Goal: Task Accomplishment & Management: Manage account settings

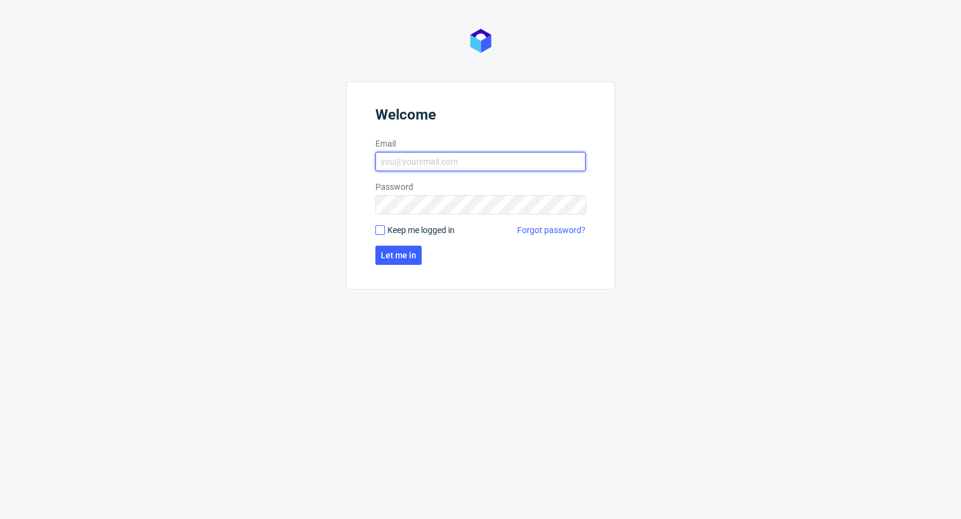
type input "michal.palasek@packhelp.com"
click at [378, 229] on input "Keep me logged in" at bounding box center [380, 230] width 10 height 10
checkbox input "true"
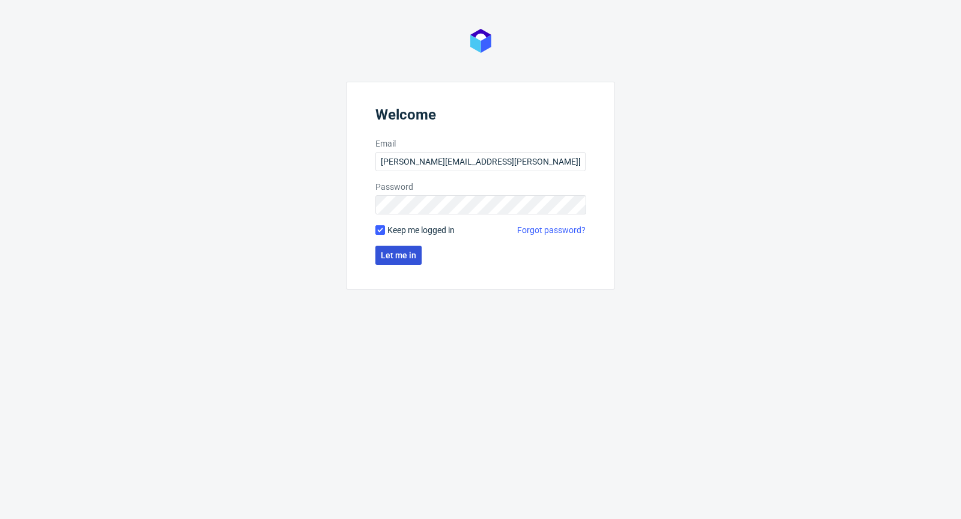
click at [381, 247] on button "Let me in" at bounding box center [398, 255] width 46 height 19
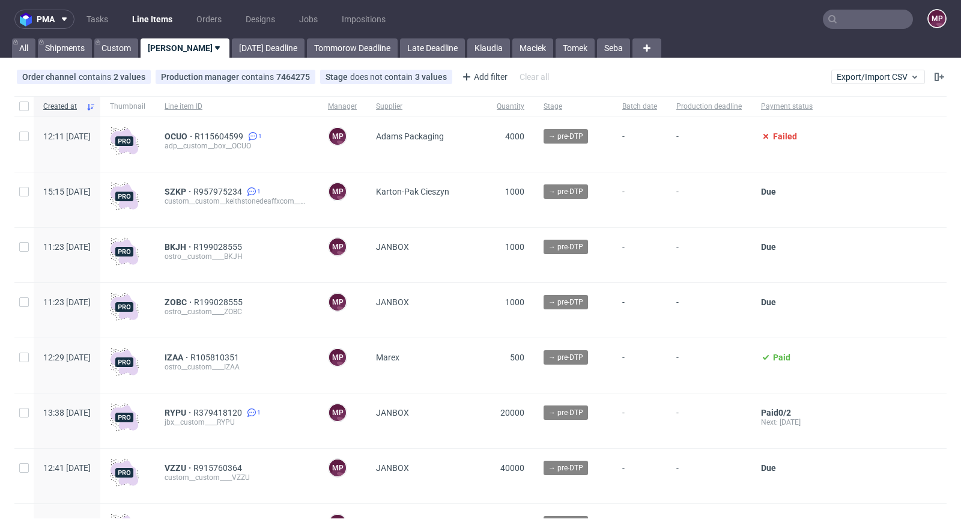
click at [857, 29] on nav "pma Tasks Line Items Orders Designs Jobs Impositions MP" at bounding box center [480, 19] width 961 height 38
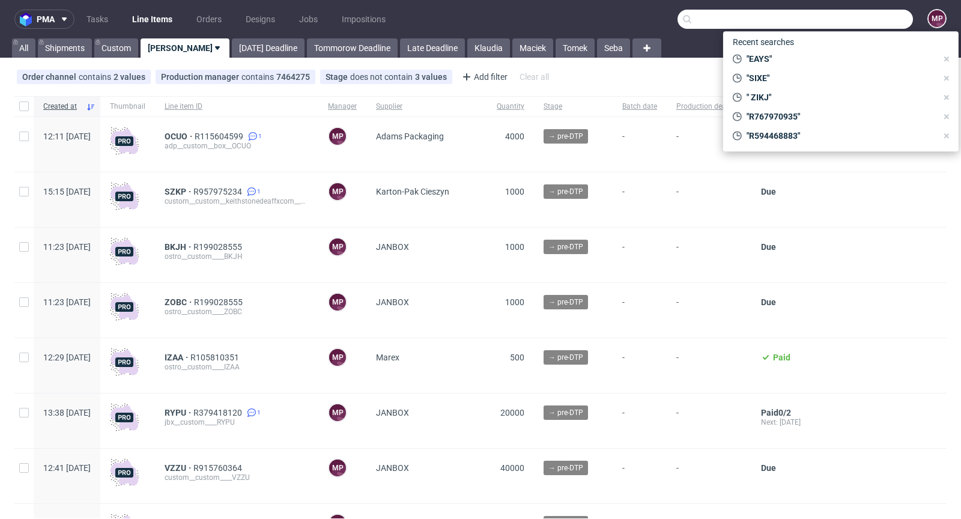
click at [861, 21] on input "text" at bounding box center [795, 19] width 235 height 19
paste input "EAYS"
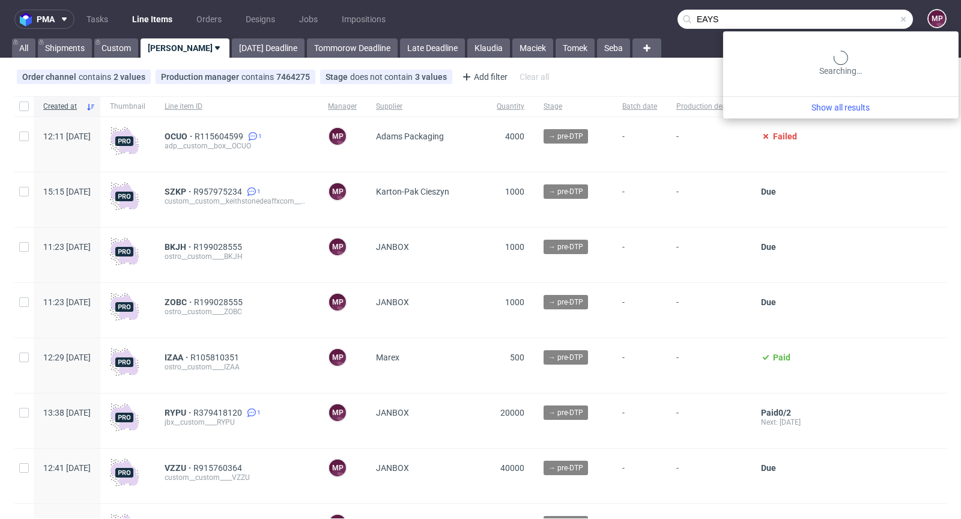
type input "EAYS"
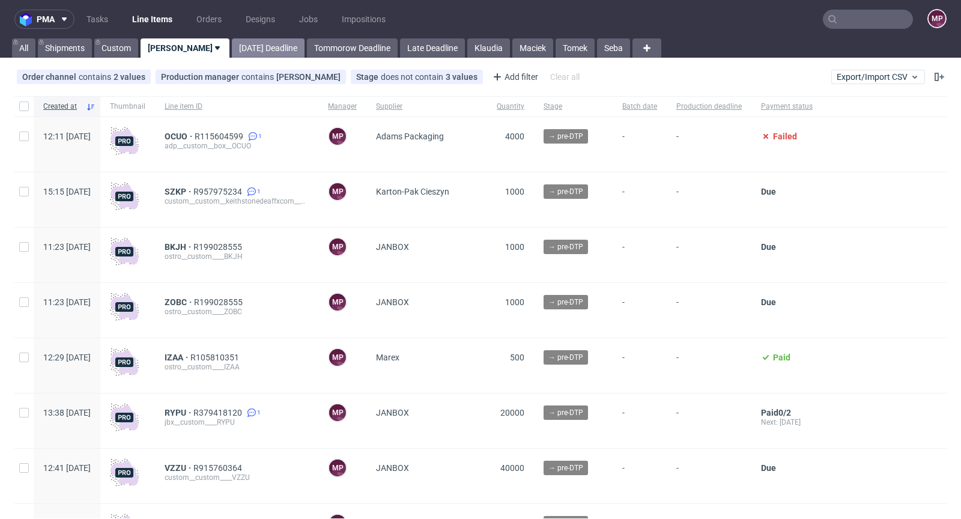
click at [251, 46] on link "Today Deadline" at bounding box center [268, 47] width 73 height 19
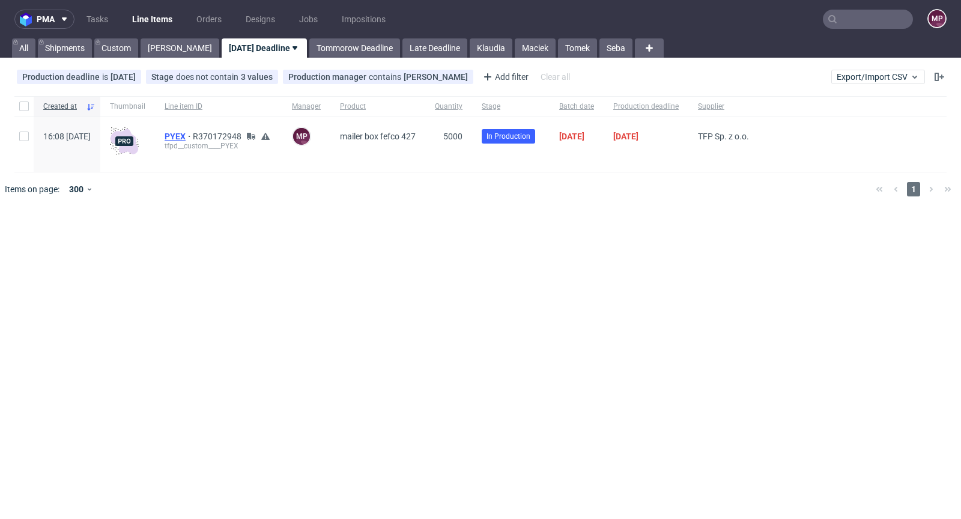
click at [193, 133] on span "PYEX" at bounding box center [179, 137] width 28 height 10
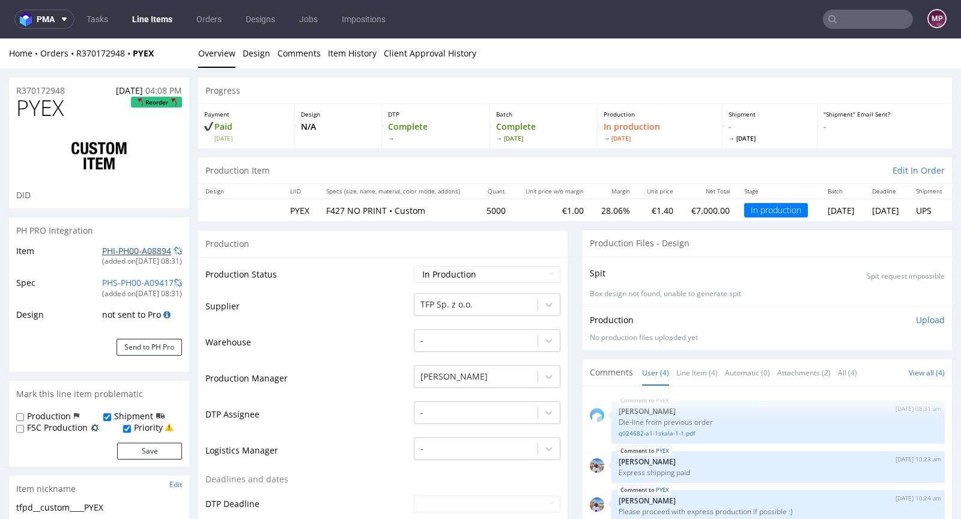
click at [133, 246] on link "PHI-PH00-A08894" at bounding box center [136, 250] width 69 height 11
click at [899, 27] on div at bounding box center [868, 19] width 90 height 19
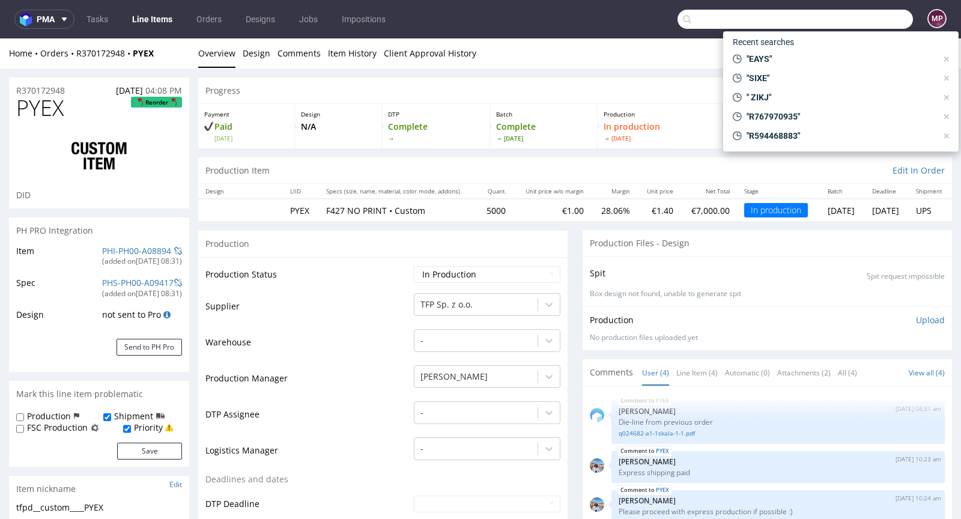
click at [884, 23] on input "text" at bounding box center [795, 19] width 235 height 19
paste input "PYEX"
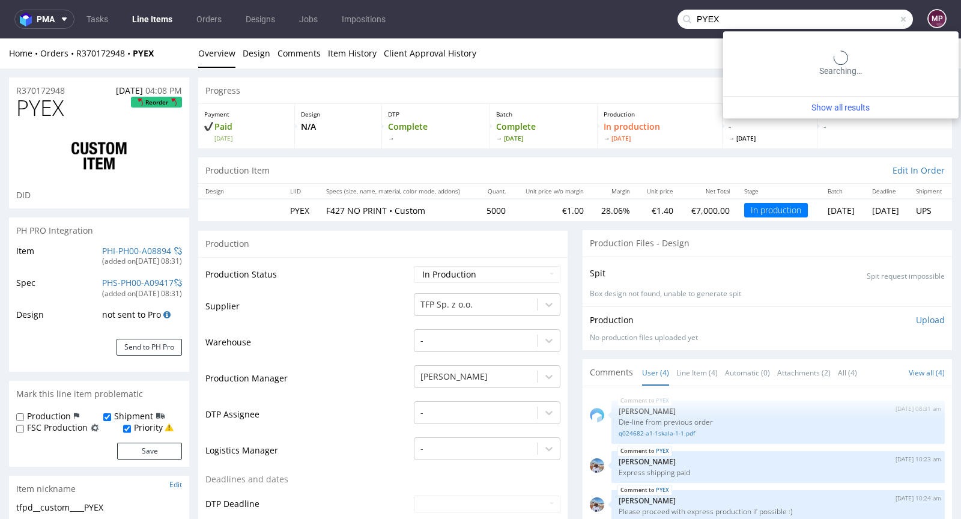
type input "PYEX"
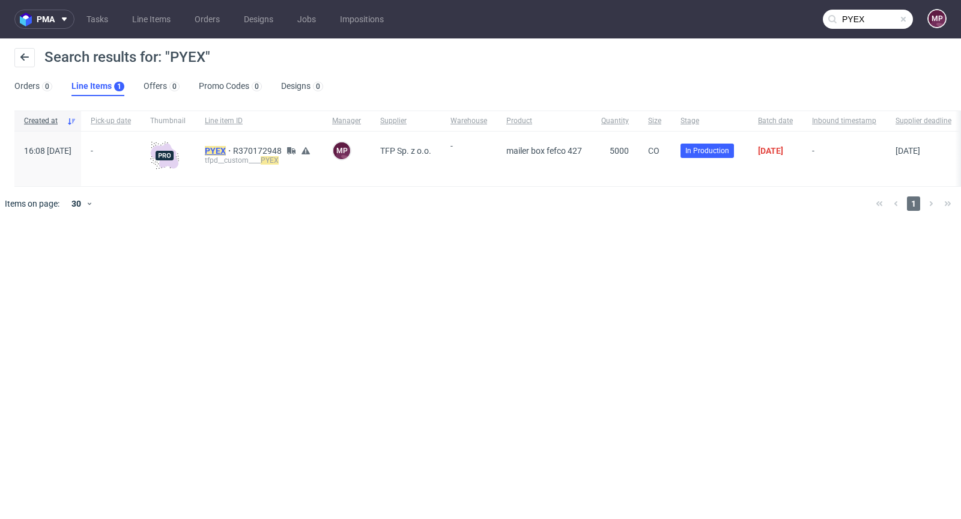
click at [226, 153] on mark "PYEX" at bounding box center [215, 151] width 21 height 10
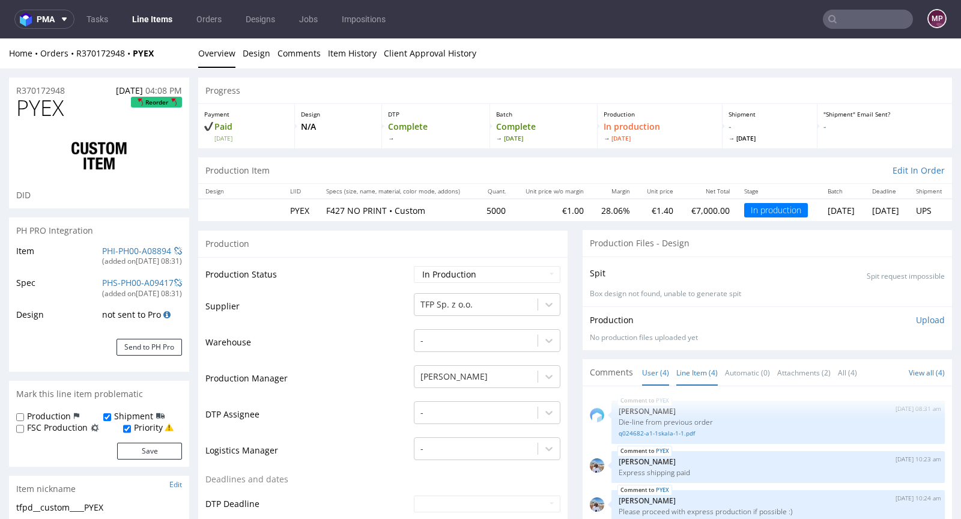
click at [693, 364] on link "Line Item (4)" at bounding box center [696, 373] width 41 height 26
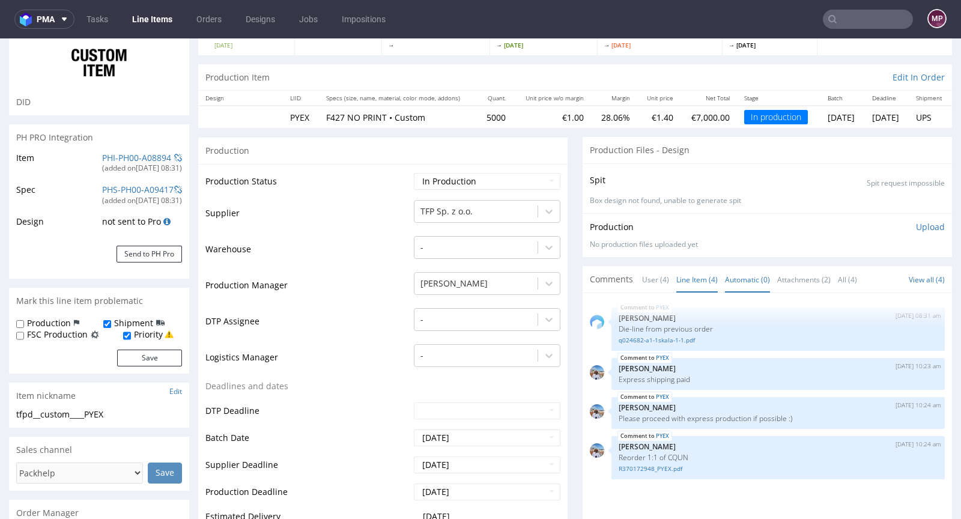
scroll to position [94, 0]
click at [647, 466] on link "R370172948_PYEX.pdf" at bounding box center [778, 468] width 319 height 9
click at [661, 336] on link "q024682-a1-1skala-1-1.pdf" at bounding box center [778, 339] width 319 height 9
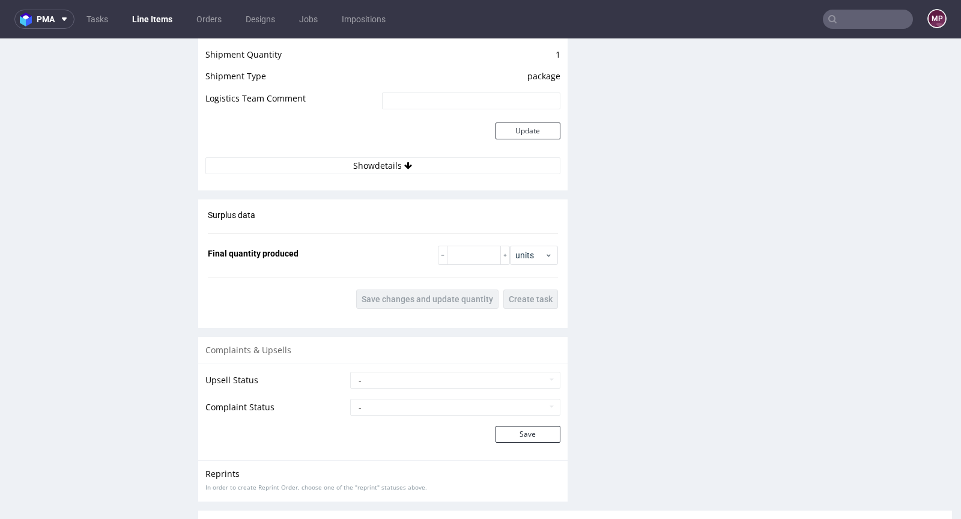
scroll to position [1647, 0]
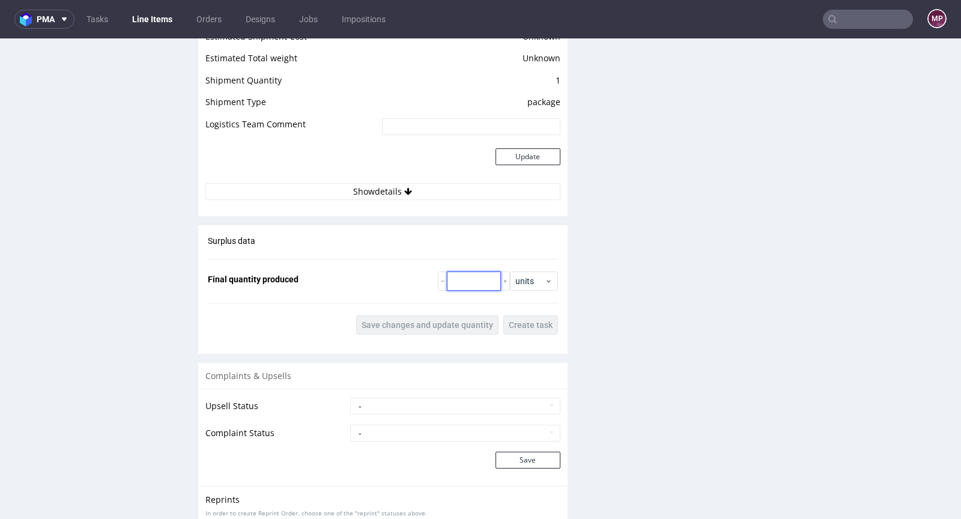
click at [461, 277] on input "number" at bounding box center [474, 280] width 54 height 19
type input "4764"
click at [434, 326] on span "Save changes and update quantity" at bounding box center [428, 325] width 132 height 8
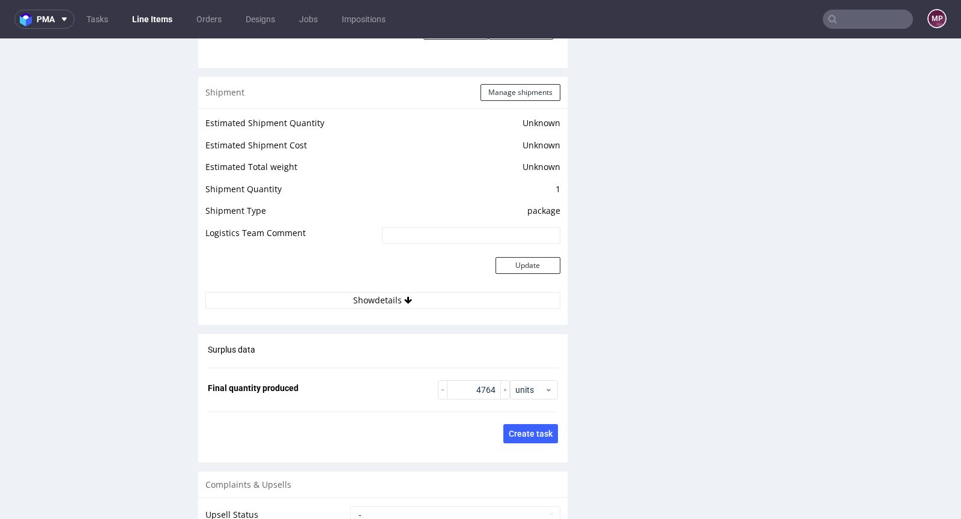
scroll to position [1430, 0]
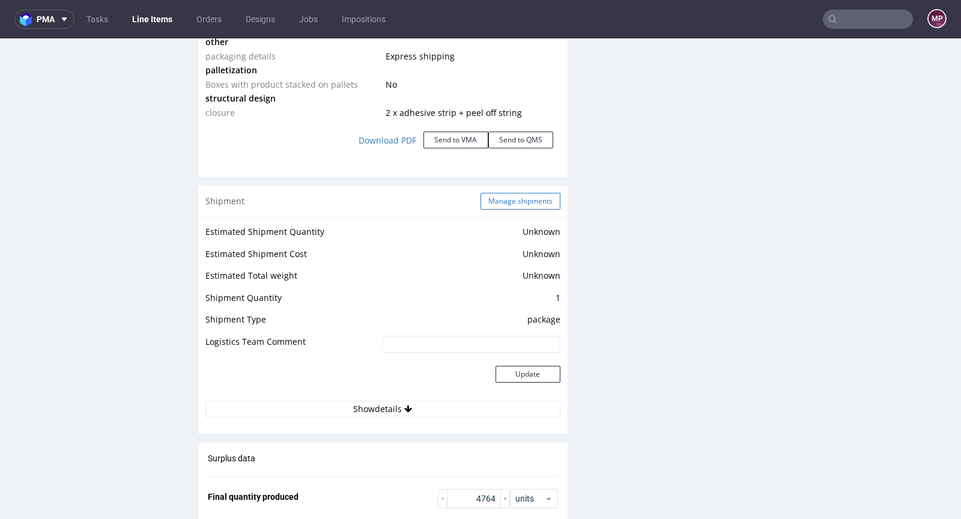
click at [514, 201] on button "Manage shipments" at bounding box center [521, 201] width 80 height 17
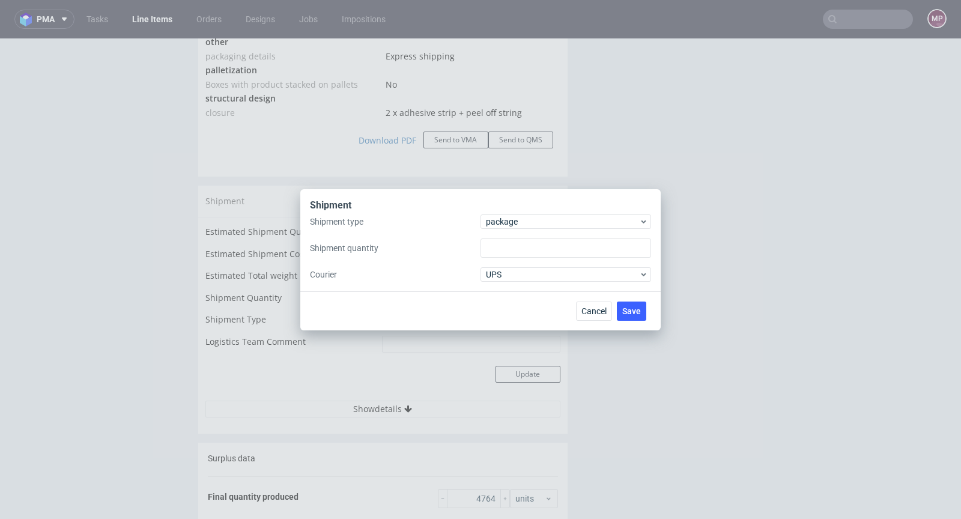
type input "1"
click at [518, 224] on span "package" at bounding box center [562, 222] width 153 height 12
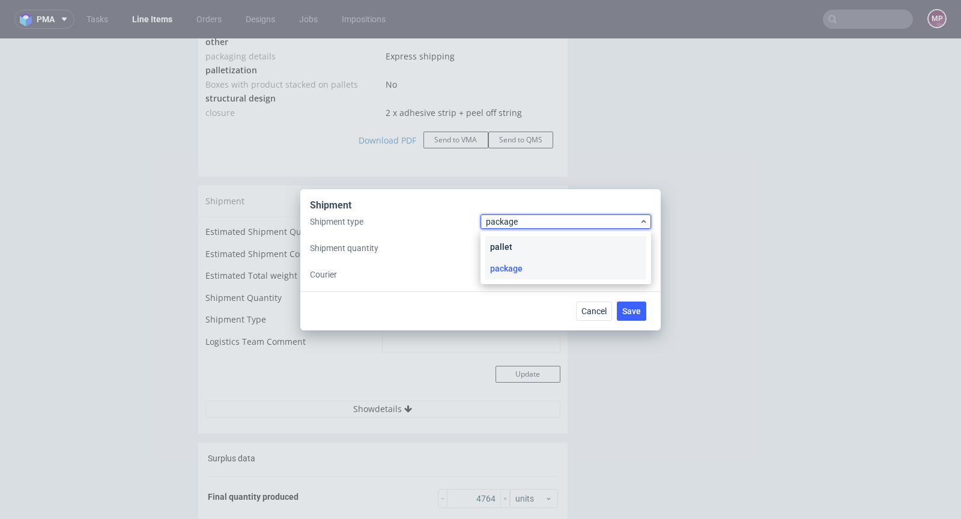
click at [511, 238] on div "pallet" at bounding box center [565, 247] width 161 height 22
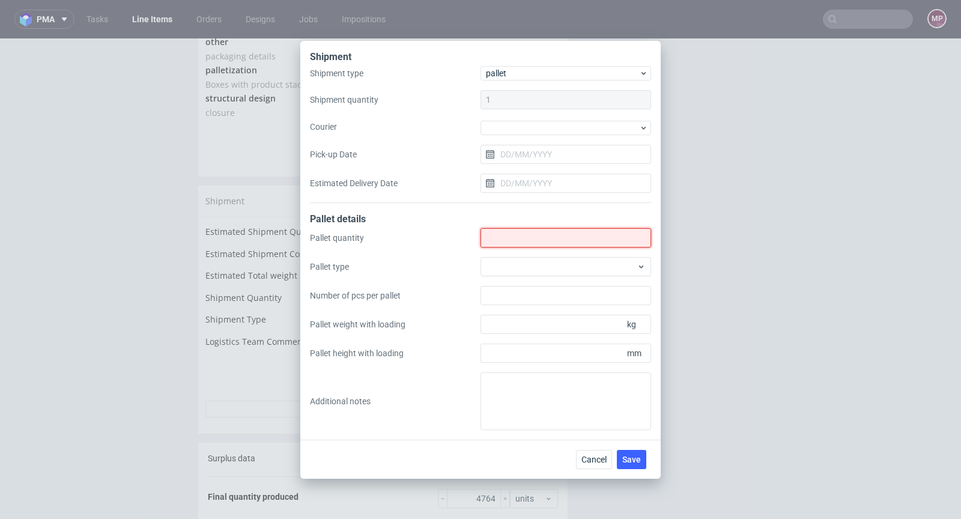
click at [511, 238] on input "Shipment type" at bounding box center [566, 237] width 171 height 19
type input "11"
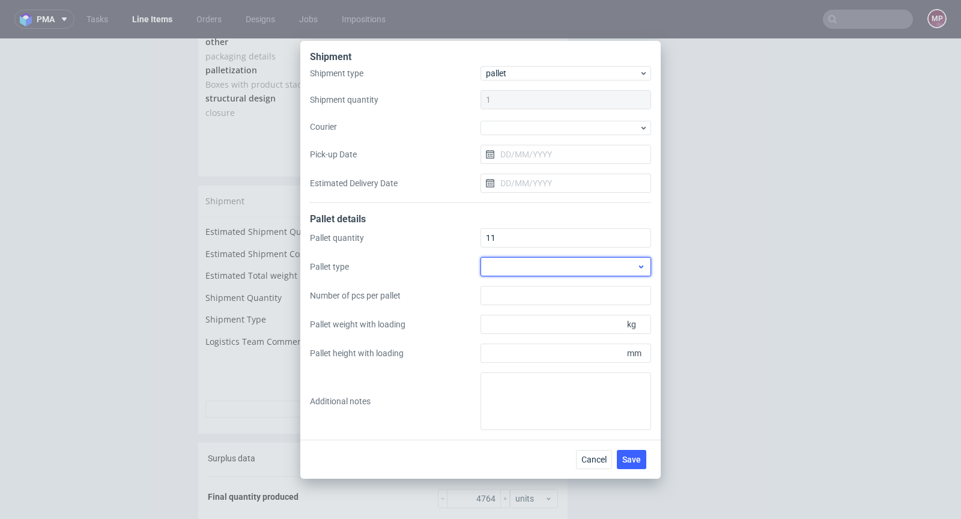
click at [589, 261] on div at bounding box center [566, 266] width 171 height 19
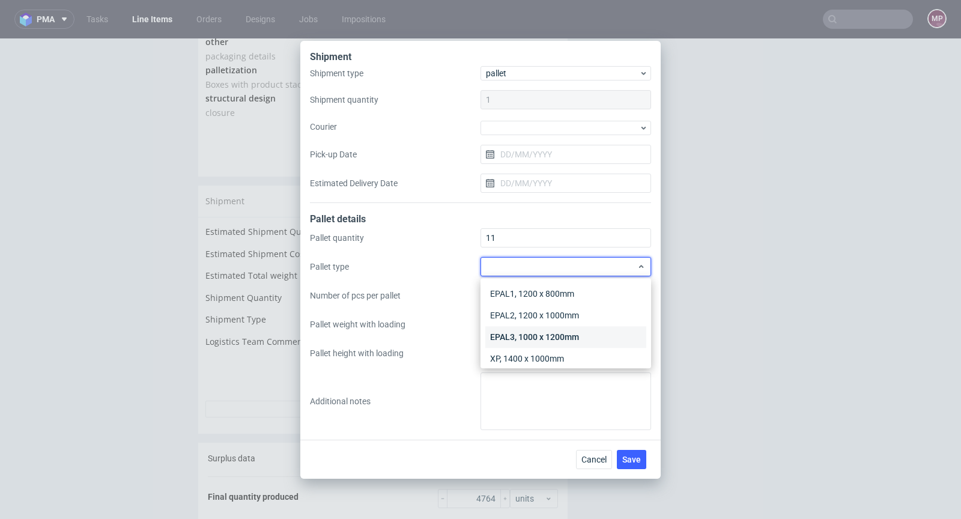
scroll to position [28, 0]
click at [554, 345] on div "Other" at bounding box center [565, 353] width 161 height 22
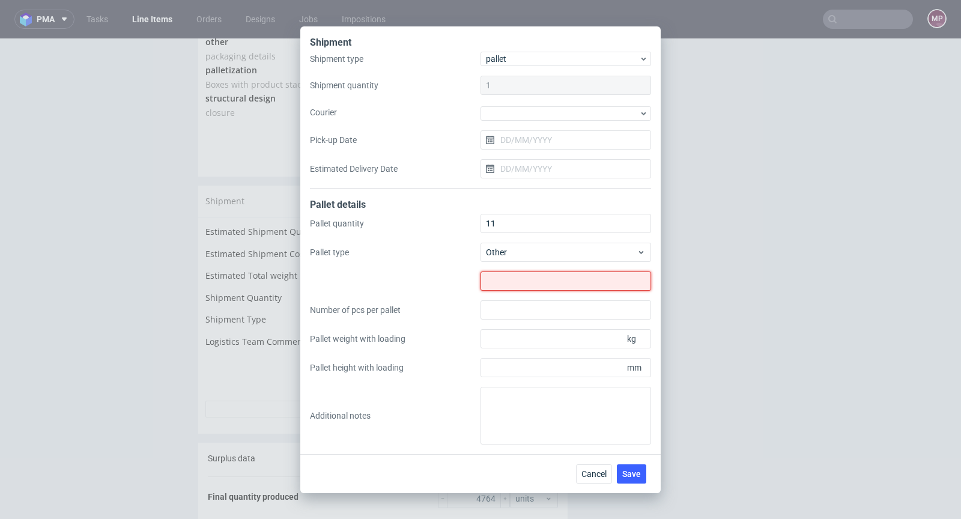
click at [537, 289] on input "text" at bounding box center [566, 280] width 171 height 19
type input "1460x800"
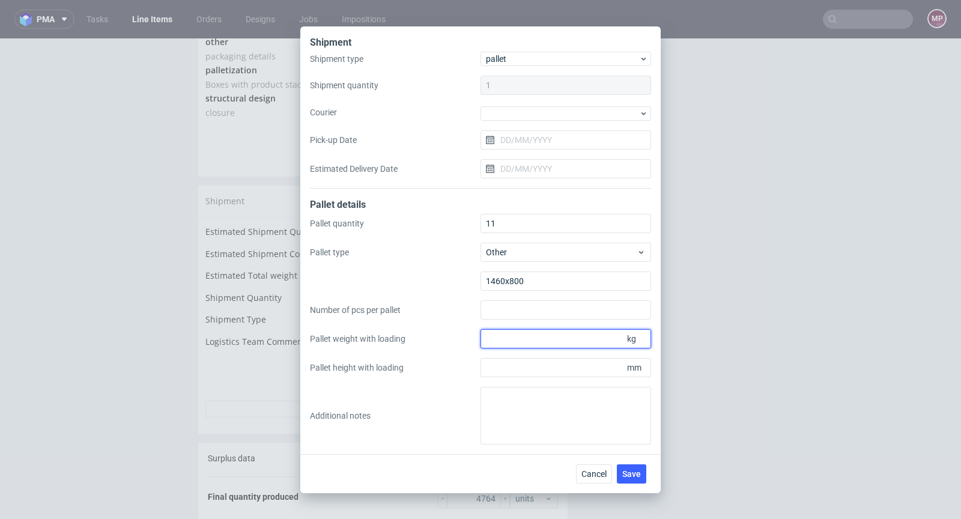
click at [547, 346] on input "Pallet weight with loading" at bounding box center [566, 338] width 171 height 19
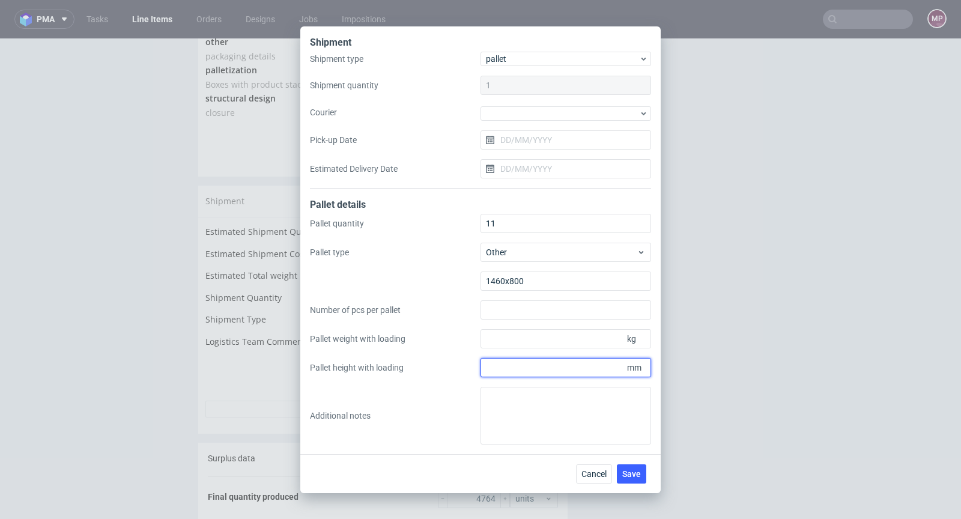
click at [537, 372] on input "Pallet height with loading" at bounding box center [566, 367] width 171 height 19
type input "2100"
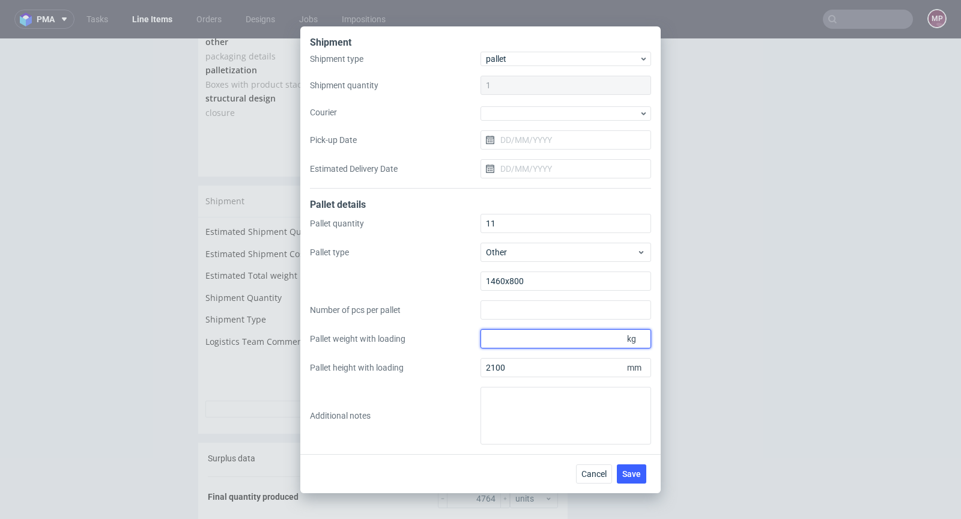
click at [536, 342] on input "Pallet weight with loading" at bounding box center [566, 338] width 171 height 19
paste input "227"
type input "227"
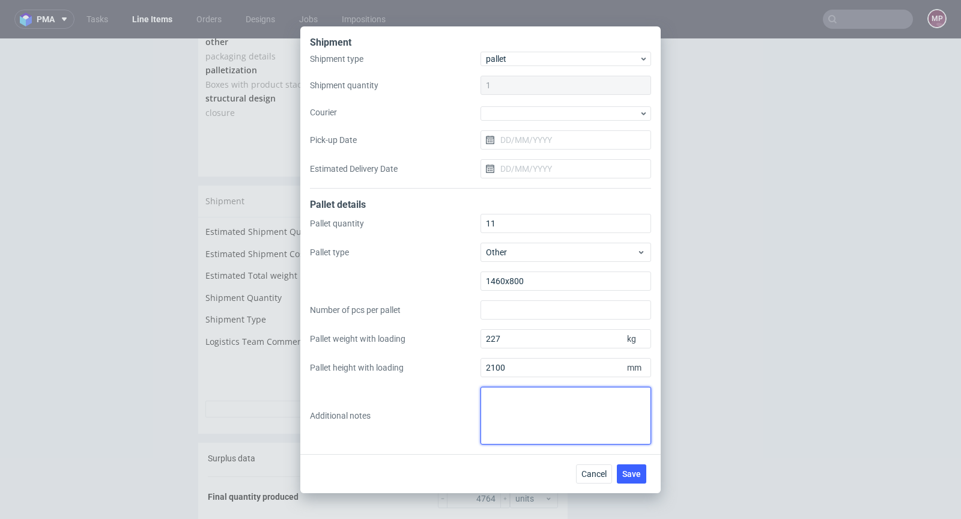
click at [502, 404] on textarea at bounding box center [566, 416] width 171 height 58
paste textarea "PALETA 2.11 3.1460x800 4.10x450 szt,1x264 szt 5.10x2,10m,1x1,40m 6.10x227kg,1x1…"
click at [493, 408] on textarea "PALETA 2.11 3.1460x800 4.10x450 szt,1x264 szt 5.10x2,10m,1x1,40m 6.10x227kg,1x1…" at bounding box center [566, 416] width 171 height 58
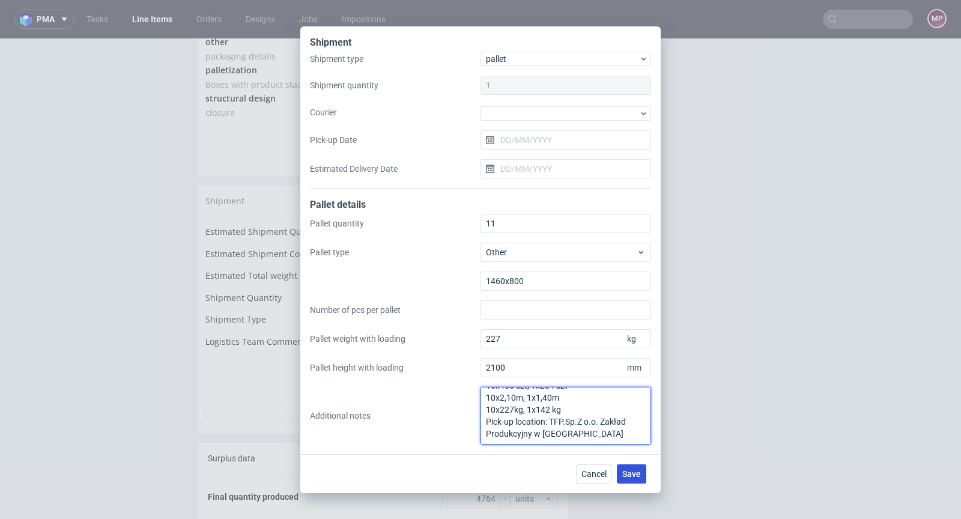
type textarea "PALETA 11 1460x800 10x450 szt, 1x264 szt 10x2,10m, 1x1,40m 10x227kg, 1x142 kg P…"
click at [637, 467] on button "Save" at bounding box center [631, 473] width 29 height 19
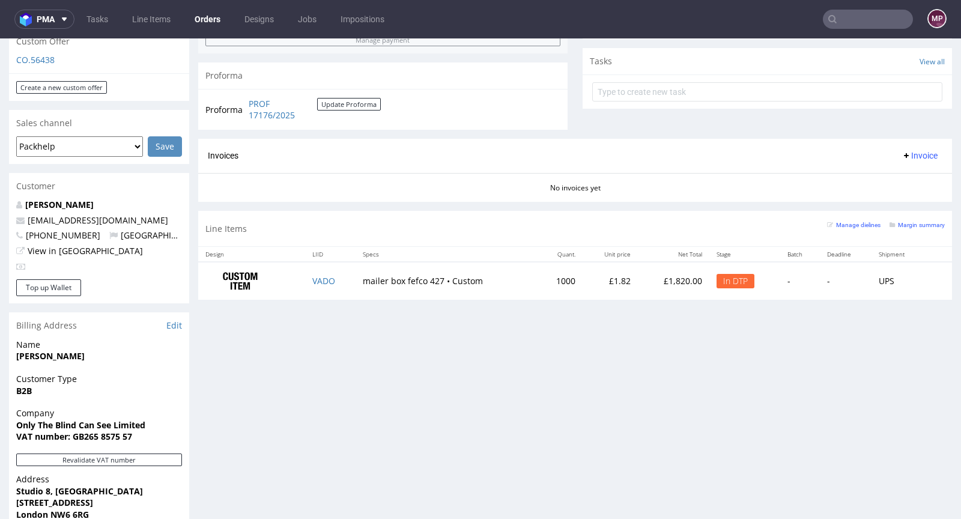
scroll to position [431, 0]
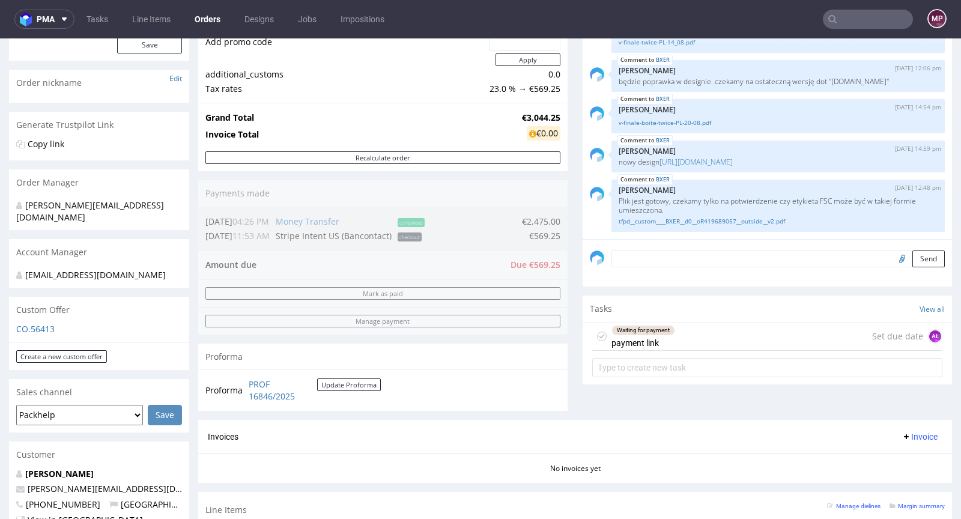
scroll to position [435, 0]
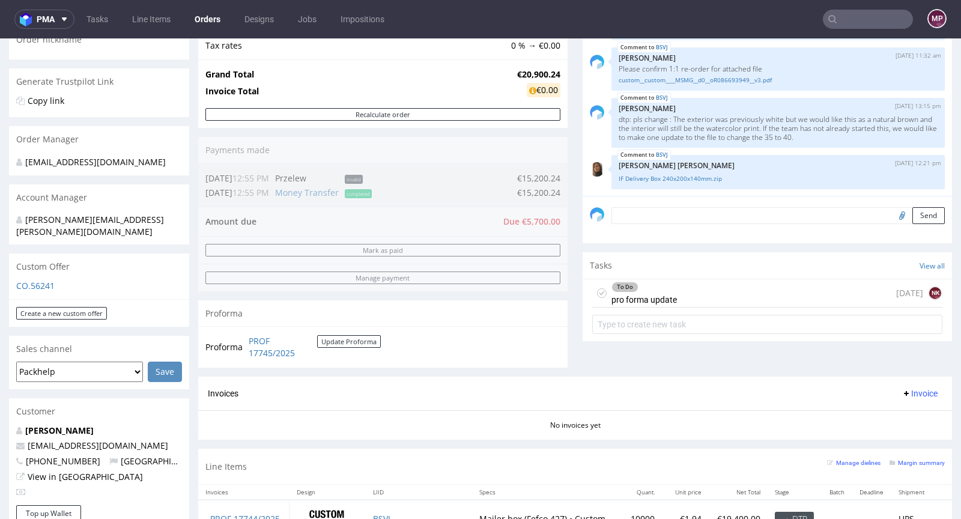
scroll to position [199, 0]
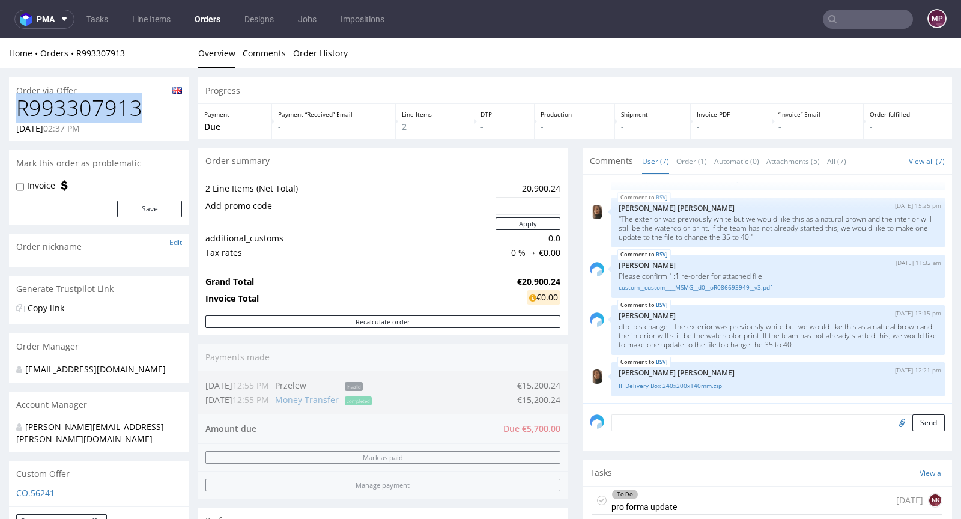
drag, startPoint x: 147, startPoint y: 107, endPoint x: 19, endPoint y: 111, distance: 128.0
click at [19, 111] on h1 "R993307913" at bounding box center [99, 108] width 166 height 24
copy h1 "R993307913"
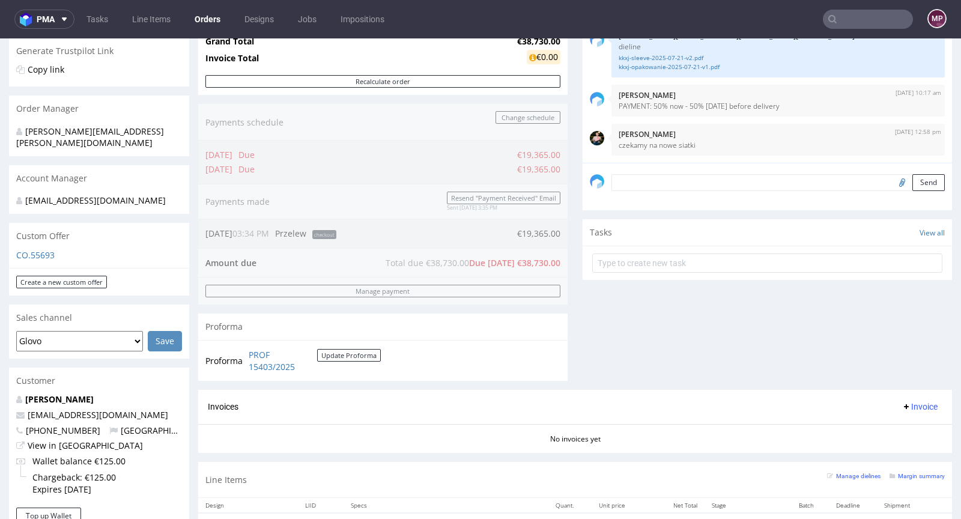
scroll to position [473, 0]
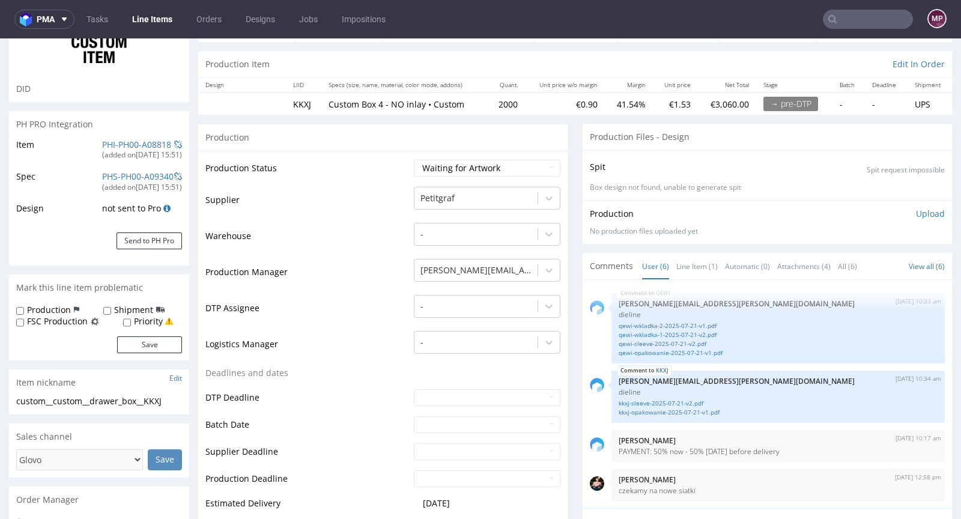
scroll to position [166, 0]
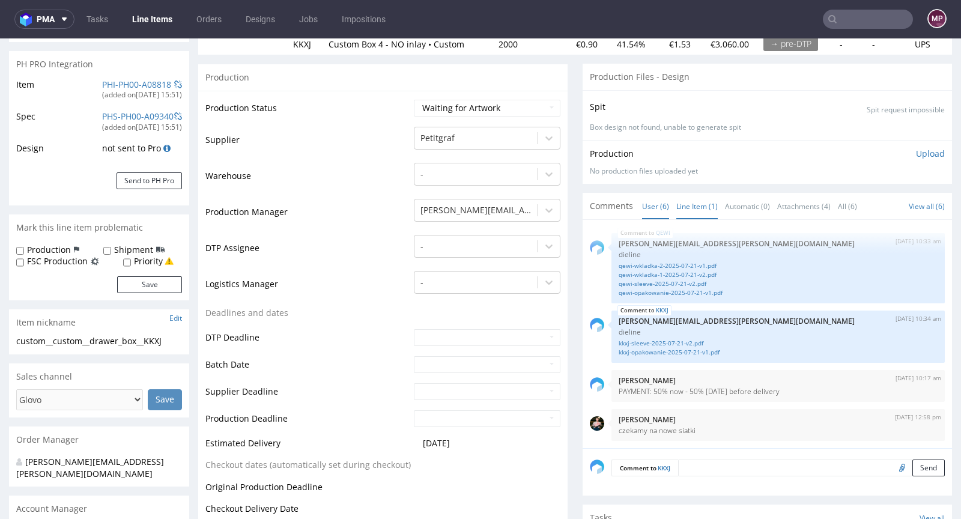
click at [703, 210] on link "Line Item (1)" at bounding box center [696, 206] width 41 height 26
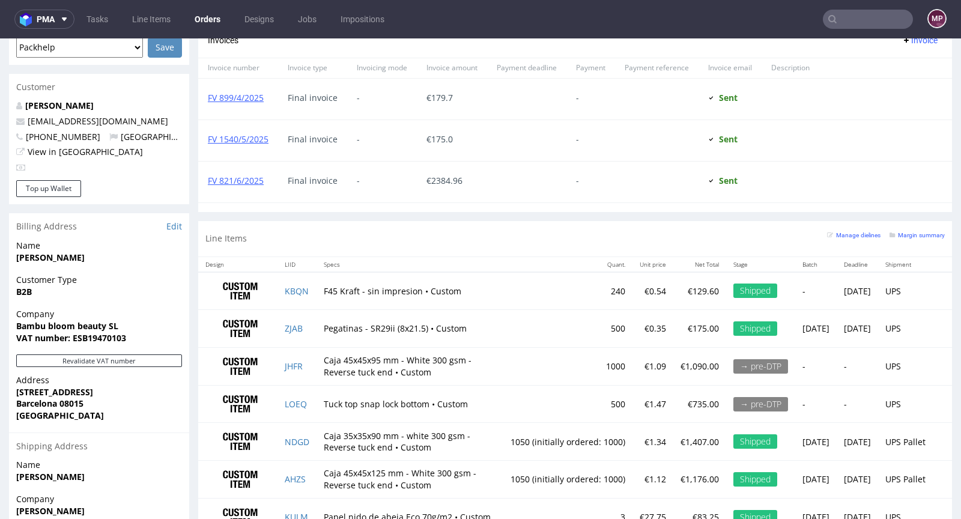
scroll to position [544, 0]
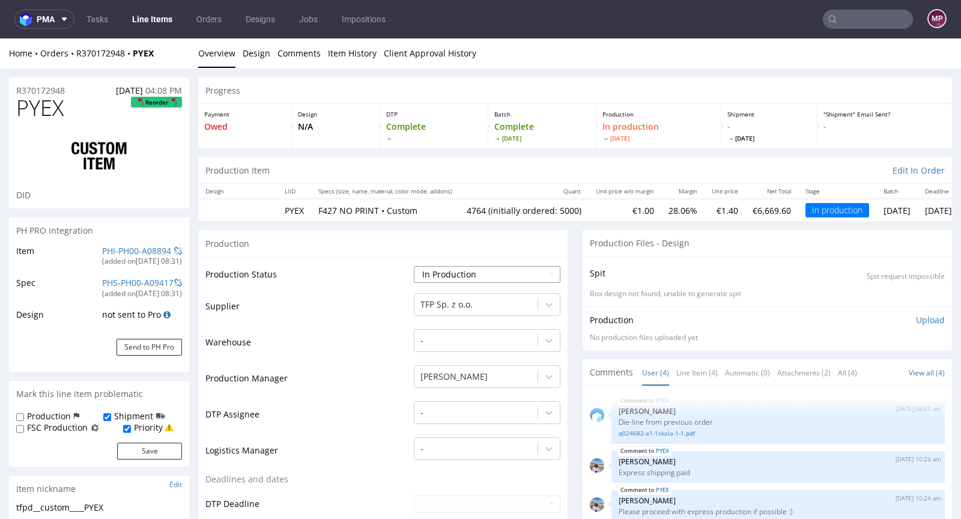
click at [446, 266] on select "Waiting for Artwork Waiting for Diecut Waiting for Mockup Waiting for DTP Waiti…" at bounding box center [487, 274] width 147 height 17
select select "production_complete"
click at [414, 266] on select "Waiting for Artwork Waiting for Diecut Waiting for Mockup Waiting for DTP Waiti…" at bounding box center [487, 274] width 147 height 17
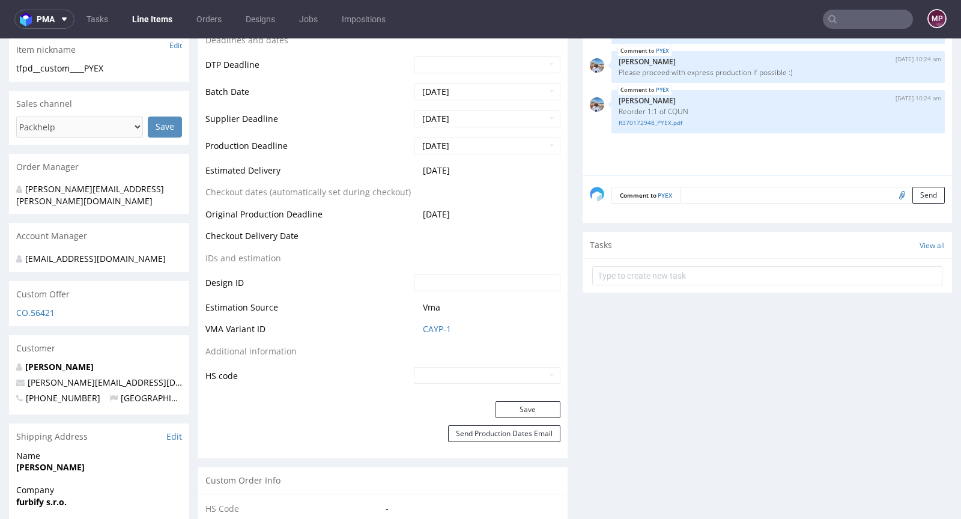
scroll to position [458, 0]
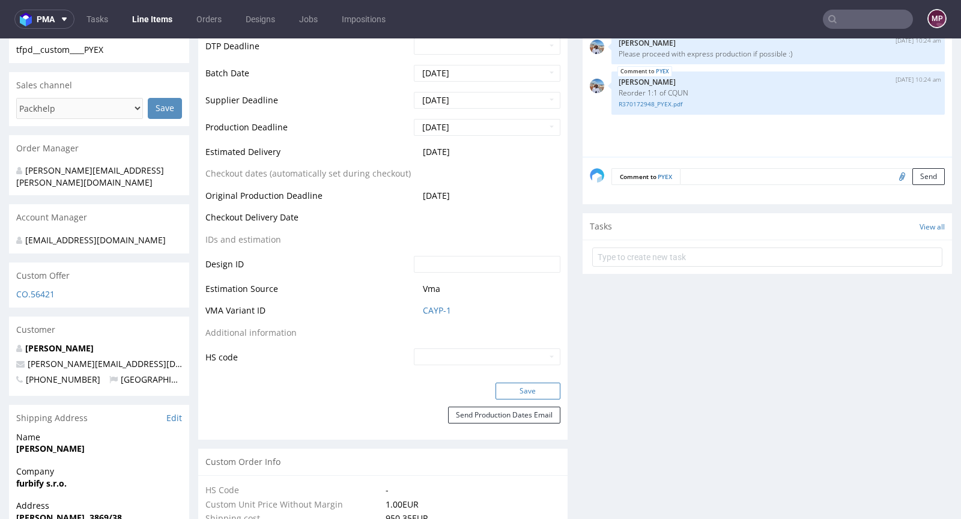
click at [515, 384] on button "Save" at bounding box center [528, 391] width 65 height 17
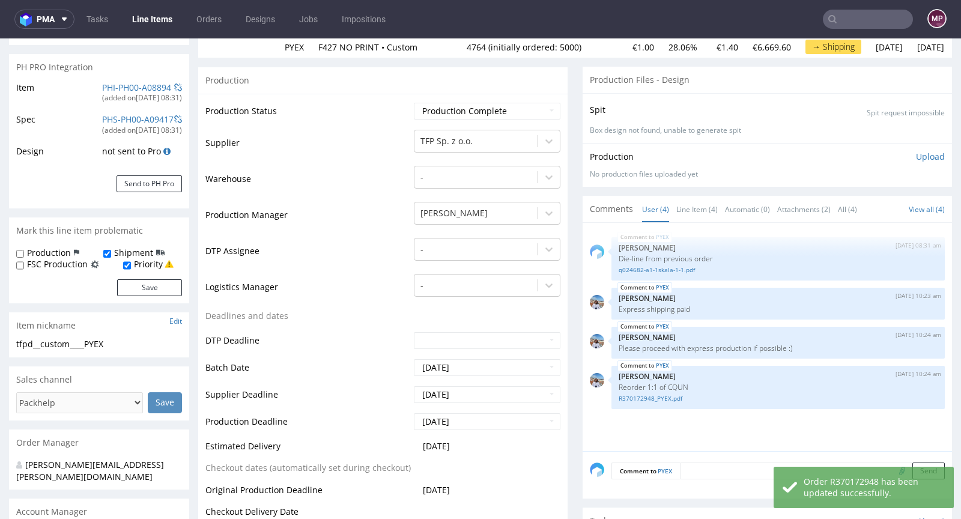
scroll to position [0, 0]
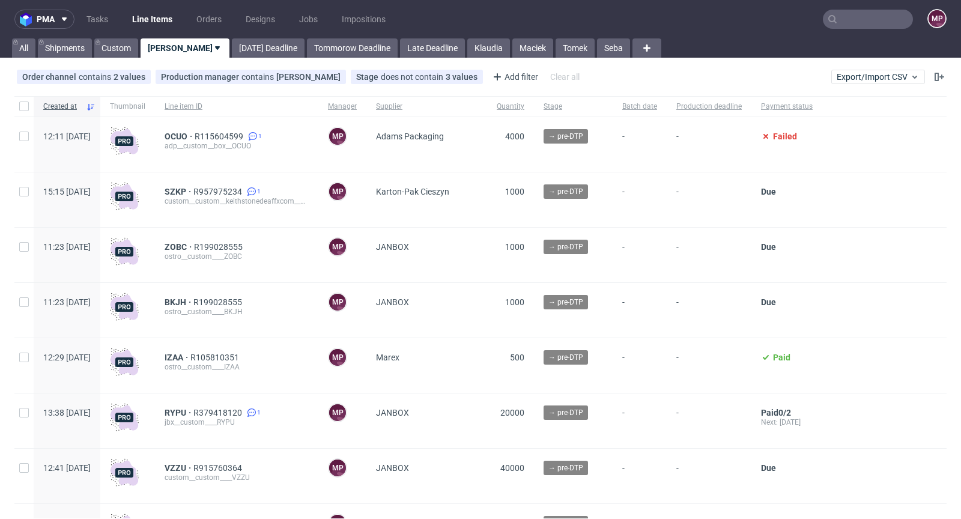
click at [867, 24] on input "text" at bounding box center [868, 19] width 90 height 19
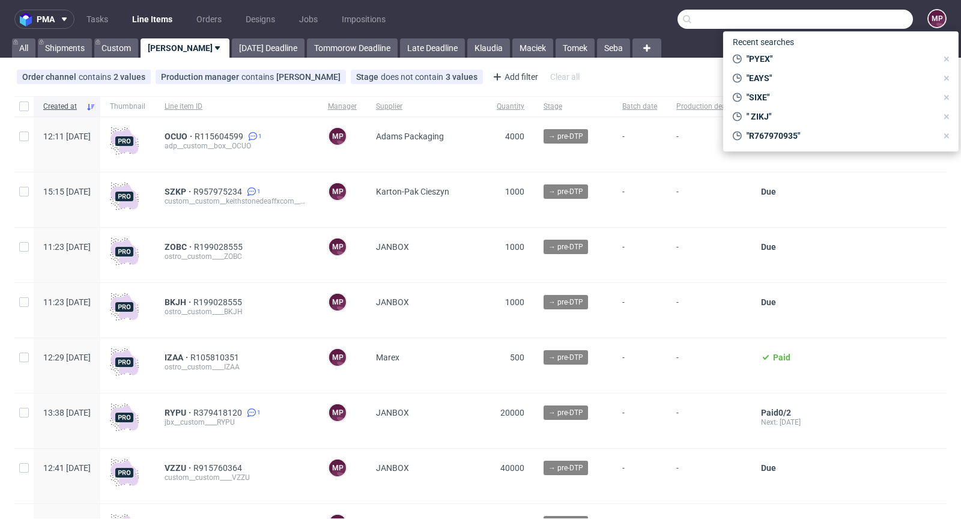
paste input "R767970935"
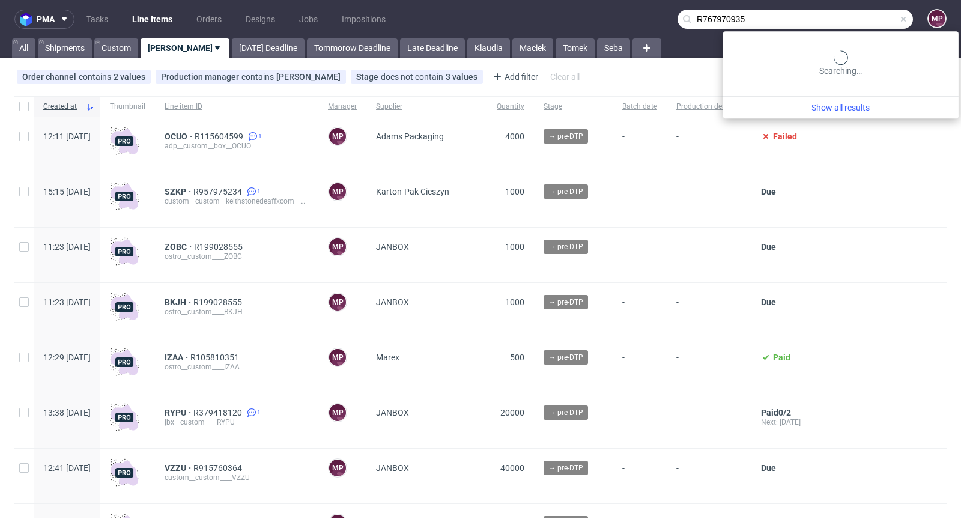
type input "R767970935"
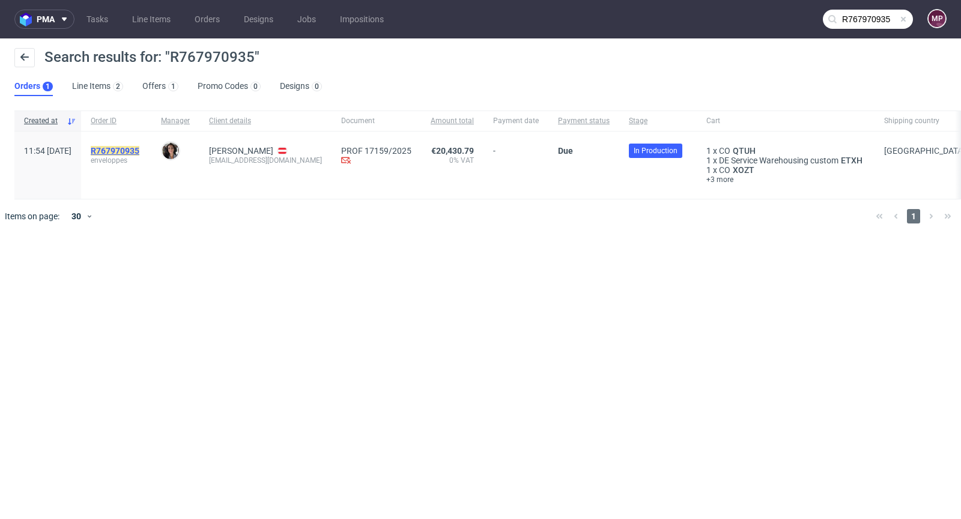
click at [139, 146] on span "R767970935" at bounding box center [115, 151] width 49 height 10
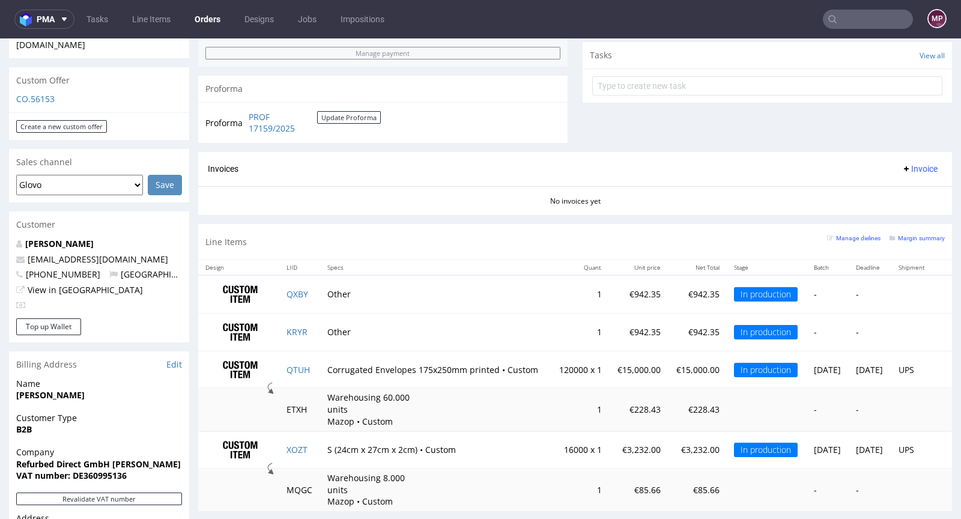
scroll to position [491, 0]
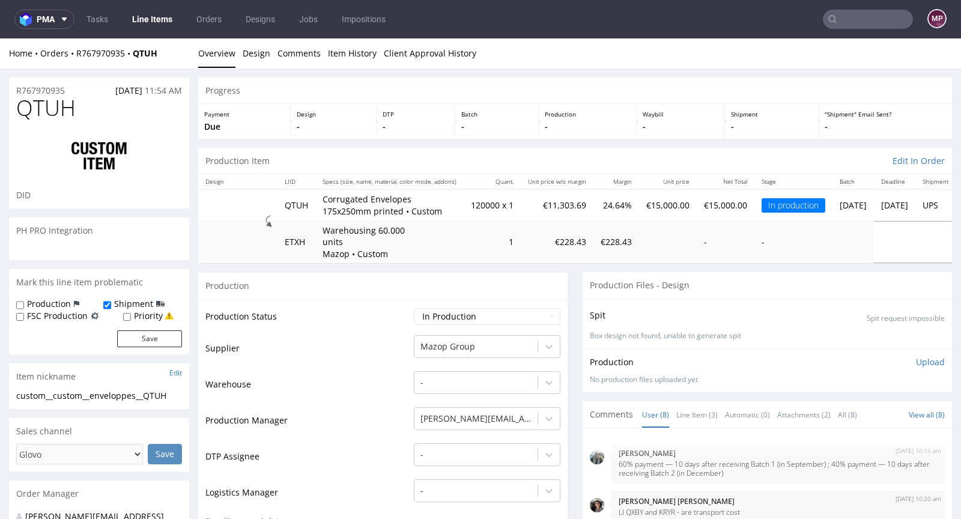
scroll to position [130, 0]
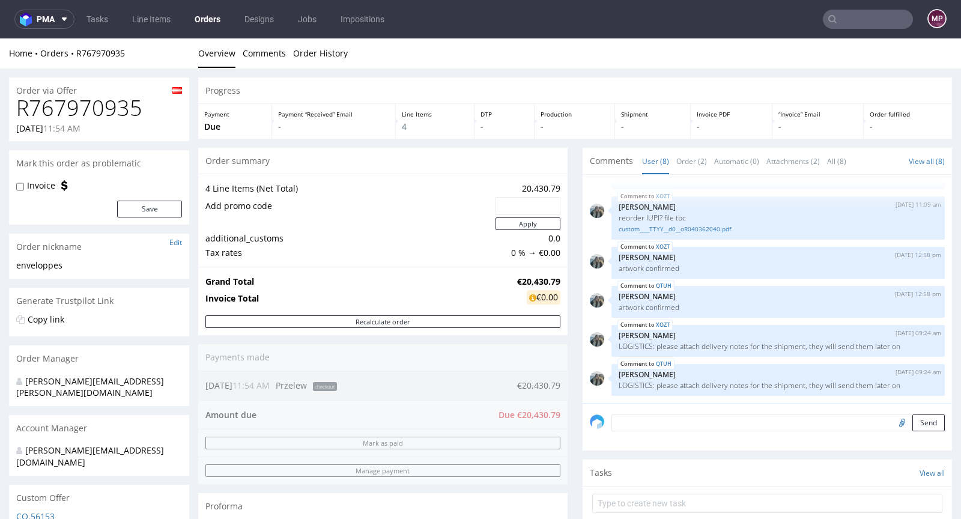
scroll to position [464, 0]
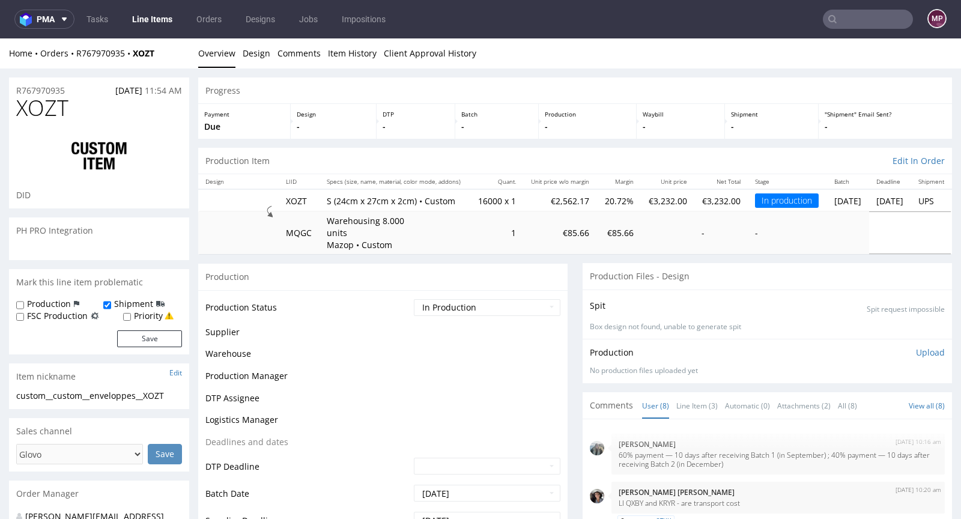
scroll to position [130, 0]
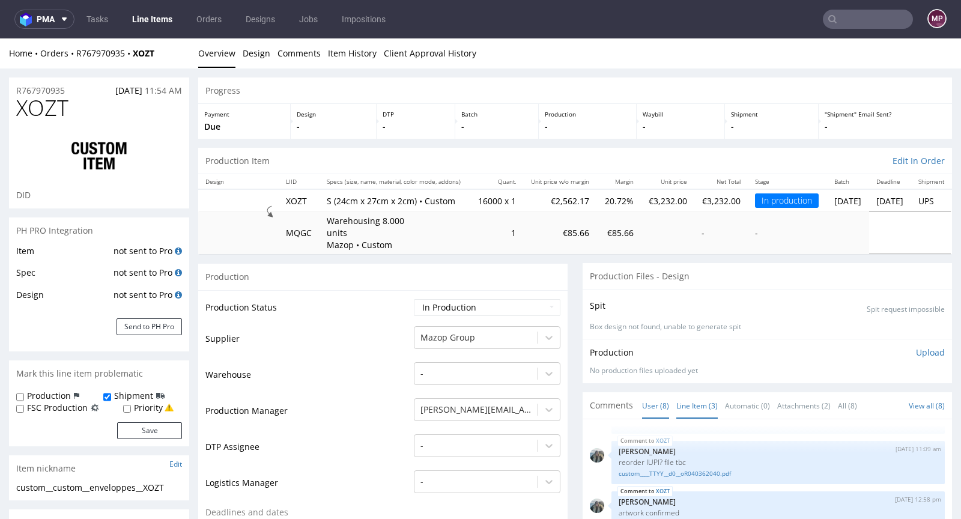
click at [676, 411] on link "Line Item (3)" at bounding box center [696, 406] width 41 height 26
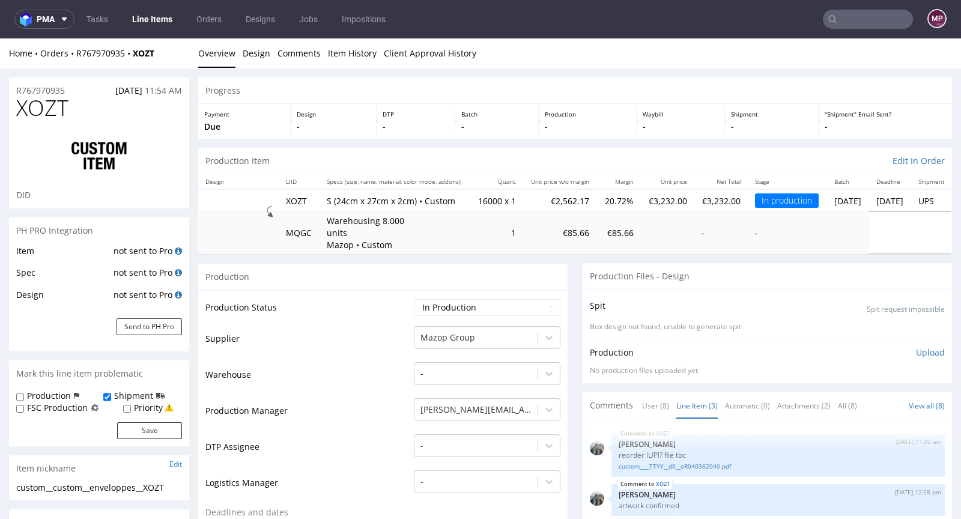
scroll to position [110, 0]
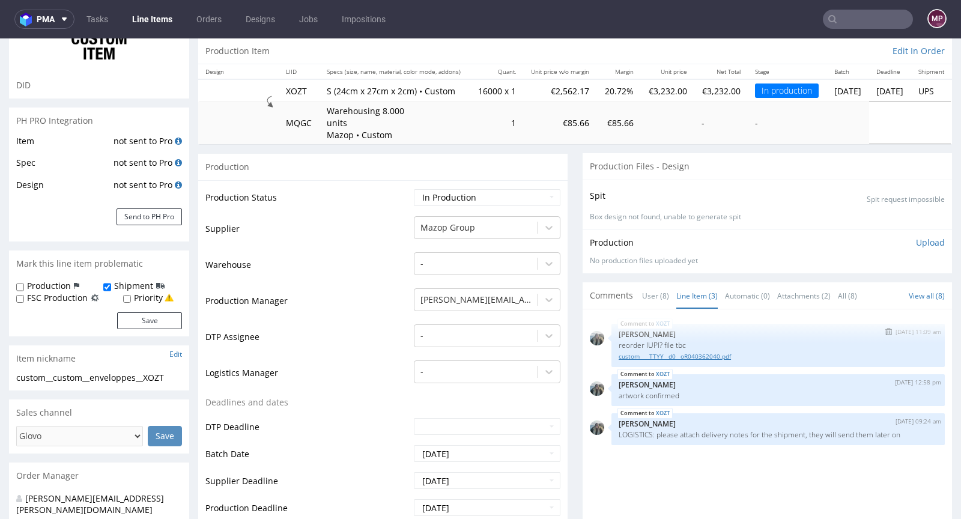
click at [675, 358] on link "custom____TTYY__d0__oR040362040.pdf" at bounding box center [778, 356] width 319 height 9
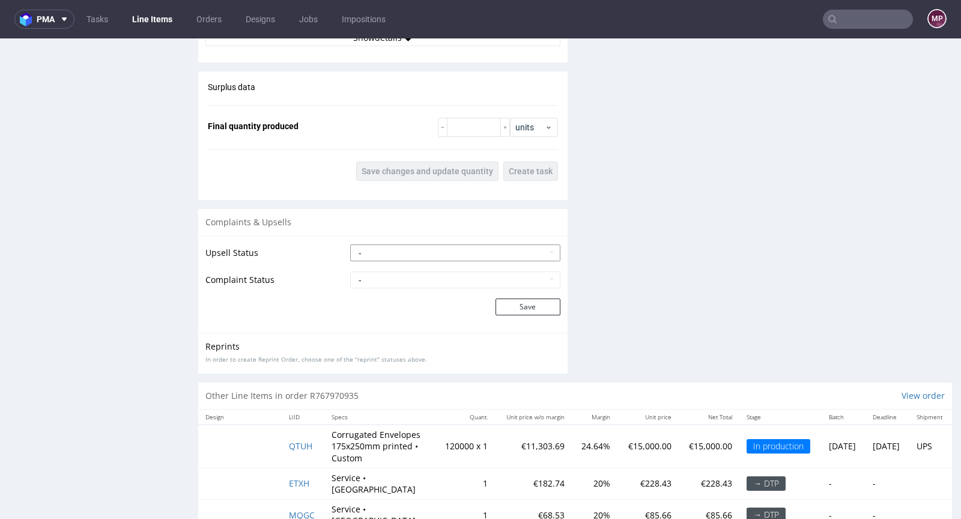
scroll to position [1771, 0]
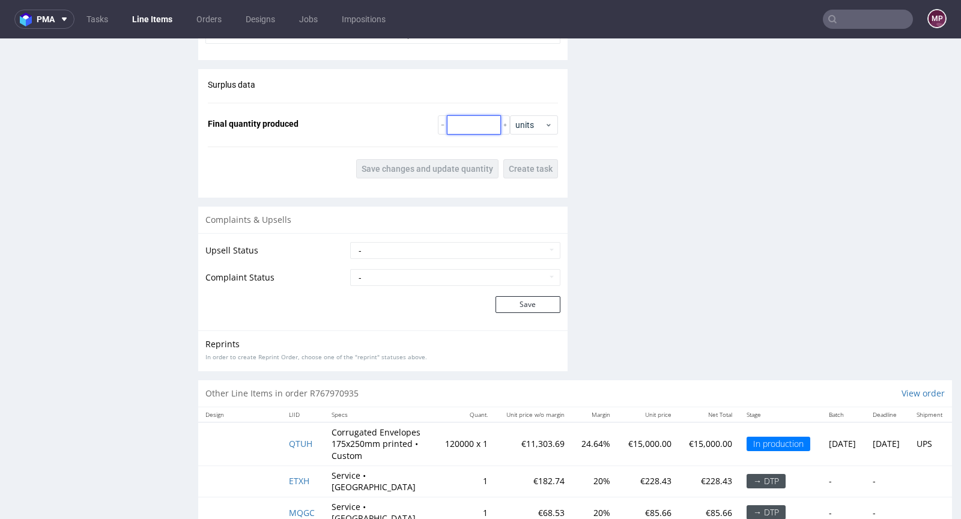
click at [463, 120] on input "number" at bounding box center [474, 124] width 54 height 19
type input "16500"
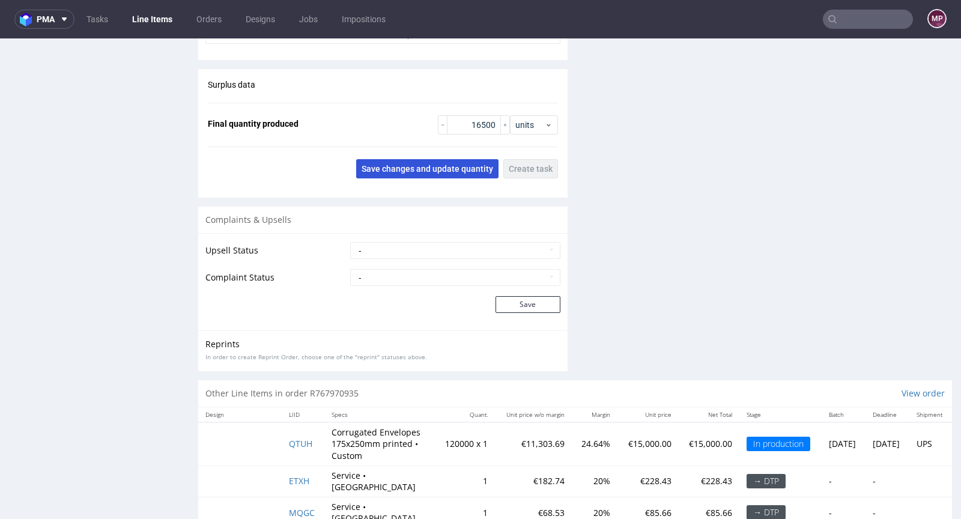
click at [431, 159] on button "Save changes and update quantity" at bounding box center [427, 168] width 142 height 19
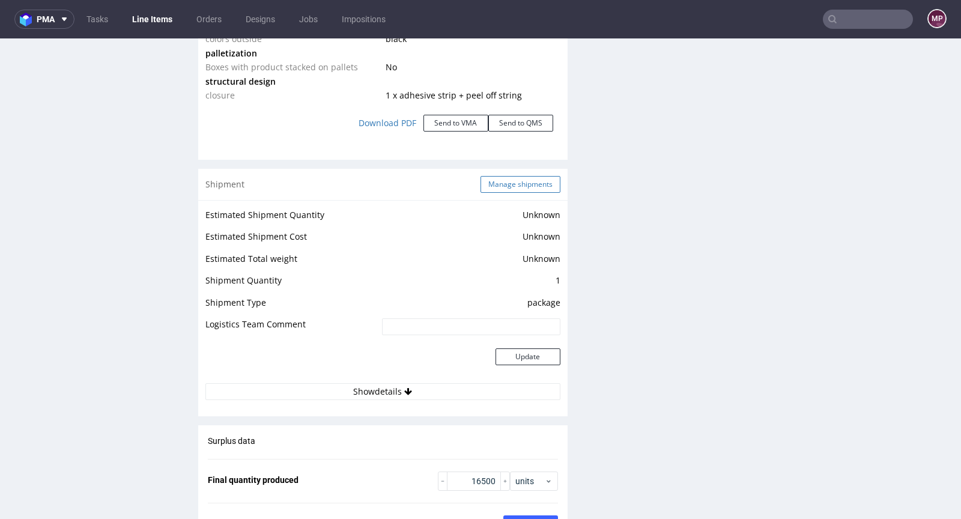
scroll to position [1415, 0]
click at [506, 178] on button "Manage shipments" at bounding box center [521, 184] width 80 height 17
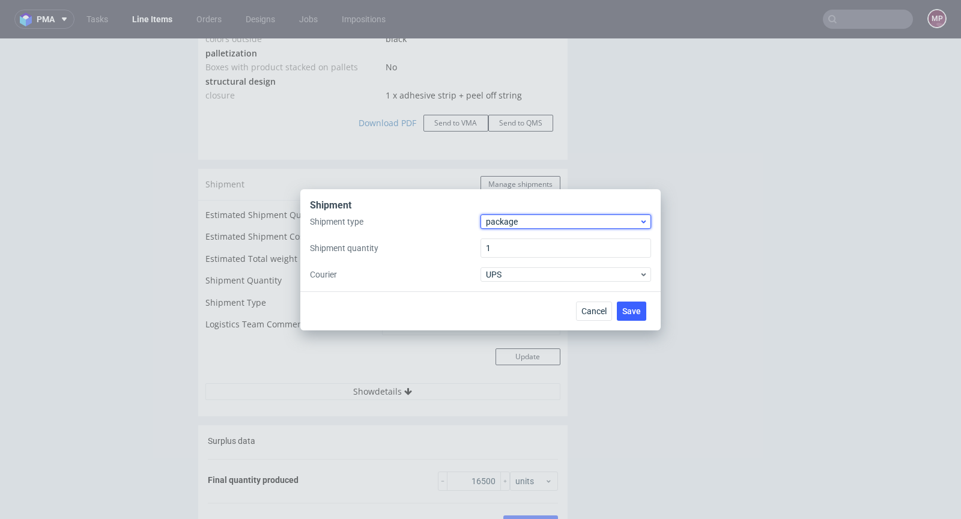
click at [545, 223] on span "package" at bounding box center [562, 222] width 153 height 12
click at [536, 241] on div "pallet" at bounding box center [565, 247] width 161 height 22
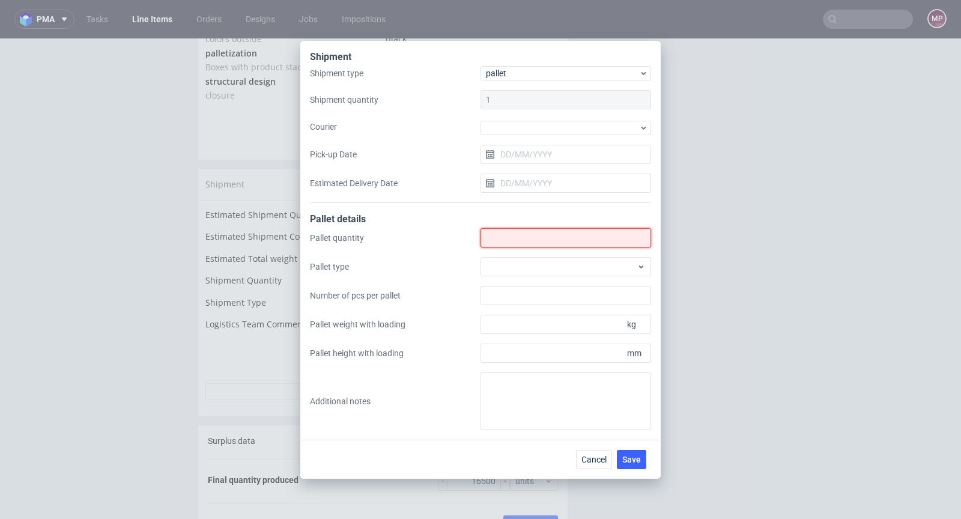
click at [521, 235] on input "Shipment type" at bounding box center [566, 237] width 171 height 19
type input "4"
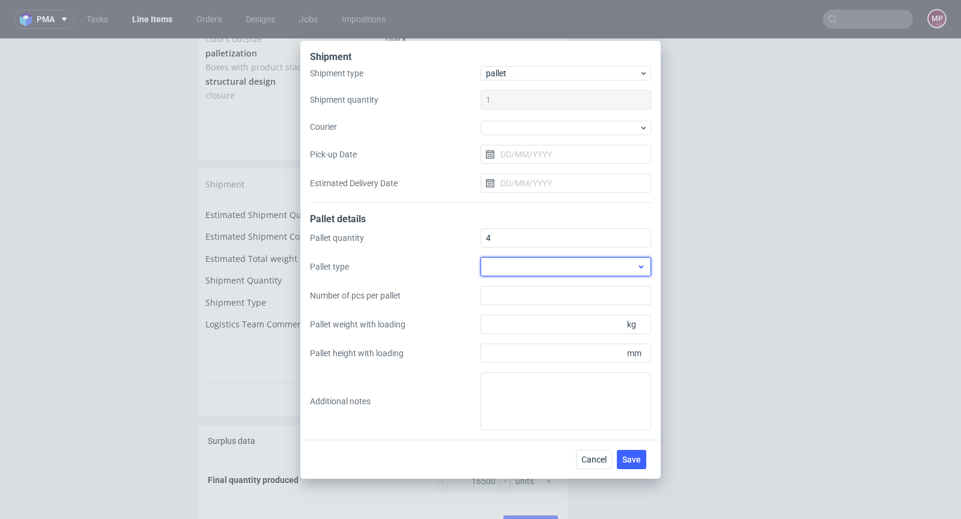
click at [530, 271] on div at bounding box center [566, 266] width 171 height 19
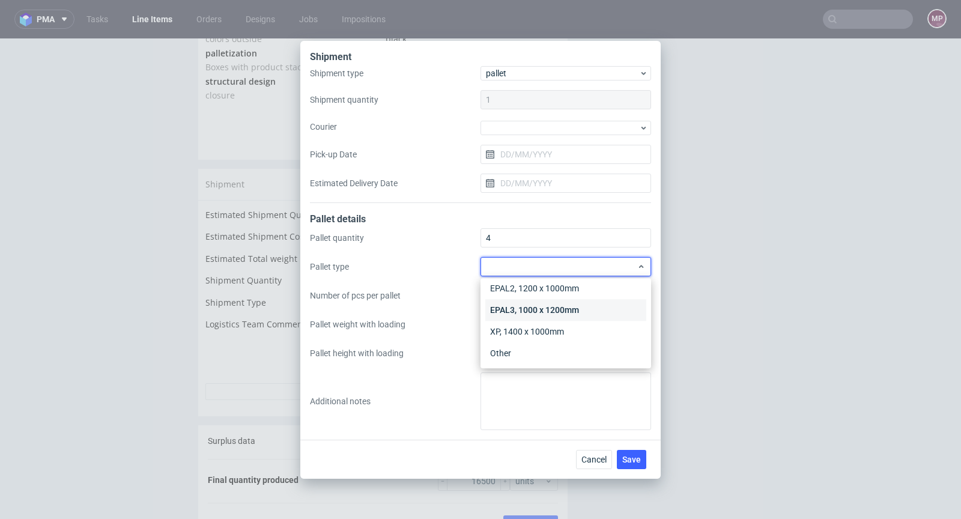
scroll to position [28, 0]
click at [519, 357] on div "Other" at bounding box center [565, 353] width 161 height 22
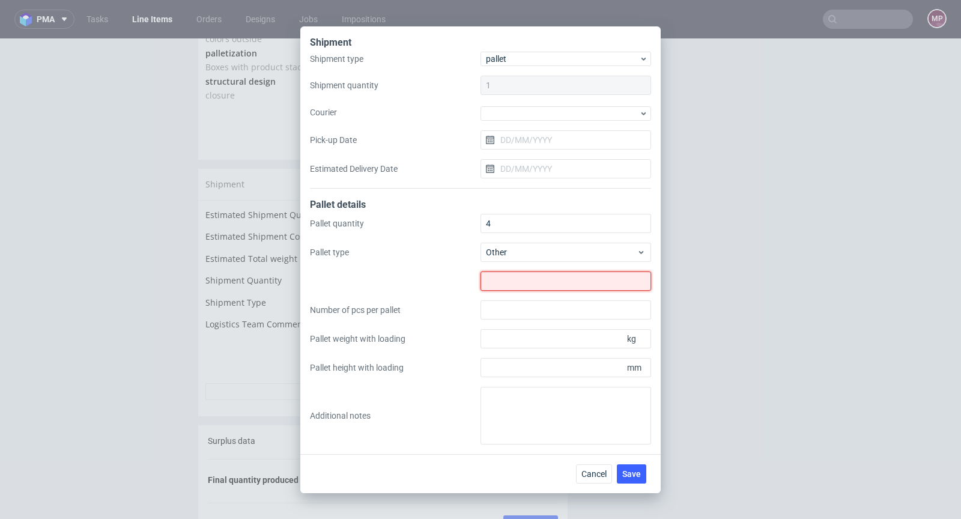
click at [526, 289] on input "text" at bounding box center [566, 280] width 171 height 19
type input "1230x830"
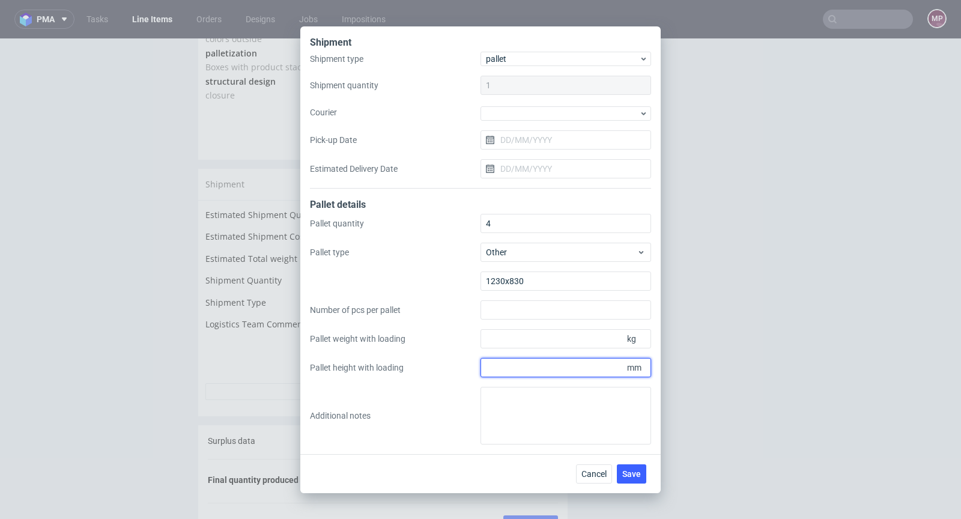
click at [511, 362] on input "Pallet height with loading" at bounding box center [566, 367] width 171 height 19
type input "2200"
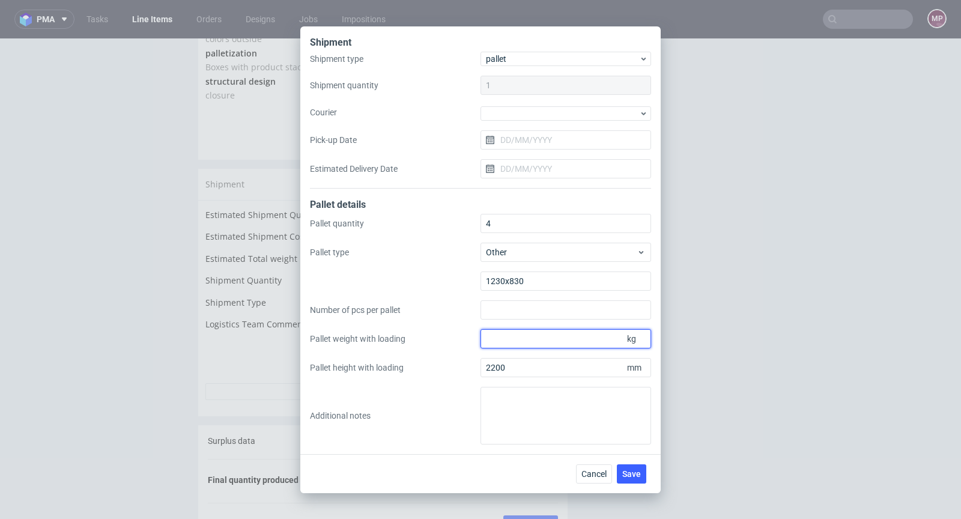
click at [557, 342] on input "Pallet weight with loading" at bounding box center [566, 338] width 171 height 19
paste input "785"
type input "785"
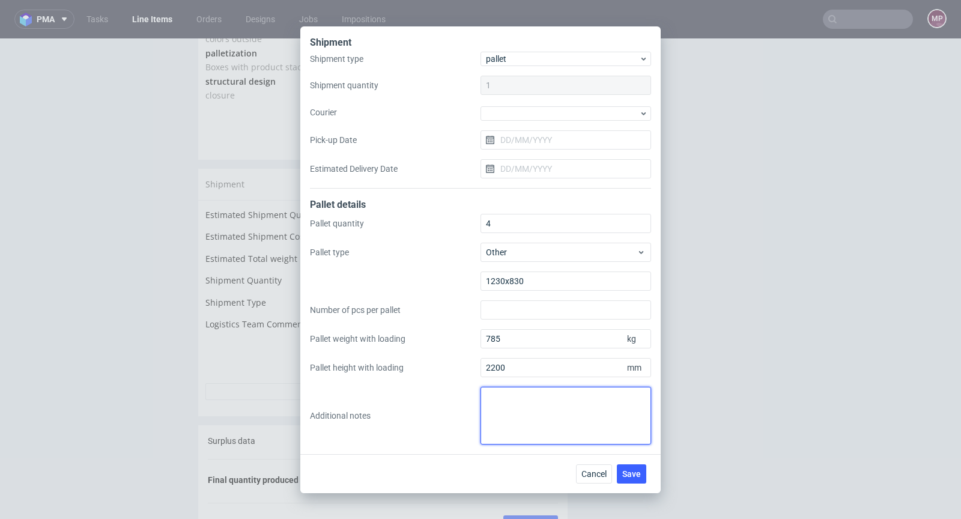
click at [515, 408] on textarea at bounding box center [566, 416] width 171 height 58
paste textarea "1.Shipment Type: pallet 2.Pallet quantity in total: 4 pal 3.Pallet outline :123…"
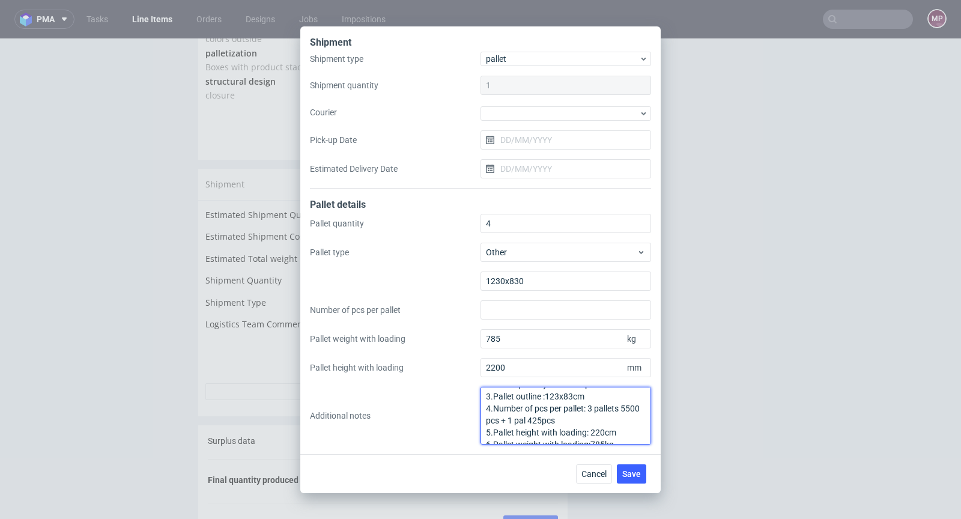
scroll to position [37, 0]
type textarea "1.Shipment Type: pallet 2.Pallet quantity in total: 4 pal 3.Pallet outline :123…"
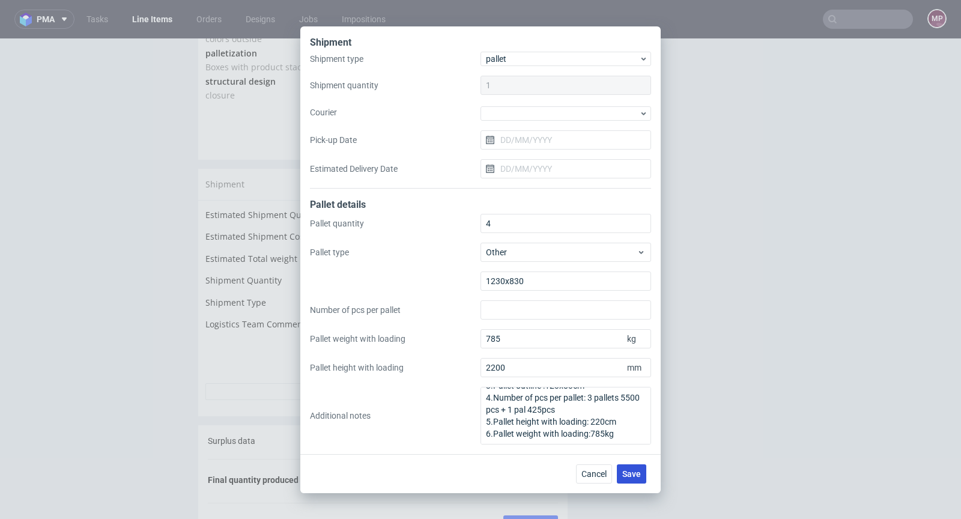
click at [629, 475] on span "Save" at bounding box center [631, 474] width 19 height 8
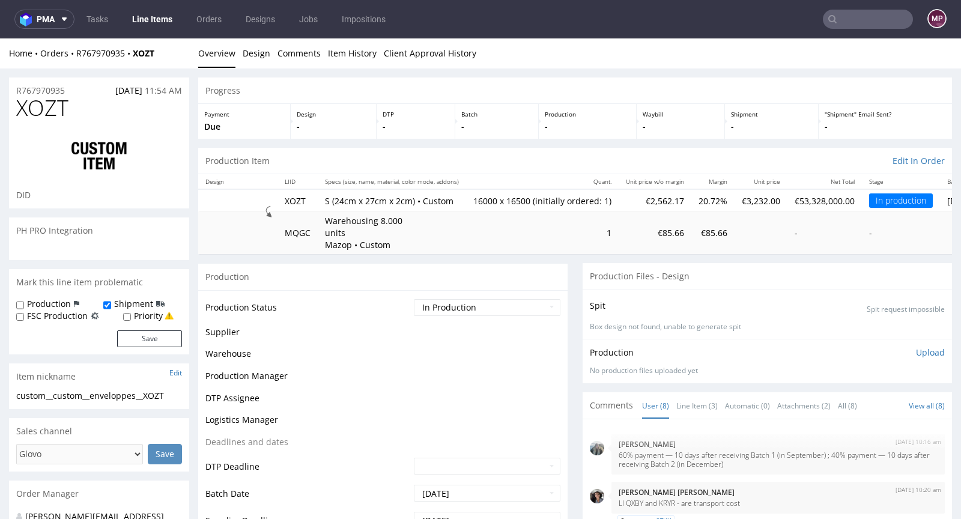
scroll to position [130, 0]
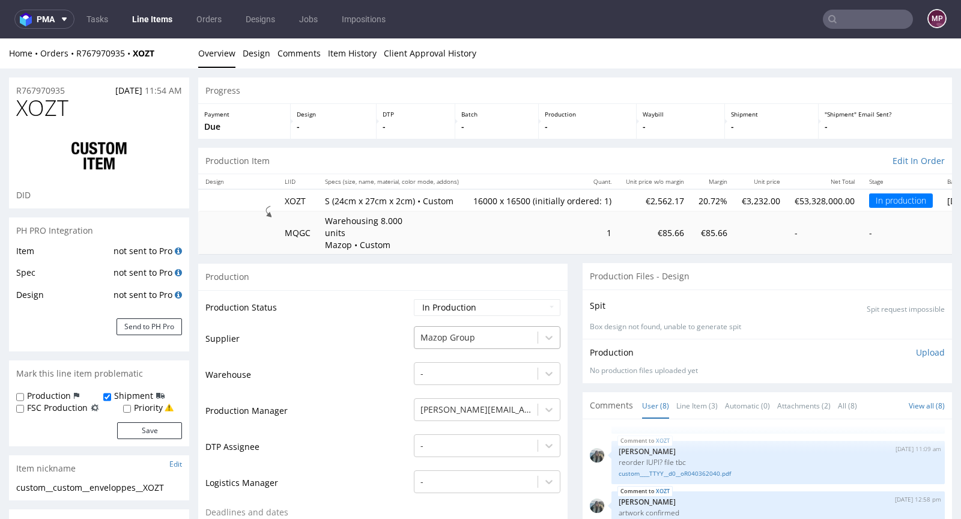
type input "16500"
click at [452, 308] on select "Waiting for Artwork Waiting for Diecut Waiting for Mockup Waiting for DTP Waiti…" at bounding box center [487, 307] width 147 height 17
select select "production_complete"
click at [414, 299] on select "Waiting for Artwork Waiting for Diecut Waiting for Mockup Waiting for DTP Waiti…" at bounding box center [487, 307] width 147 height 17
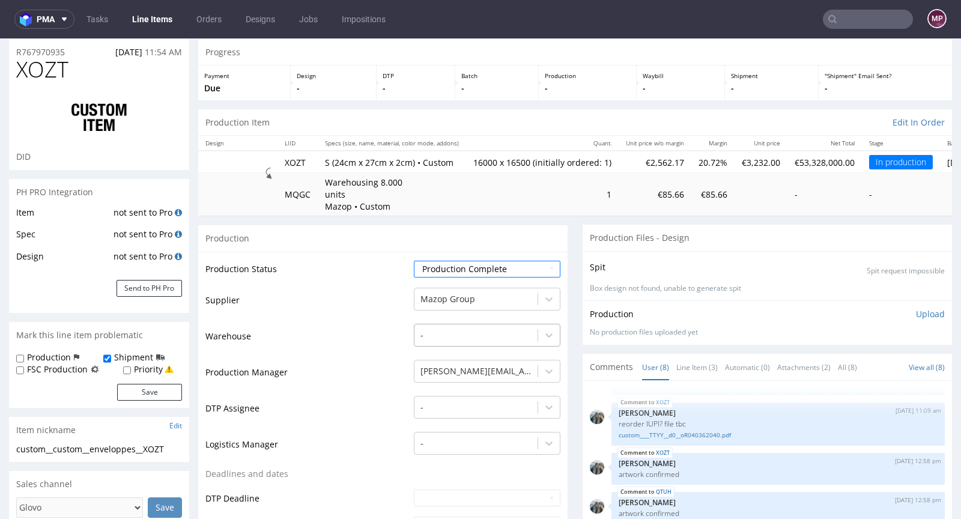
scroll to position [429, 0]
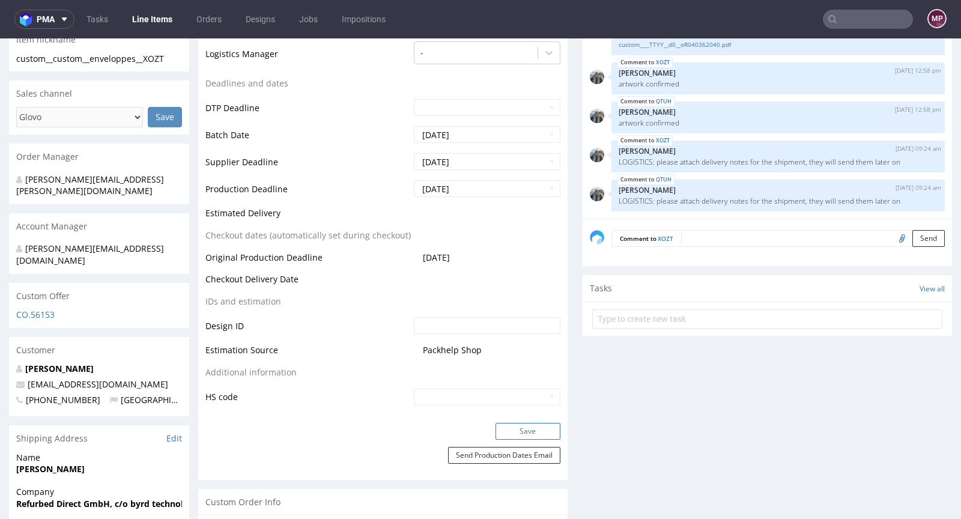
click at [524, 428] on button "Save" at bounding box center [528, 431] width 65 height 17
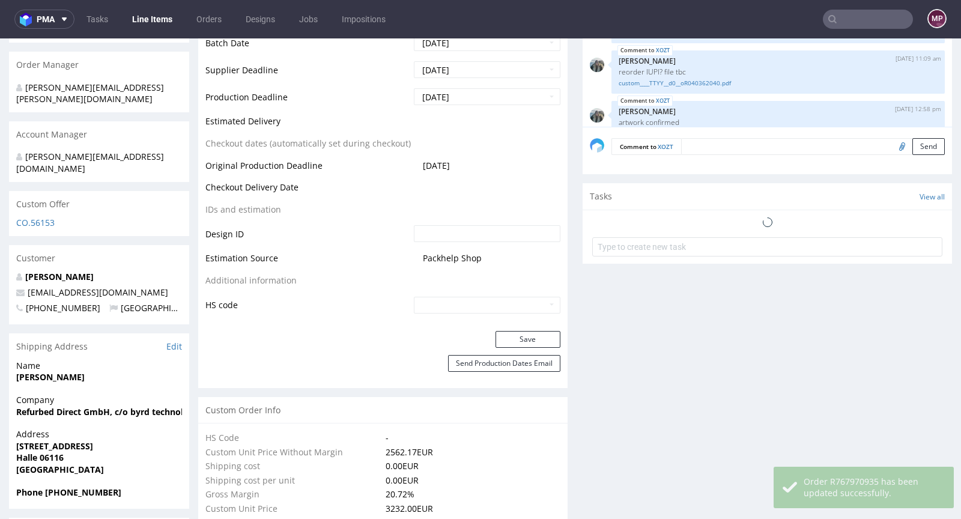
scroll to position [130, 0]
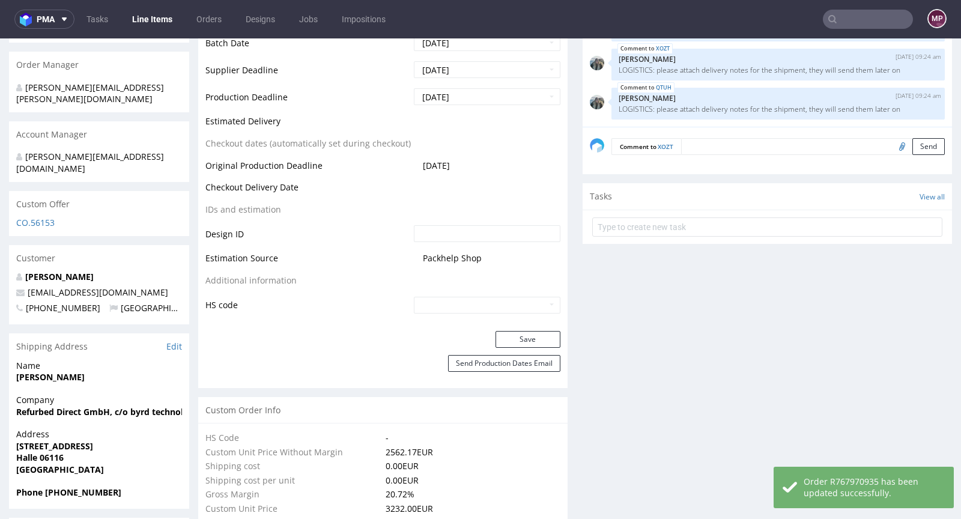
type input "16500"
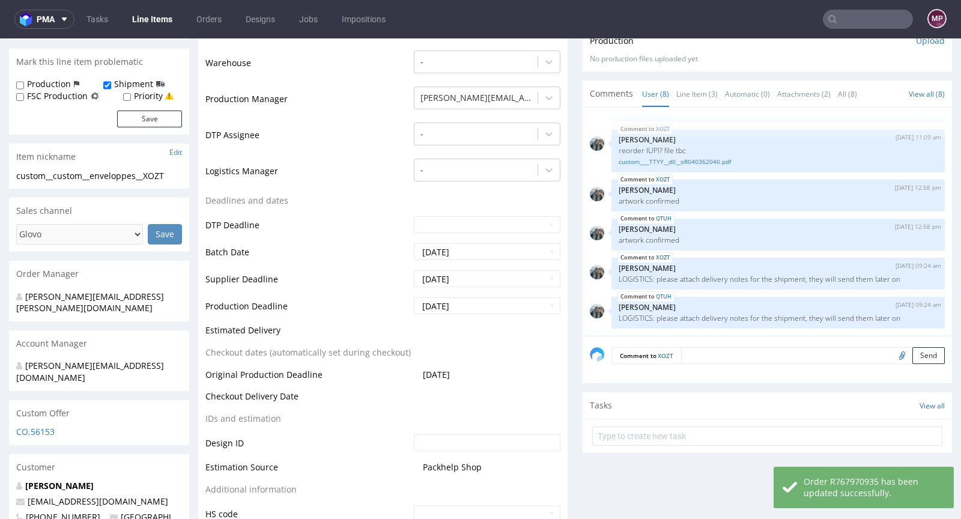
scroll to position [0, 0]
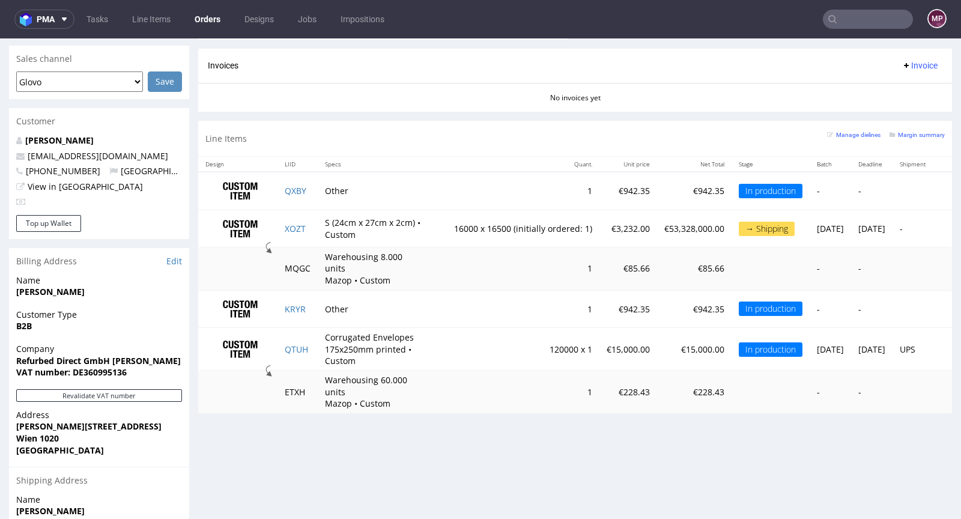
scroll to position [562, 0]
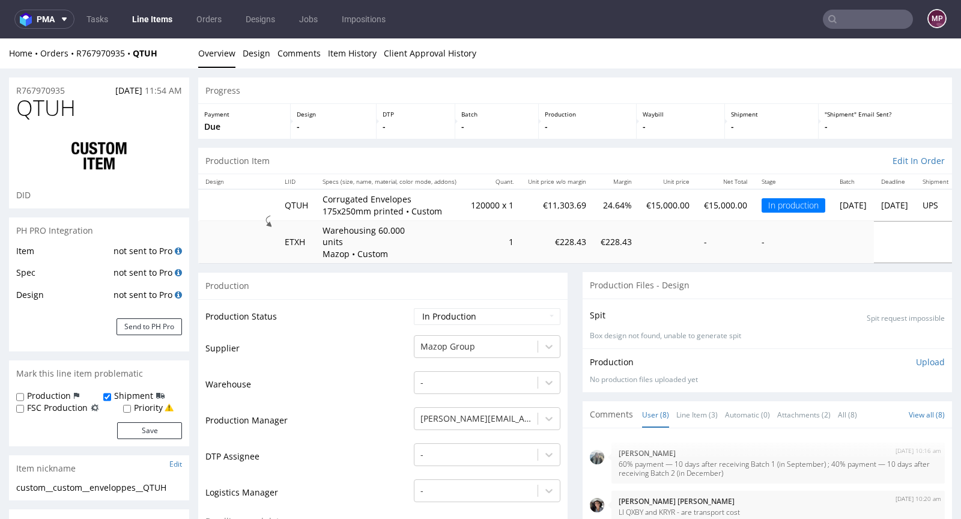
scroll to position [130, 0]
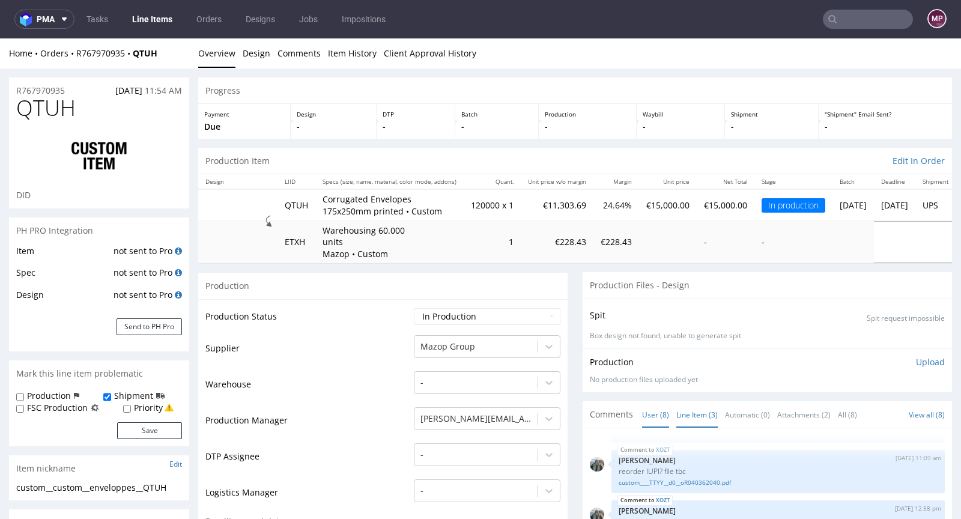
click at [678, 407] on link "Line Item (3)" at bounding box center [696, 415] width 41 height 26
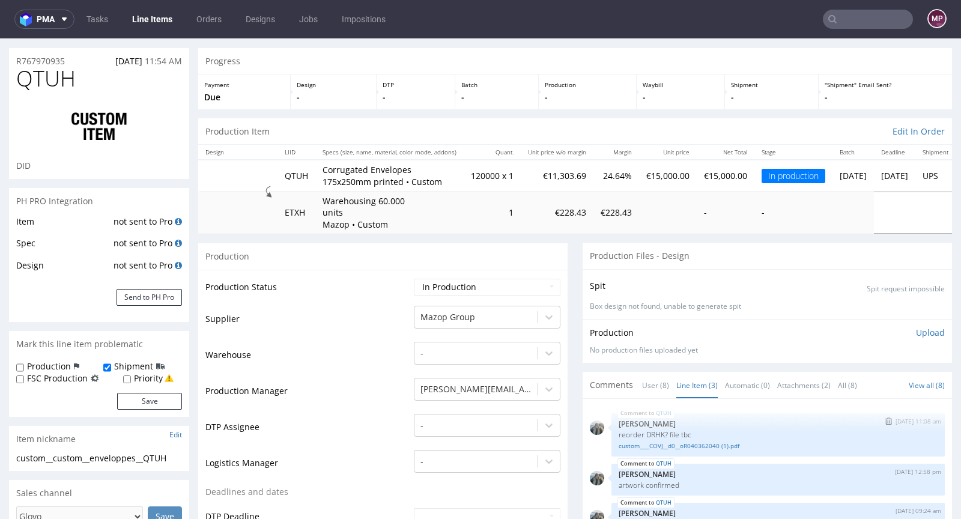
scroll to position [186, 0]
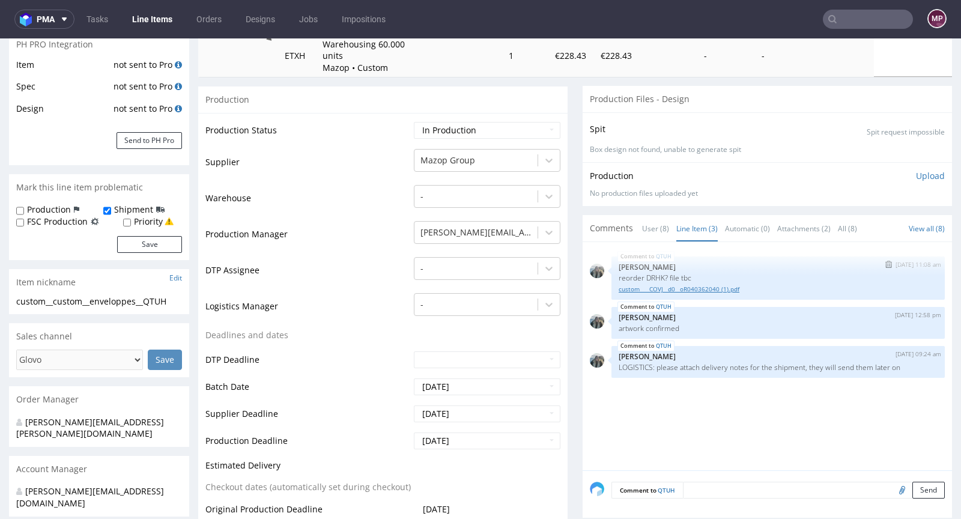
click at [701, 287] on link "custom____COVJ__d0__oR040362040 (1).pdf" at bounding box center [778, 289] width 319 height 9
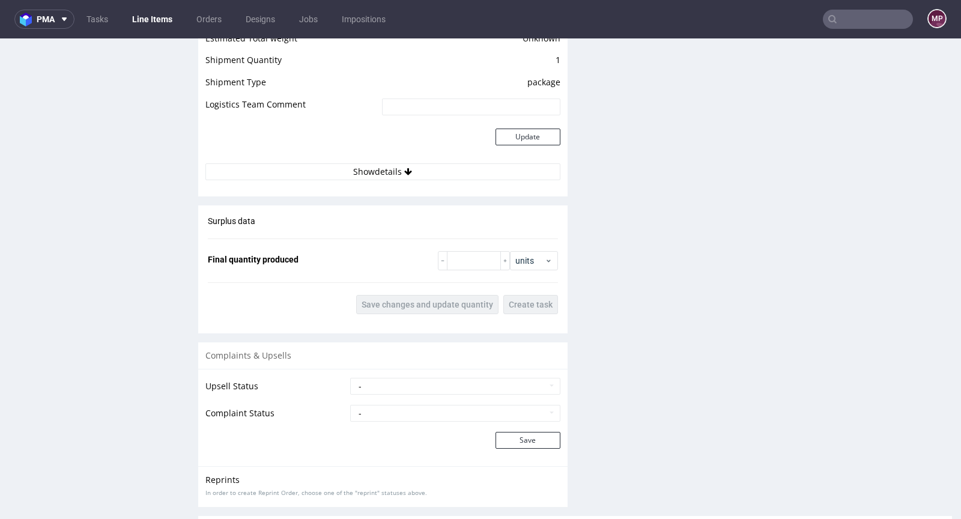
scroll to position [1559, 0]
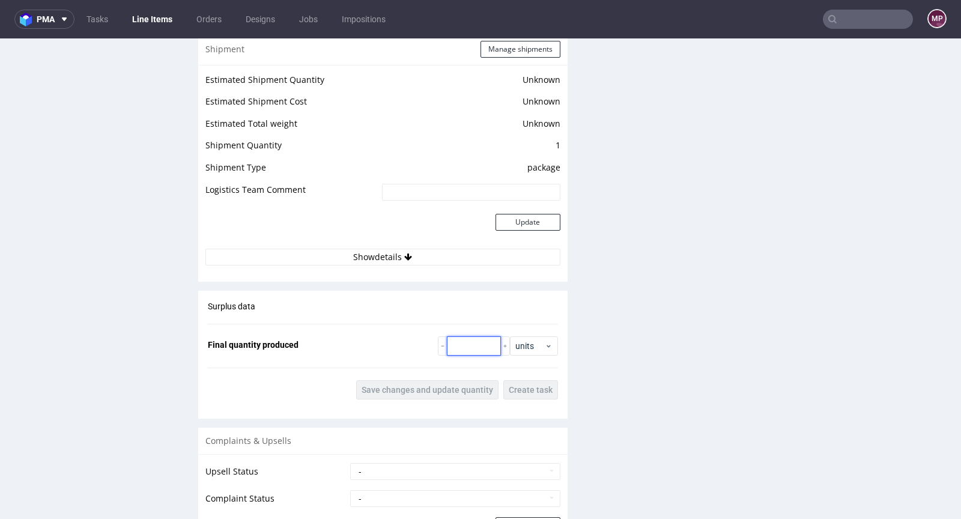
click at [456, 349] on input "number" at bounding box center [474, 345] width 54 height 19
paste input "119050"
type input "119050"
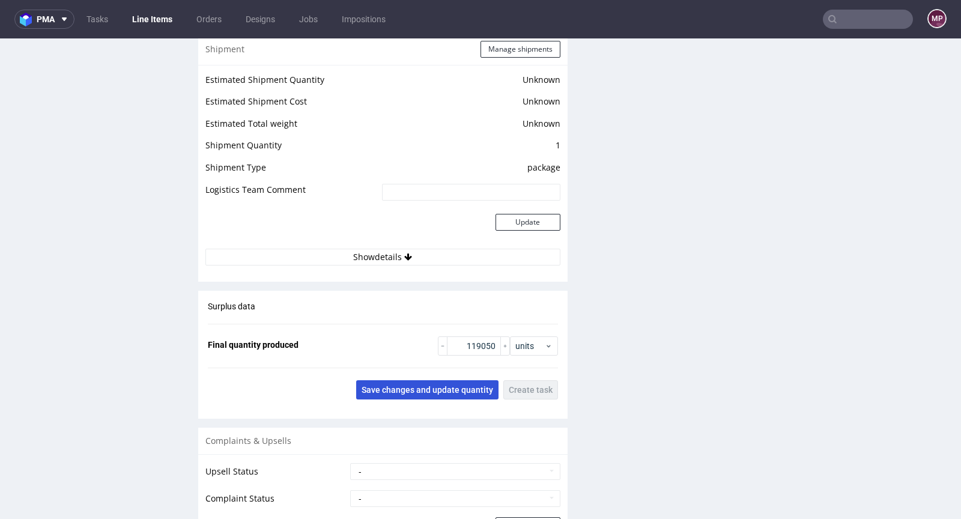
click at [438, 380] on button "Save changes and update quantity" at bounding box center [427, 389] width 142 height 19
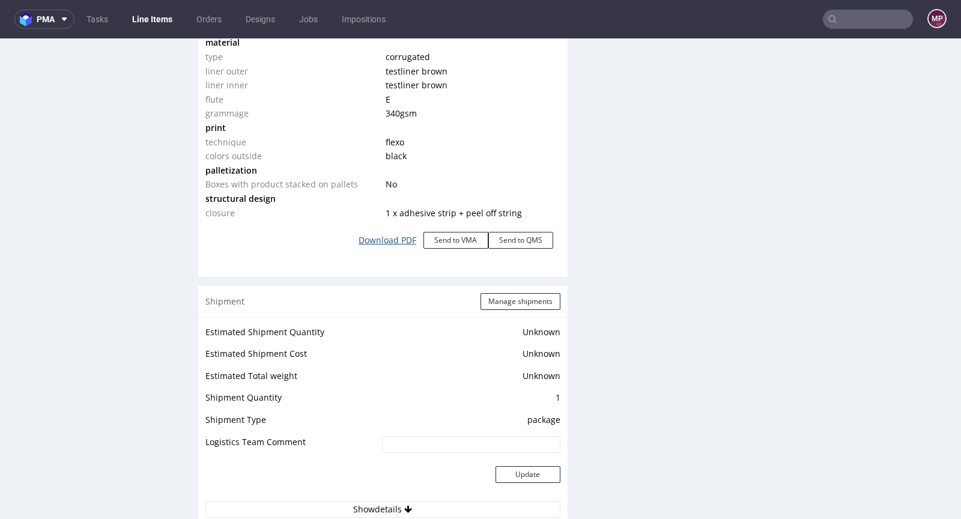
scroll to position [1296, 0]
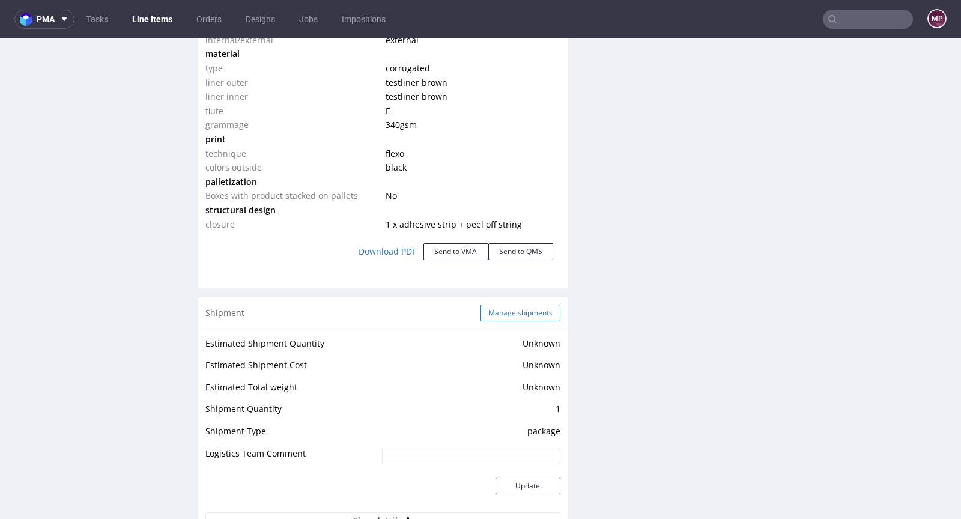
click at [508, 308] on button "Manage shipments" at bounding box center [521, 313] width 80 height 17
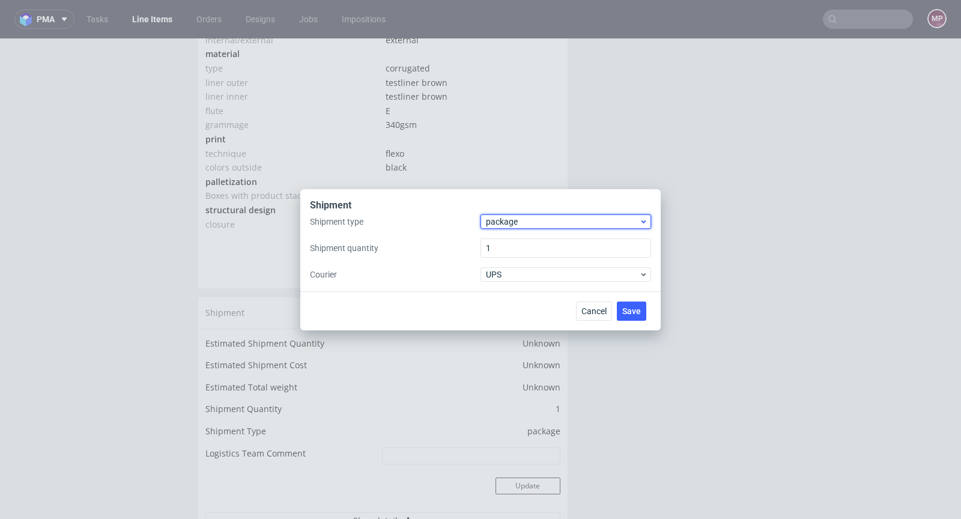
click at [526, 223] on span "package" at bounding box center [562, 222] width 153 height 12
click at [524, 238] on div "pallet" at bounding box center [565, 247] width 161 height 22
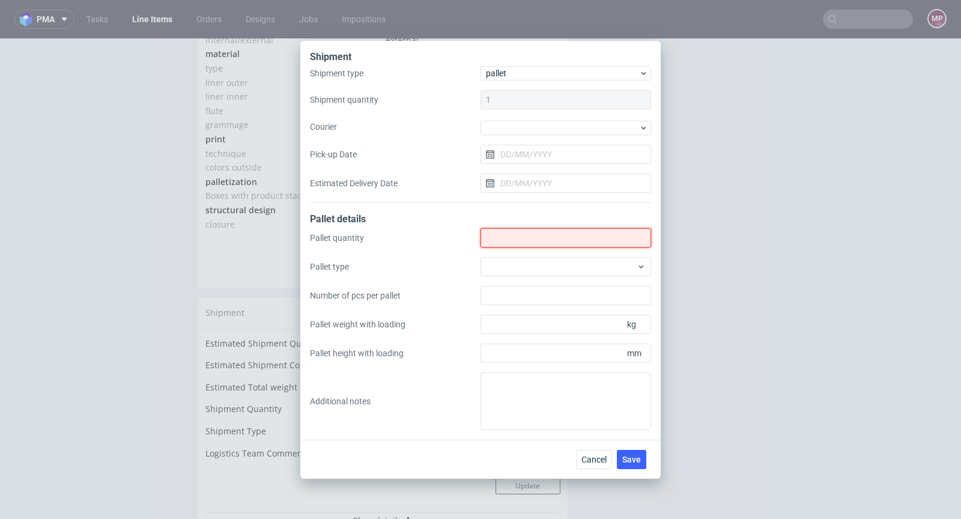
click at [510, 235] on input "Shipment type" at bounding box center [566, 237] width 171 height 19
type input "15"
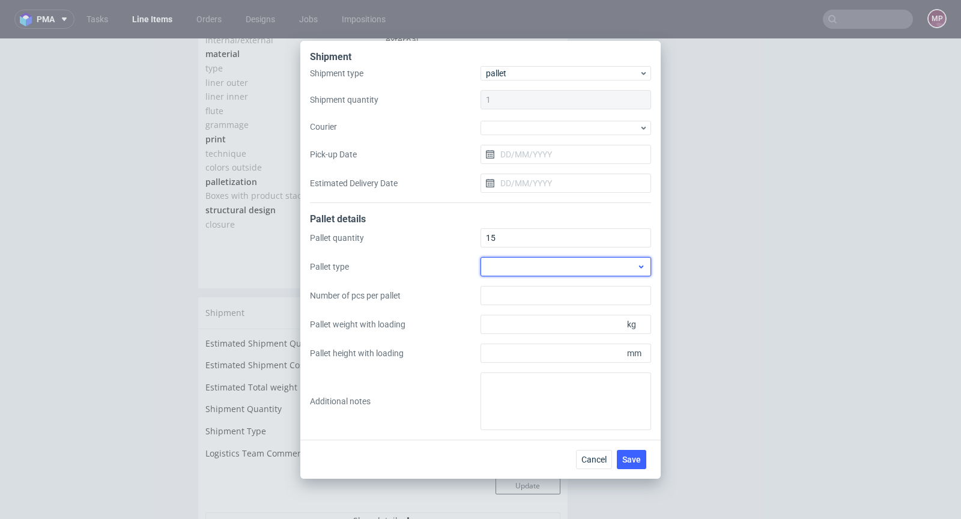
click at [588, 264] on div at bounding box center [566, 266] width 171 height 19
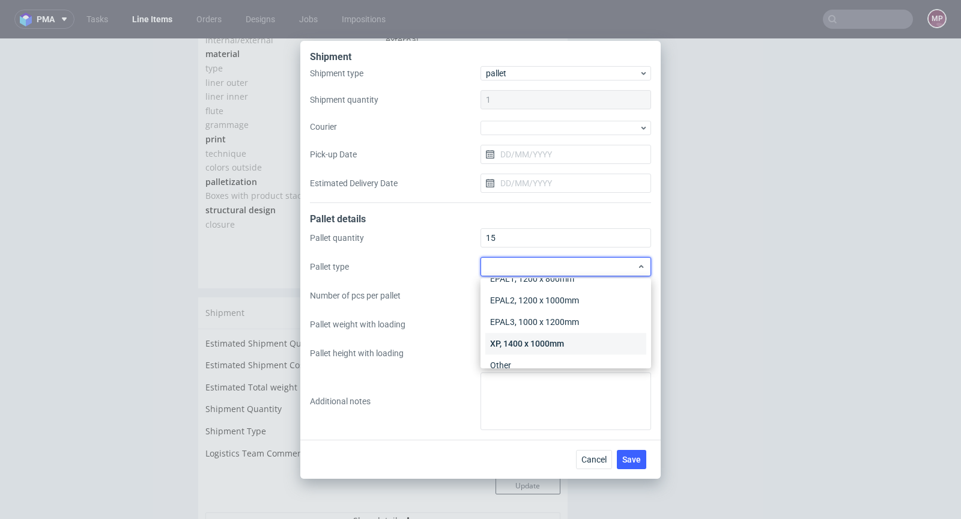
scroll to position [28, 0]
click at [547, 354] on div "Other" at bounding box center [565, 353] width 161 height 22
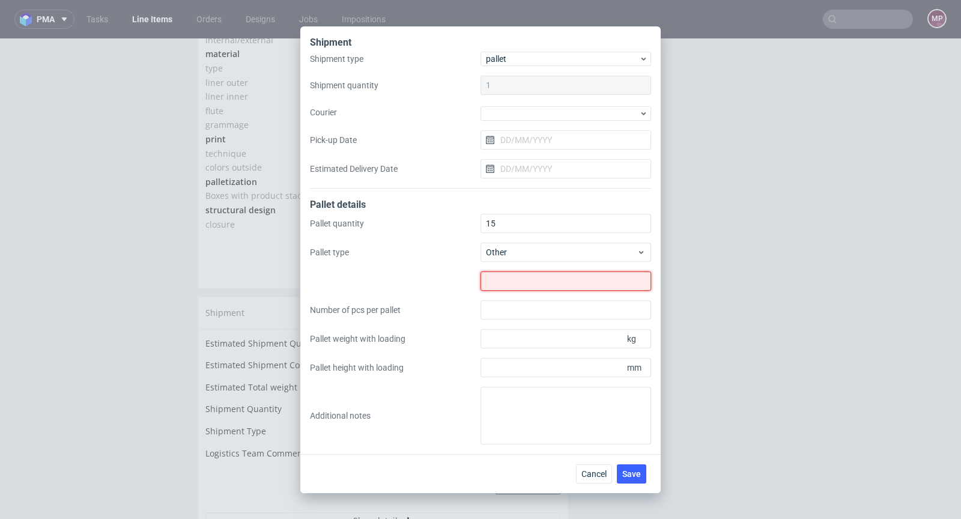
click at [532, 284] on input "text" at bounding box center [566, 280] width 171 height 19
type input "1230x830"
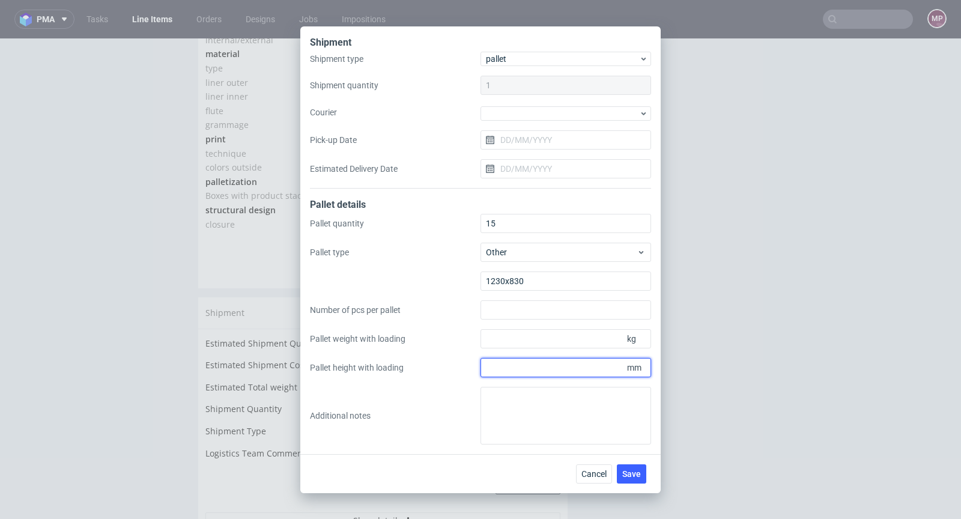
click at [539, 372] on input "Pallet height with loading" at bounding box center [566, 367] width 171 height 19
type input "2200"
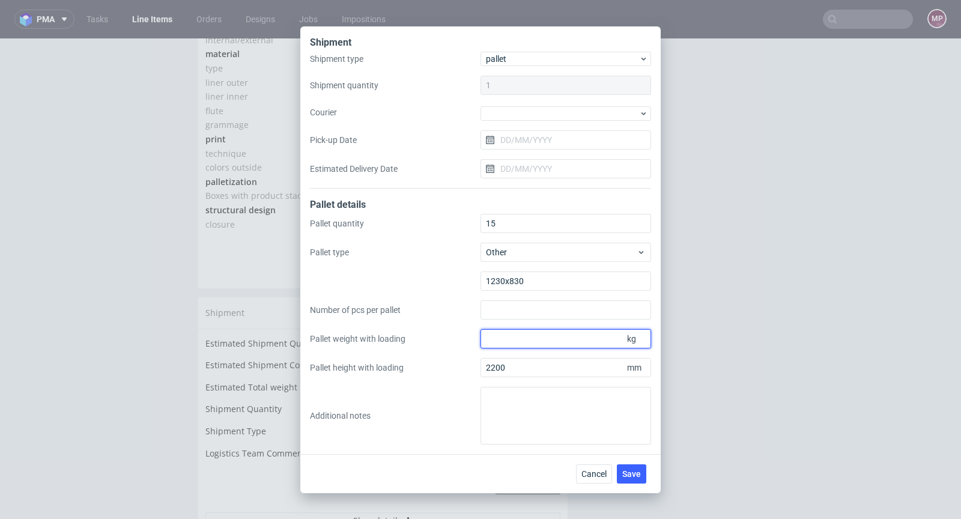
click at [523, 336] on input "Pallet weight with loading" at bounding box center [566, 338] width 171 height 19
paste input "4140"
type input "4140"
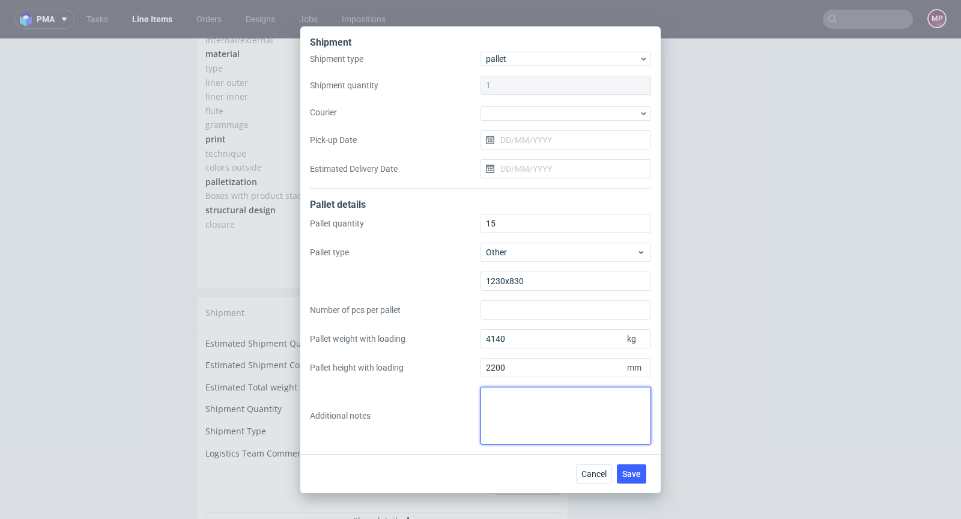
click at [510, 401] on textarea at bounding box center [566, 416] width 171 height 58
paste textarea "1.Shipment Type: pallet 2.Pallet quantity in total: 15 pal 3.Pallet outline (ob…"
type textarea "1.Shipment Type: pallet 2.Pallet quantity in total: 15 pal 3.Pallet outline (ob…"
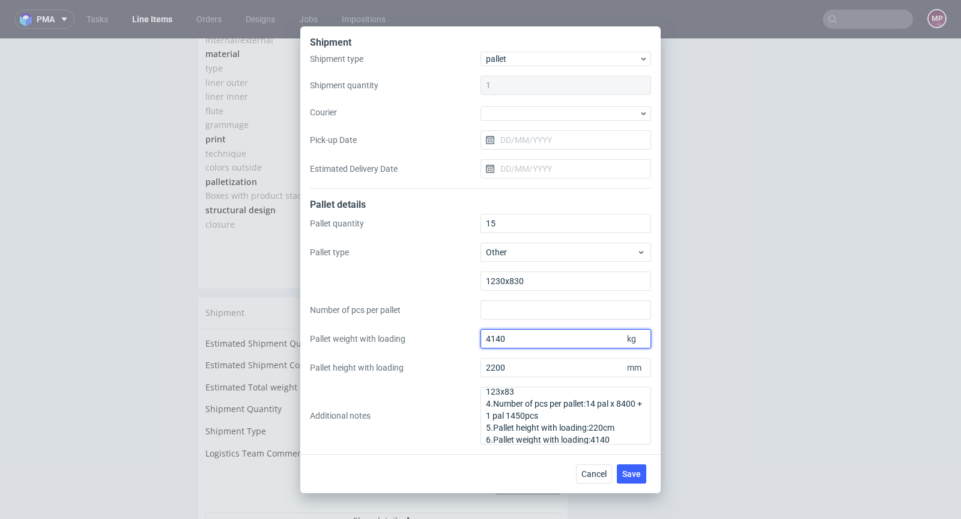
click at [531, 336] on input "4140" at bounding box center [566, 338] width 171 height 19
type input "4140"
click at [640, 474] on span "Save" at bounding box center [631, 474] width 19 height 8
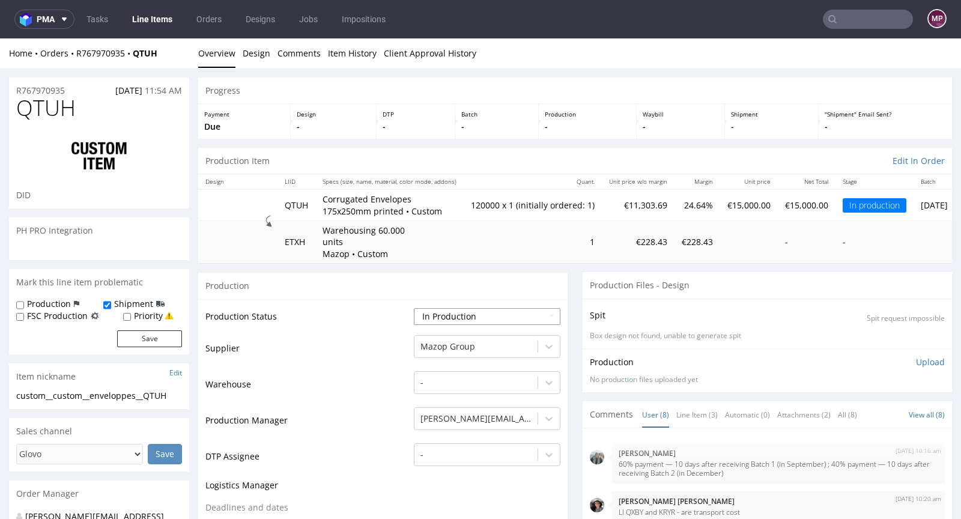
scroll to position [130, 0]
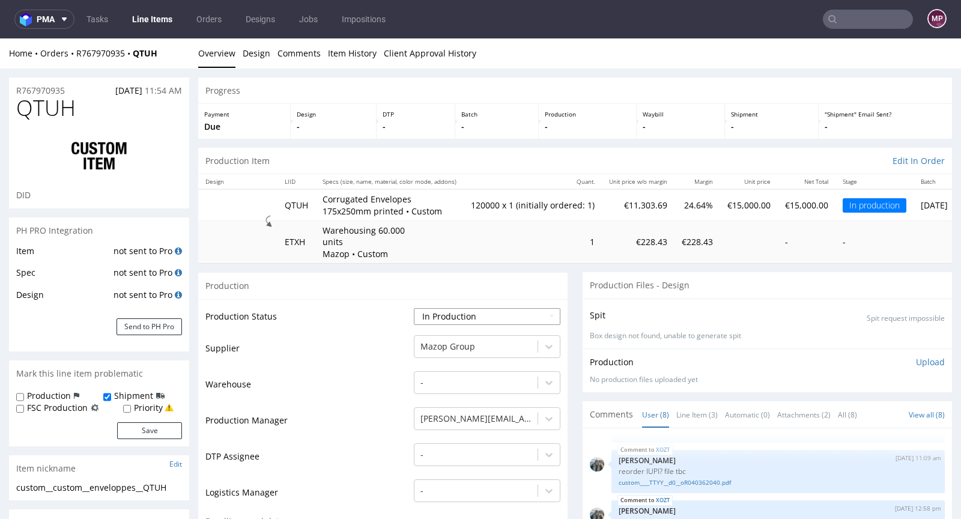
click at [457, 314] on select "Waiting for Artwork Waiting for Diecut Waiting for Mockup Waiting for DTP Waiti…" at bounding box center [487, 316] width 147 height 17
select select "production_complete"
click at [414, 308] on select "Waiting for Artwork Waiting for Diecut Waiting for Mockup Waiting for DTP Waiti…" at bounding box center [487, 316] width 147 height 17
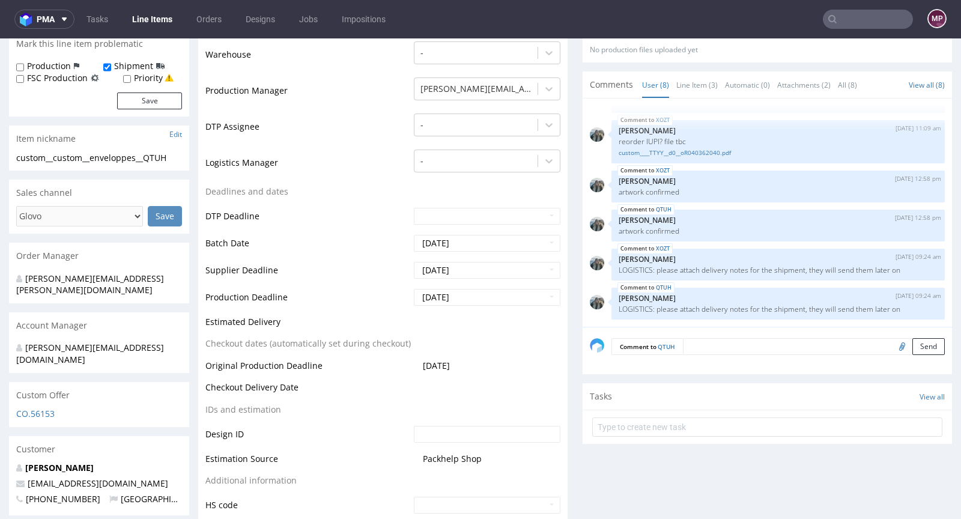
scroll to position [401, 0]
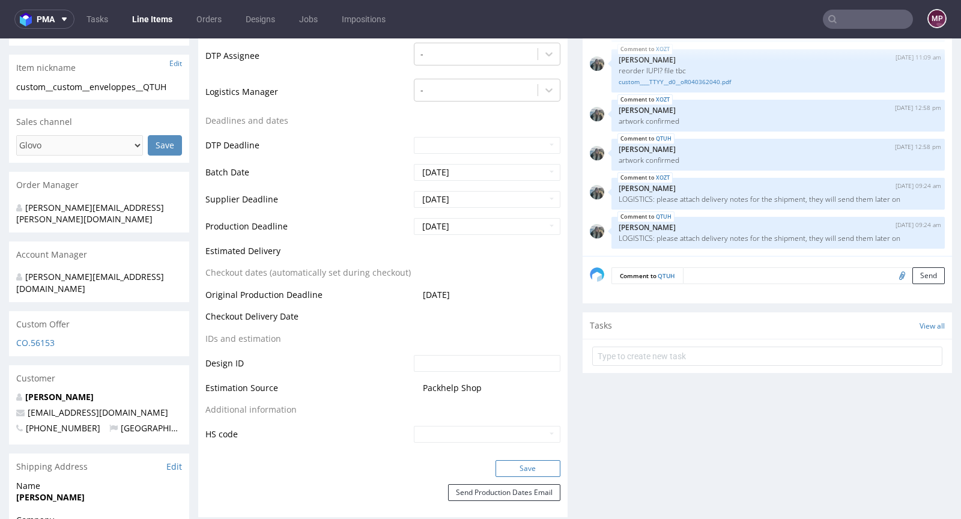
click at [528, 464] on button "Save" at bounding box center [528, 468] width 65 height 17
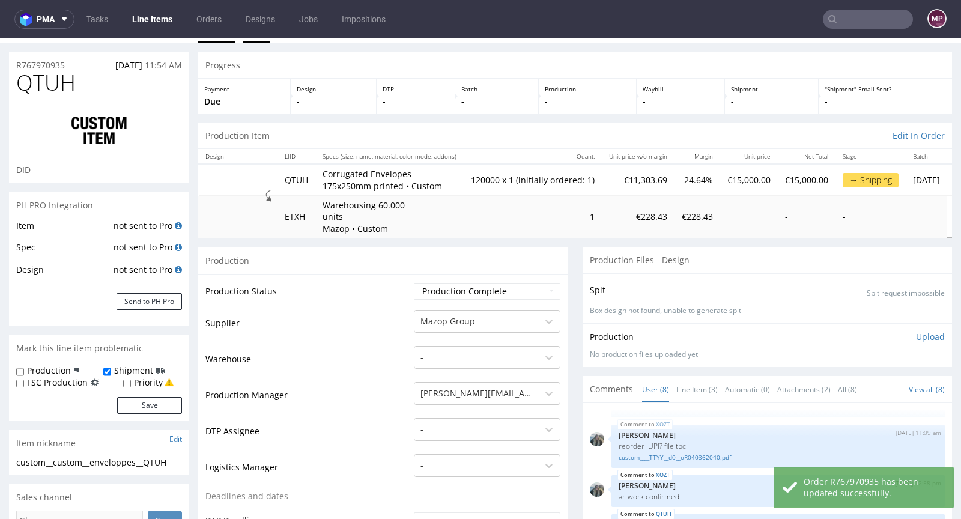
scroll to position [0, 0]
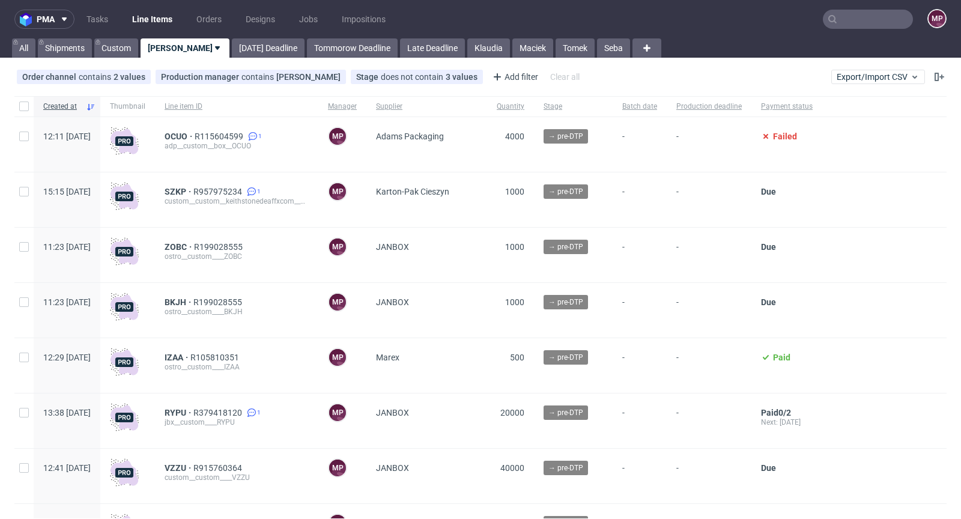
click at [846, 20] on input "text" at bounding box center [868, 19] width 90 height 19
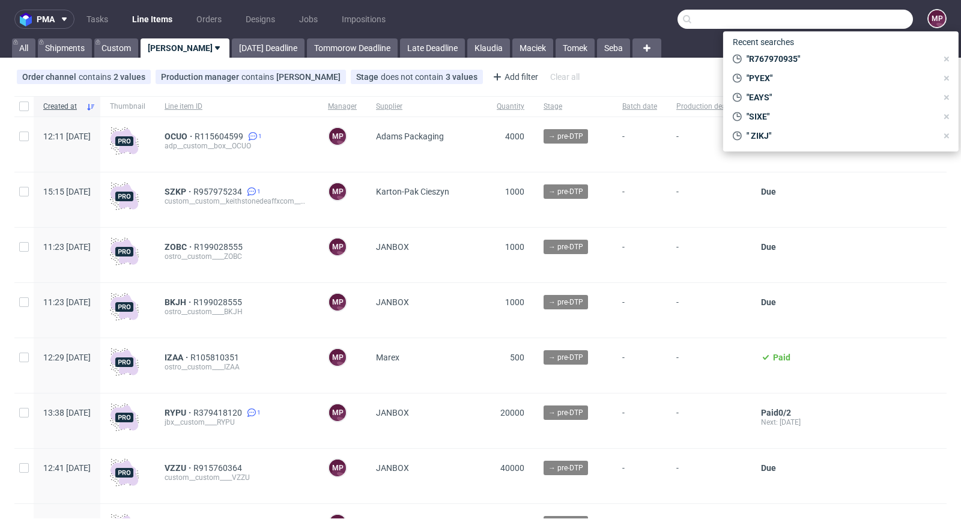
paste input "R352553663"
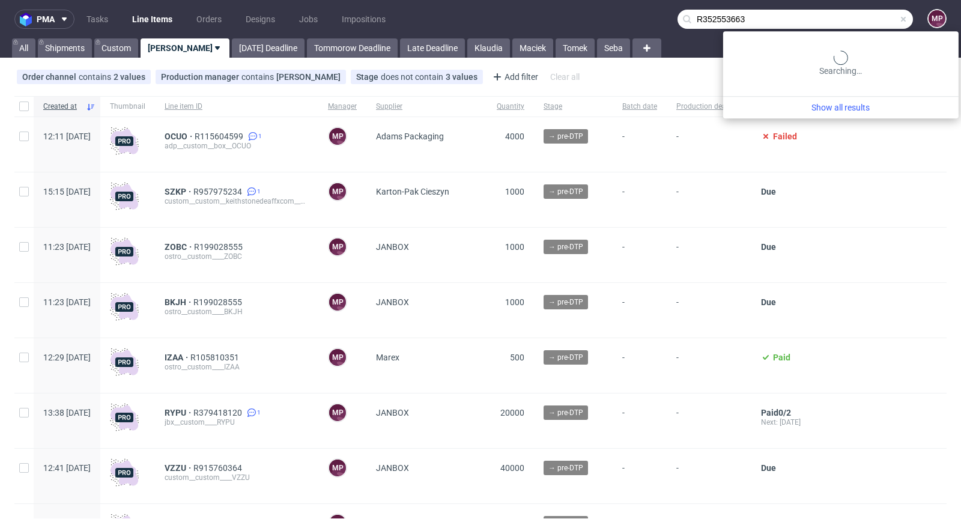
type input "R352553663"
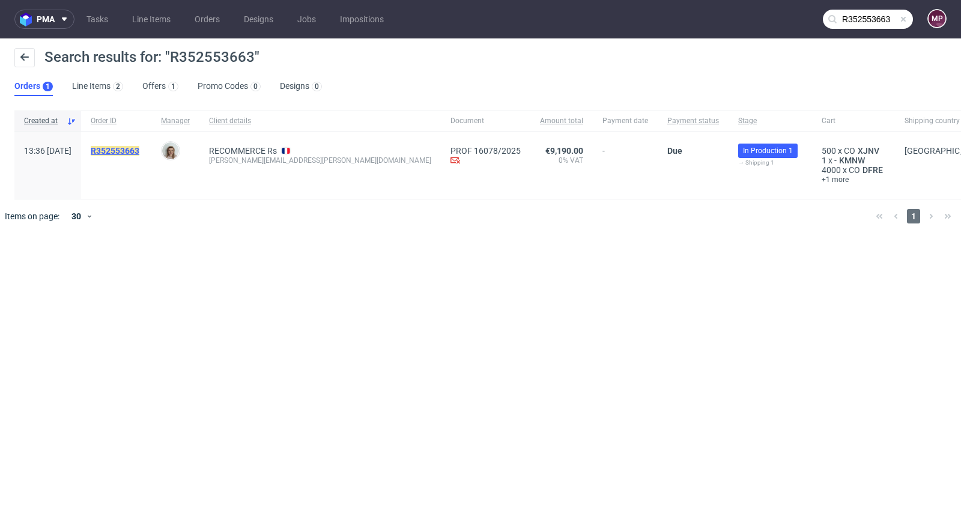
click at [139, 148] on mark "R352553663" at bounding box center [115, 151] width 49 height 10
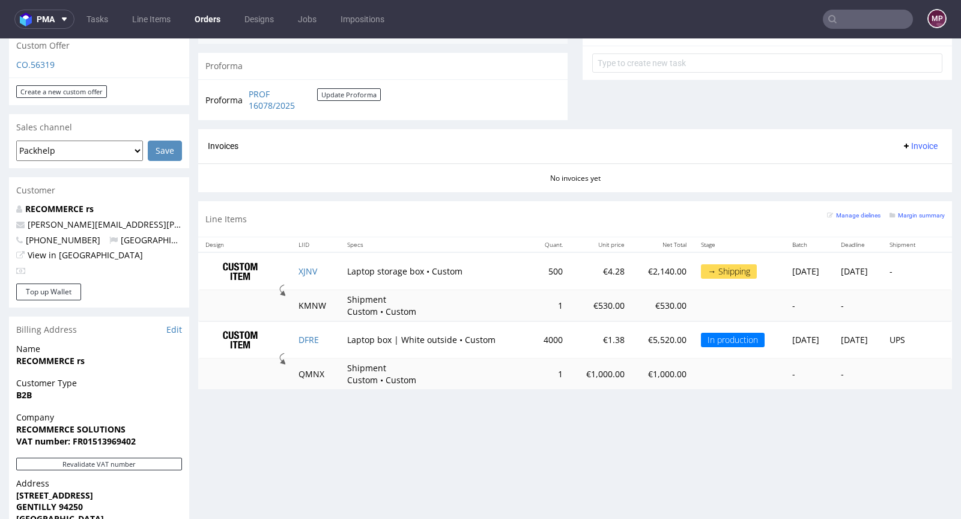
scroll to position [443, 0]
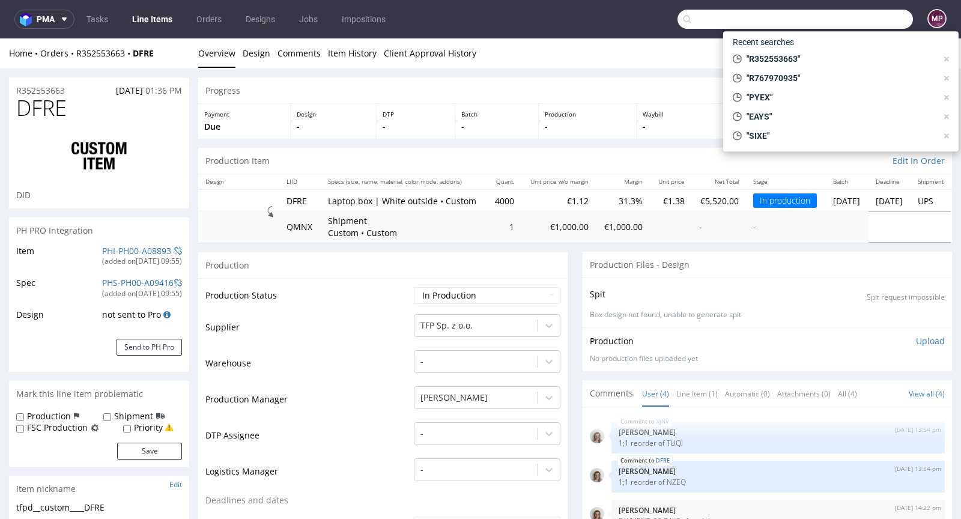
click at [855, 15] on input "text" at bounding box center [795, 19] width 235 height 19
paste input "CYCG"
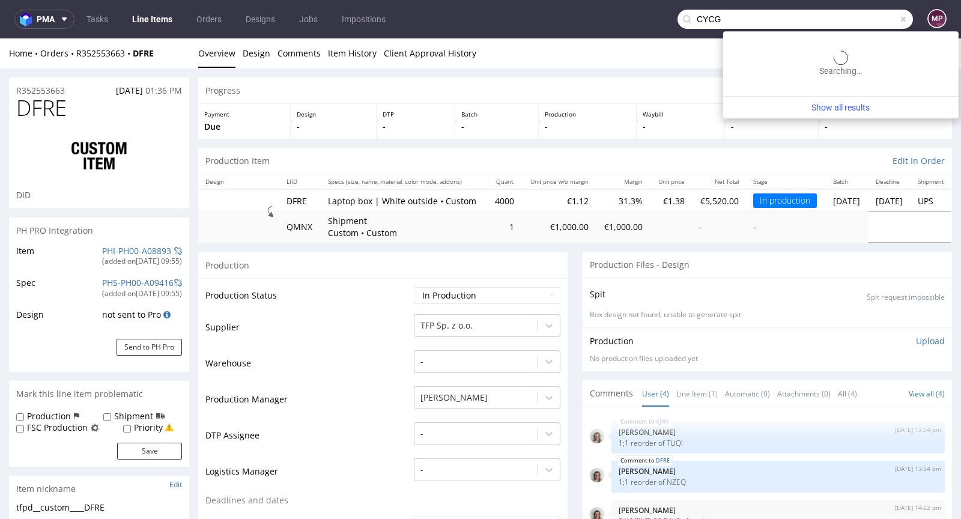
type input "CYCG"
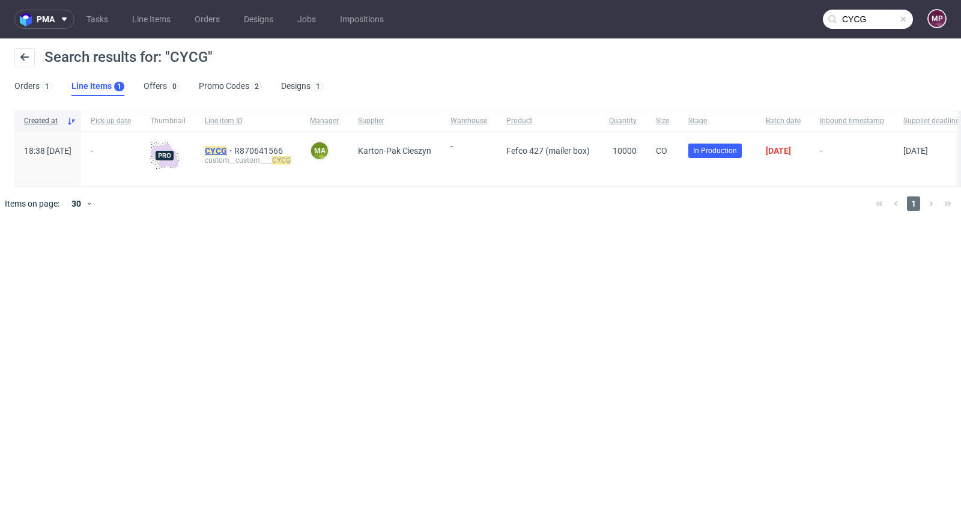
click at [227, 150] on mark "CYCG" at bounding box center [216, 151] width 22 height 10
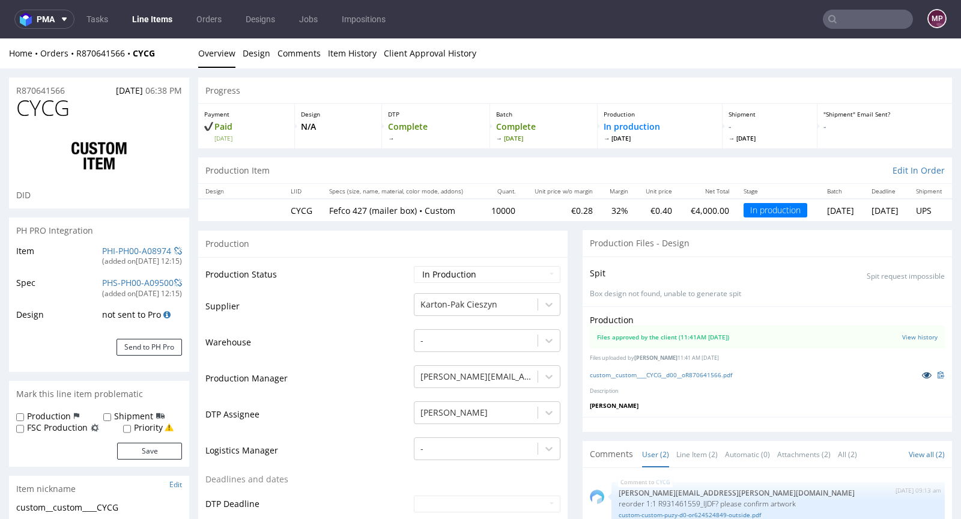
click at [916, 369] on link at bounding box center [927, 374] width 22 height 13
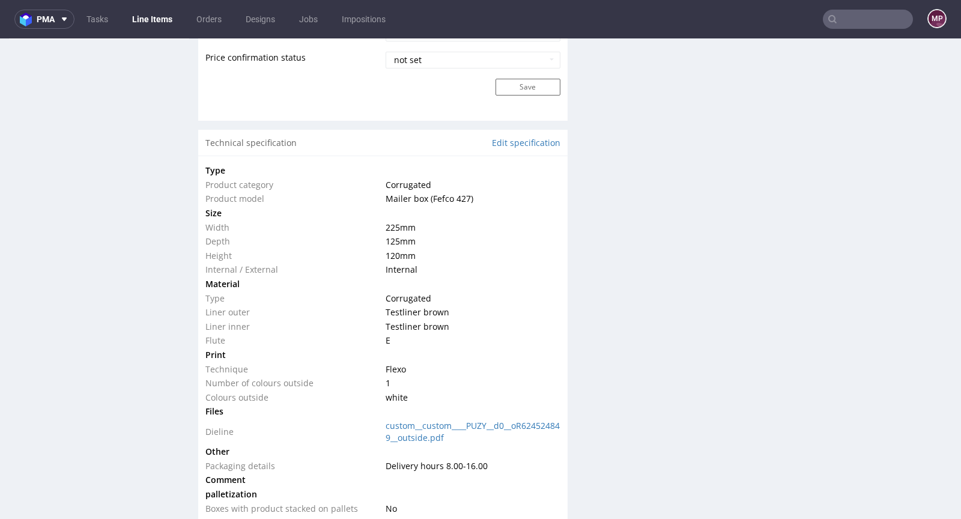
scroll to position [1046, 0]
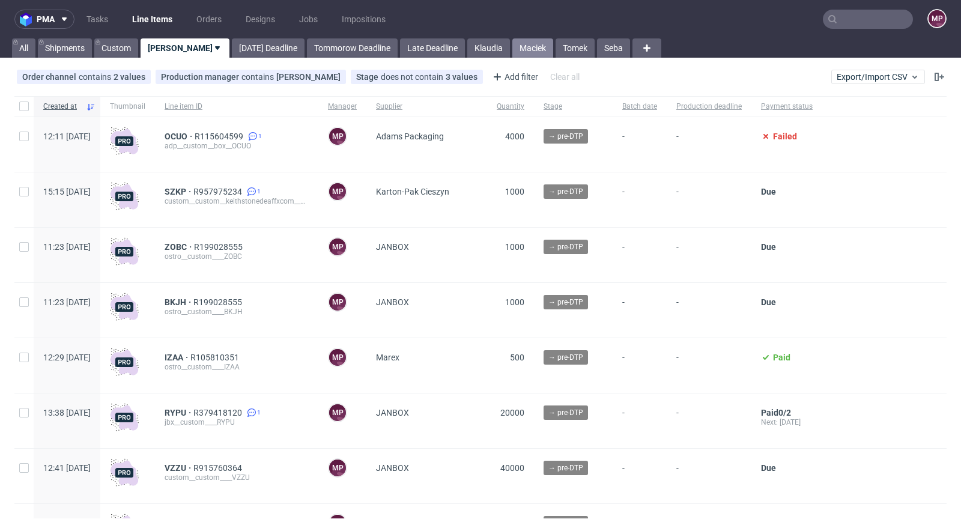
click at [515, 44] on link "Maciek" at bounding box center [532, 47] width 41 height 19
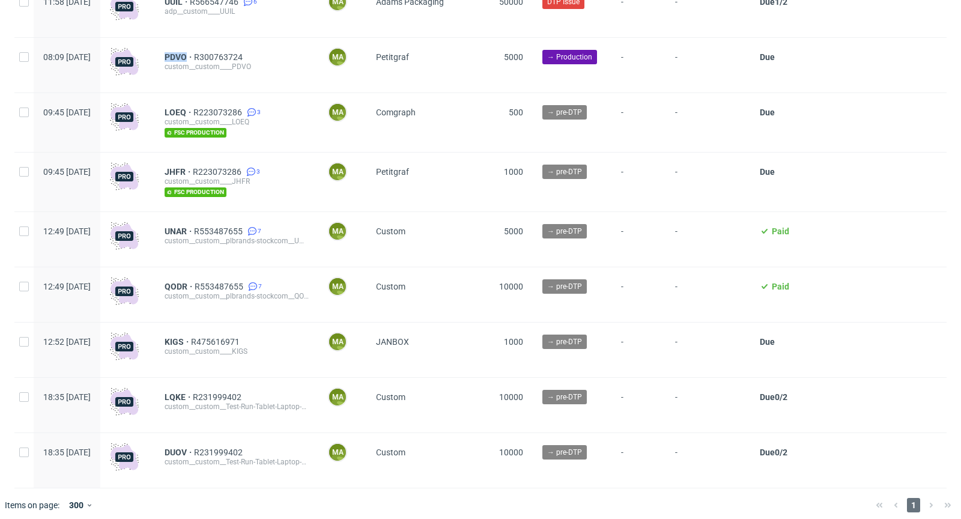
scroll to position [2308, 0]
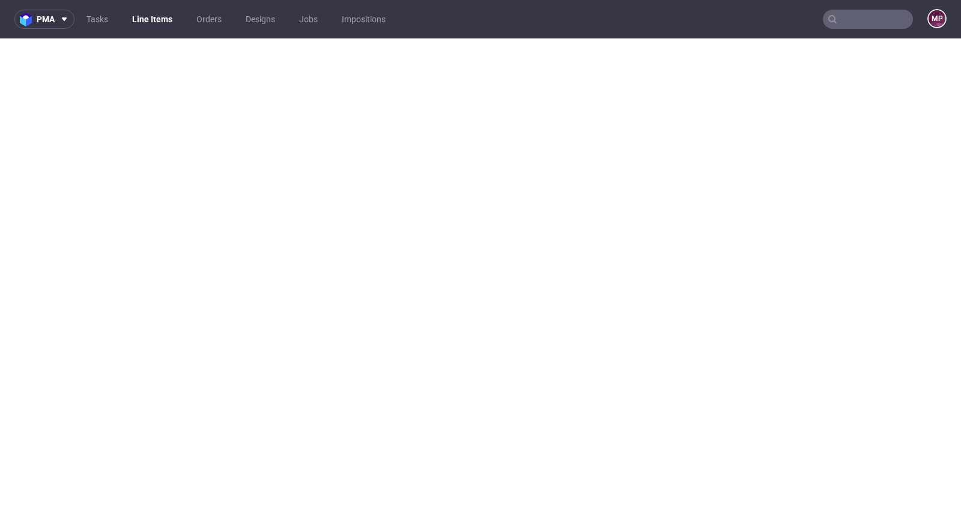
select select "in_progress"
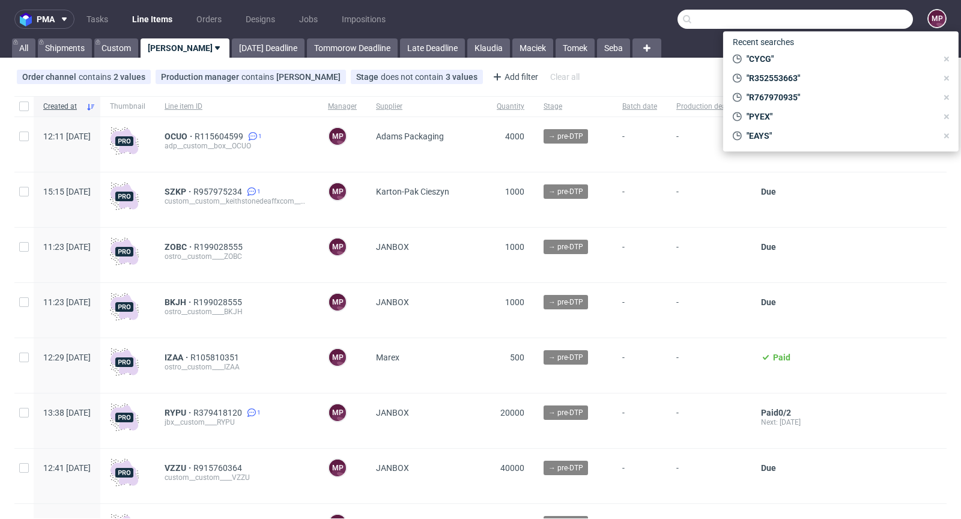
click at [843, 20] on input "text" at bounding box center [795, 19] width 235 height 19
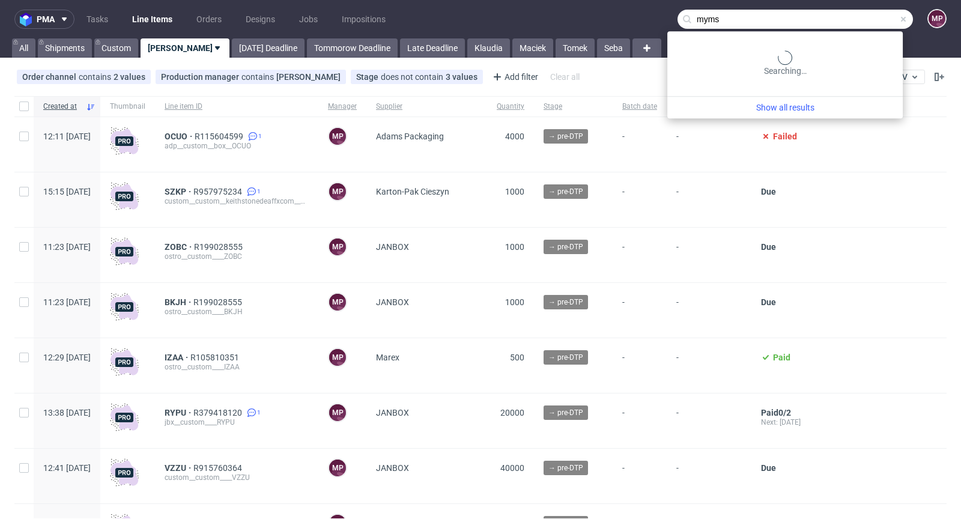
type input "myms"
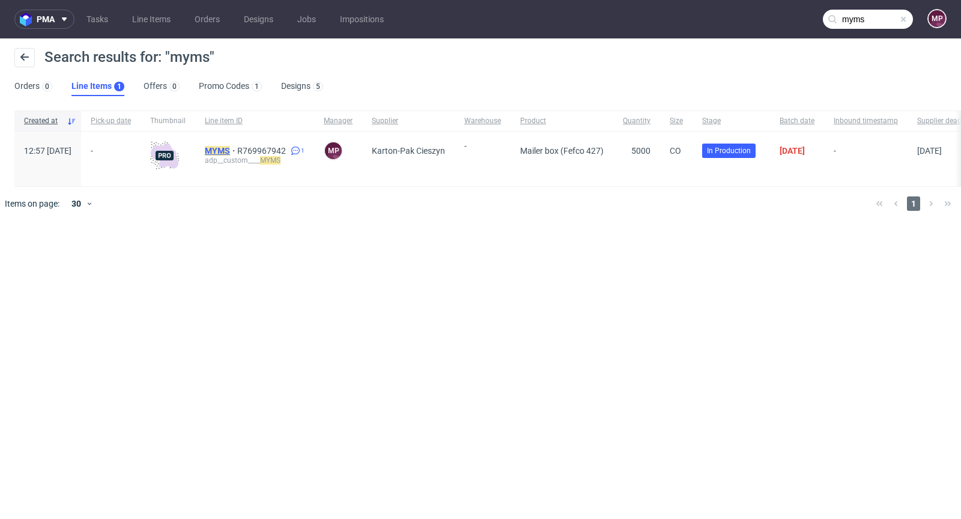
click at [230, 150] on mark "MYMS" at bounding box center [217, 151] width 25 height 10
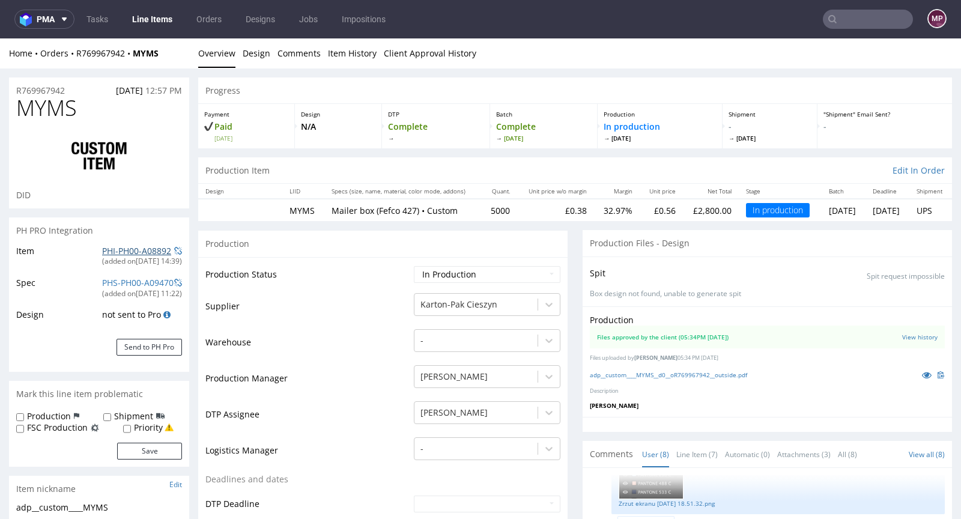
click at [151, 251] on link "PHI-PH00-A08892" at bounding box center [136, 250] width 69 height 11
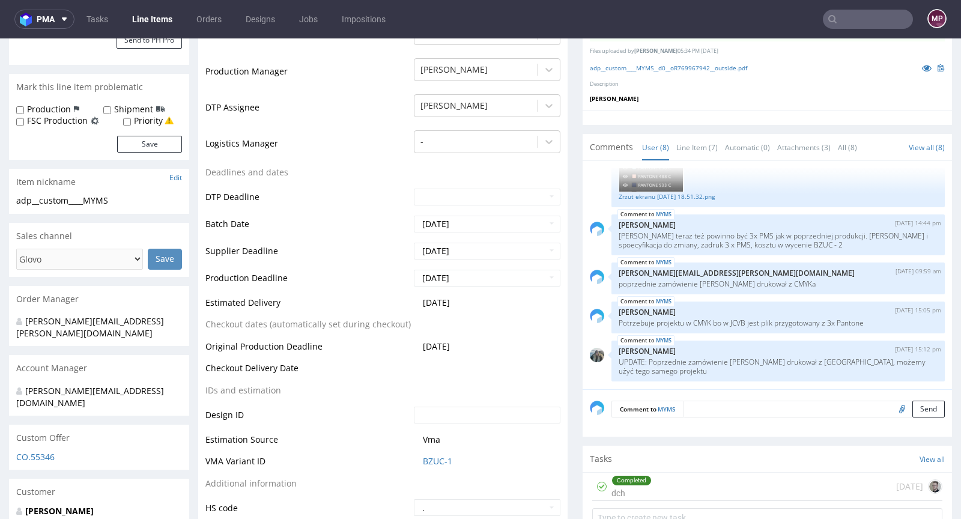
scroll to position [307, 0]
click at [423, 463] on link "BZUC-1" at bounding box center [437, 461] width 29 height 12
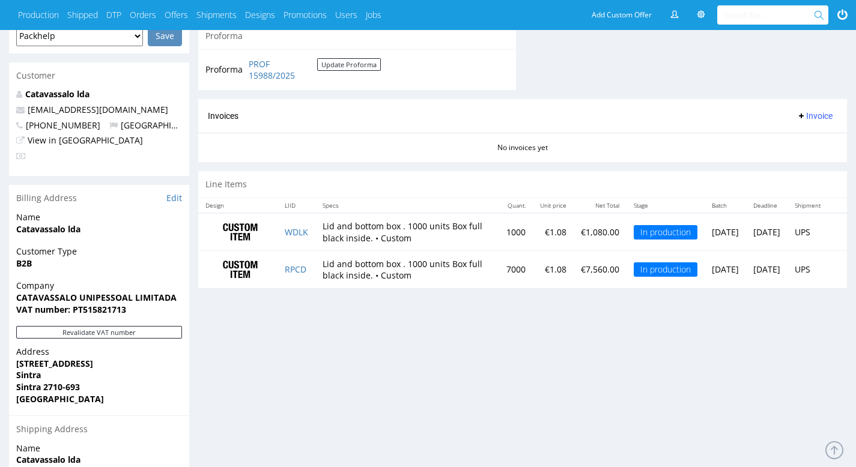
scroll to position [648, 0]
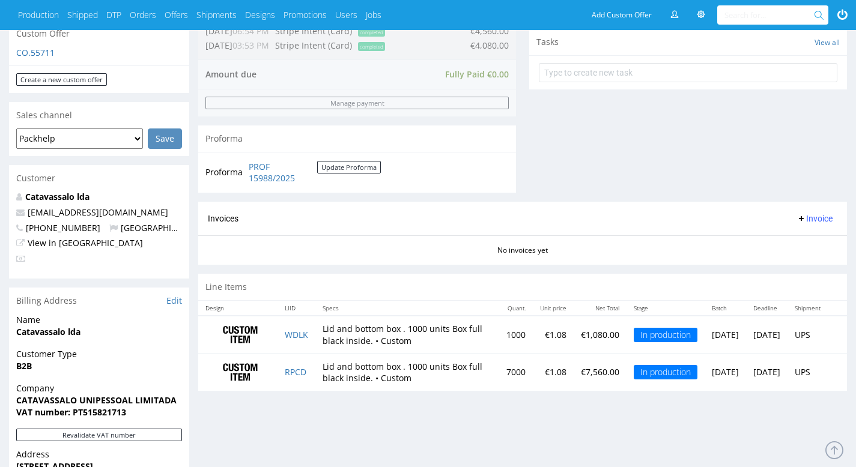
scroll to position [512, 0]
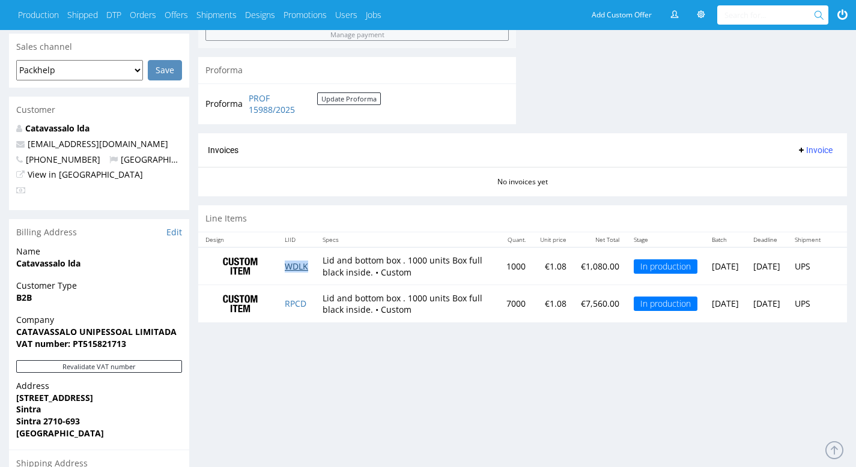
click at [296, 268] on link "WDLK" at bounding box center [296, 266] width 23 height 11
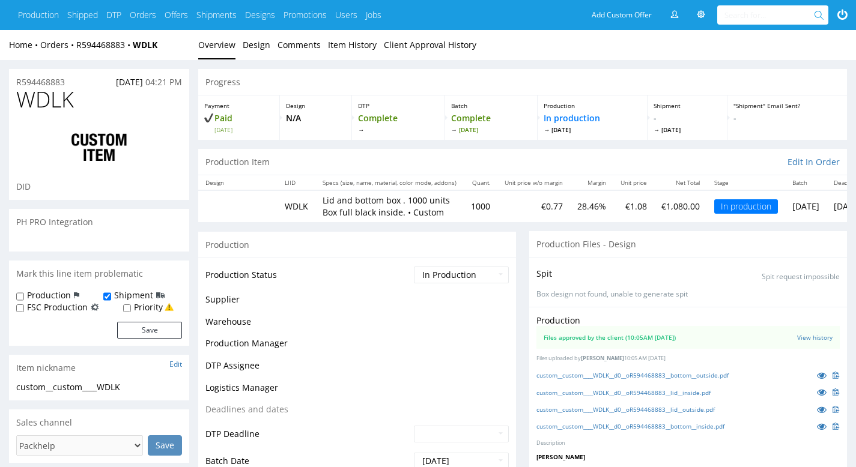
scroll to position [507, 0]
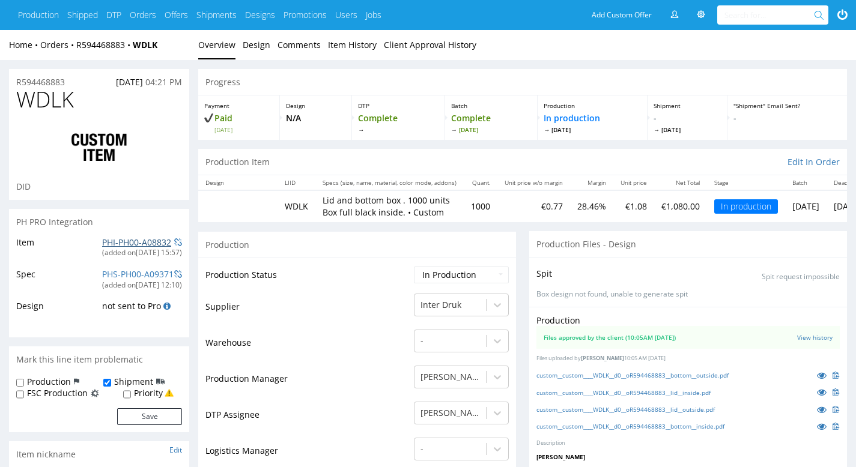
click at [142, 242] on link "PHI-PH00-A08832" at bounding box center [136, 242] width 69 height 11
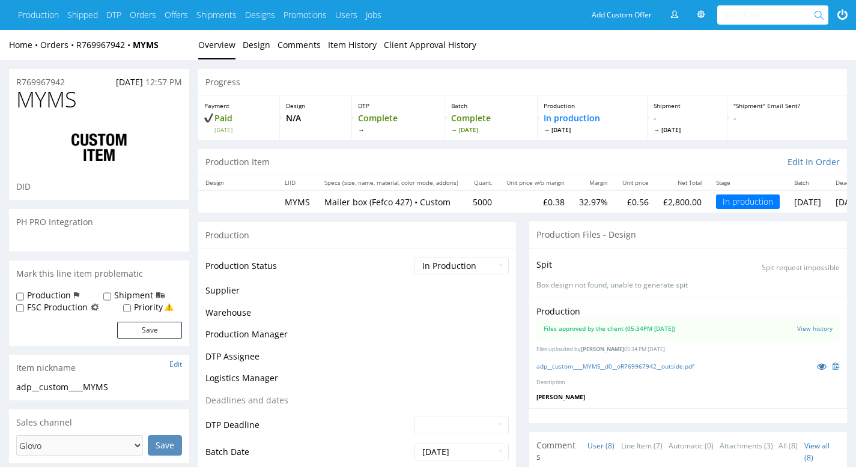
scroll to position [181, 0]
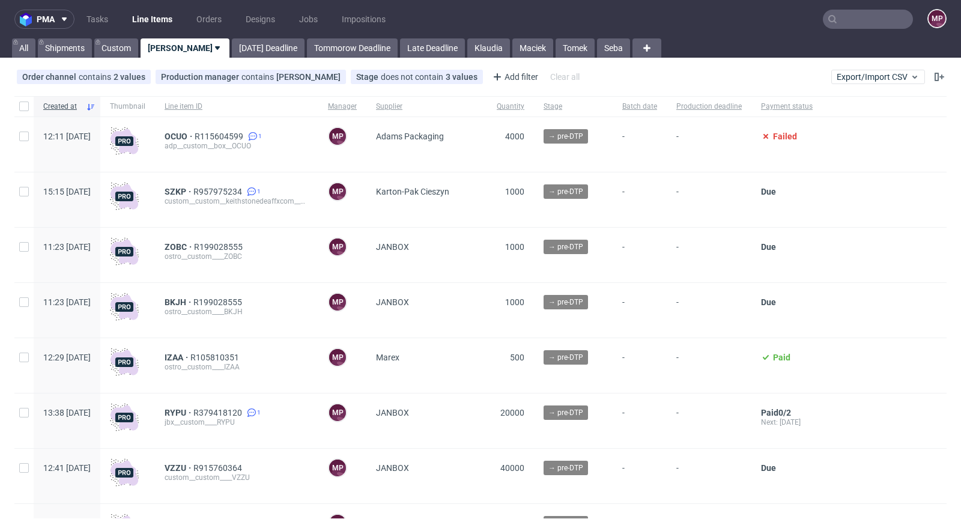
click at [844, 20] on input "text" at bounding box center [868, 19] width 90 height 19
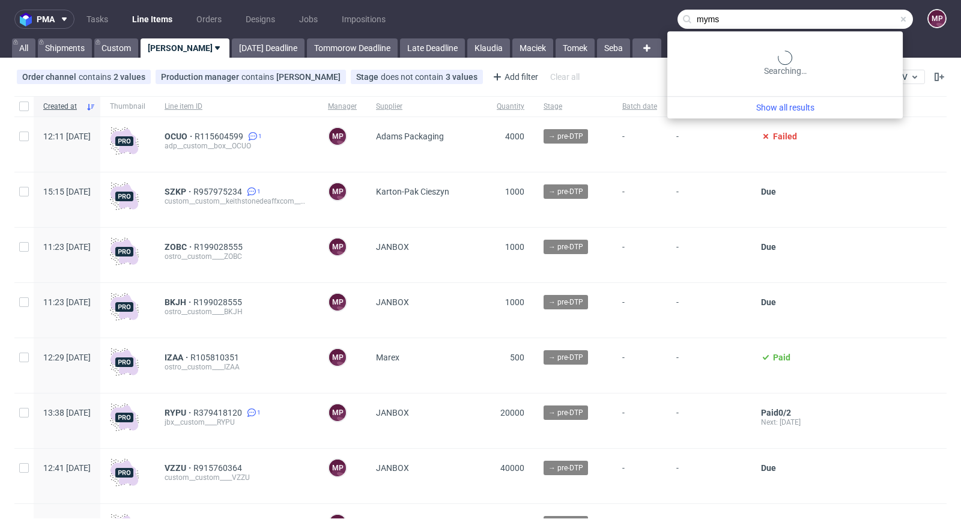
type input "myms"
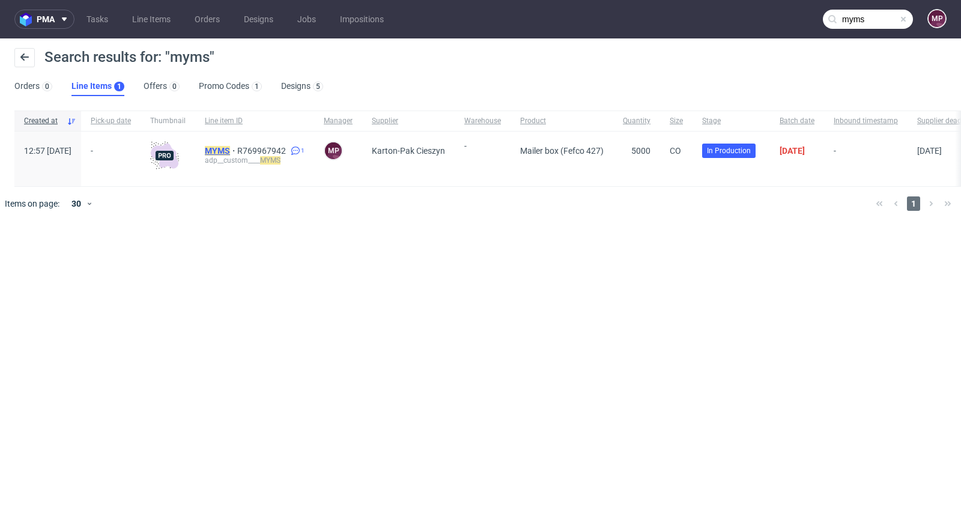
click at [230, 148] on mark "MYMS" at bounding box center [217, 151] width 25 height 10
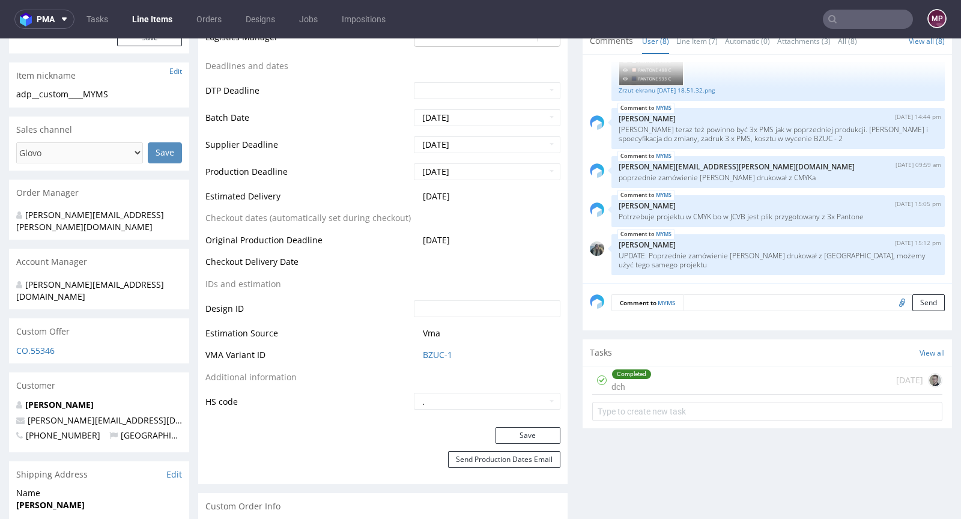
scroll to position [366, 0]
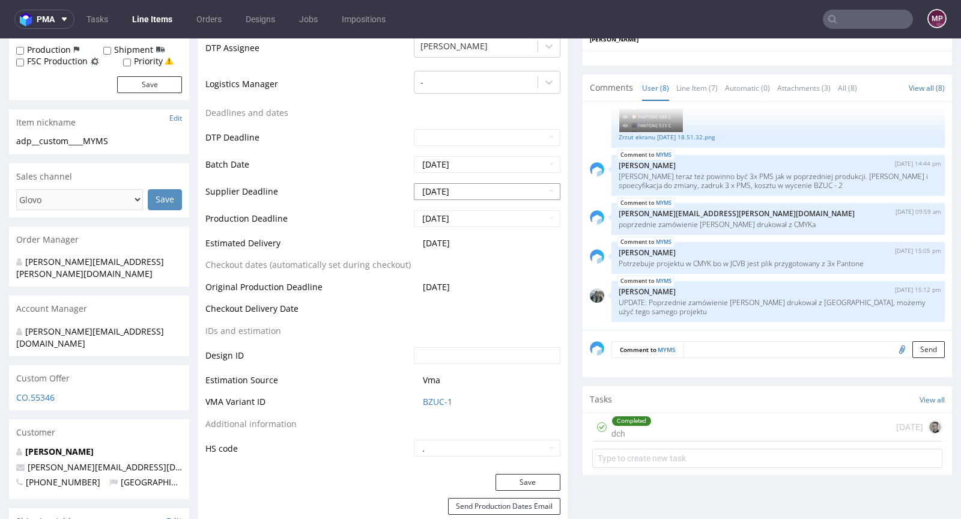
click at [487, 195] on input "2025-09-18" at bounding box center [487, 191] width 147 height 17
click at [488, 159] on input "2025-08-21" at bounding box center [487, 164] width 147 height 17
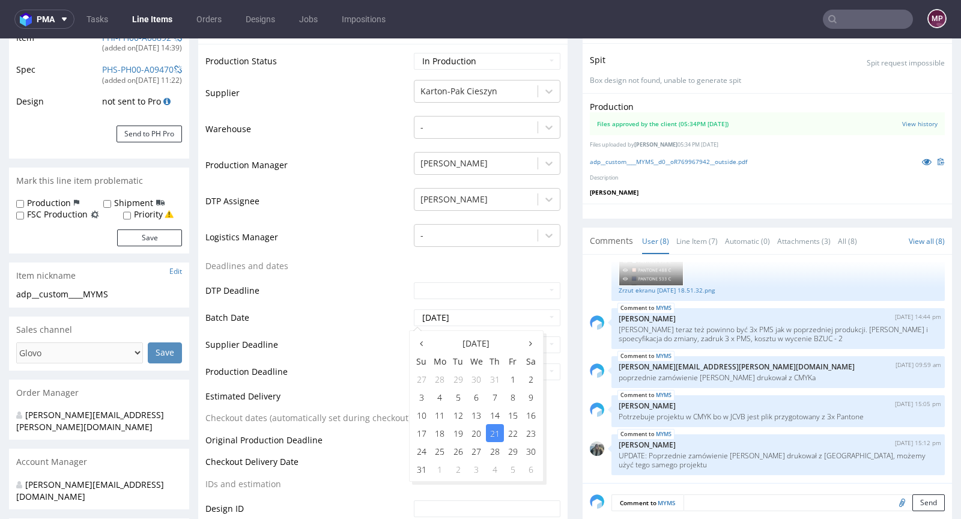
scroll to position [109, 0]
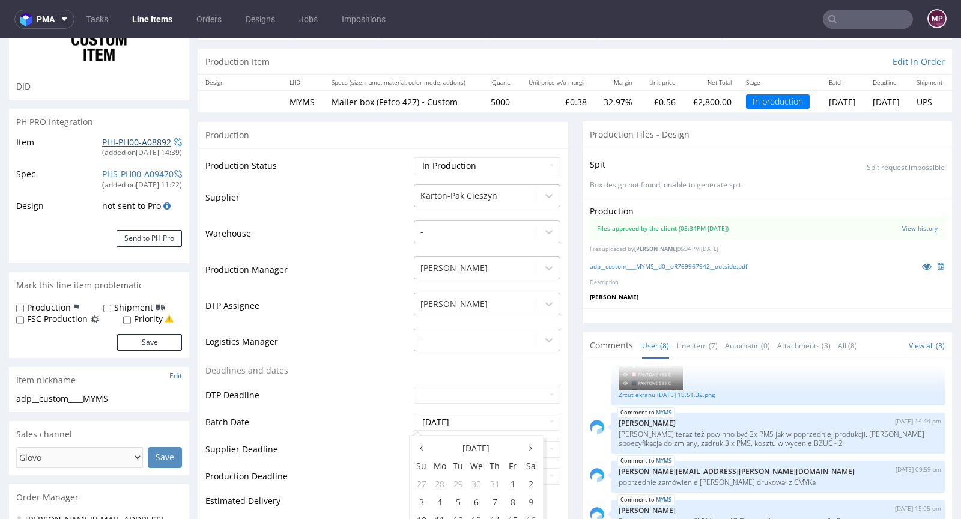
click at [131, 143] on link "PHI-PH00-A08892" at bounding box center [136, 141] width 69 height 11
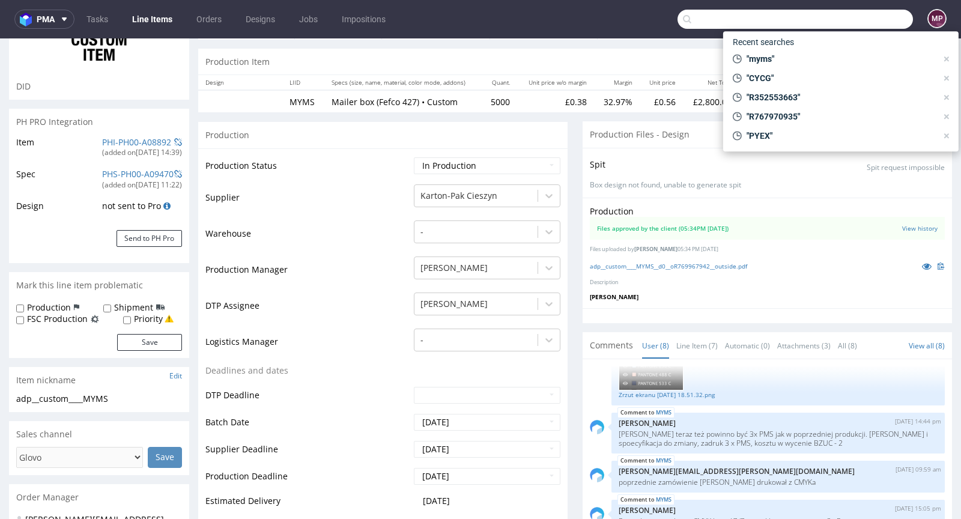
click at [869, 24] on input "text" at bounding box center [795, 19] width 235 height 19
paste input "CVAA"
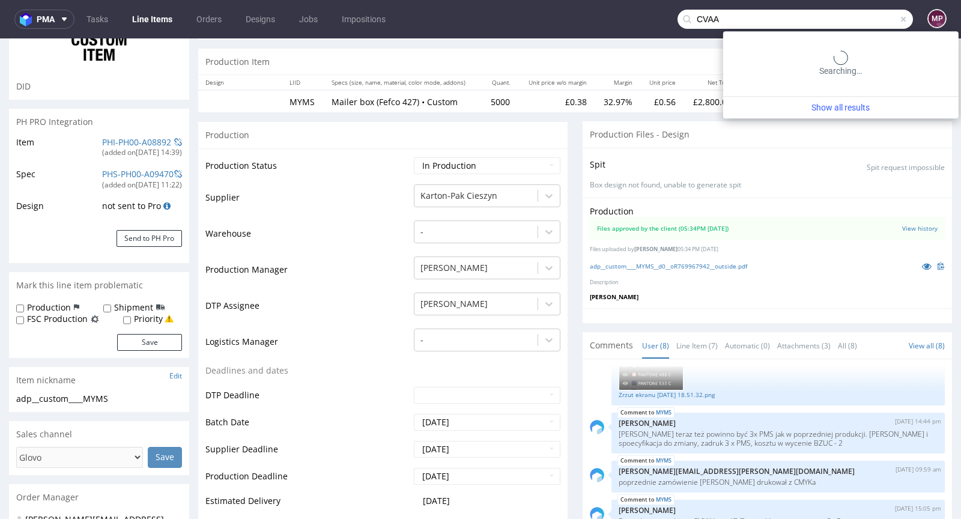
type input "CVAA"
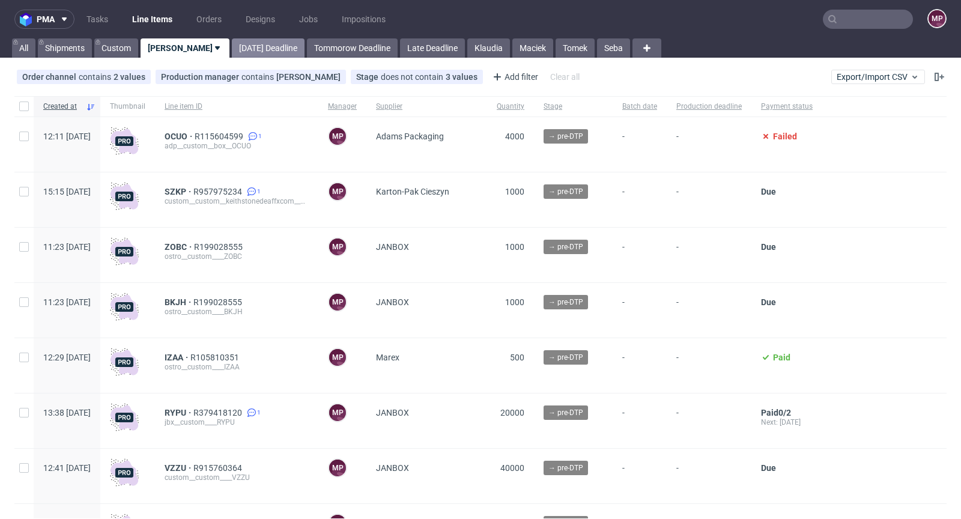
click at [237, 48] on link "Today Deadline" at bounding box center [268, 47] width 73 height 19
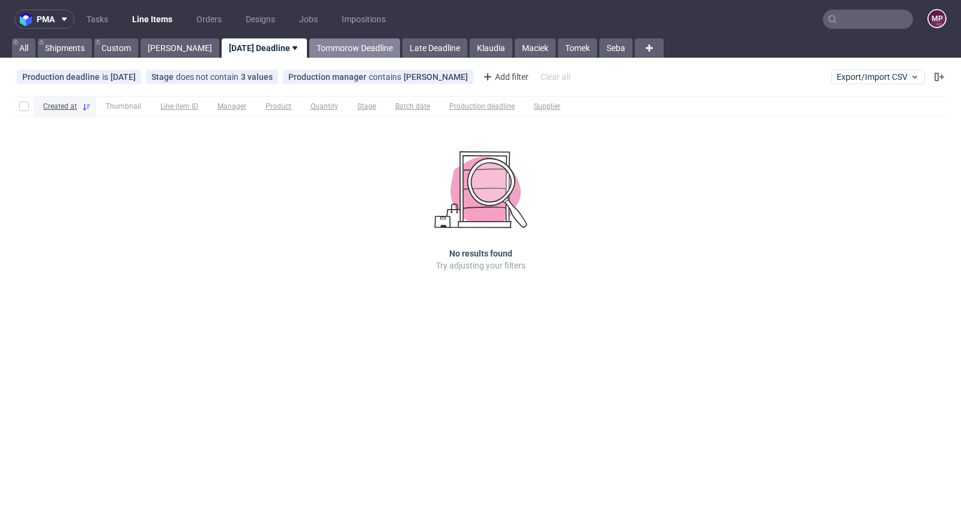
click at [309, 48] on link "Tommorow Deadline" at bounding box center [354, 47] width 91 height 19
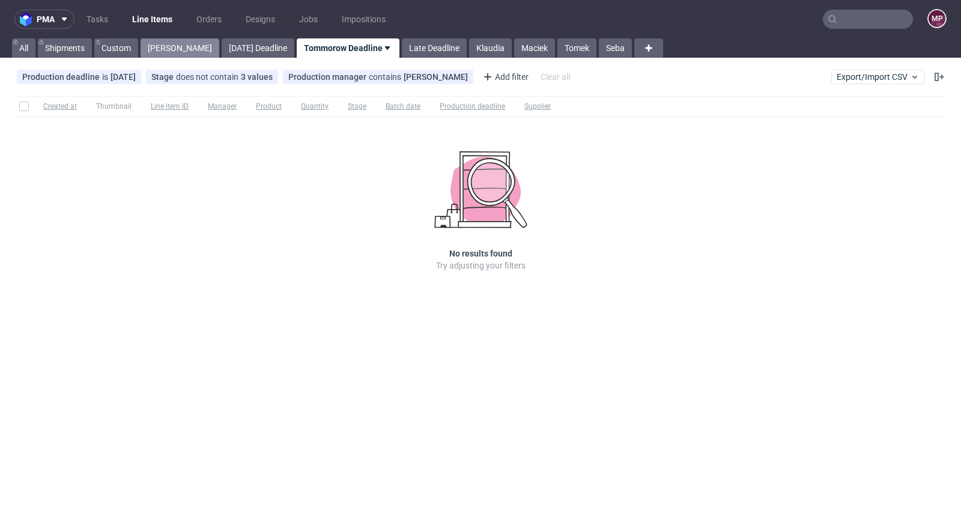
click at [169, 46] on link "Michał P." at bounding box center [180, 47] width 79 height 19
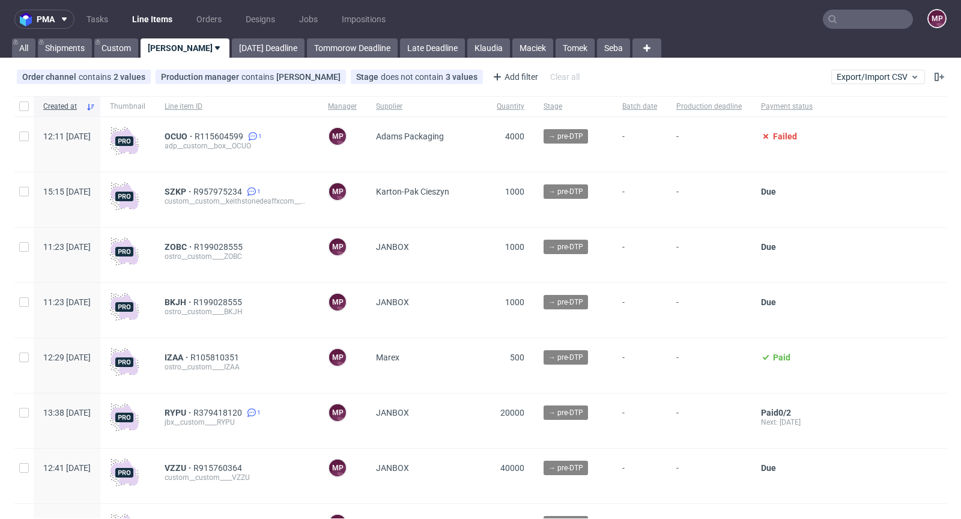
click at [851, 23] on input "text" at bounding box center [868, 19] width 90 height 19
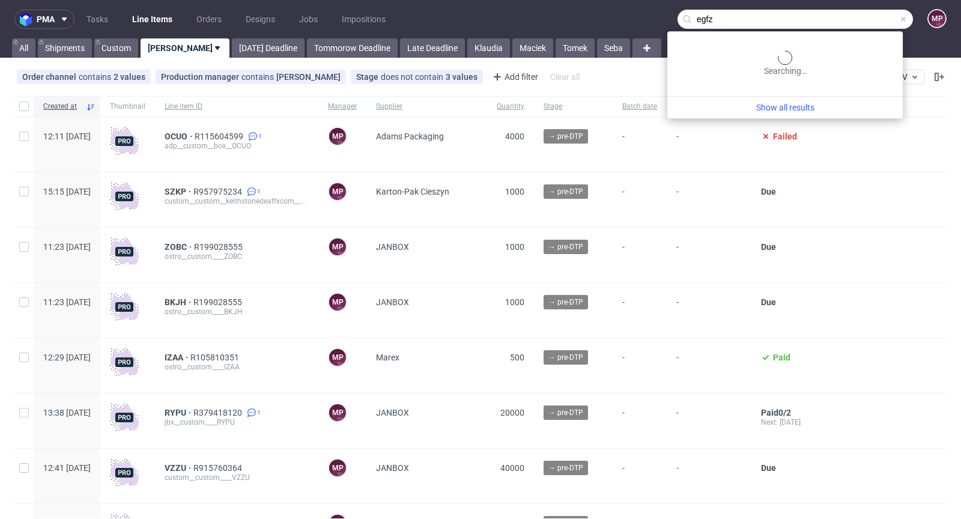
type input "egfz"
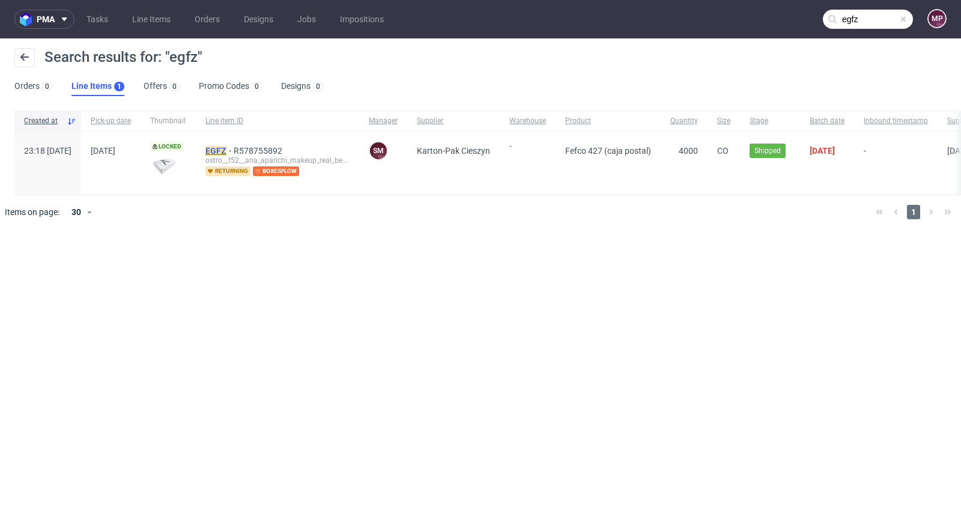
click at [226, 150] on mark "EGFZ" at bounding box center [215, 151] width 21 height 10
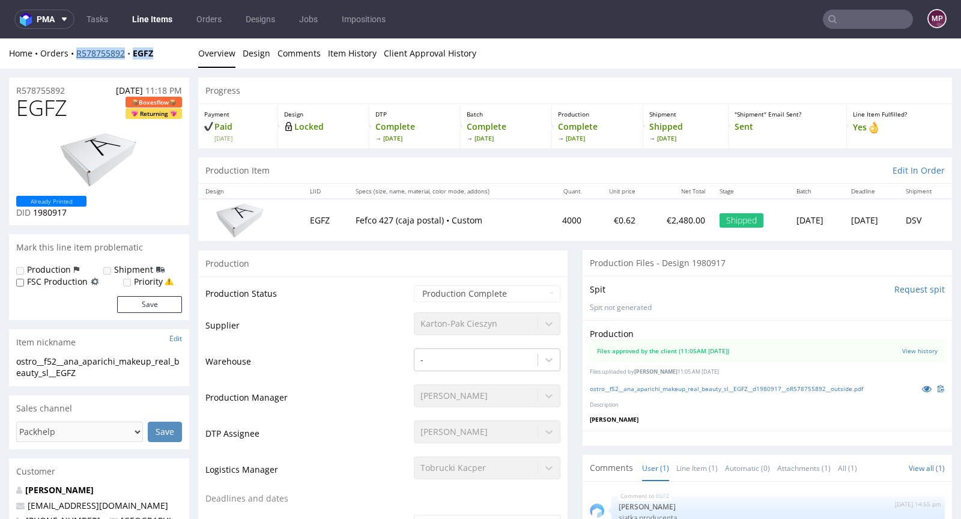
drag, startPoint x: 167, startPoint y: 55, endPoint x: 76, endPoint y: 51, distance: 90.8
click at [76, 51] on div "Home Orders R578755892 EGFZ" at bounding box center [99, 53] width 180 height 12
copy div "R578755892 EGFZ"
click at [171, 58] on div "Home Orders R578755892 EGFZ" at bounding box center [99, 53] width 180 height 12
drag, startPoint x: 161, startPoint y: 56, endPoint x: 77, endPoint y: 55, distance: 84.1
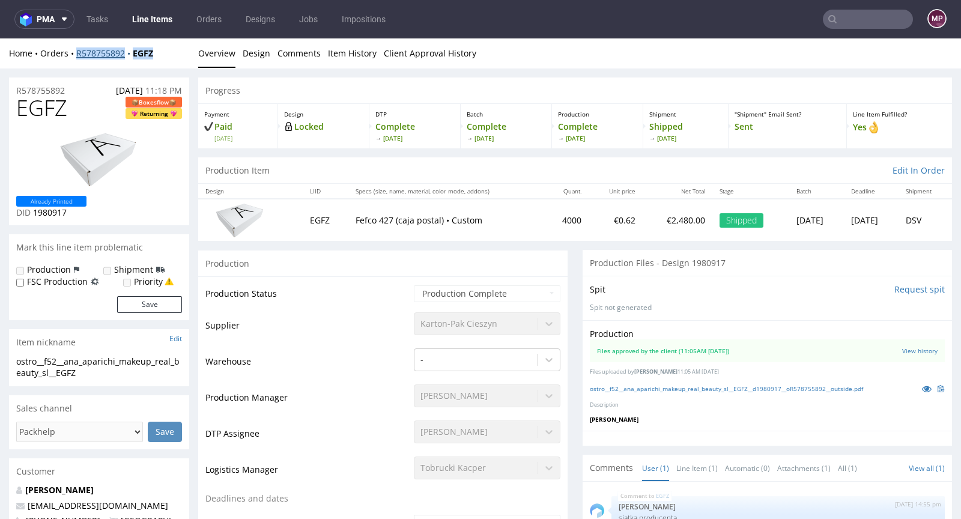
click at [77, 55] on div "Home Orders R578755892 EGFZ" at bounding box center [99, 53] width 180 height 12
copy div "R578755892 EGFZ"
click at [850, 16] on input "text" at bounding box center [868, 19] width 90 height 19
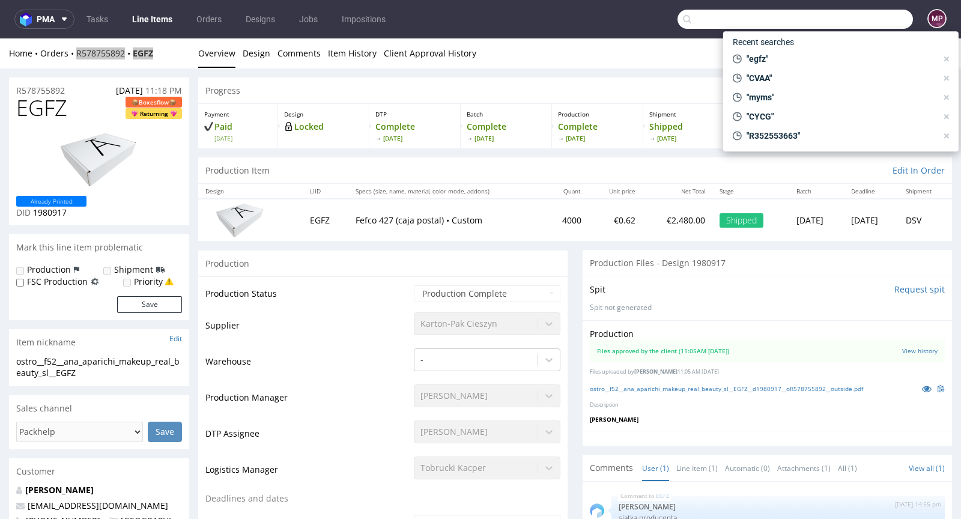
paste input "R767970935"
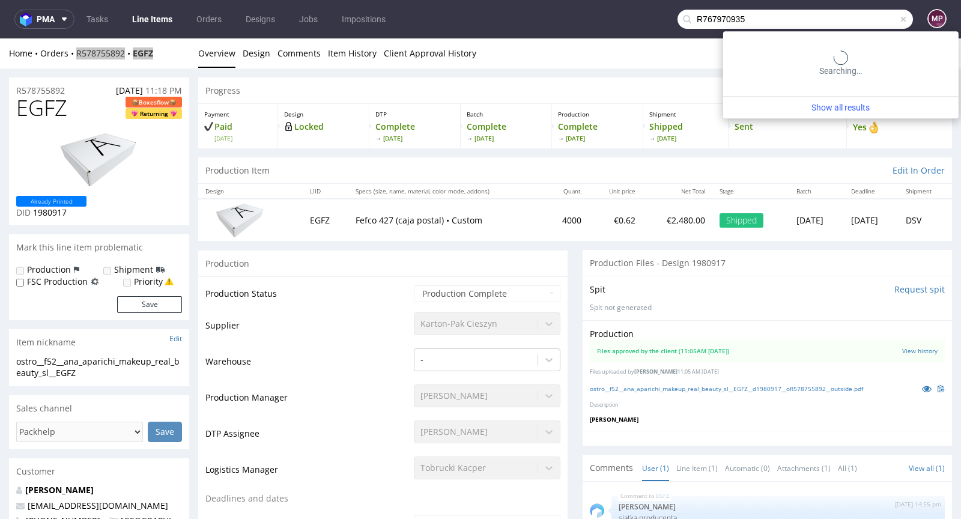
type input "R767970935"
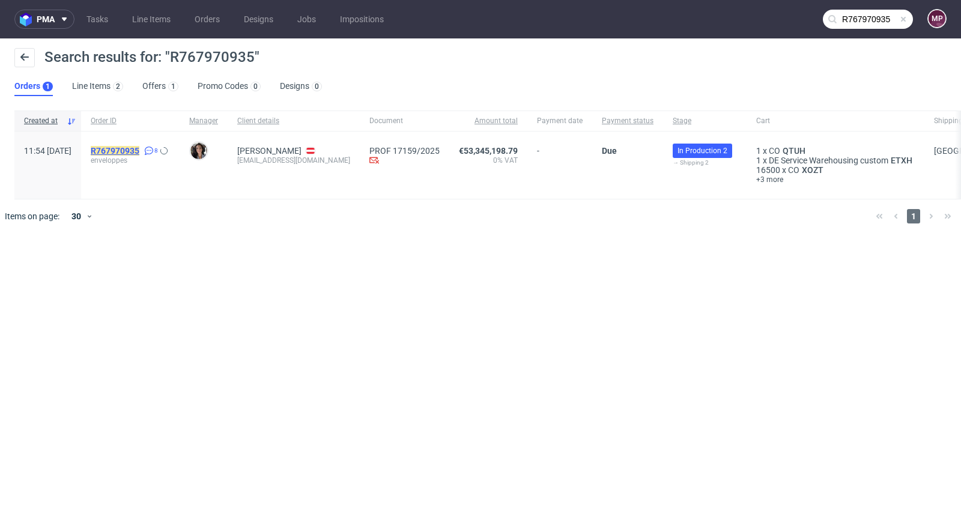
click at [139, 153] on mark "R767970935" at bounding box center [115, 151] width 49 height 10
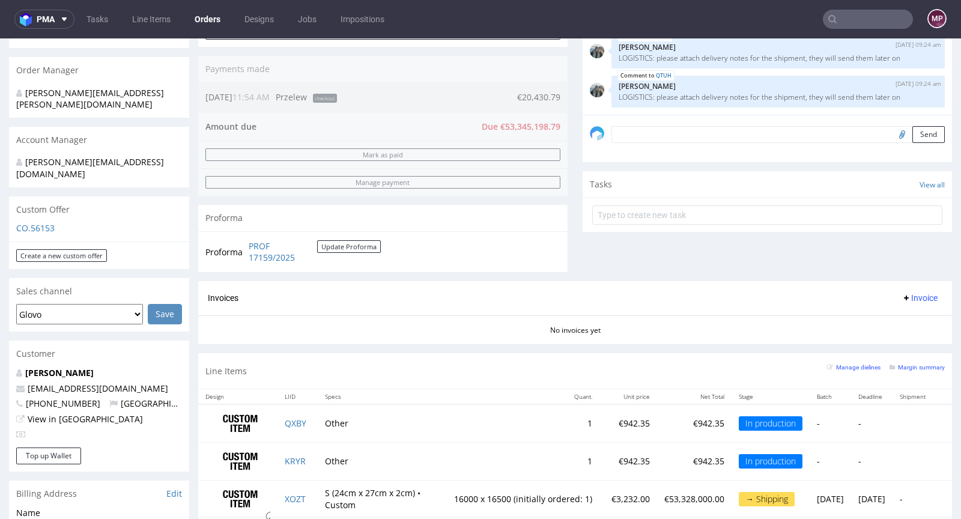
scroll to position [466, 0]
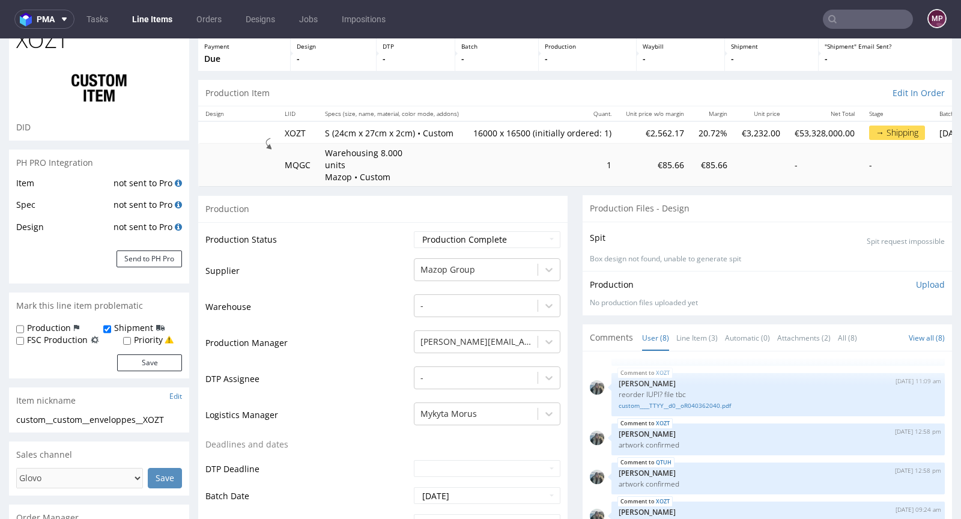
scroll to position [67, 0]
click at [676, 343] on link "Line Item (3)" at bounding box center [696, 339] width 41 height 26
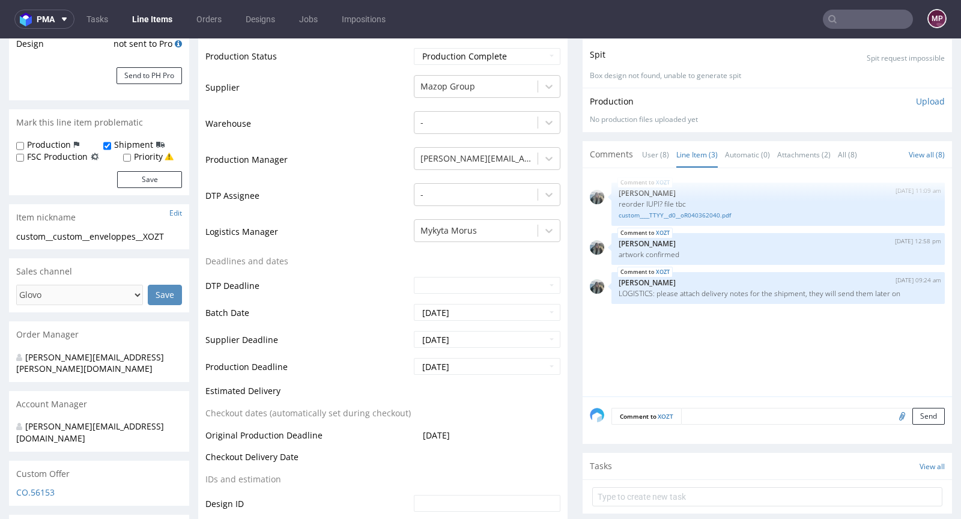
scroll to position [0, 0]
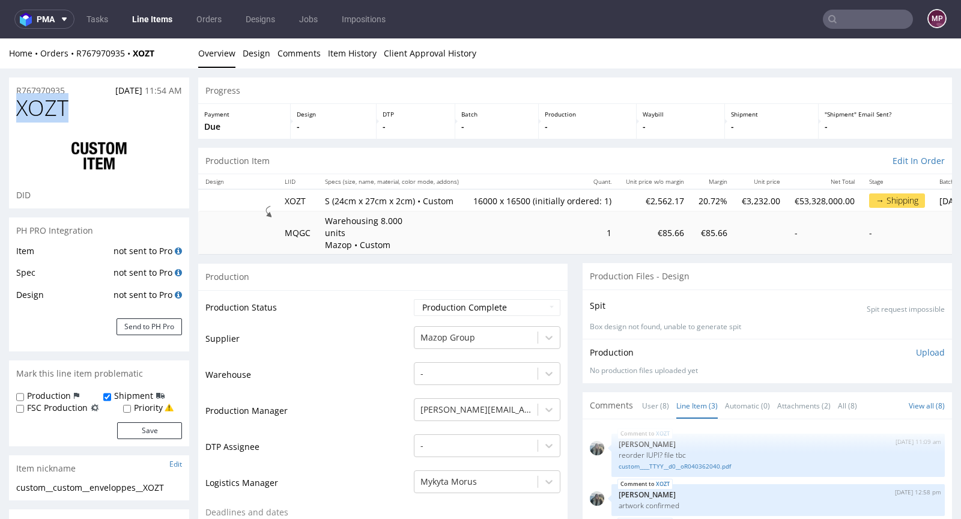
drag, startPoint x: 84, startPoint y: 100, endPoint x: 20, endPoint y: 102, distance: 63.7
click at [20, 102] on h1 "XOZT" at bounding box center [99, 108] width 166 height 24
copy span "XOZT"
drag, startPoint x: 72, startPoint y: 88, endPoint x: 14, endPoint y: 89, distance: 57.7
click at [14, 89] on div "R767970935 13.08.2025 11:54 AM" at bounding box center [99, 86] width 180 height 19
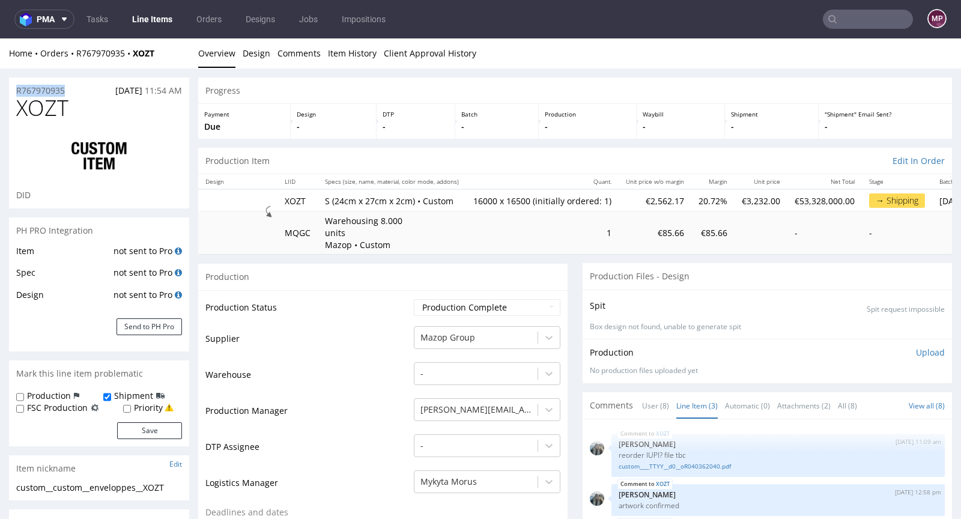
copy p "R767970935"
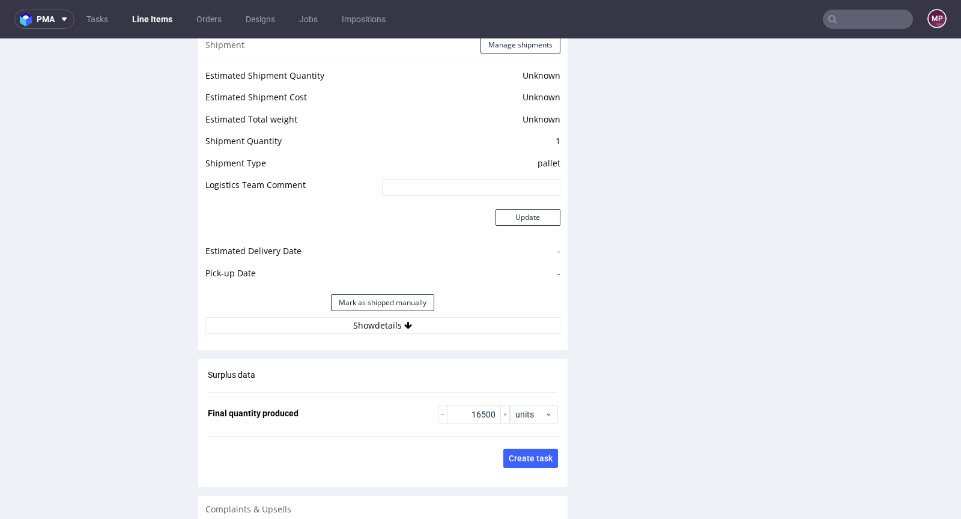
scroll to position [1620, 0]
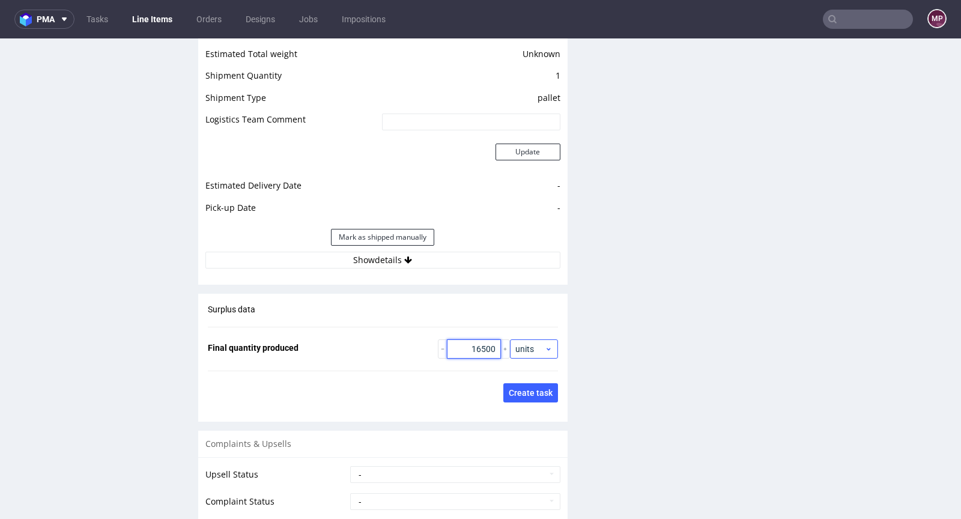
drag, startPoint x: 460, startPoint y: 345, endPoint x: 521, endPoint y: 345, distance: 61.3
click at [521, 345] on div "16500 units" at bounding box center [498, 348] width 120 height 19
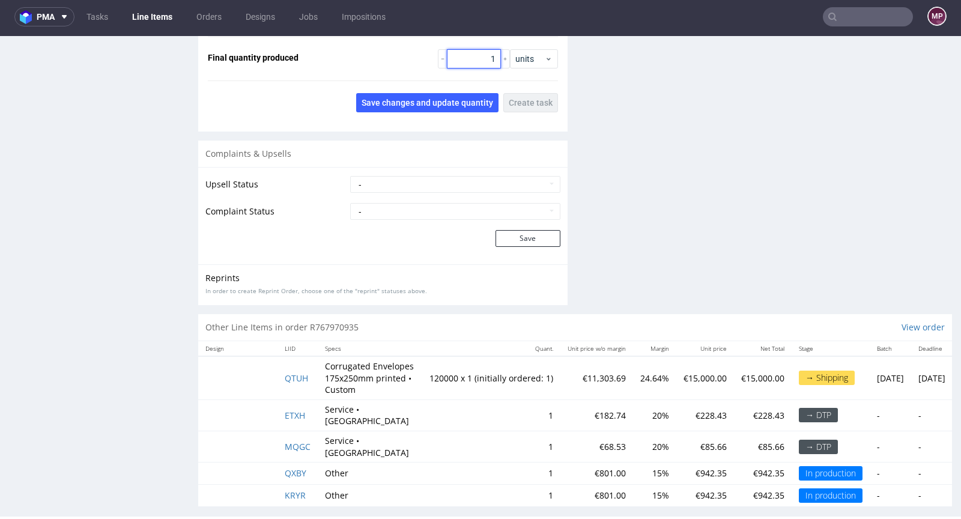
scroll to position [3, 0]
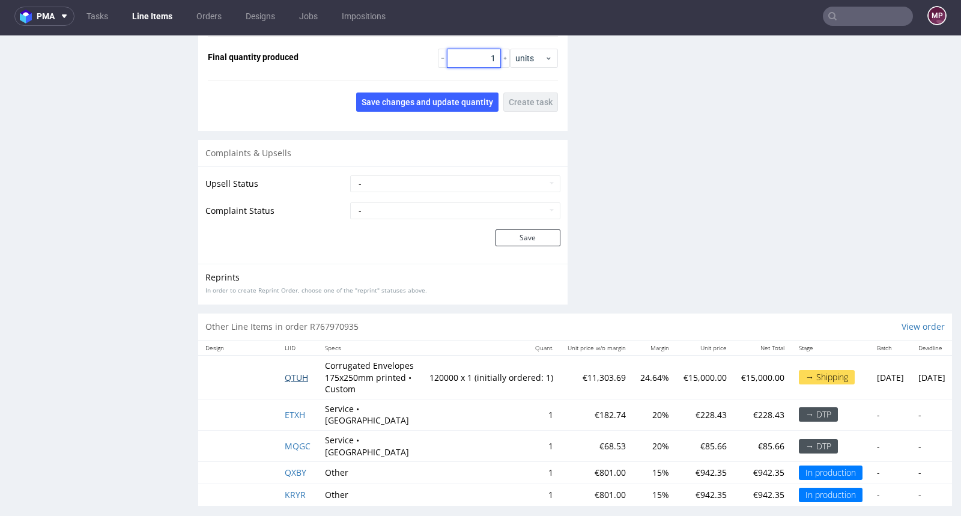
type input "1"
click at [294, 372] on span "QTUH" at bounding box center [296, 377] width 23 height 11
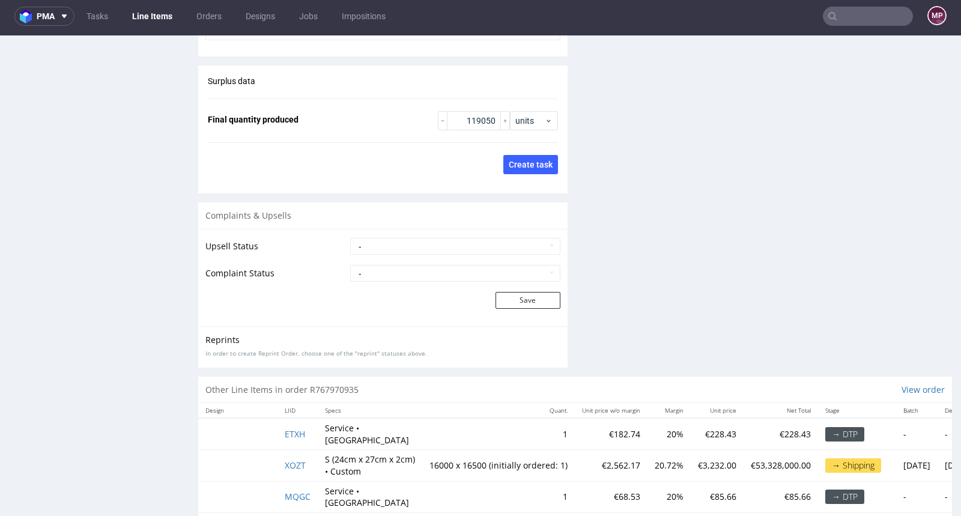
scroll to position [1934, 0]
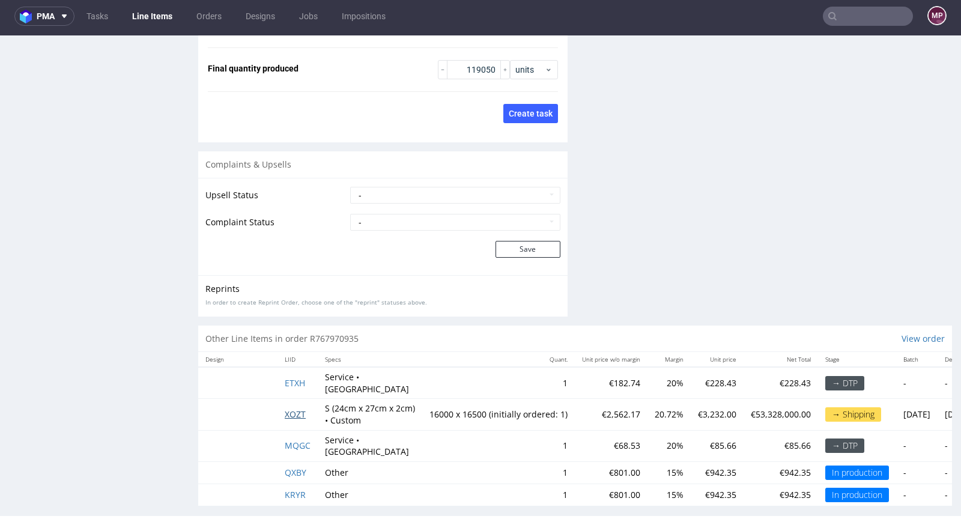
click at [301, 408] on span "XOZT" at bounding box center [295, 413] width 21 height 11
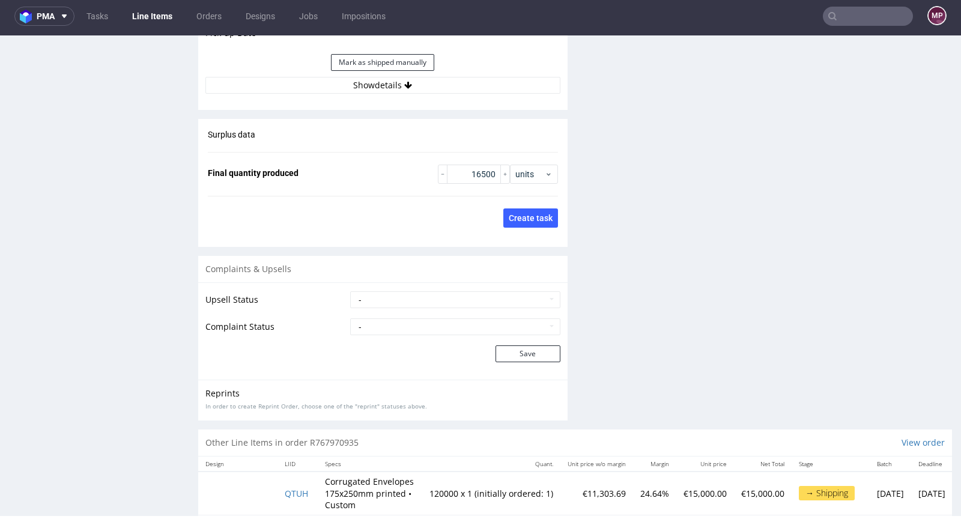
scroll to position [1770, 0]
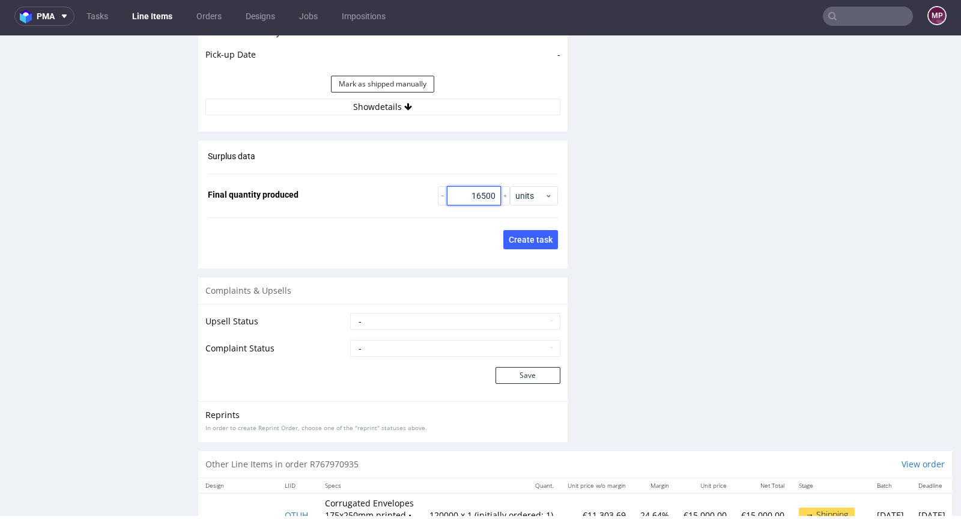
drag, startPoint x: 458, startPoint y: 195, endPoint x: 488, endPoint y: 214, distance: 36.0
click at [489, 210] on div "Surplus data Final quantity produced 16500 units Save changes and update quanti…" at bounding box center [382, 200] width 369 height 119
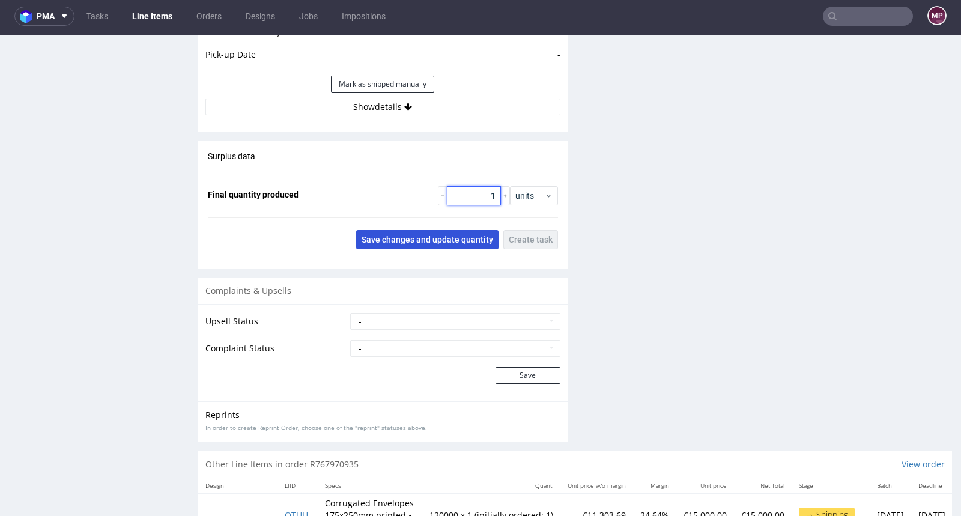
type input "1"
click at [463, 235] on span "Save changes and update quantity" at bounding box center [428, 239] width 132 height 8
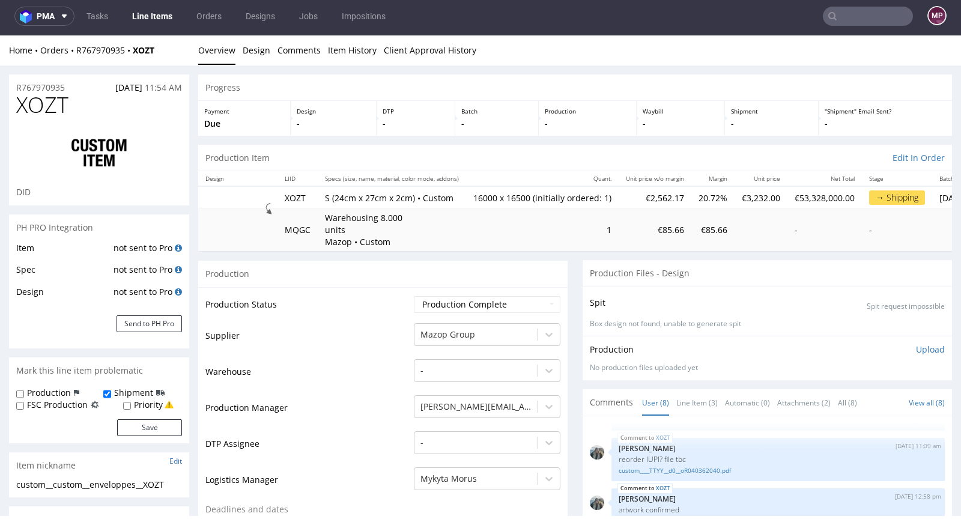
scroll to position [0, 0]
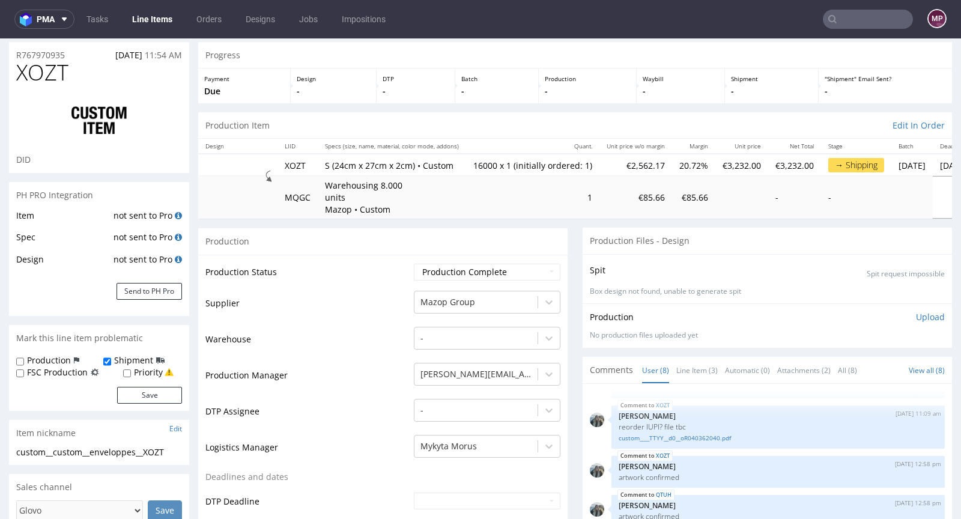
scroll to position [109, 0]
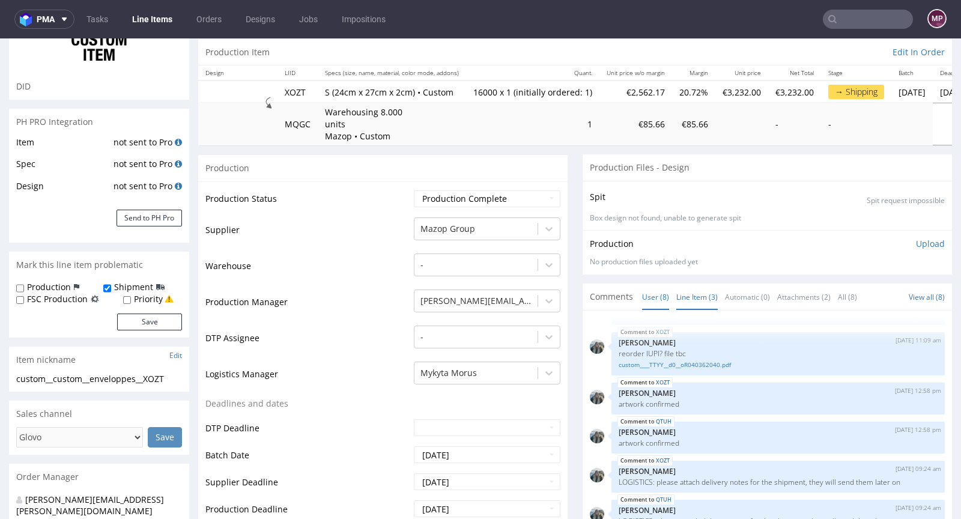
click at [703, 294] on link "Line Item (3)" at bounding box center [696, 297] width 41 height 26
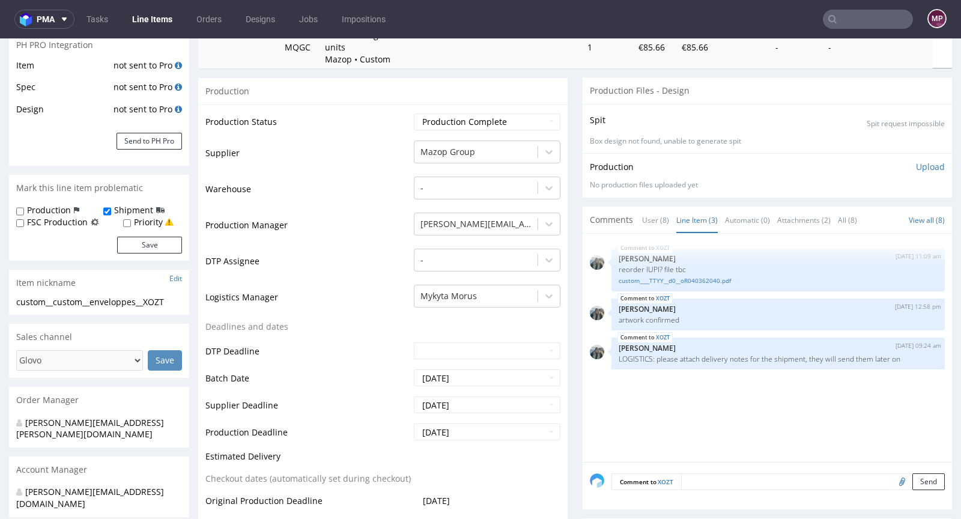
scroll to position [355, 0]
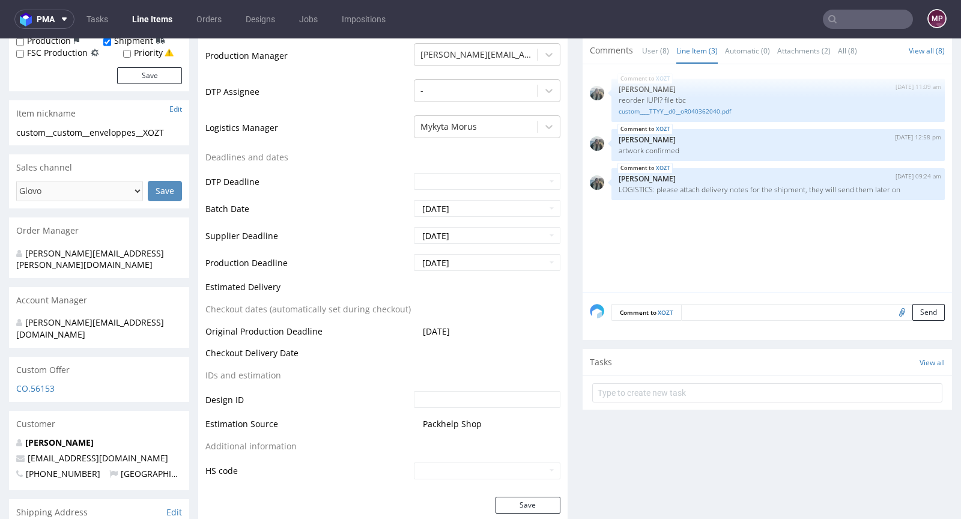
click at [703, 308] on textarea at bounding box center [813, 312] width 264 height 17
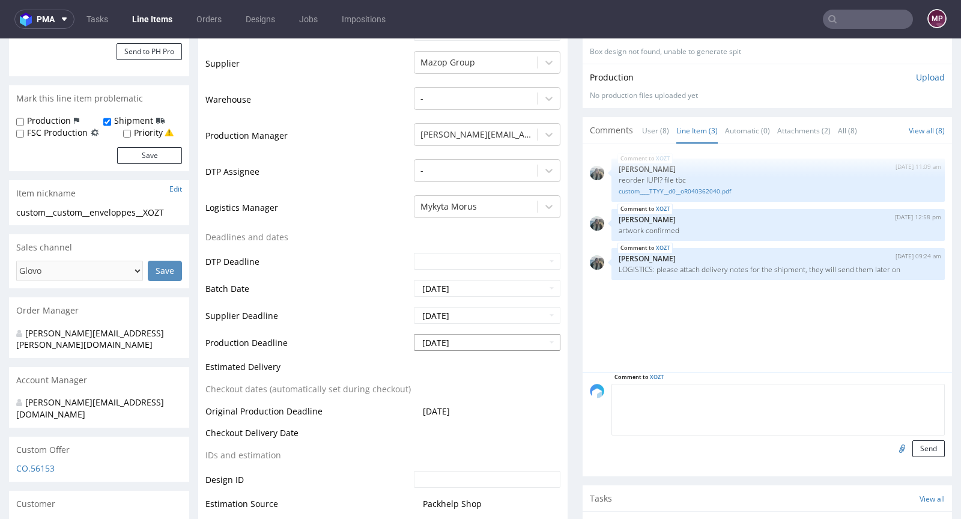
scroll to position [0, 0]
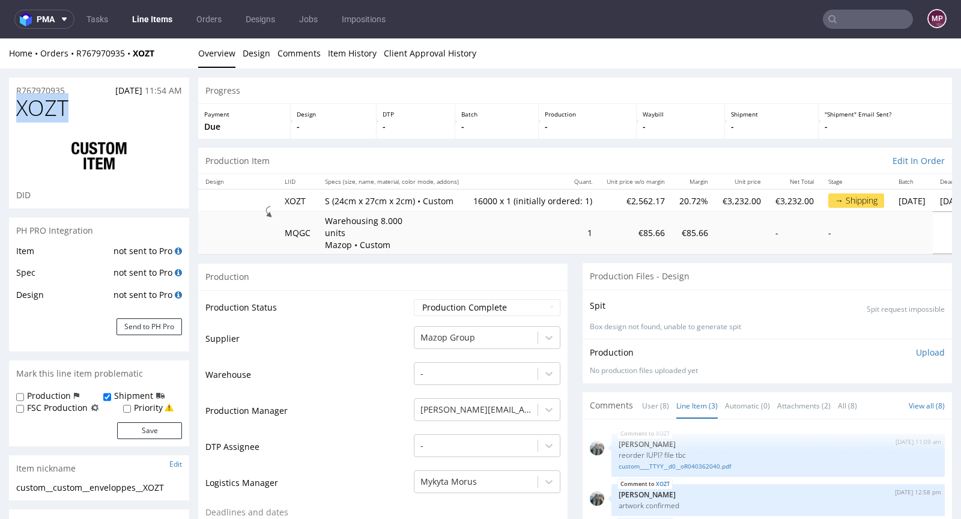
drag, startPoint x: 85, startPoint y: 112, endPoint x: 7, endPoint y: 108, distance: 78.2
copy span "XOZT"
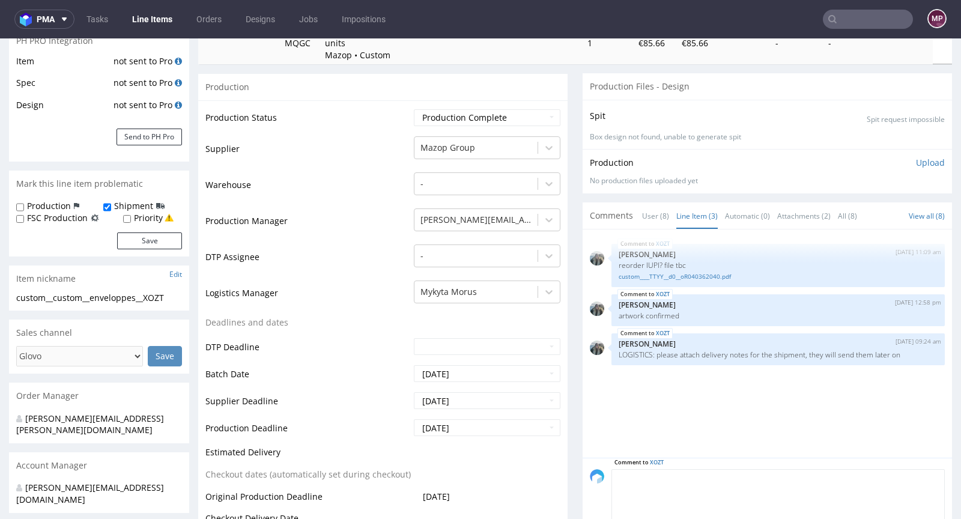
scroll to position [264, 0]
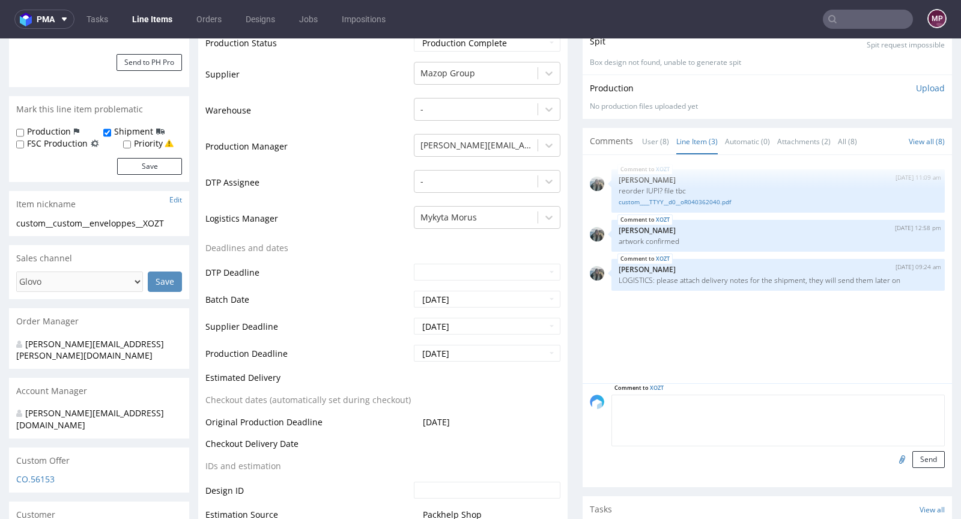
click at [634, 408] on textarea at bounding box center [777, 421] width 333 height 52
paste textarea "XOZT"
click at [708, 404] on textarea "For XOZT we produced 16500" at bounding box center [777, 421] width 333 height 52
click at [735, 401] on textarea "For XOZT we produced 16 500" at bounding box center [777, 421] width 333 height 52
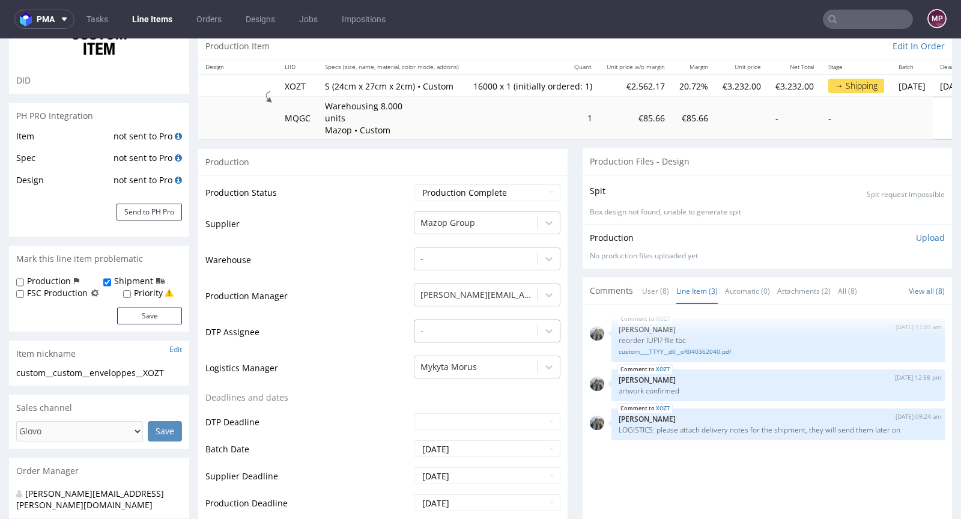
scroll to position [236, 0]
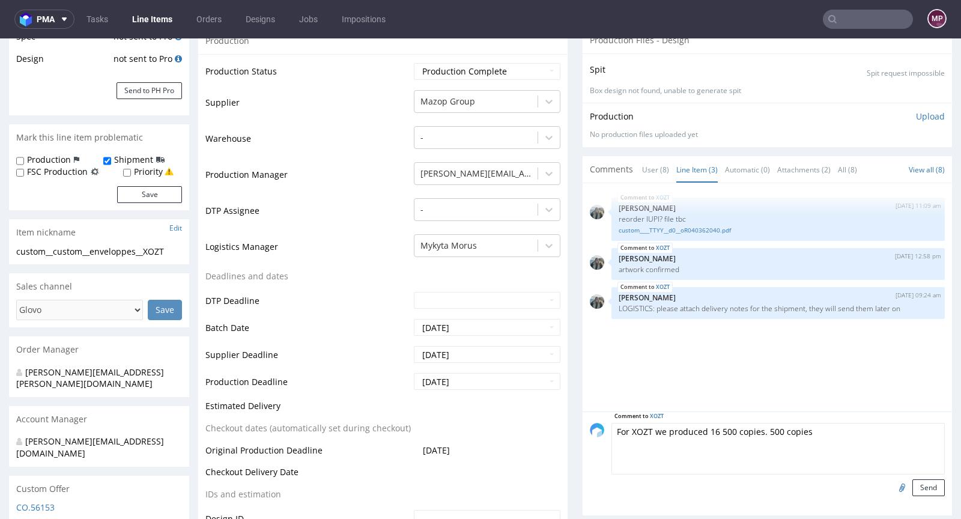
click at [757, 430] on textarea "For XOZT we produced 16 500 copies. 500 copies" at bounding box center [777, 449] width 333 height 52
paste textarea "surplus"
type textarea "For XOZT we produced 16 500 copies. Surplus = 500 copies"
click at [912, 485] on button "Send" at bounding box center [928, 487] width 32 height 17
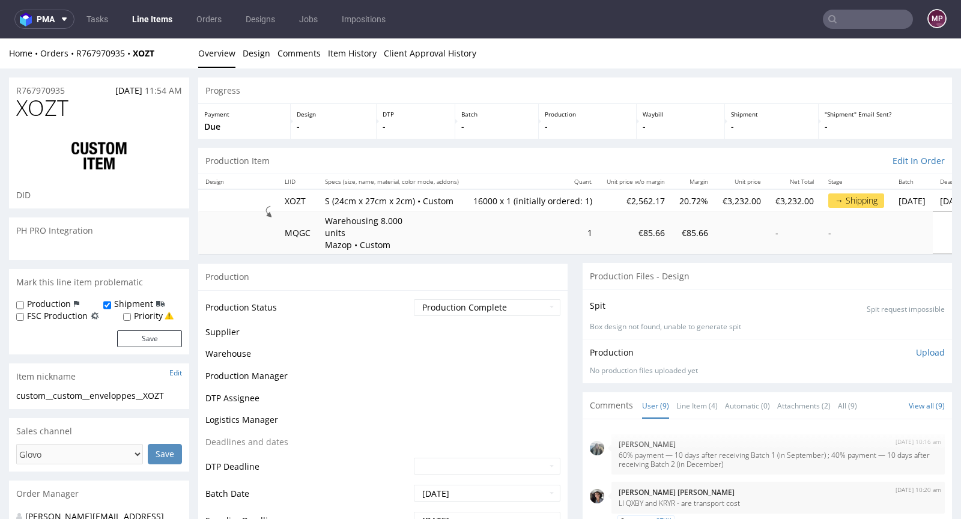
scroll to position [169, 0]
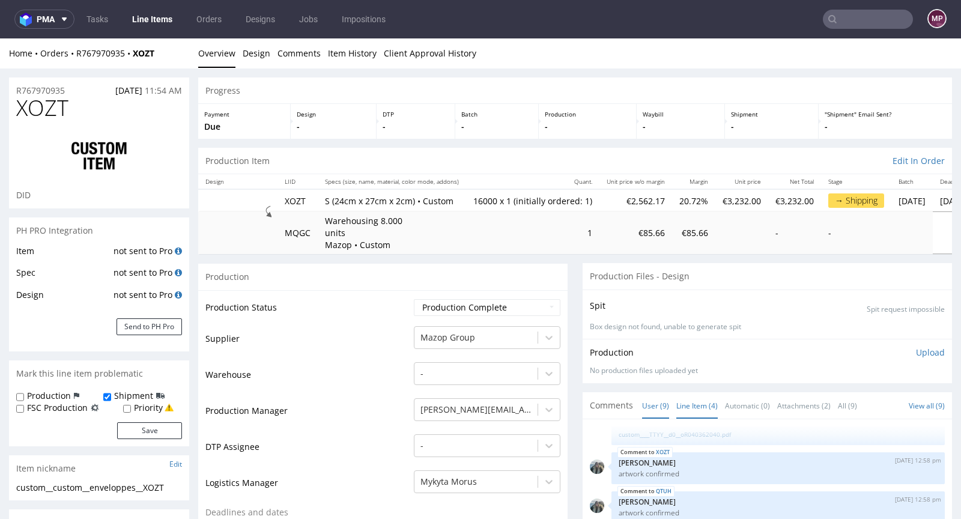
click at [693, 396] on link "Line Item (4)" at bounding box center [696, 406] width 41 height 26
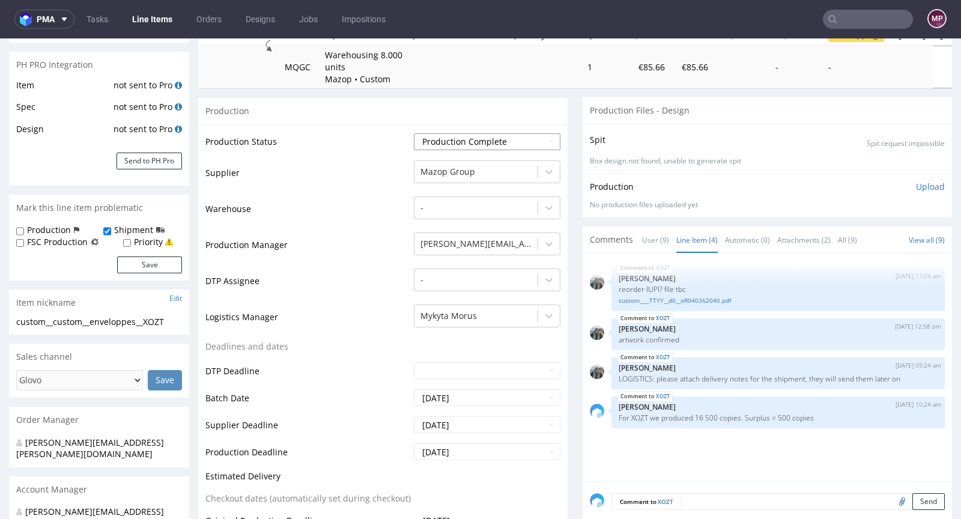
scroll to position [0, 0]
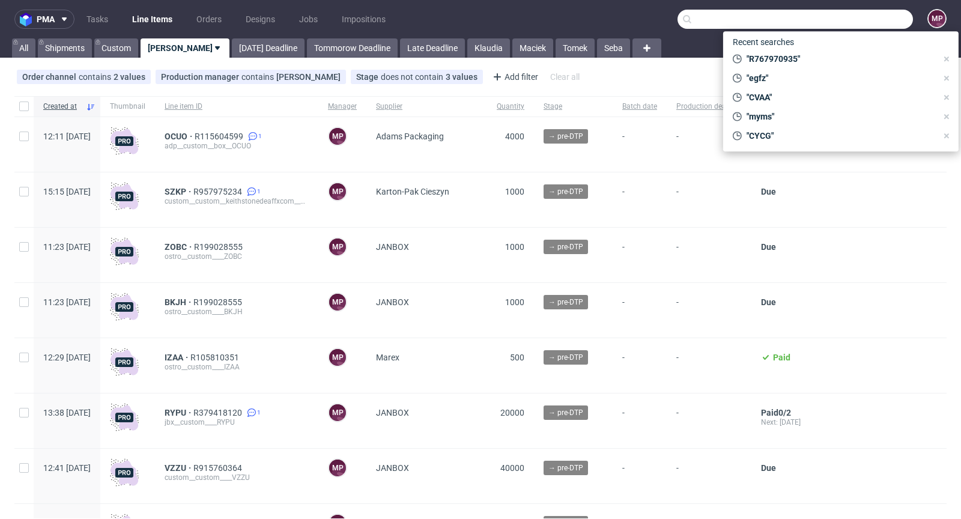
click at [839, 14] on input "text" at bounding box center [795, 19] width 235 height 19
paste input "LEWO"
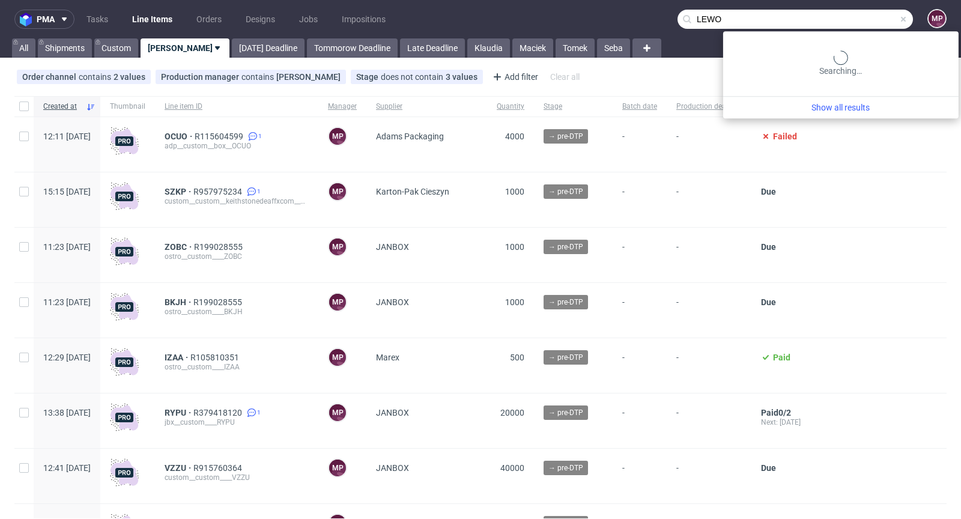
type input "LEWO"
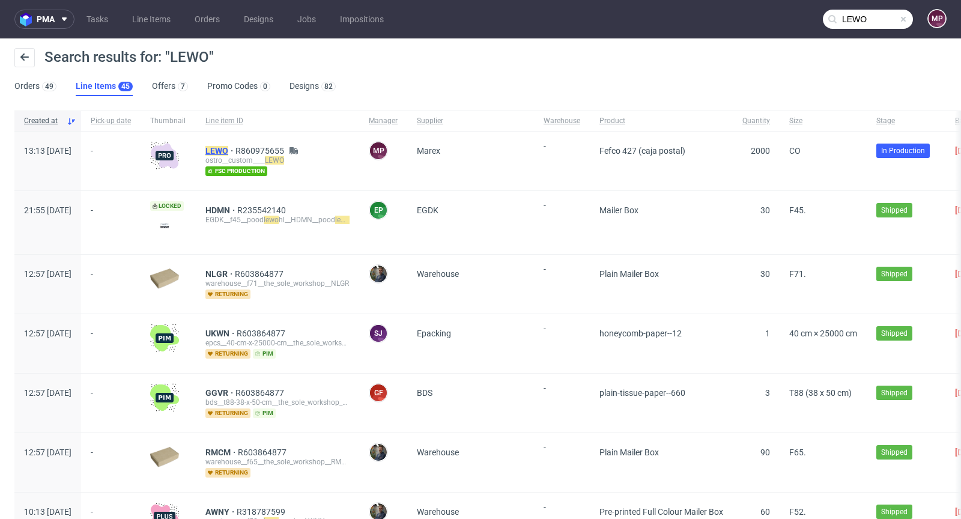
click at [228, 153] on mark "LEWO" at bounding box center [216, 151] width 23 height 10
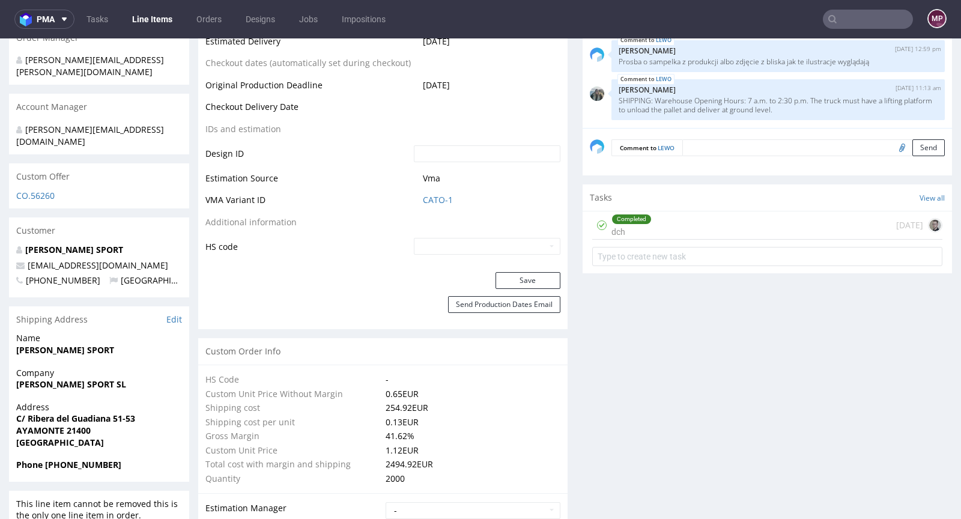
scroll to position [569, 0]
click at [435, 202] on link "CATO-1" at bounding box center [438, 199] width 30 height 12
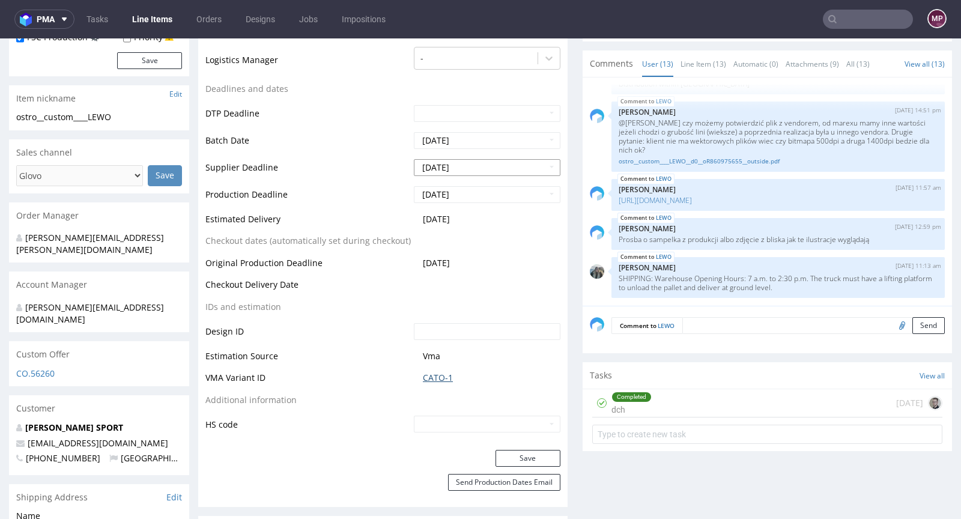
scroll to position [375, 0]
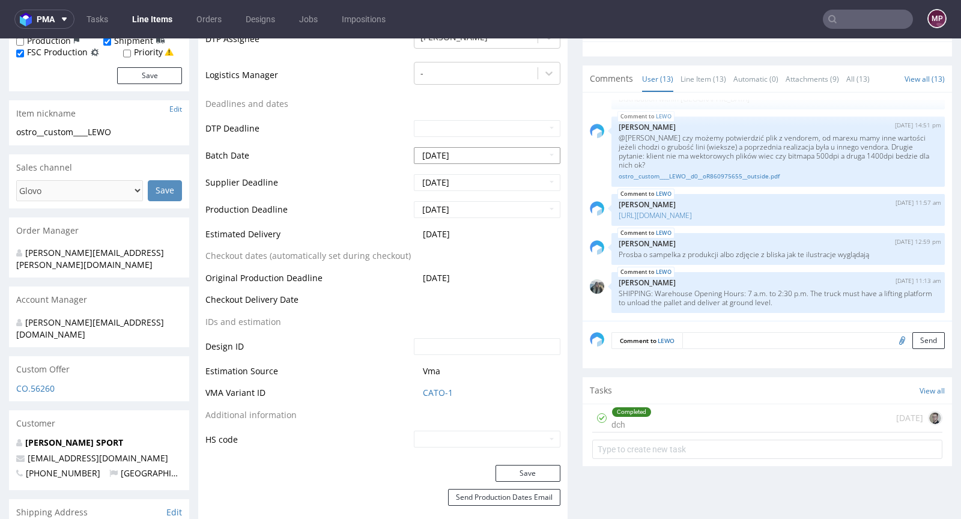
click at [476, 154] on input "2025-08-22" at bounding box center [487, 155] width 147 height 17
click at [535, 181] on th at bounding box center [531, 181] width 18 height 18
click at [379, 324] on td "IDs and estimation" at bounding box center [307, 326] width 205 height 22
click at [484, 154] on input "2025-08-22" at bounding box center [487, 155] width 147 height 17
click at [342, 190] on td "Supplier Deadline" at bounding box center [307, 186] width 205 height 27
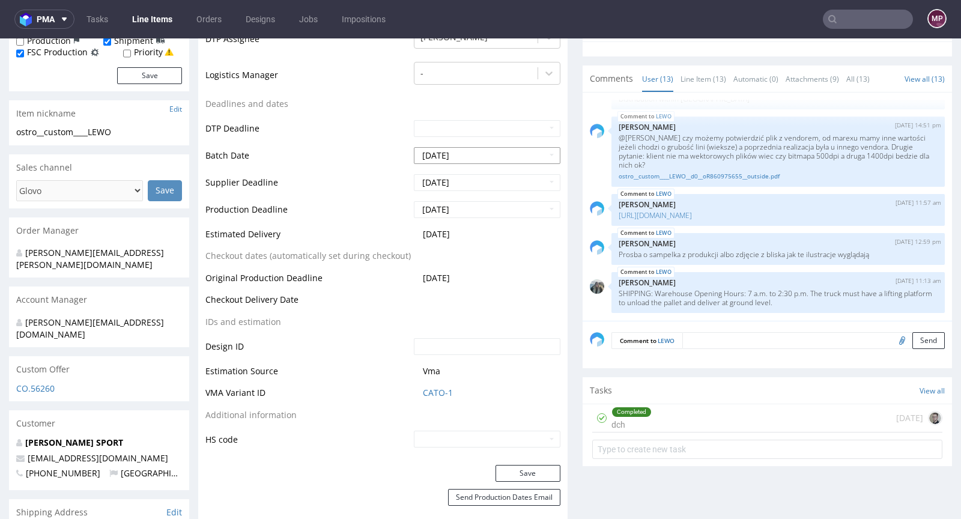
click at [494, 156] on input "2025-08-22" at bounding box center [487, 155] width 147 height 17
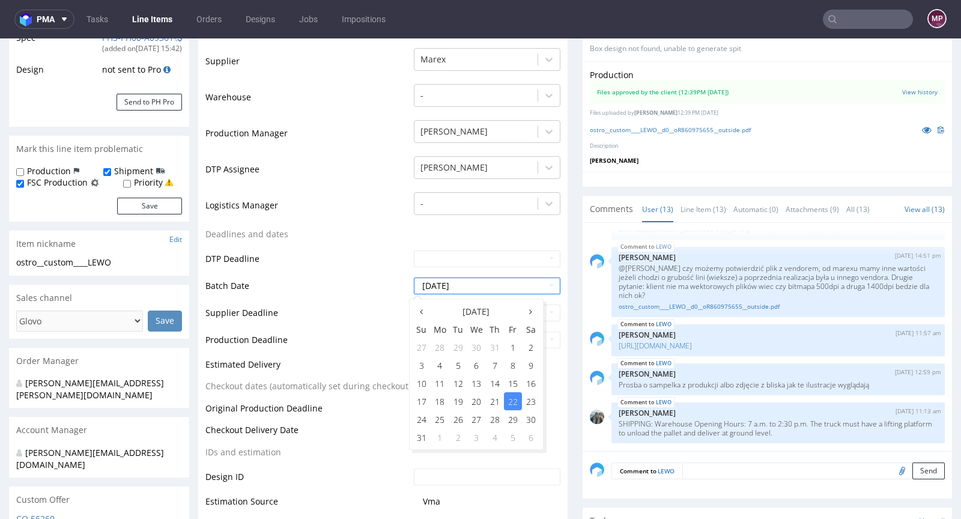
scroll to position [108, 0]
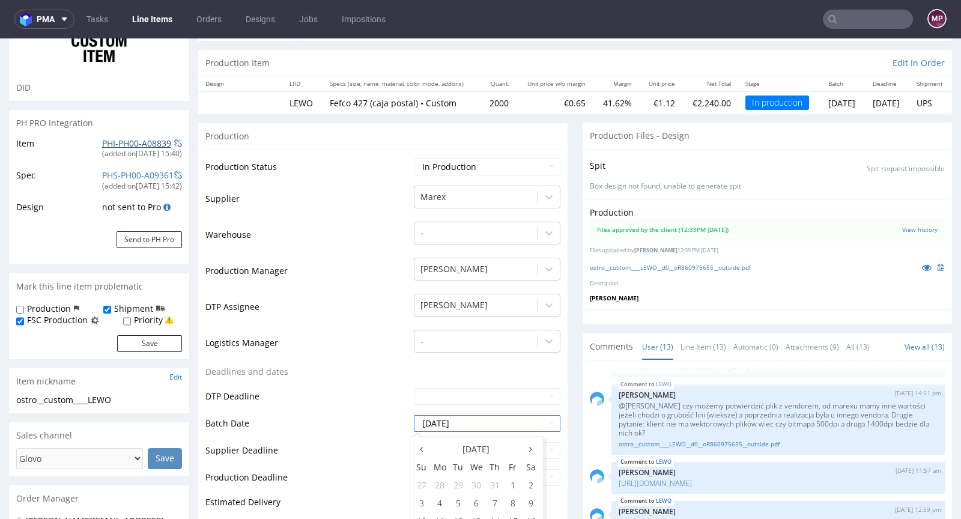
click at [135, 147] on link "PHI-PH00-A08839" at bounding box center [136, 143] width 69 height 11
click at [138, 142] on link "PHI-PH00-A08839" at bounding box center [136, 143] width 69 height 11
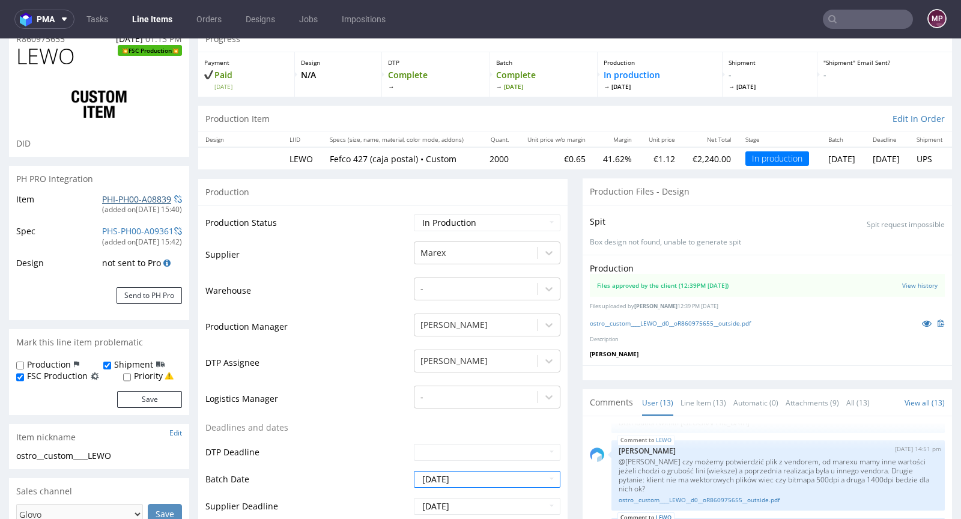
scroll to position [0, 0]
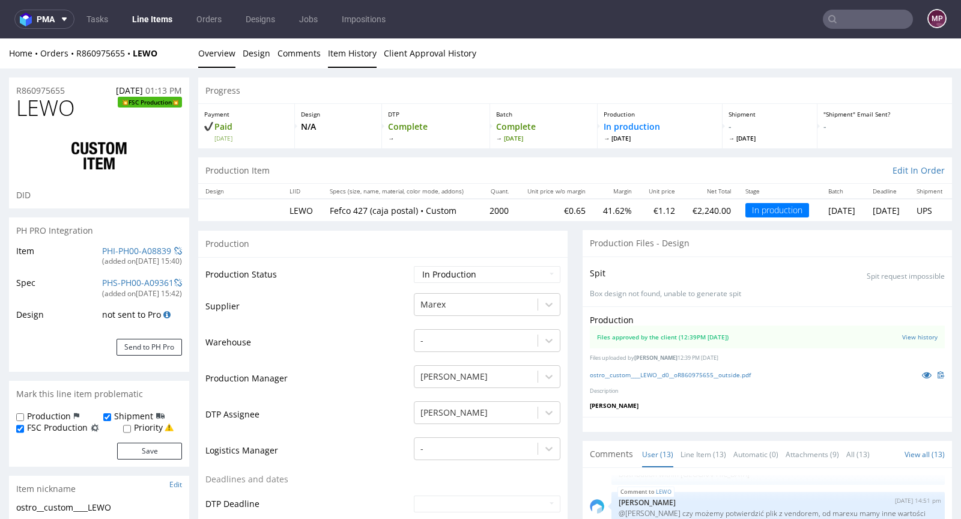
click at [349, 52] on link "Item History" at bounding box center [352, 52] width 49 height 29
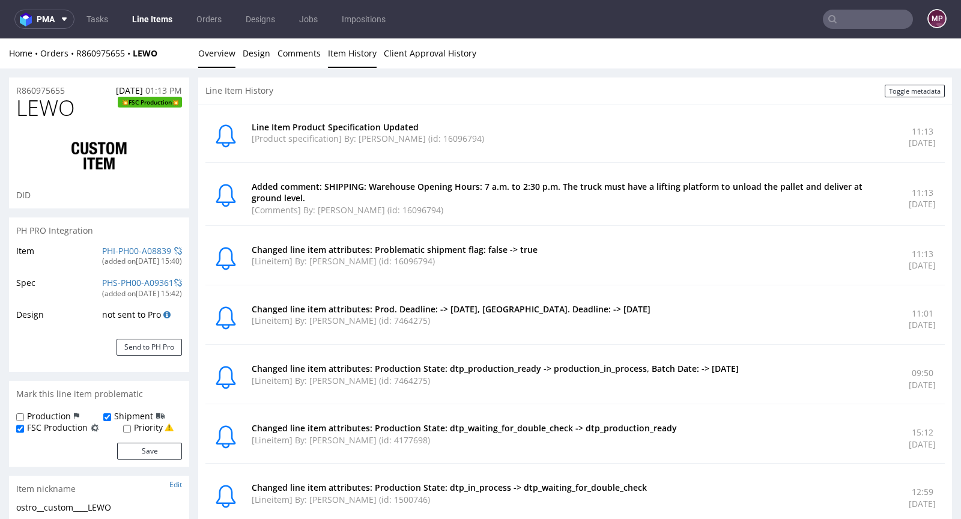
click at [212, 53] on link "Overview" at bounding box center [216, 52] width 37 height 29
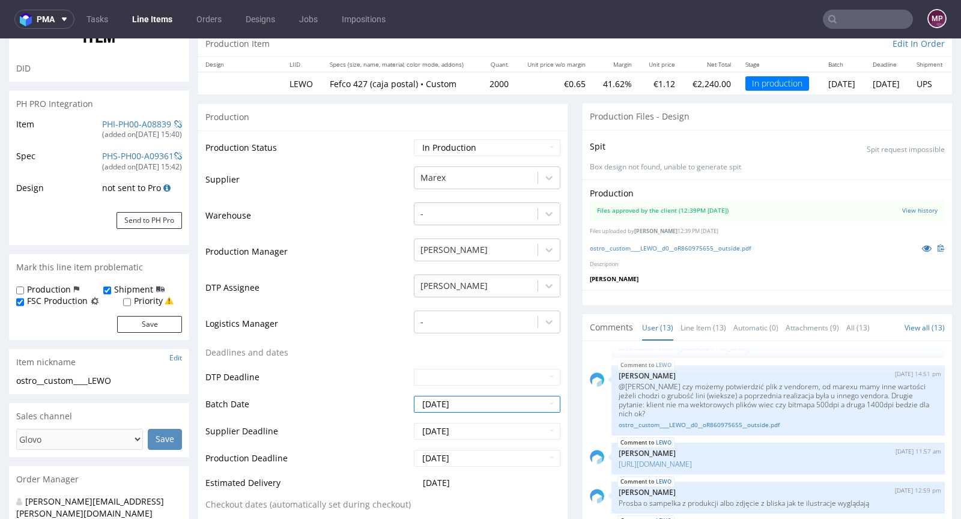
scroll to position [128, 0]
click at [500, 401] on input "2025-08-22" at bounding box center [487, 403] width 147 height 17
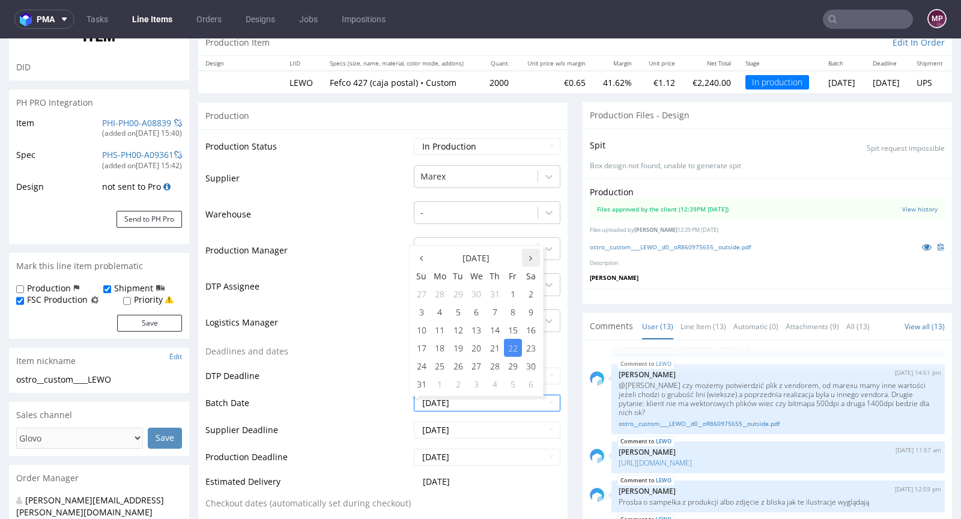
click at [531, 254] on icon at bounding box center [530, 258] width 3 height 8
click at [347, 332] on td "Logistics Manager" at bounding box center [307, 326] width 205 height 36
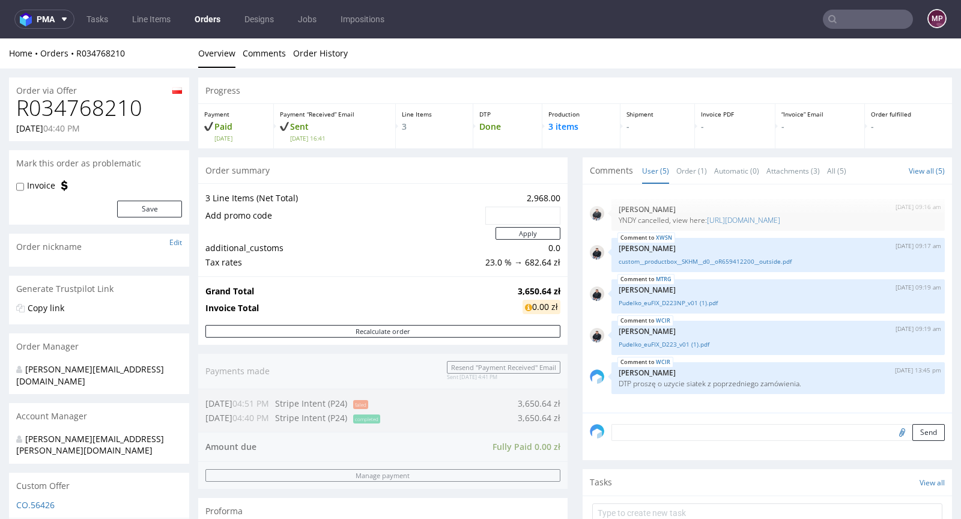
scroll to position [438, 0]
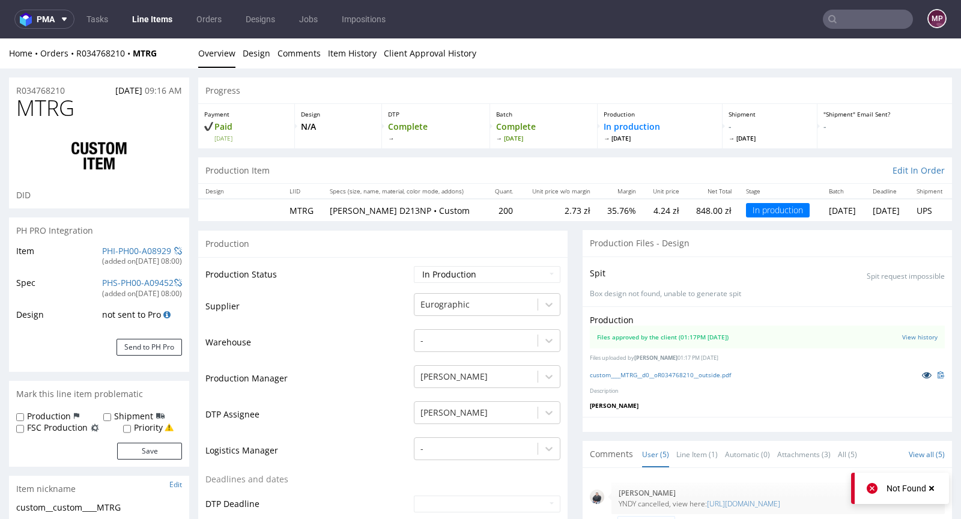
click at [922, 376] on icon at bounding box center [927, 375] width 10 height 8
click at [147, 253] on link "PHI-PH00-A08929" at bounding box center [136, 250] width 69 height 11
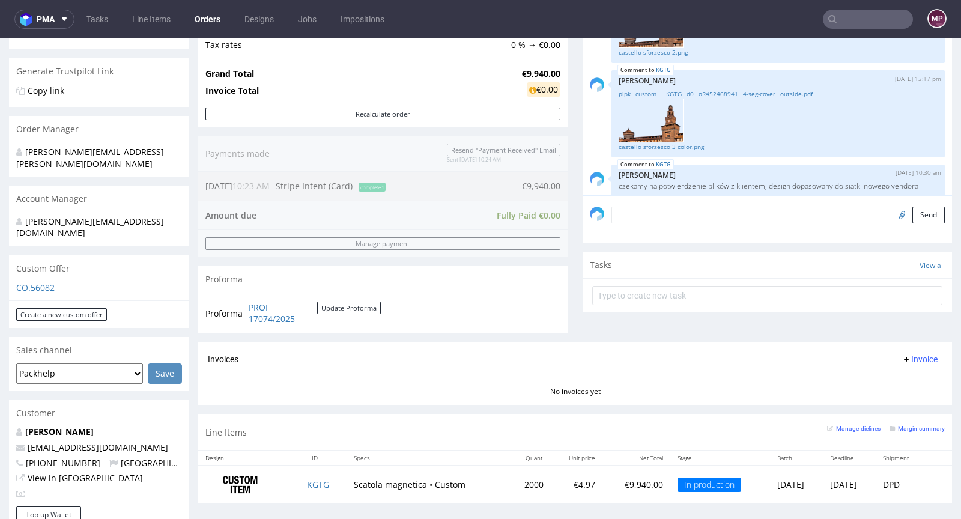
scroll to position [260, 0]
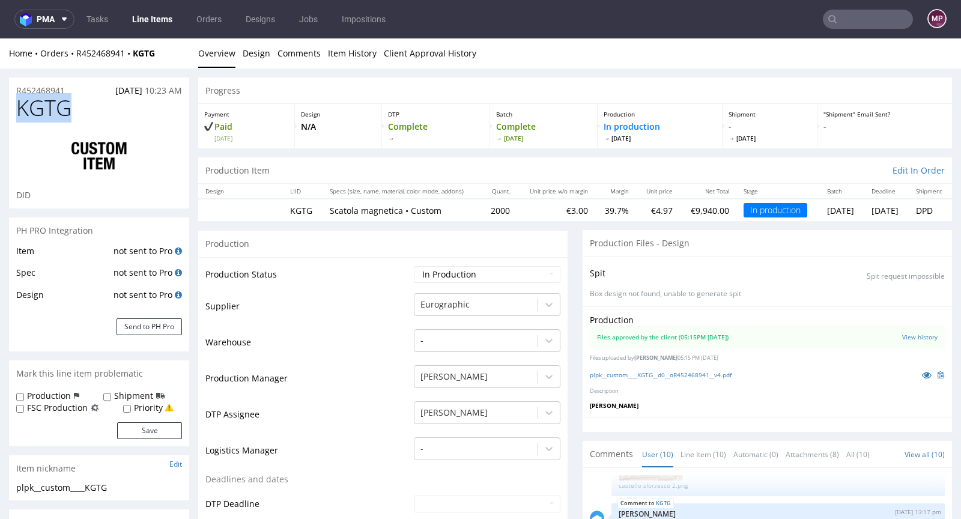
drag, startPoint x: 89, startPoint y: 104, endPoint x: 19, endPoint y: 106, distance: 70.3
click at [19, 106] on h1 "KGTG" at bounding box center [99, 108] width 166 height 24
copy span "KGTG"
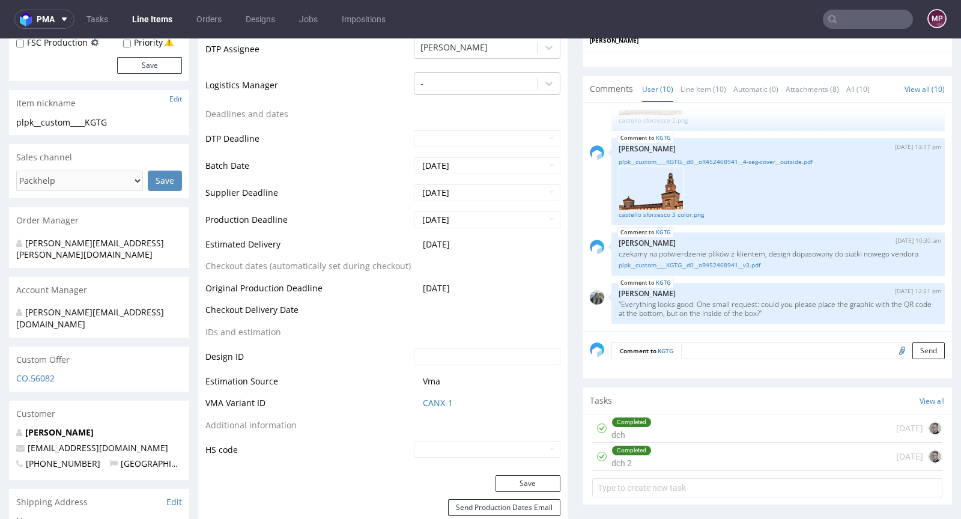
scroll to position [385, 0]
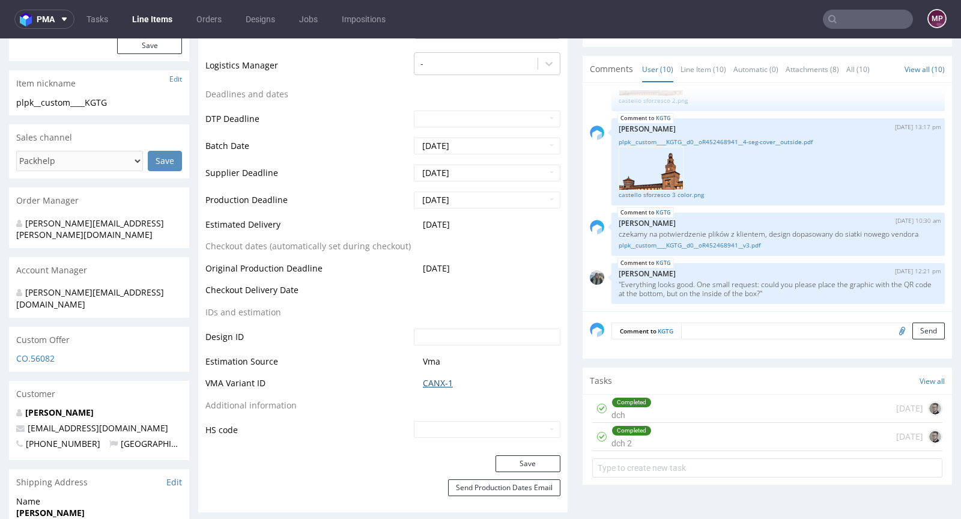
click at [441, 377] on link "CANX-1" at bounding box center [438, 383] width 30 height 12
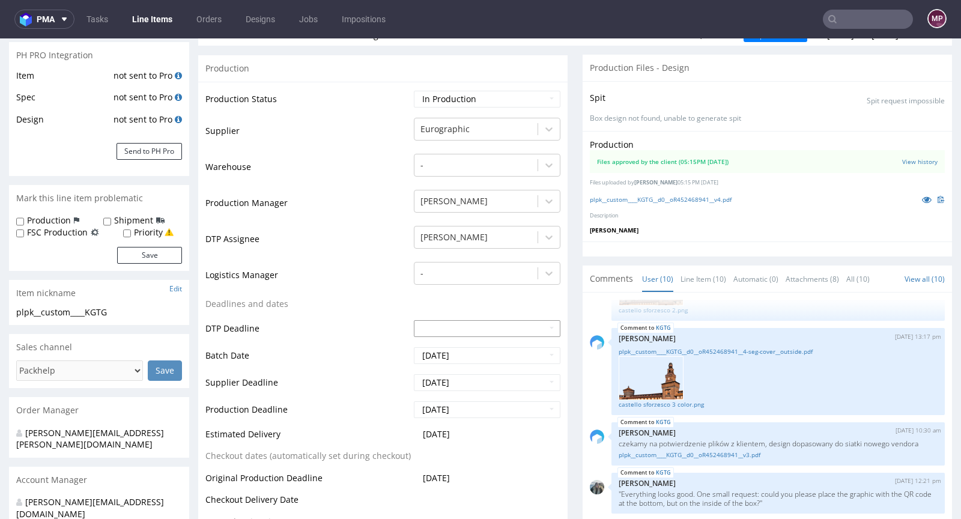
scroll to position [0, 0]
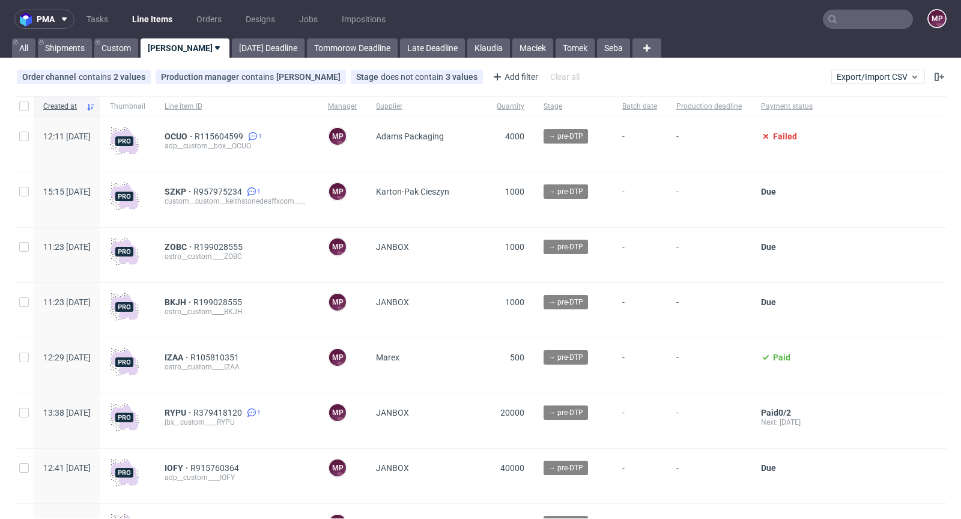
click at [841, 20] on input "text" at bounding box center [868, 19] width 90 height 19
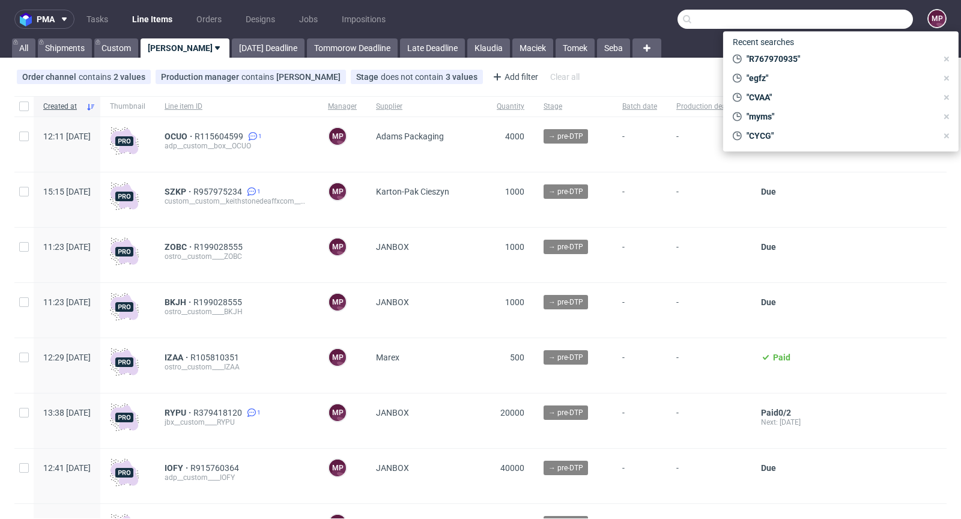
paste input "ASQC"
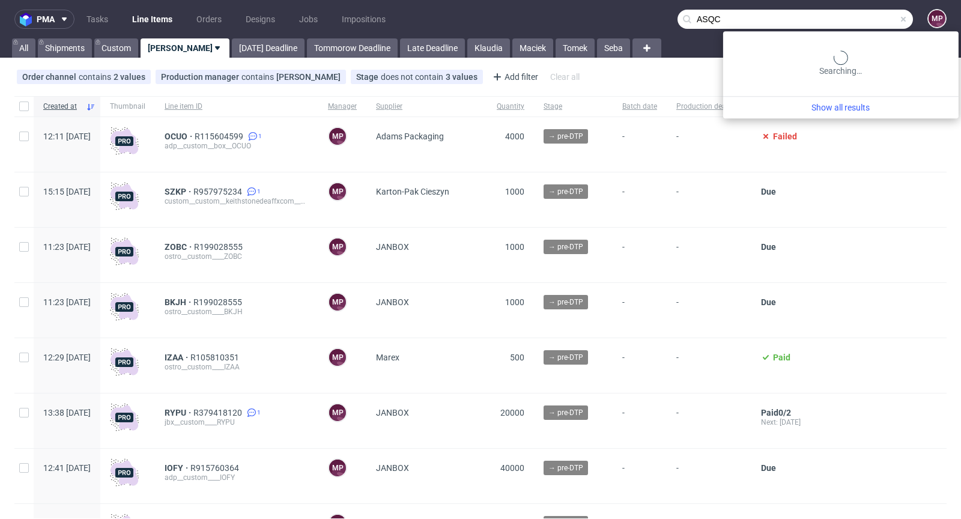
type input "ASQC"
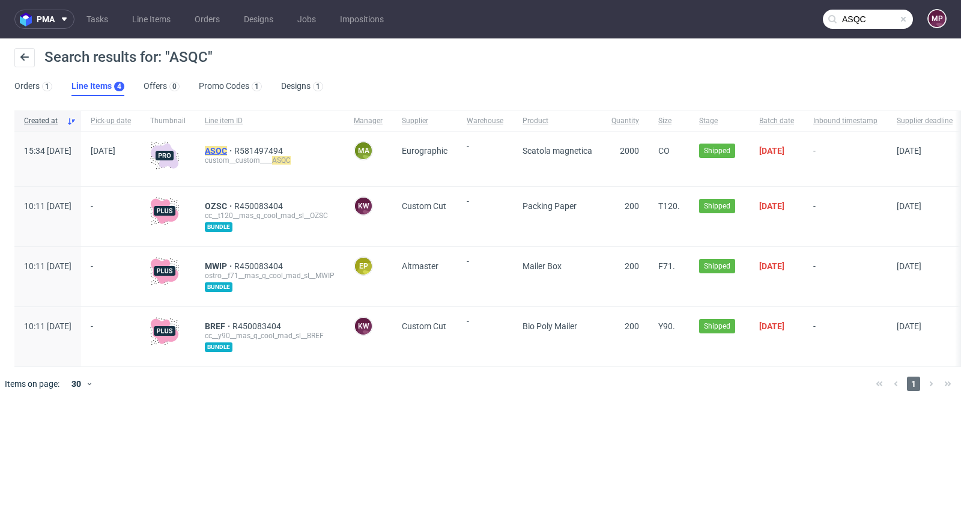
click at [227, 147] on mark "ASQC" at bounding box center [216, 151] width 22 height 10
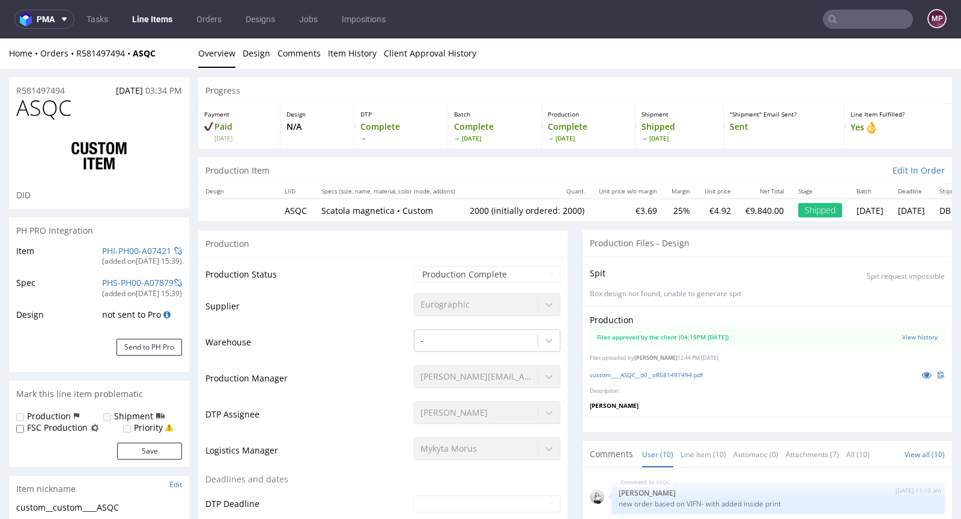
scroll to position [338, 0]
select select "in_progress"
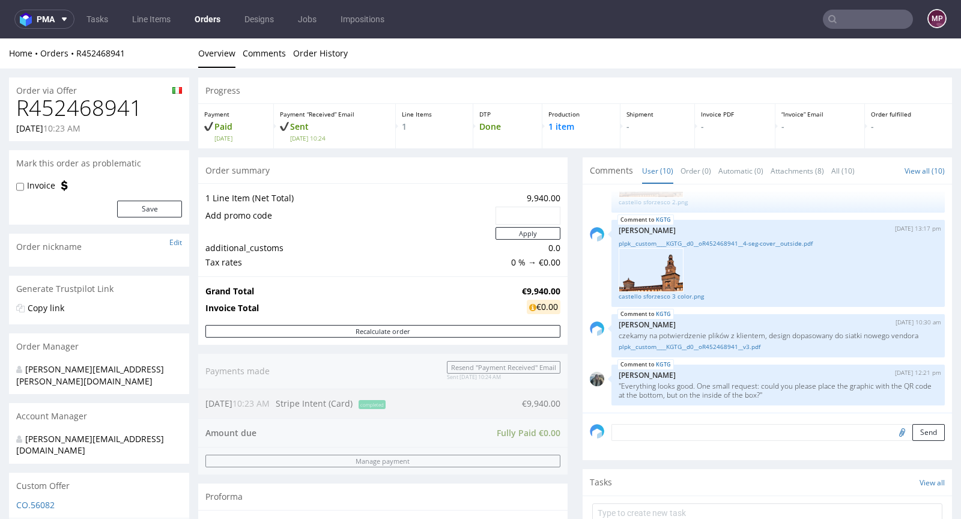
click at [858, 21] on input "text" at bounding box center [868, 19] width 90 height 19
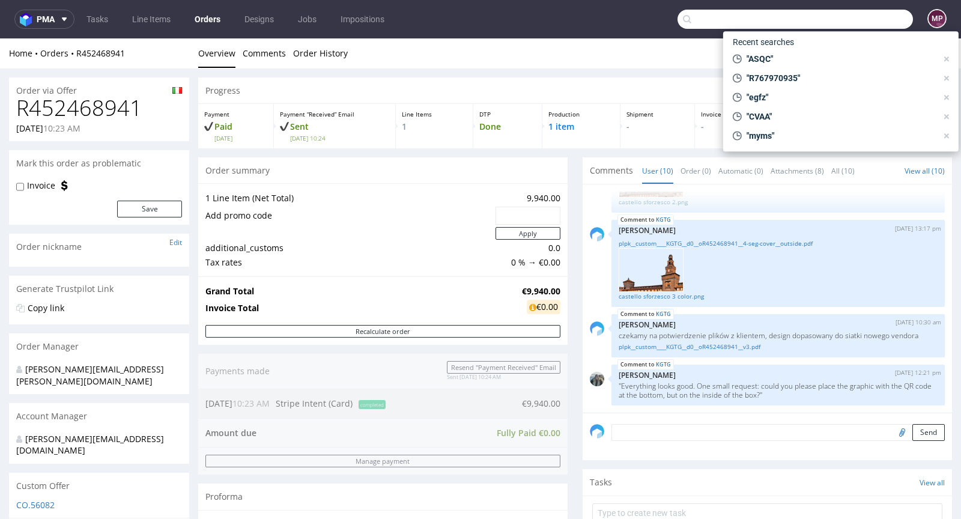
paste input "Palety 2. 5 3. 4palety : 120x80x182 cm x 176 kg , 1 paleta : 120x80x81 cm x 67 …"
type input "Palety 2. 5 3. 4palety : 120x80x182 cm x 176 kg , 1 paleta : 120x80x81 cm x 67 …"
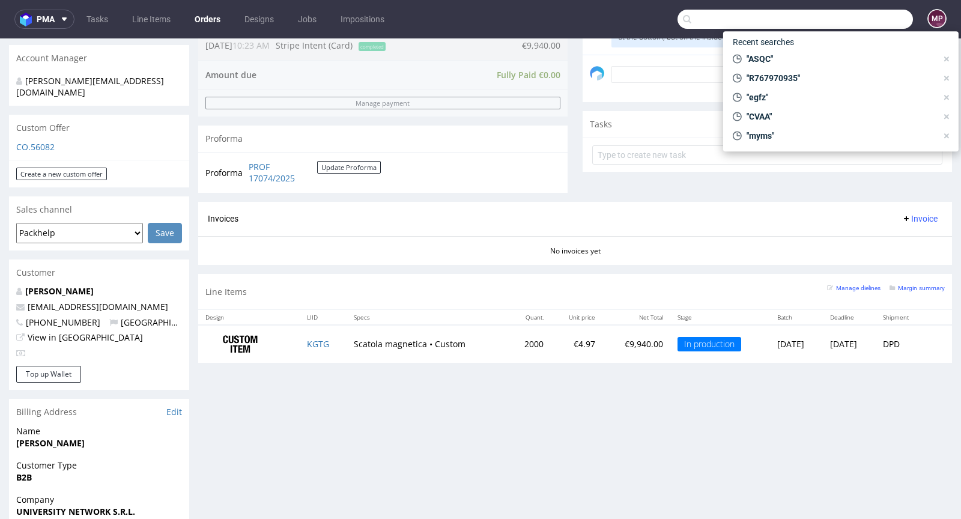
scroll to position [437, 0]
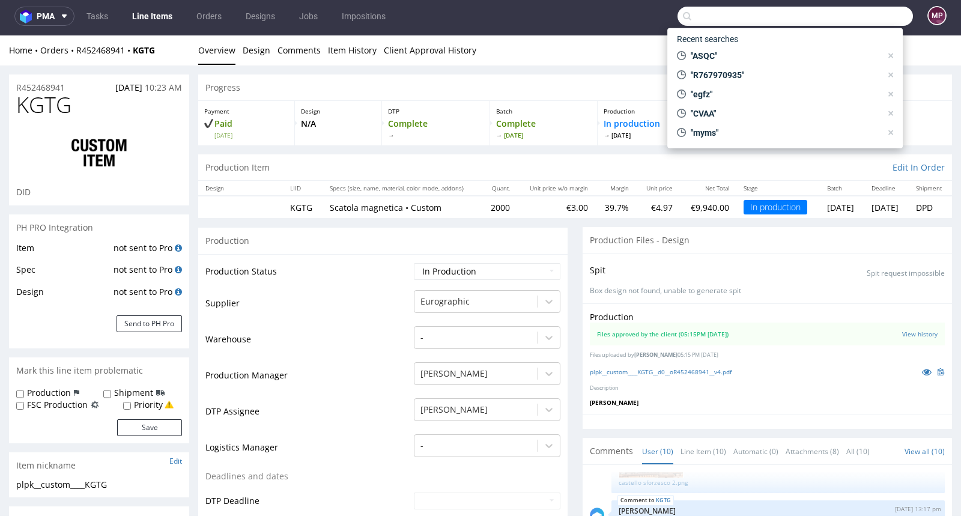
scroll to position [447, 0]
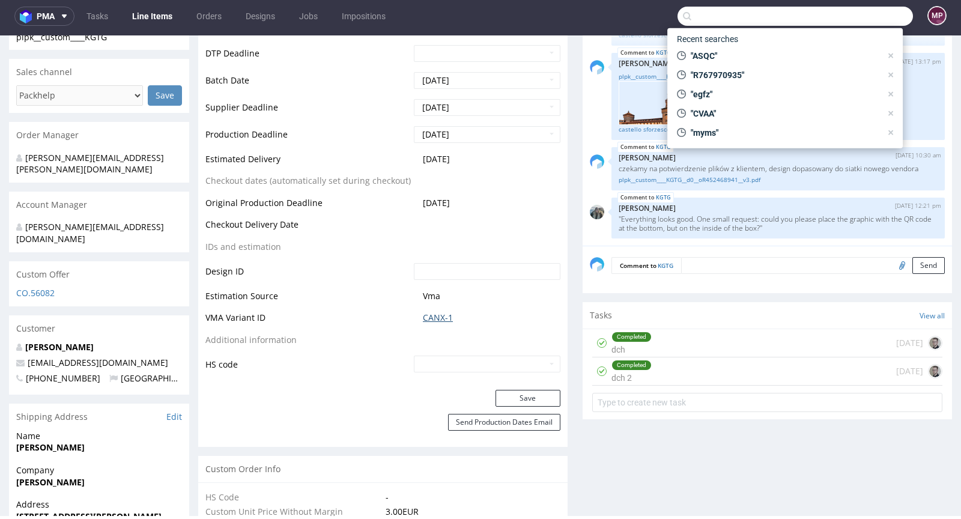
click at [440, 318] on link "CANX-1" at bounding box center [438, 318] width 30 height 12
click at [740, 50] on span ""ASQC"" at bounding box center [783, 56] width 195 height 12
type input "ASQC"
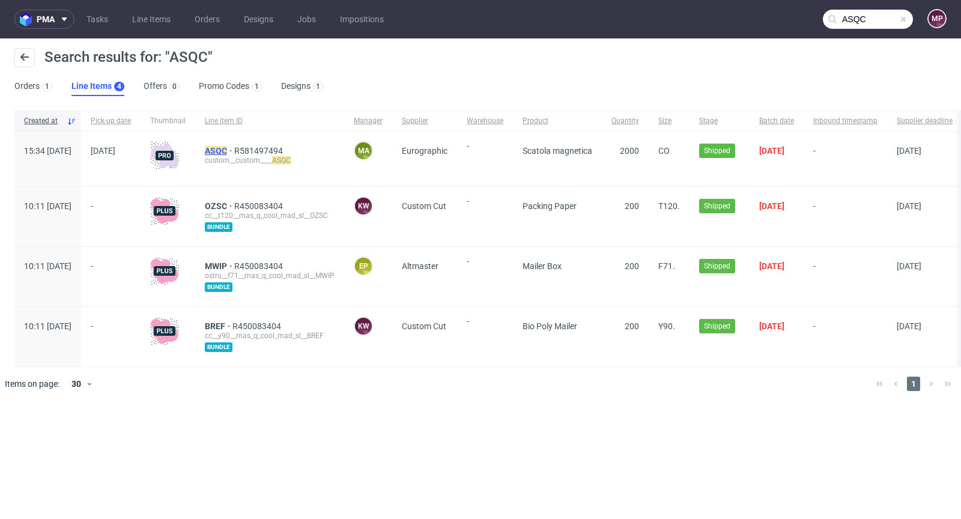
click at [227, 151] on mark "ASQC" at bounding box center [216, 151] width 22 height 10
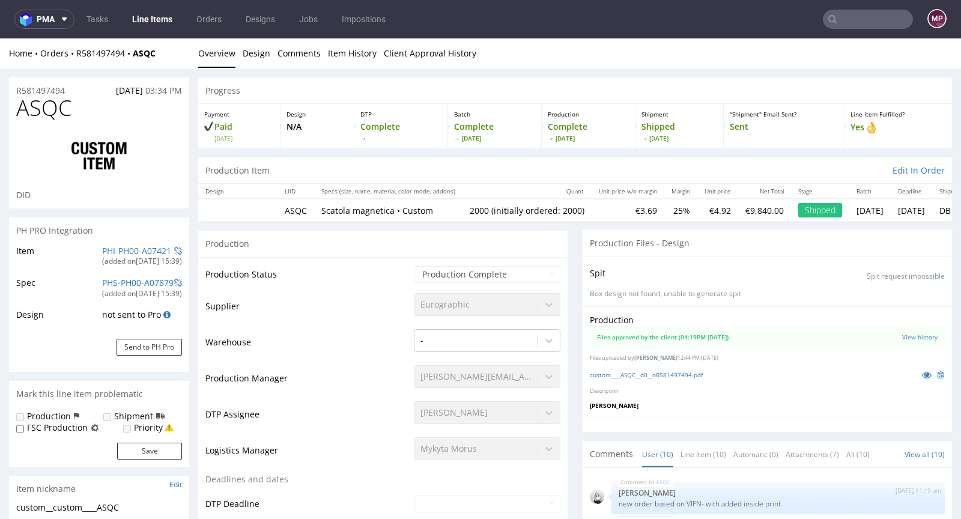
scroll to position [338, 0]
select select "in_progress"
drag, startPoint x: 172, startPoint y: 55, endPoint x: 136, endPoint y: 48, distance: 36.0
click at [136, 48] on div "Home Orders R581497494 ASQC" at bounding box center [99, 53] width 180 height 12
copy strong "ASQC"
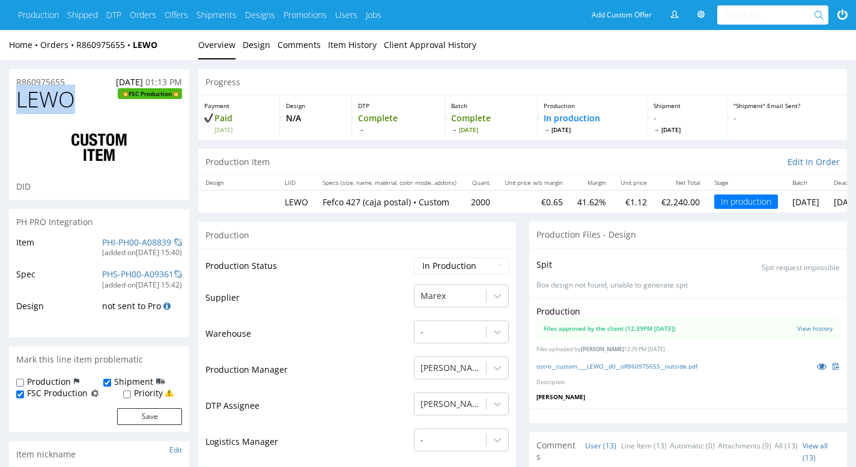
drag, startPoint x: 56, startPoint y: 103, endPoint x: 15, endPoint y: 99, distance: 41.1
click at [15, 99] on div "LEWO FSC Production DID" at bounding box center [99, 144] width 180 height 112
copy span "LEWO"
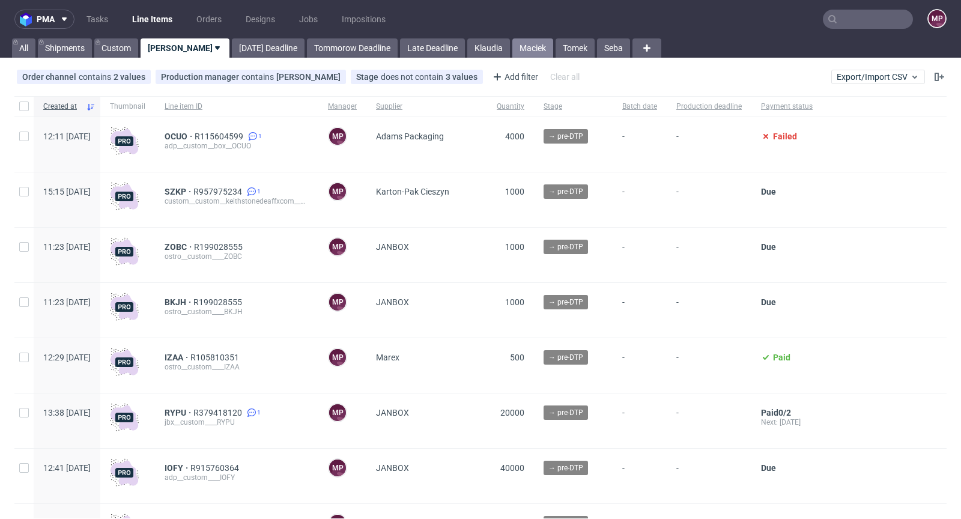
click at [512, 50] on link "Maciek" at bounding box center [532, 47] width 41 height 19
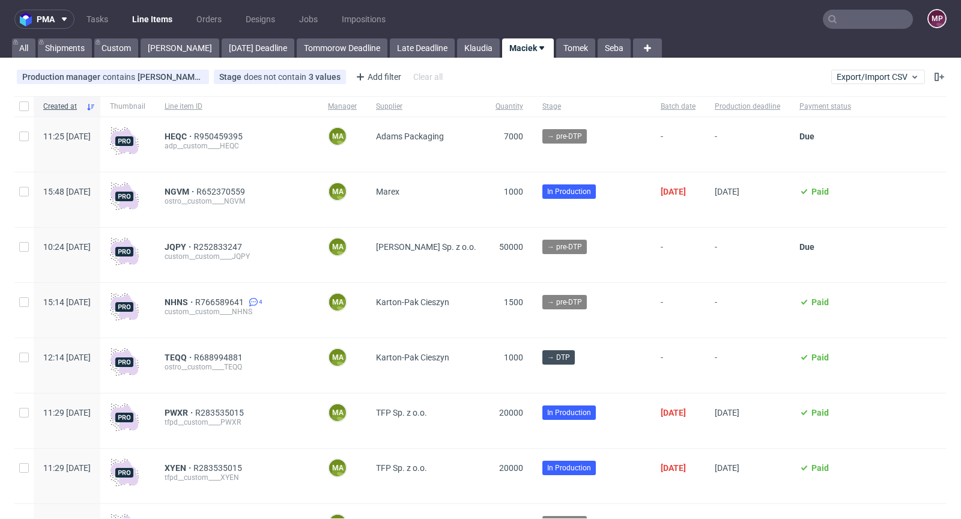
click at [858, 29] on nav "pma Tasks Line Items Orders Designs Jobs Impositions MP" at bounding box center [480, 19] width 961 height 38
click at [865, 22] on input "text" at bounding box center [868, 19] width 90 height 19
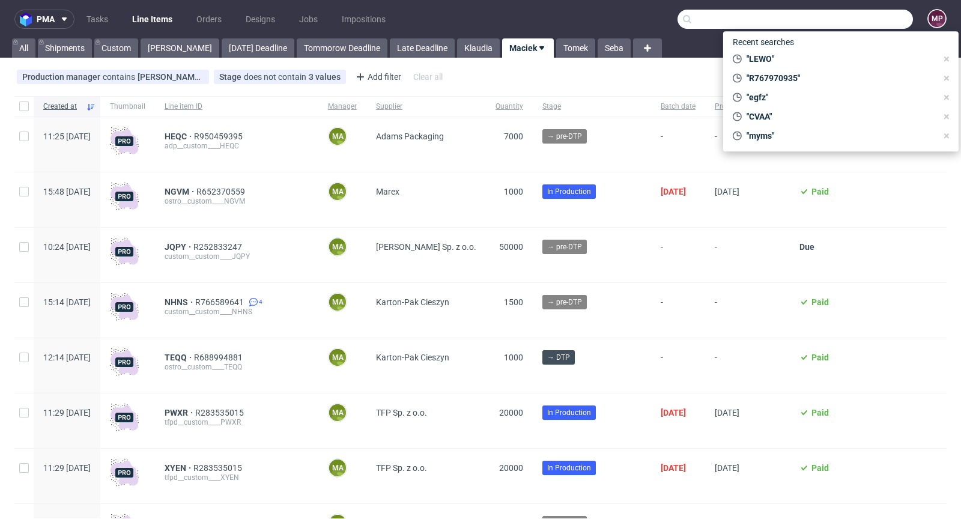
paste input "R950459395"
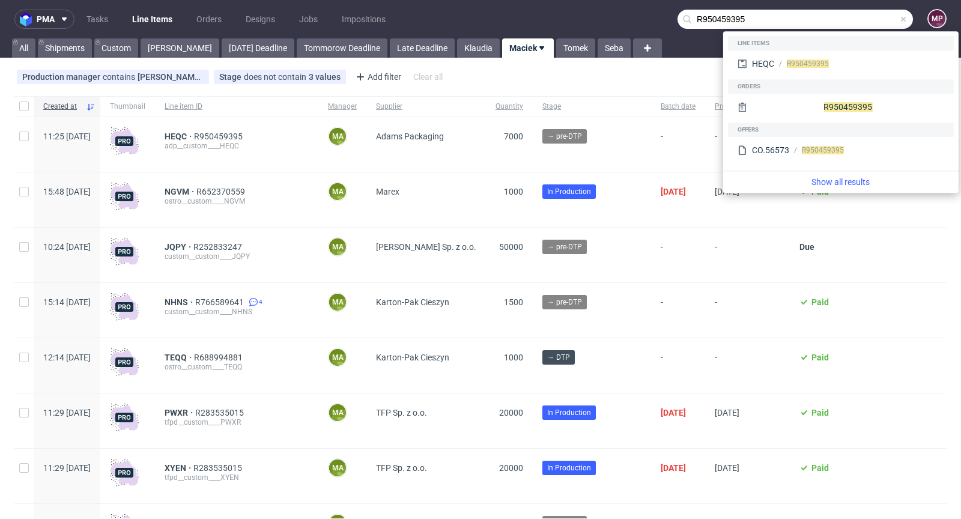
type input "R950459395"
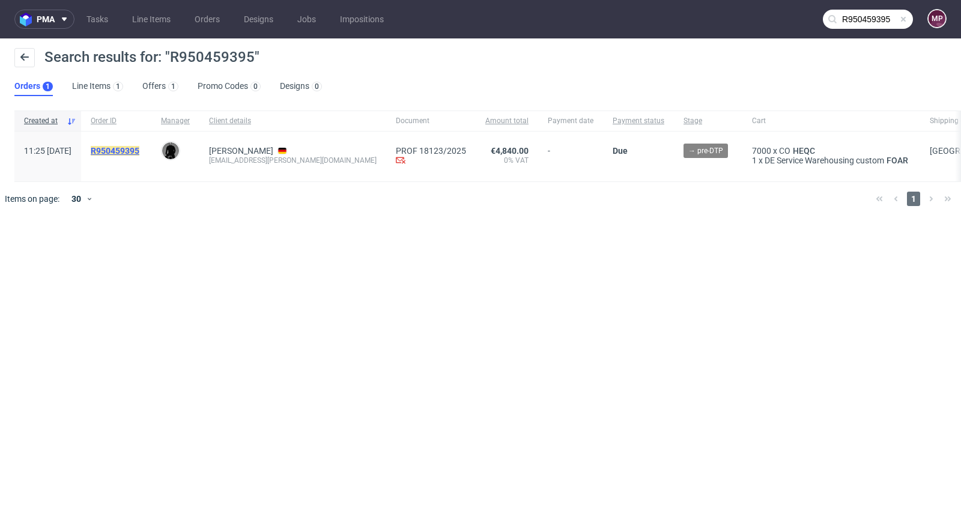
click at [139, 150] on mark "R950459395" at bounding box center [115, 151] width 49 height 10
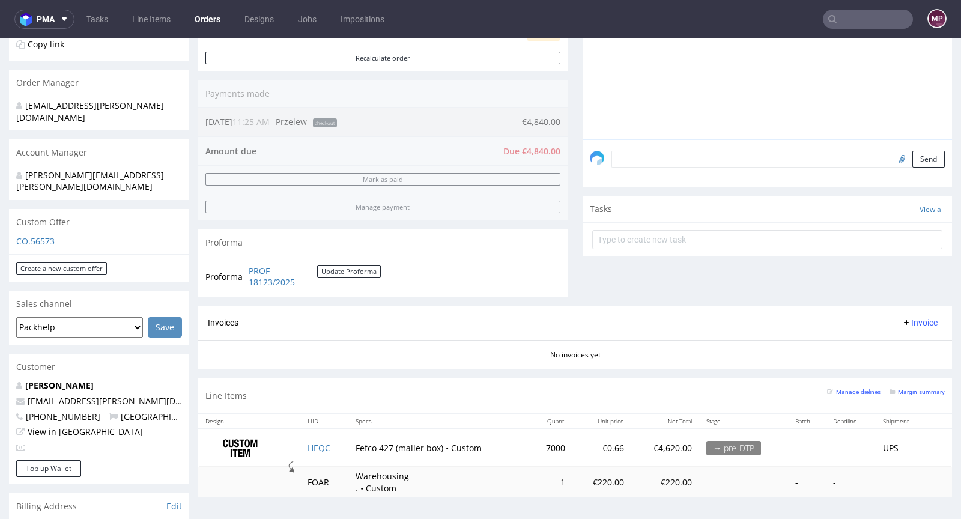
scroll to position [438, 0]
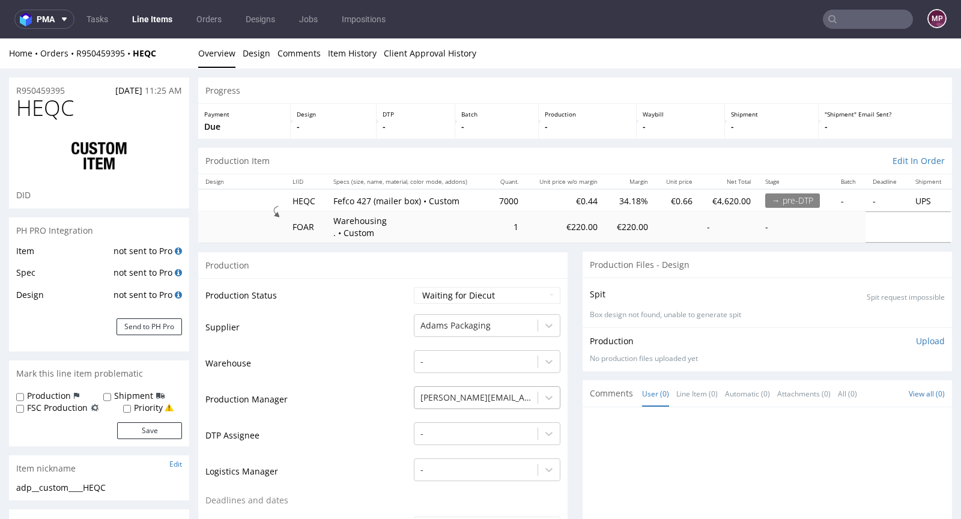
click at [473, 397] on div "[PERSON_NAME][EMAIL_ADDRESS][PERSON_NAME][DOMAIN_NAME]" at bounding box center [487, 394] width 147 height 17
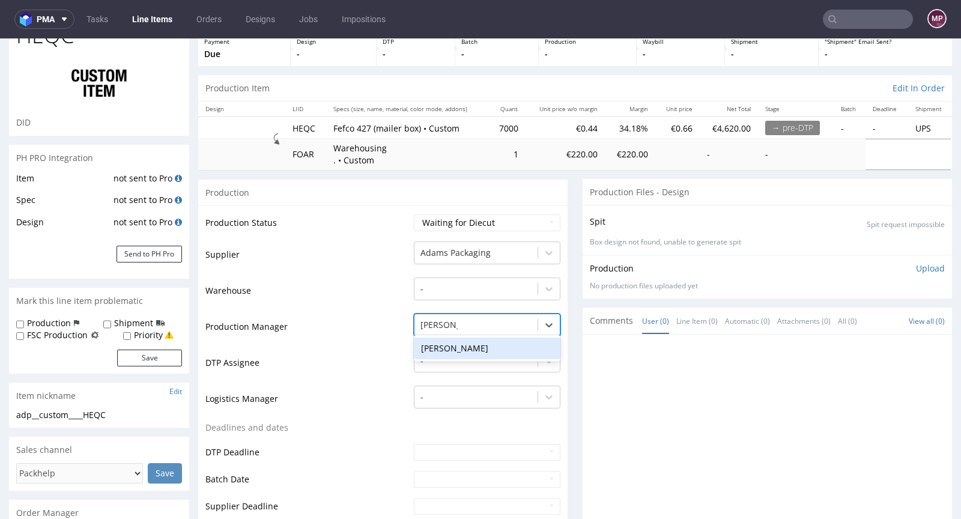
type input "michał pala"
click at [446, 346] on div "[PERSON_NAME]" at bounding box center [487, 349] width 147 height 22
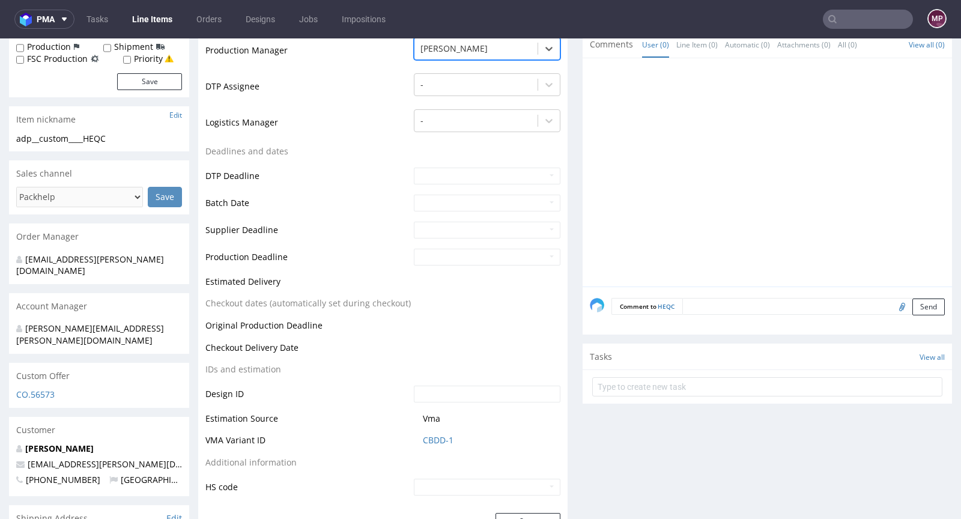
scroll to position [406, 0]
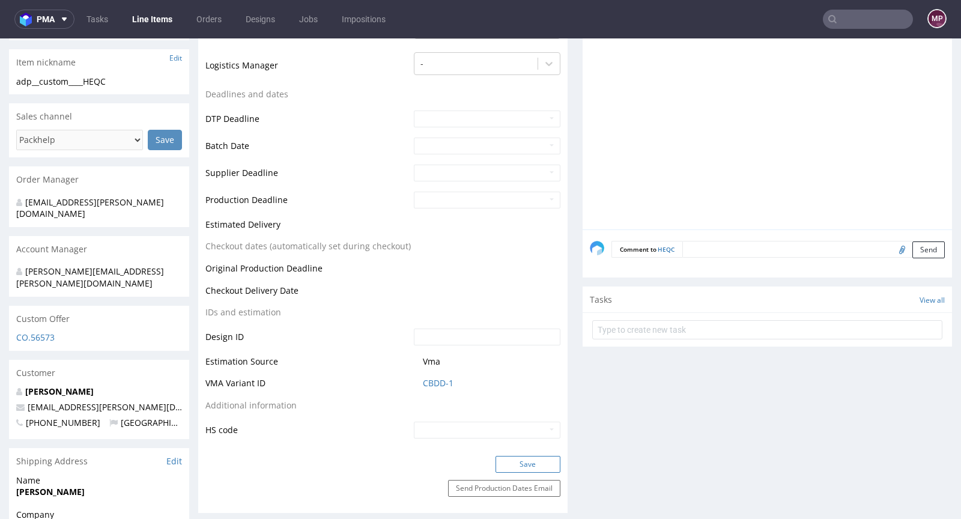
click at [508, 456] on button "Save" at bounding box center [528, 464] width 65 height 17
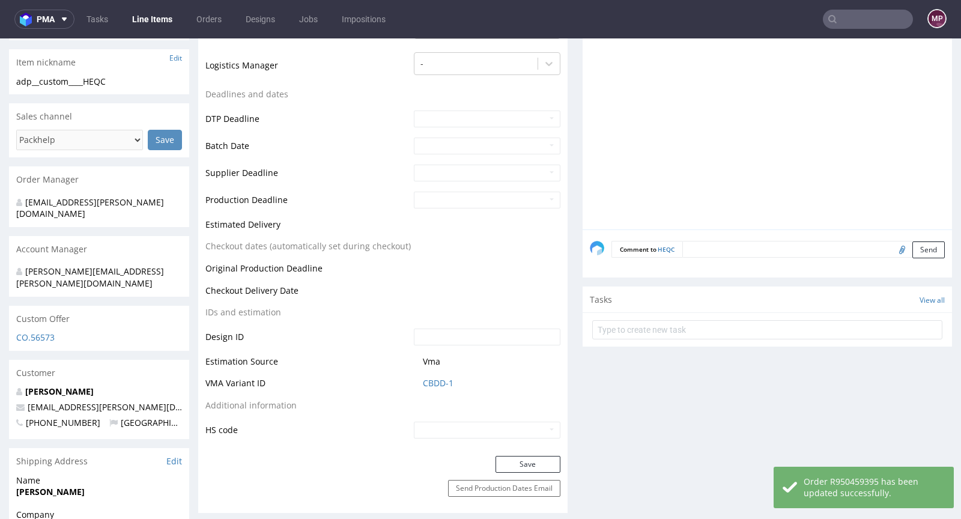
scroll to position [0, 0]
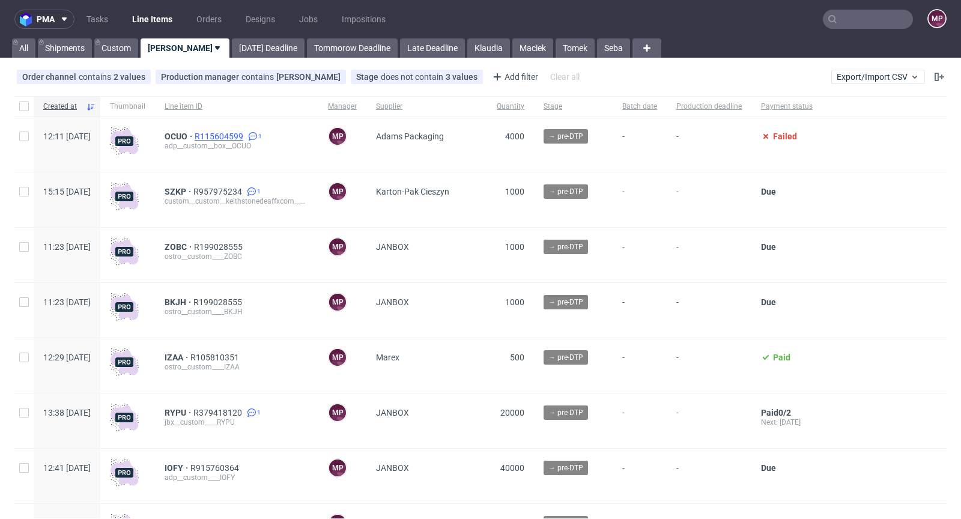
click at [246, 132] on span "R115604599" at bounding box center [220, 137] width 51 height 10
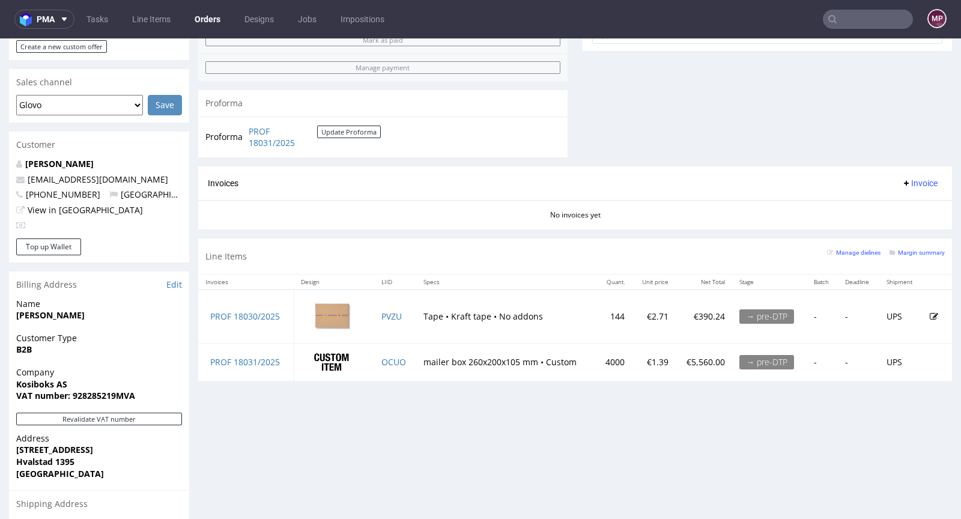
scroll to position [499, 0]
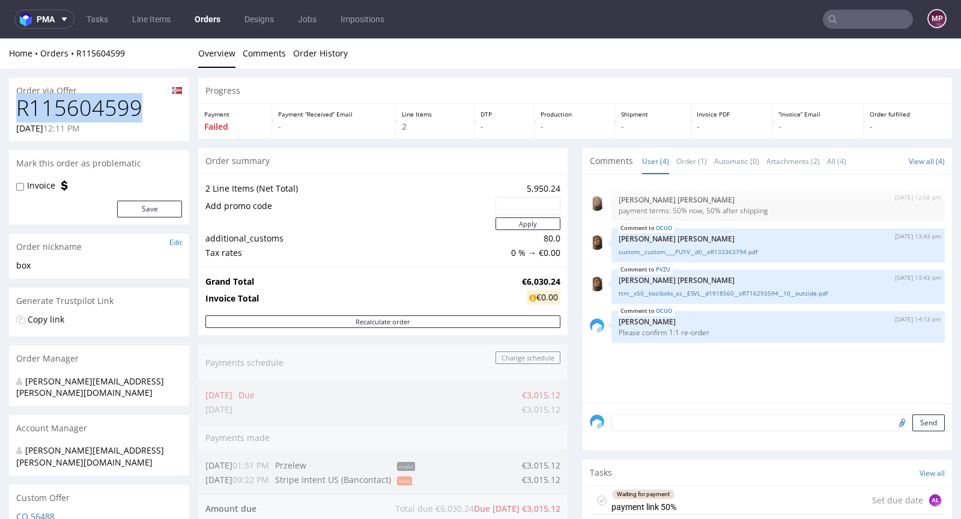
drag, startPoint x: 145, startPoint y: 107, endPoint x: 12, endPoint y: 106, distance: 133.3
click at [12, 106] on div "R115604599 26.08.2025 12:11 PM" at bounding box center [99, 118] width 180 height 45
copy h1 "R115604599"
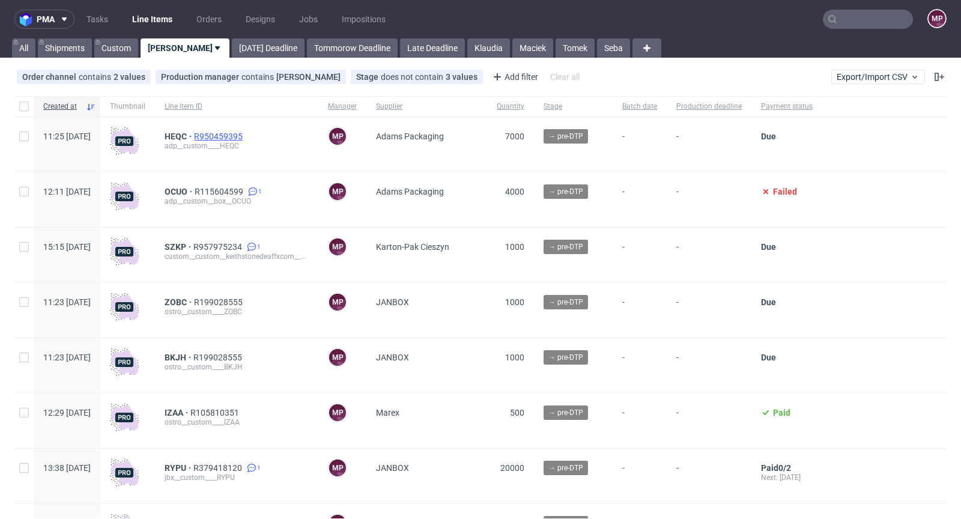
click at [245, 135] on span "R950459395" at bounding box center [219, 137] width 51 height 10
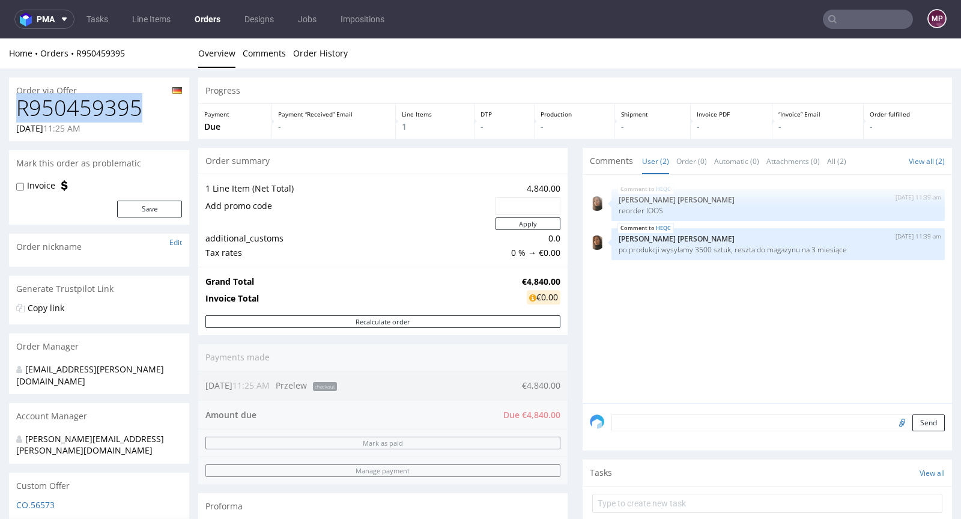
drag, startPoint x: 143, startPoint y: 110, endPoint x: 20, endPoint y: 106, distance: 123.2
click at [20, 106] on h1 "R950459395" at bounding box center [99, 108] width 166 height 24
copy h1 "R950459395"
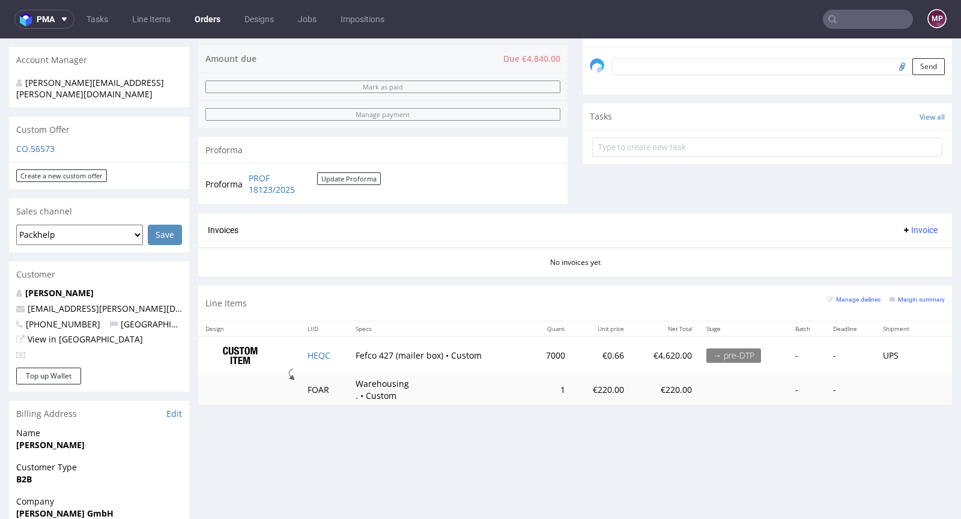
scroll to position [404, 0]
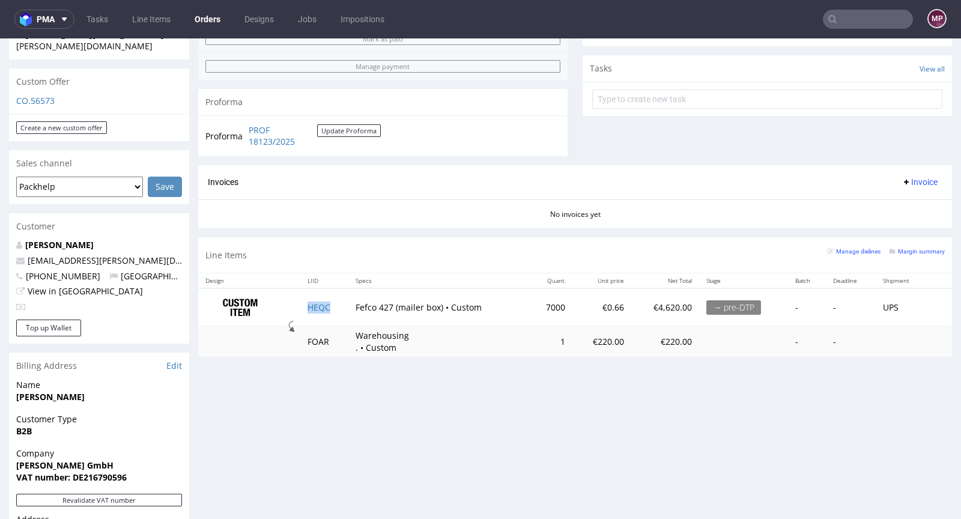
click at [327, 308] on td "HEQC" at bounding box center [324, 307] width 48 height 38
copy link "HEQC"
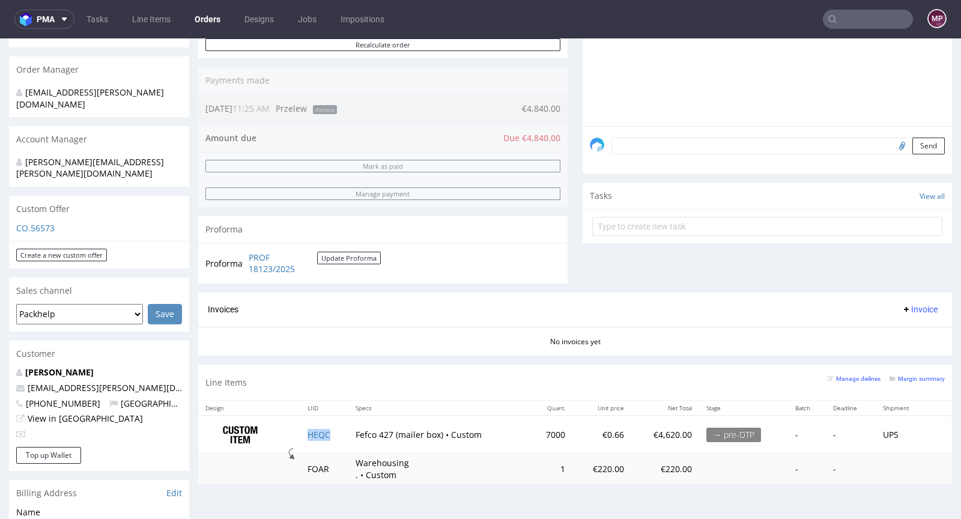
scroll to position [289, 0]
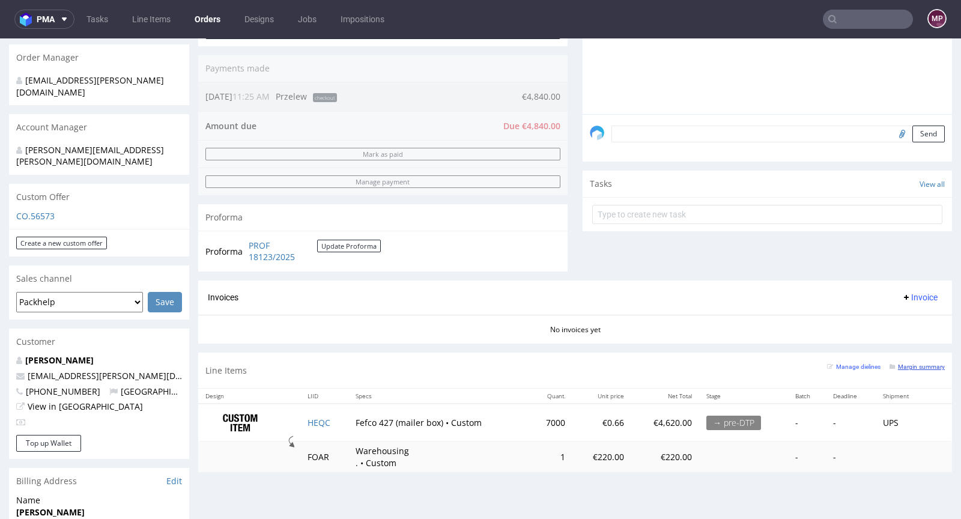
click at [902, 363] on small "Margin summary" at bounding box center [917, 366] width 55 height 7
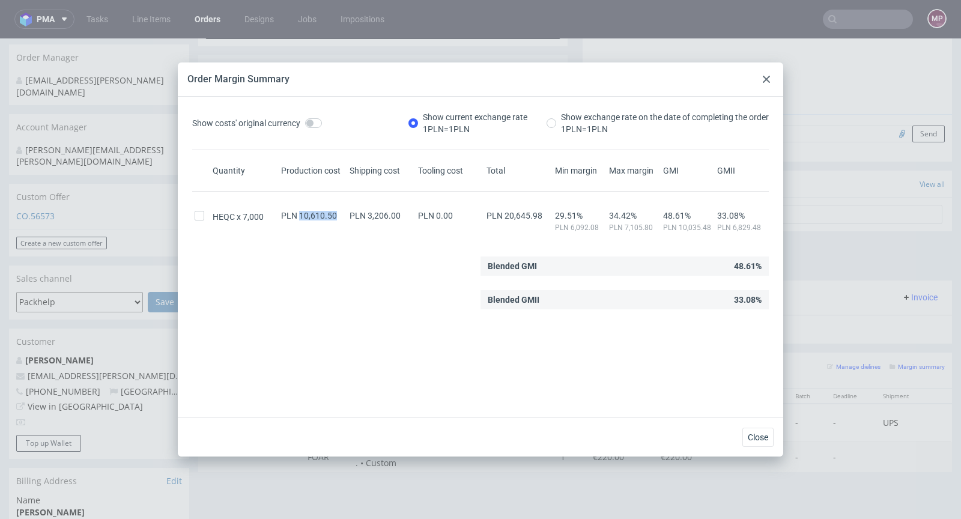
drag, startPoint x: 335, startPoint y: 214, endPoint x: 299, endPoint y: 214, distance: 36.6
click at [299, 214] on div "PLN 10,610.50" at bounding box center [313, 216] width 68 height 10
copy span "10,610.50"
drag, startPoint x: 762, startPoint y: 77, endPoint x: 669, endPoint y: 108, distance: 97.8
click at [762, 77] on div at bounding box center [766, 79] width 14 height 14
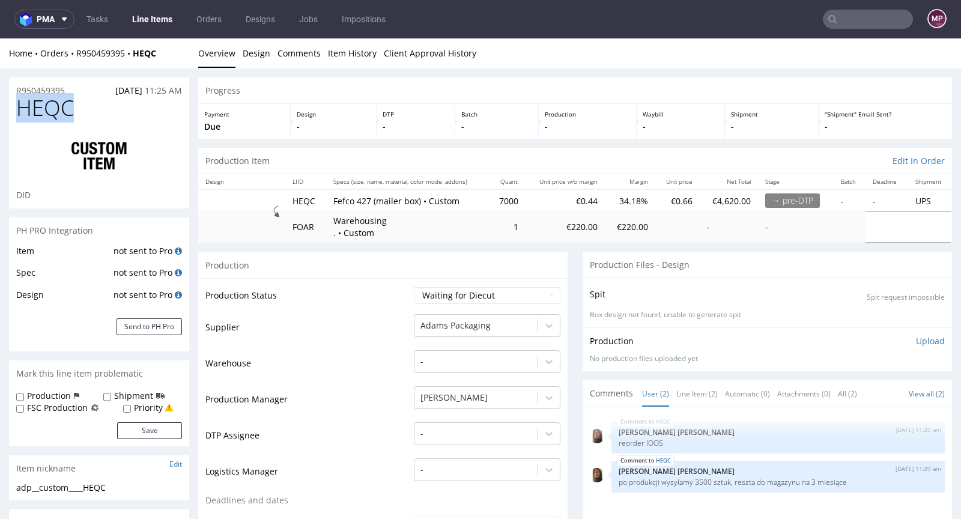
drag, startPoint x: 78, startPoint y: 102, endPoint x: 13, endPoint y: 108, distance: 65.1
click at [13, 108] on div "HEQC DID" at bounding box center [99, 152] width 180 height 112
copy span "HEQC"
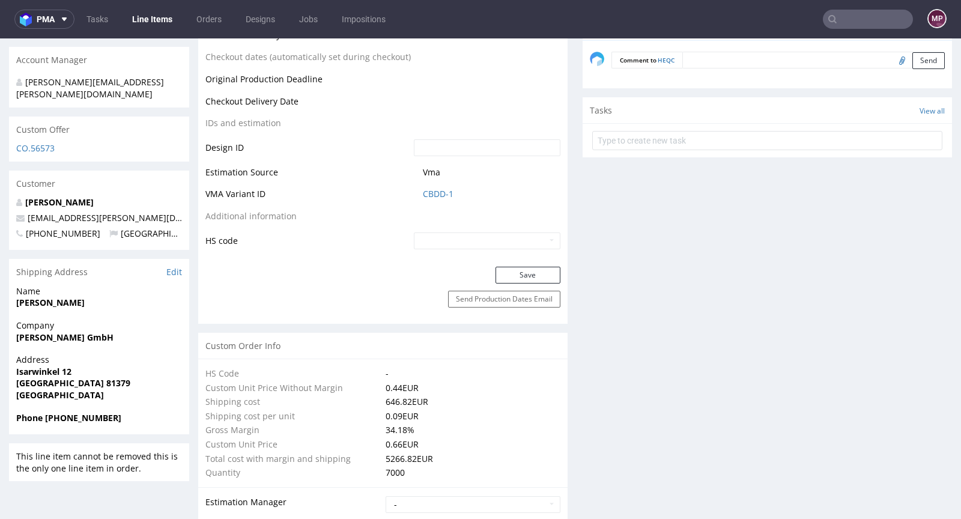
scroll to position [631, 0]
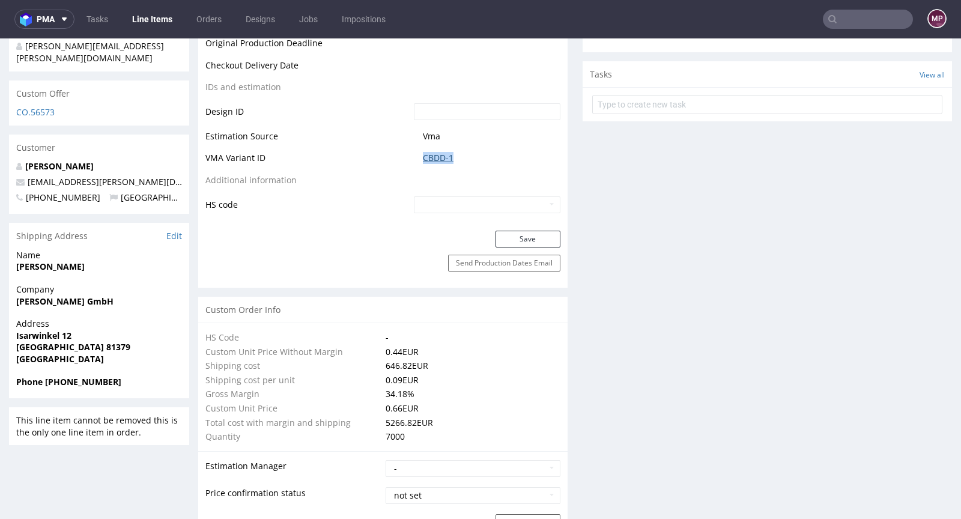
drag, startPoint x: 464, startPoint y: 157, endPoint x: 419, endPoint y: 159, distance: 45.1
click at [423, 159] on span "CBDD-1" at bounding box center [492, 158] width 138 height 12
copy link "CBDD-1"
click at [430, 161] on link "CBDD-1" at bounding box center [438, 158] width 31 height 12
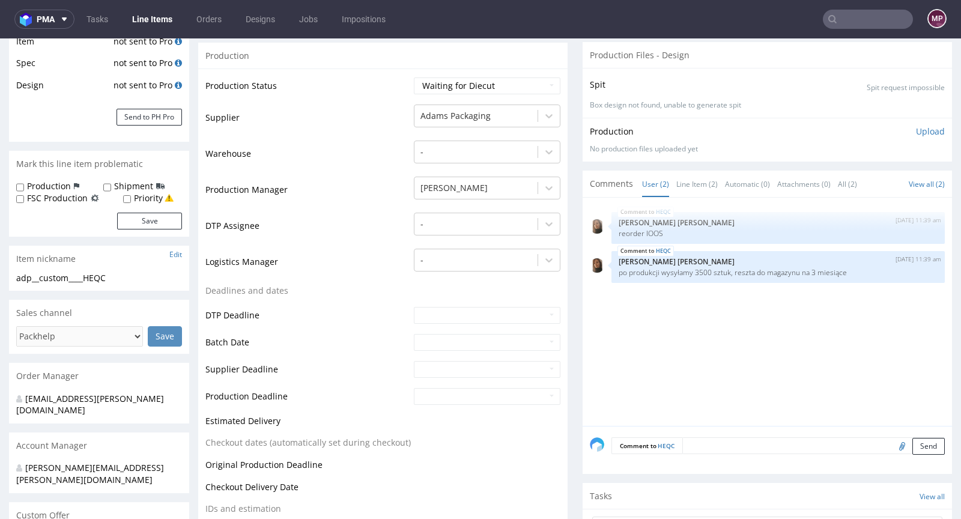
scroll to position [0, 0]
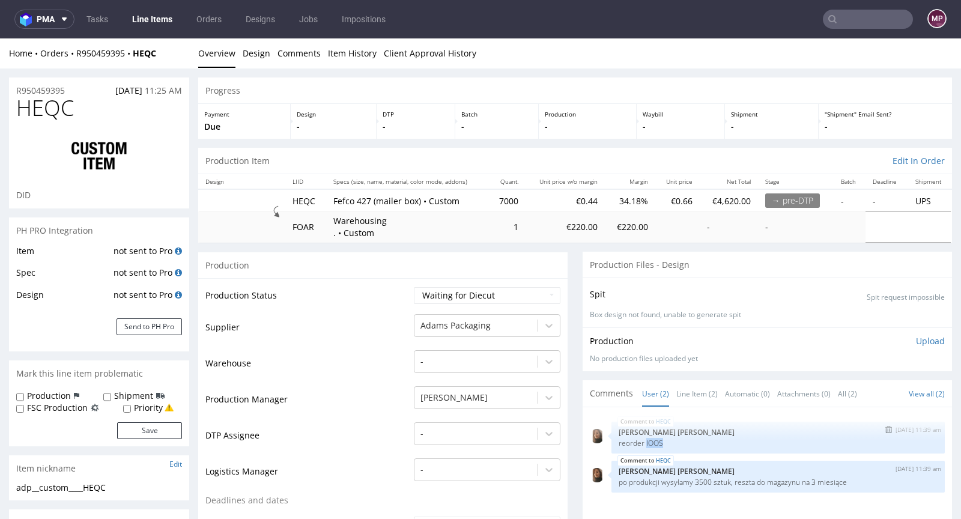
drag, startPoint x: 658, startPoint y: 442, endPoint x: 635, endPoint y: 441, distance: 22.2
click at [635, 441] on p "reorder IOOS" at bounding box center [778, 442] width 319 height 9
copy p "IOOS"
click at [695, 392] on link "Line Item (2)" at bounding box center [696, 394] width 41 height 26
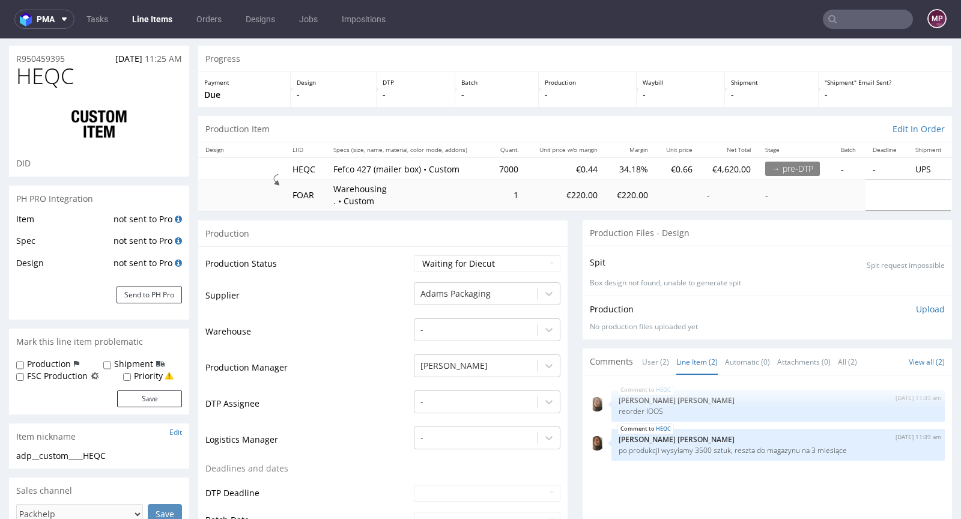
scroll to position [220, 0]
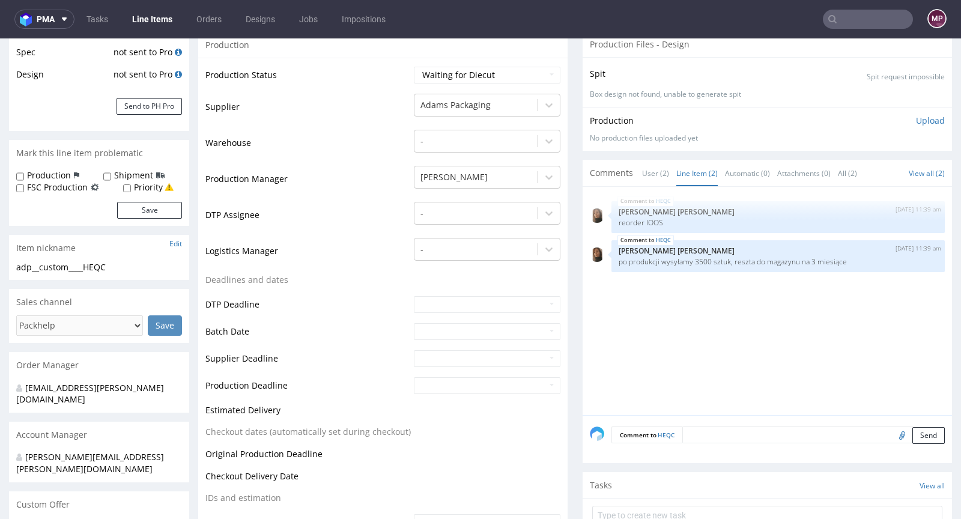
click at [687, 431] on textarea at bounding box center [813, 434] width 262 height 17
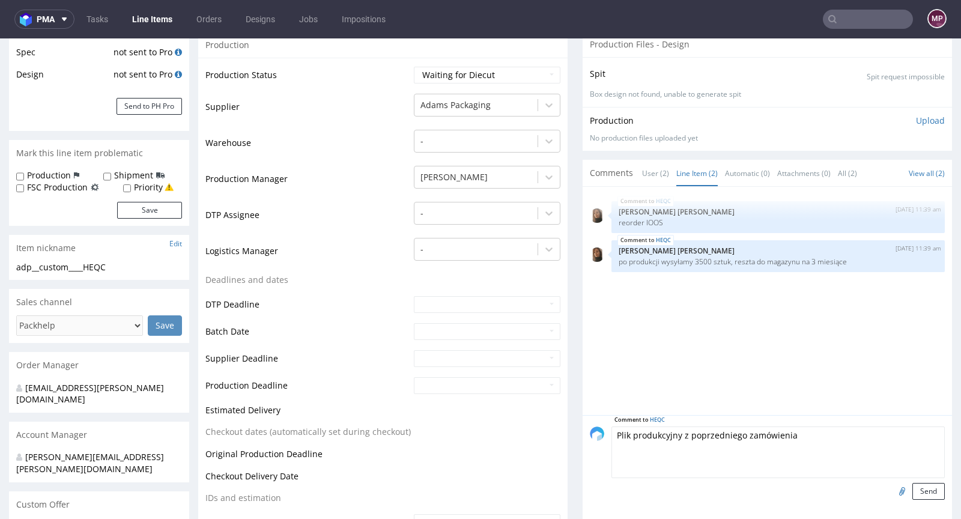
type textarea "Plik produkcyjny z poprzedniego zamówienia"
click at [892, 487] on input "file" at bounding box center [900, 491] width 17 height 16
type input "C:\fakepath\adp-custom-mjji-d0-or689592671.pdf"
click at [915, 486] on button "Send" at bounding box center [928, 491] width 32 height 17
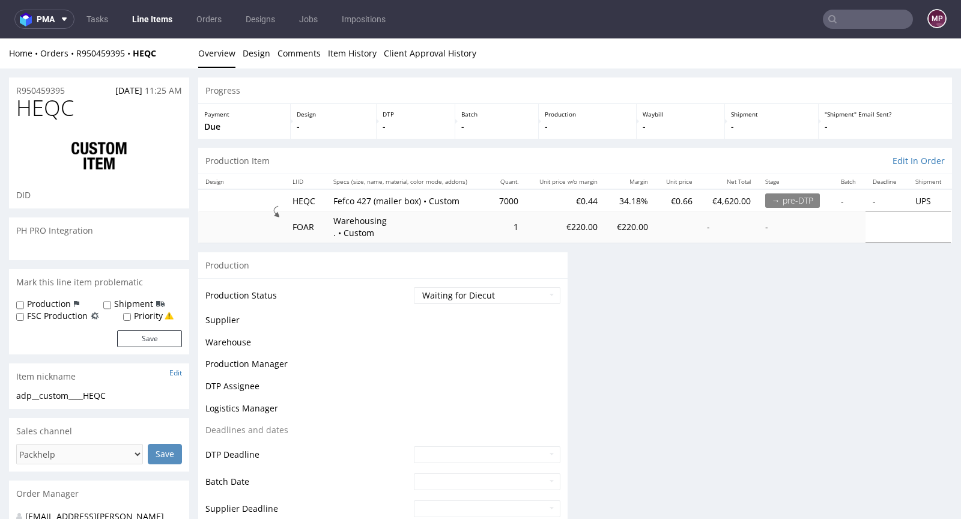
scroll to position [0, 0]
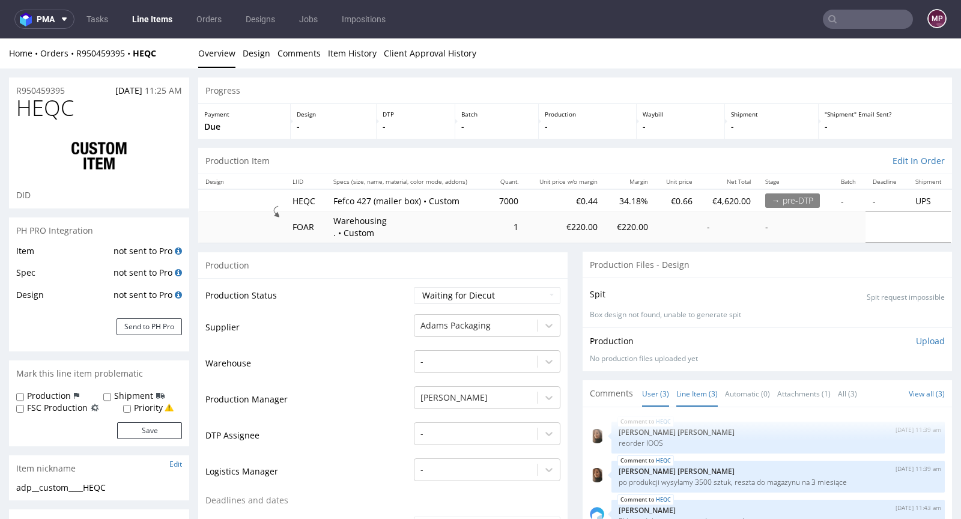
click at [699, 387] on link "Line Item (3)" at bounding box center [696, 394] width 41 height 26
click at [473, 295] on select "Waiting for Artwork Waiting for Diecut Waiting for Mockup Waiting for DTP Waiti…" at bounding box center [487, 295] width 147 height 17
select select "pre_dtp_waiting_for_artwork"
click at [414, 287] on select "Waiting for Artwork Waiting for Diecut Waiting for Mockup Waiting for DTP Waiti…" at bounding box center [487, 295] width 147 height 17
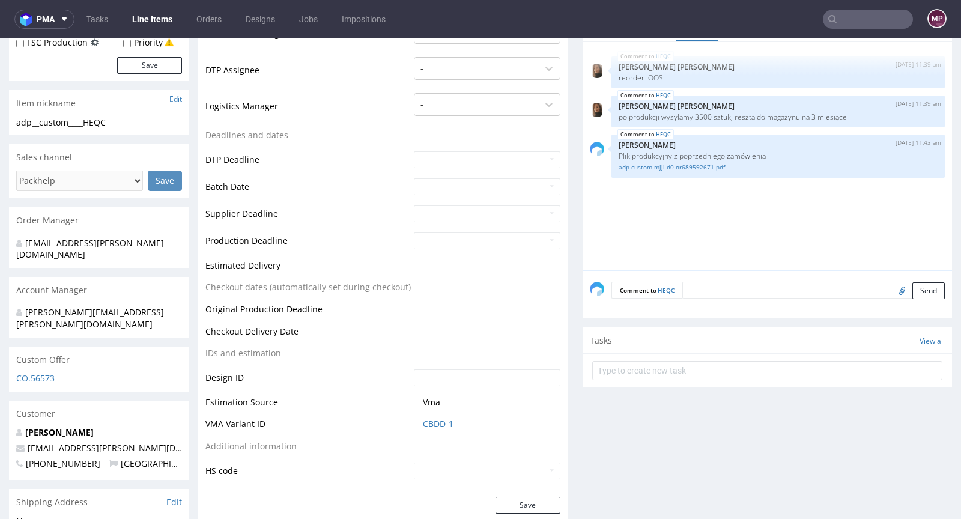
scroll to position [447, 0]
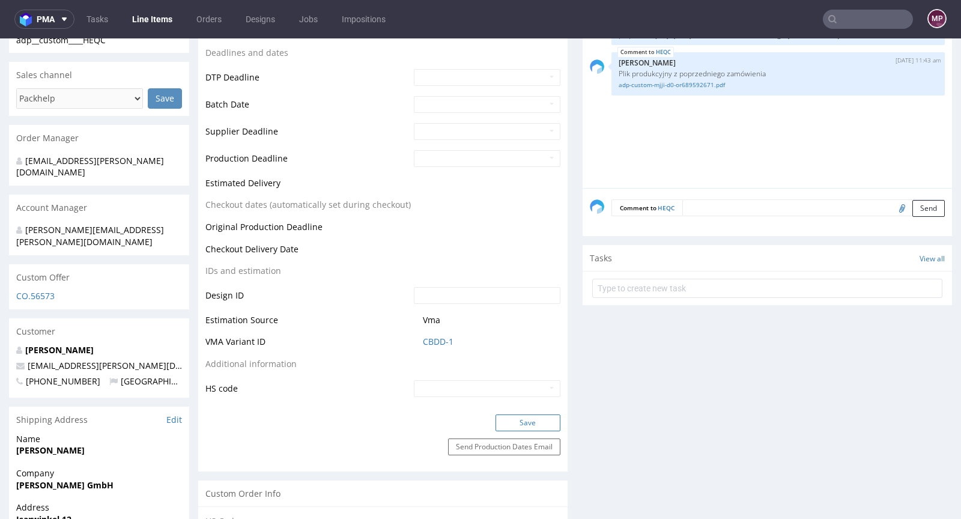
click at [520, 423] on button "Save" at bounding box center [528, 422] width 65 height 17
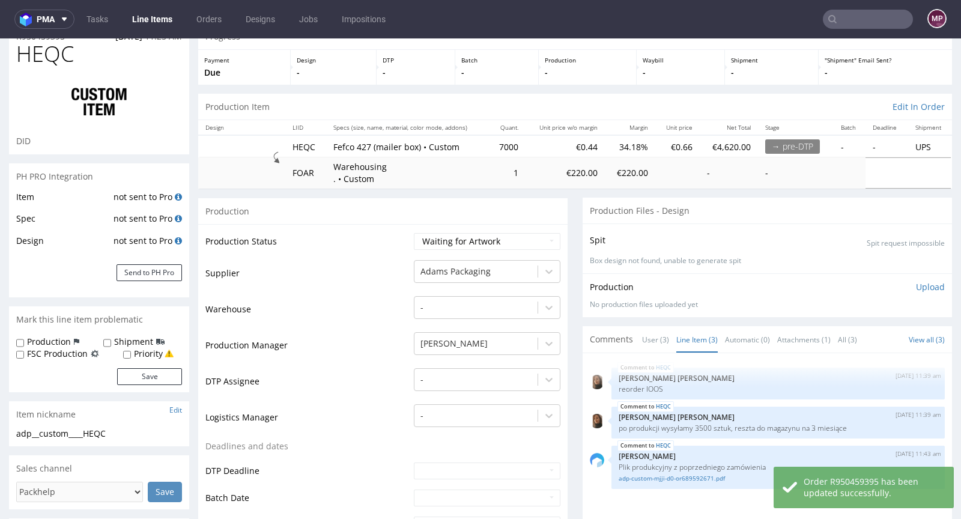
scroll to position [0, 0]
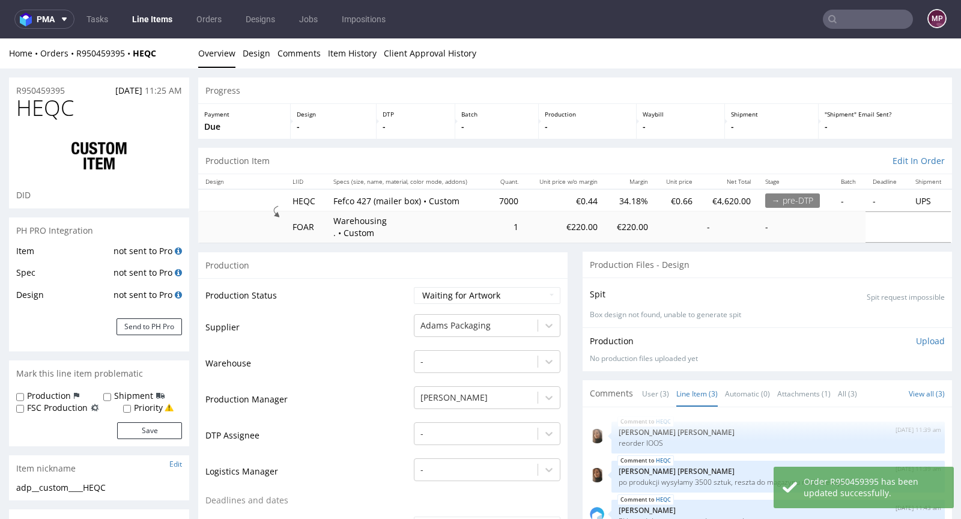
click at [54, 96] on span "HEQC" at bounding box center [45, 108] width 58 height 24
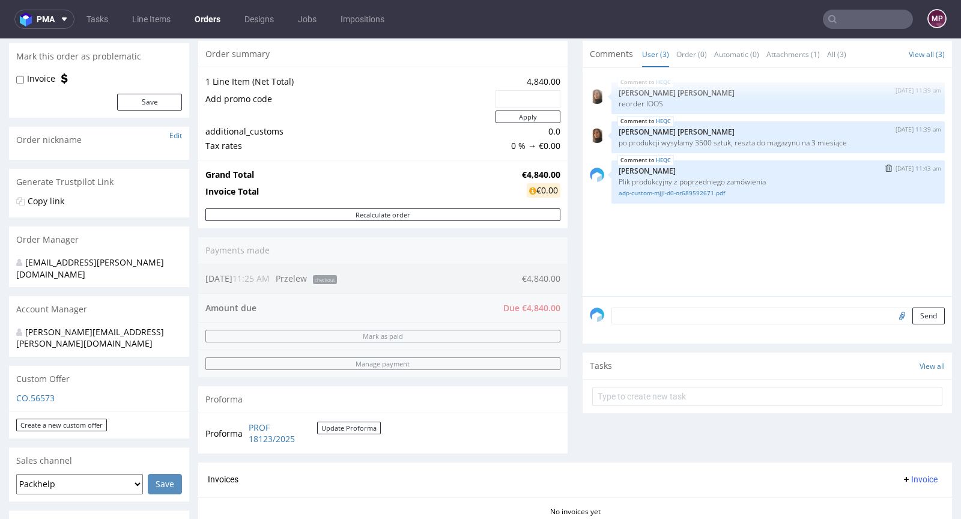
scroll to position [108, 0]
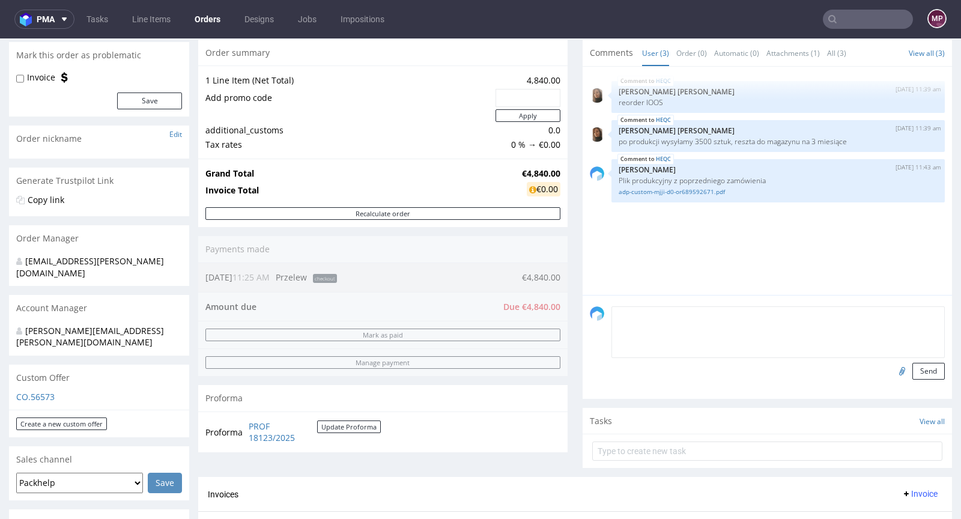
click at [683, 317] on textarea at bounding box center [777, 332] width 333 height 52
type textarea "czekamy na płatność"
click at [912, 372] on button "Send" at bounding box center [928, 371] width 32 height 17
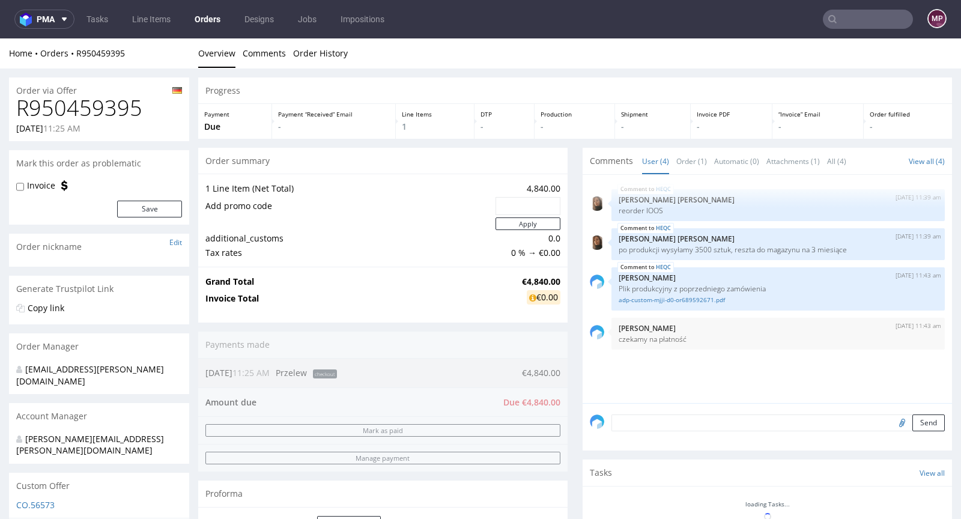
scroll to position [0, 0]
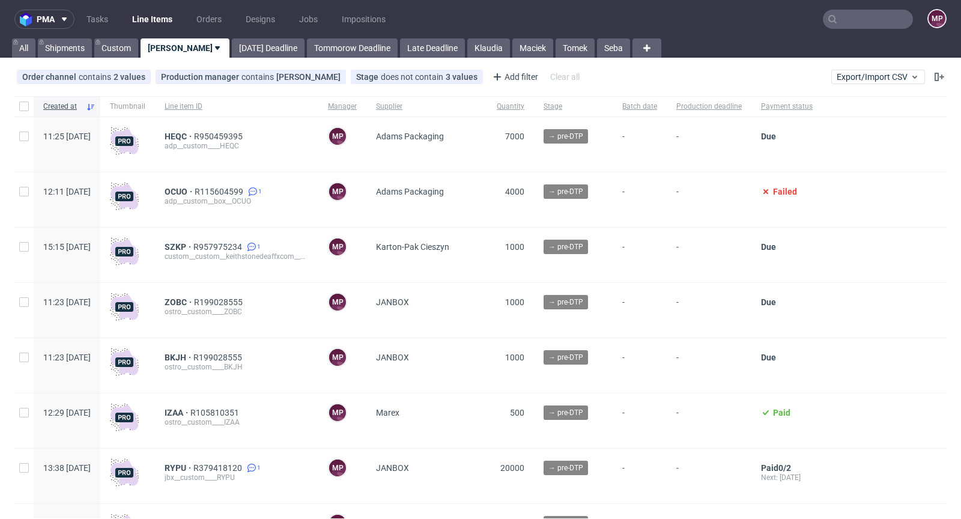
click at [861, 23] on input "text" at bounding box center [868, 19] width 90 height 19
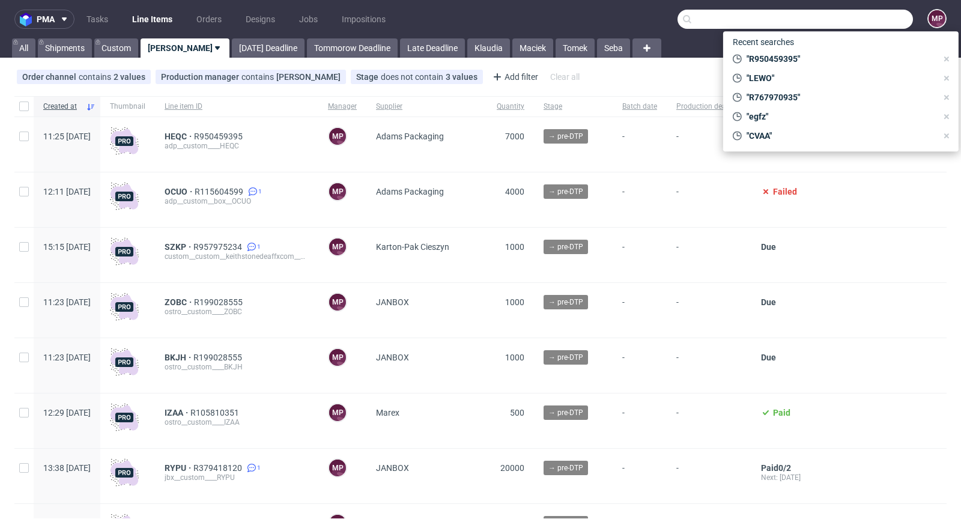
paste input "RPMK"
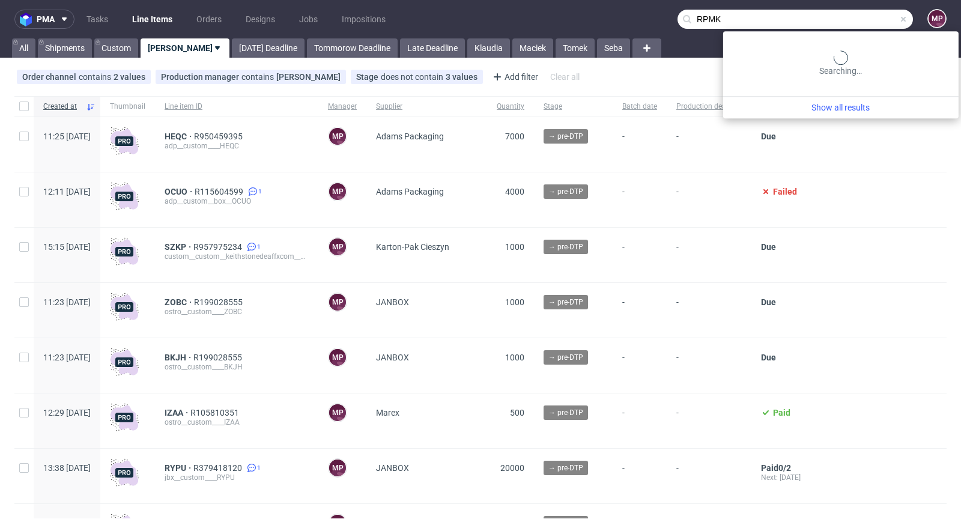
type input "RPMK"
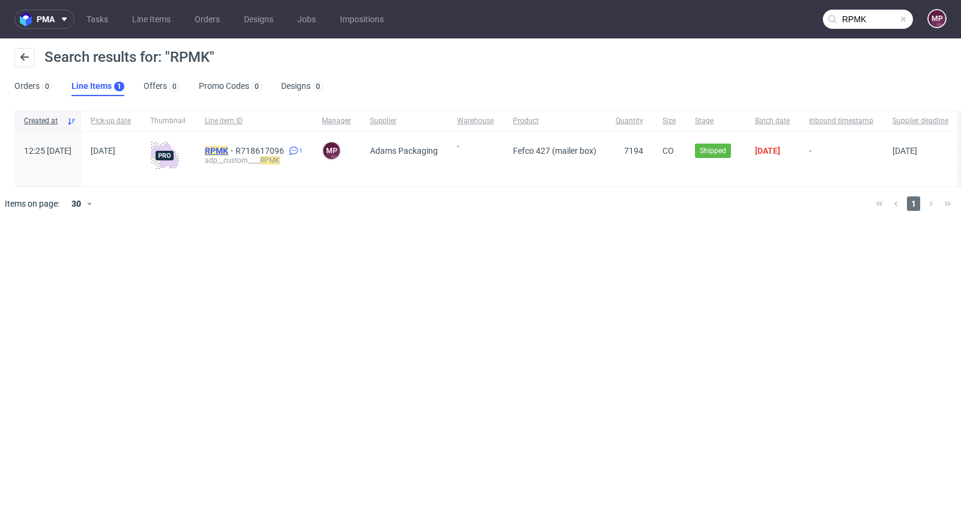
click at [228, 146] on mark "RPMK" at bounding box center [216, 151] width 23 height 10
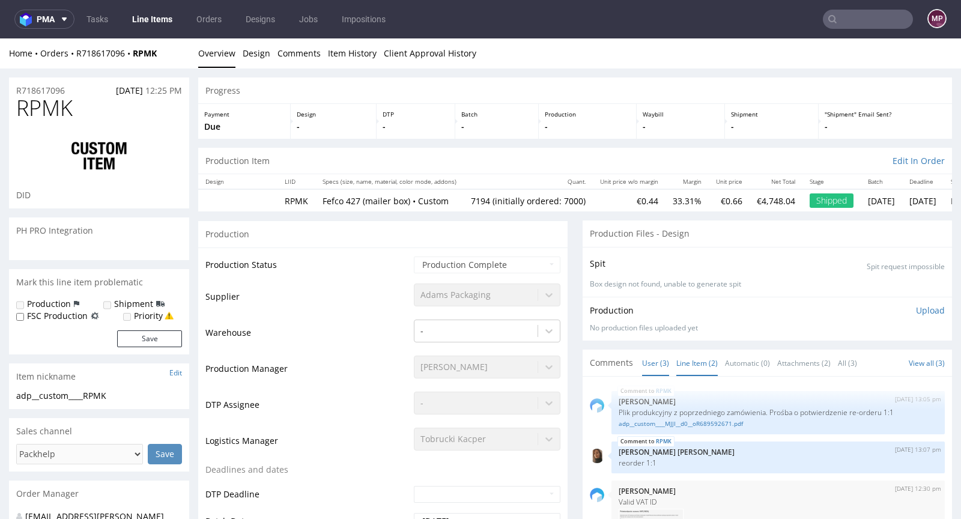
select select "in_progress"
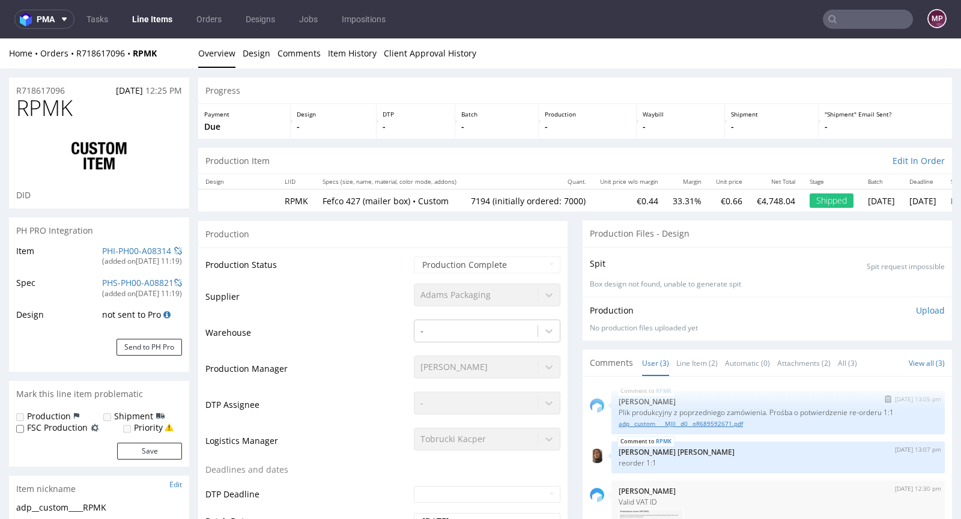
click at [667, 424] on link "adp__custom____MJJI__d0__oR689592671.pdf" at bounding box center [778, 423] width 319 height 9
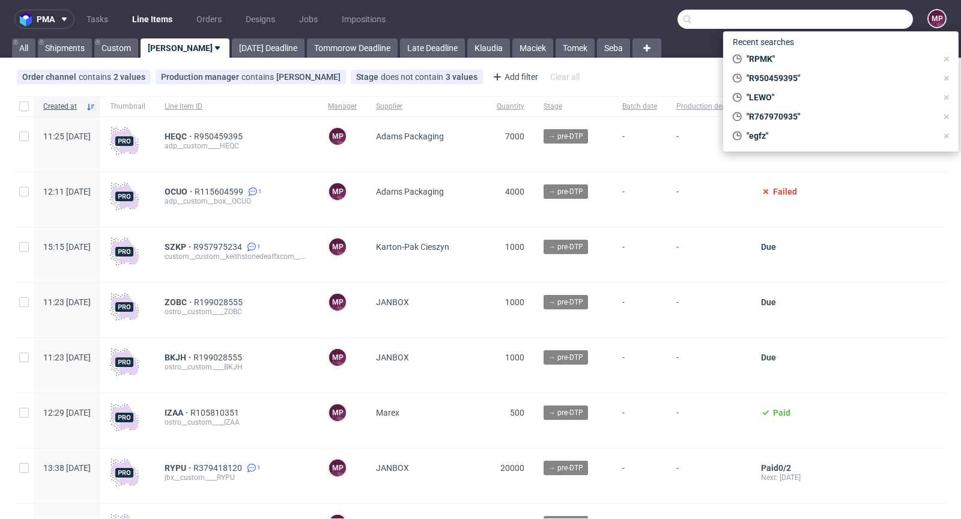
click at [887, 17] on input "text" at bounding box center [795, 19] width 235 height 19
paste input "IOOS"
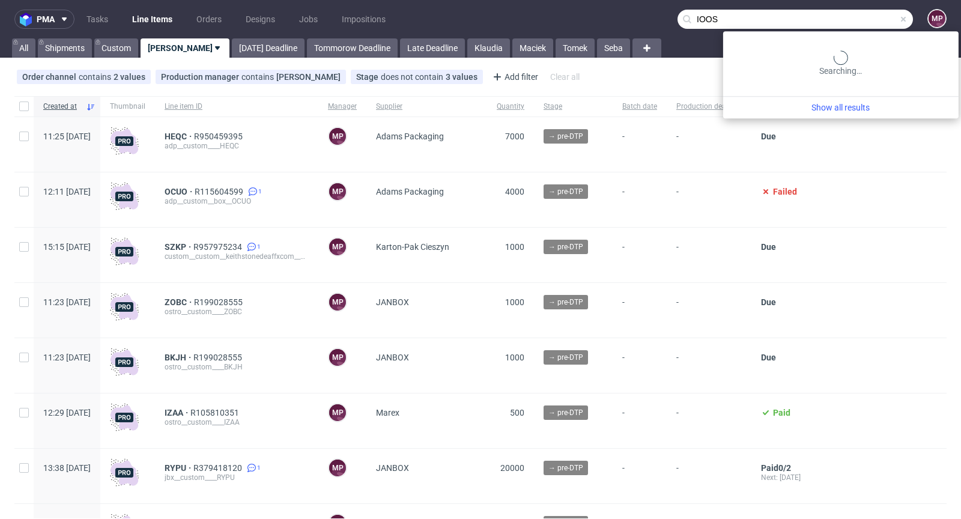
type input "IOOS"
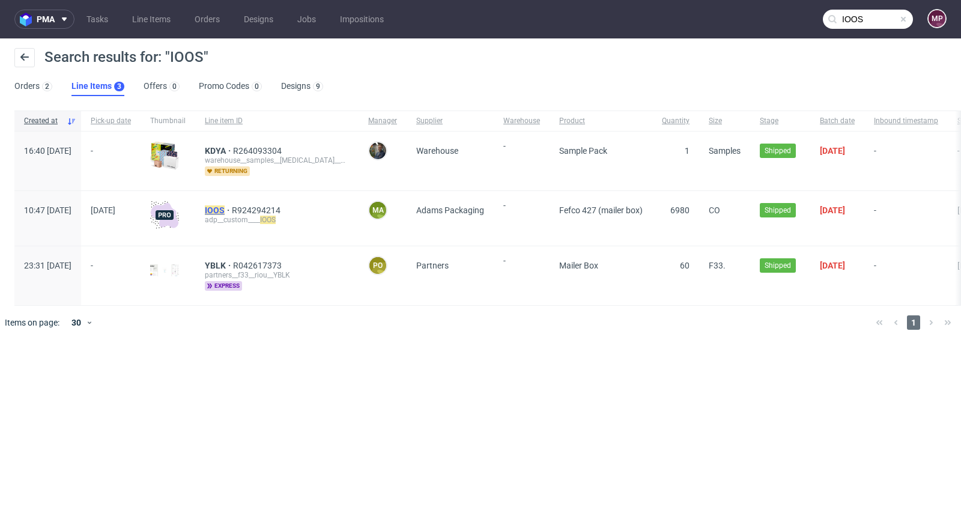
click at [225, 208] on mark "IOOS" at bounding box center [215, 210] width 20 height 10
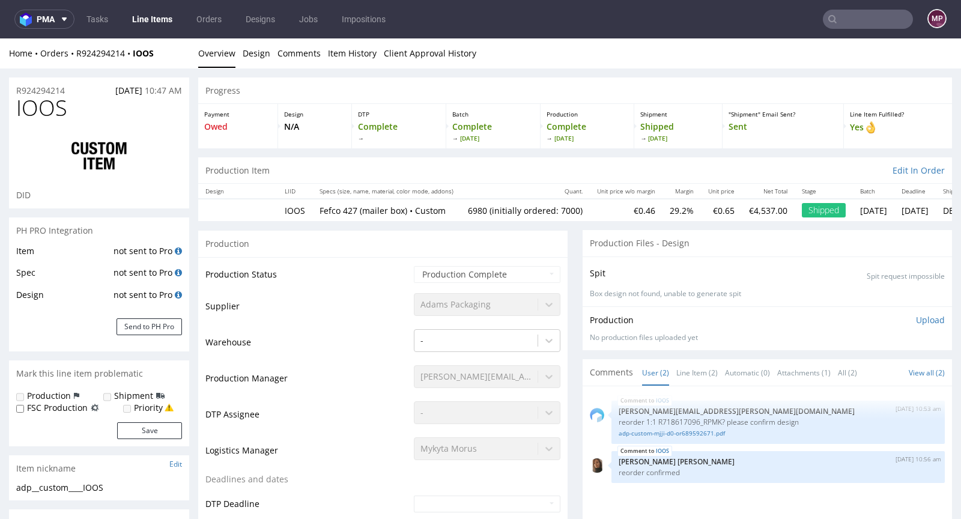
type input "6980"
click at [635, 429] on link "adp-custom-mjji-d0-or689592671.pdf" at bounding box center [778, 433] width 319 height 9
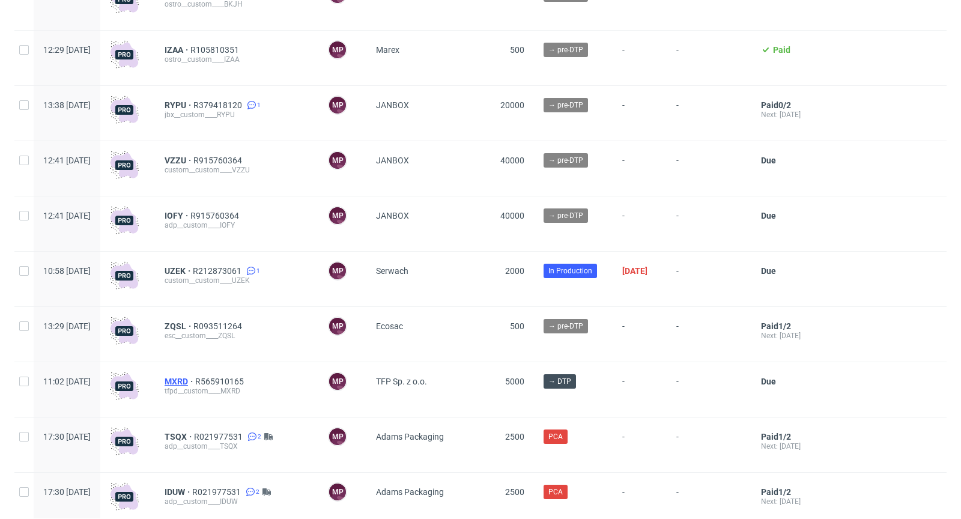
scroll to position [378, 0]
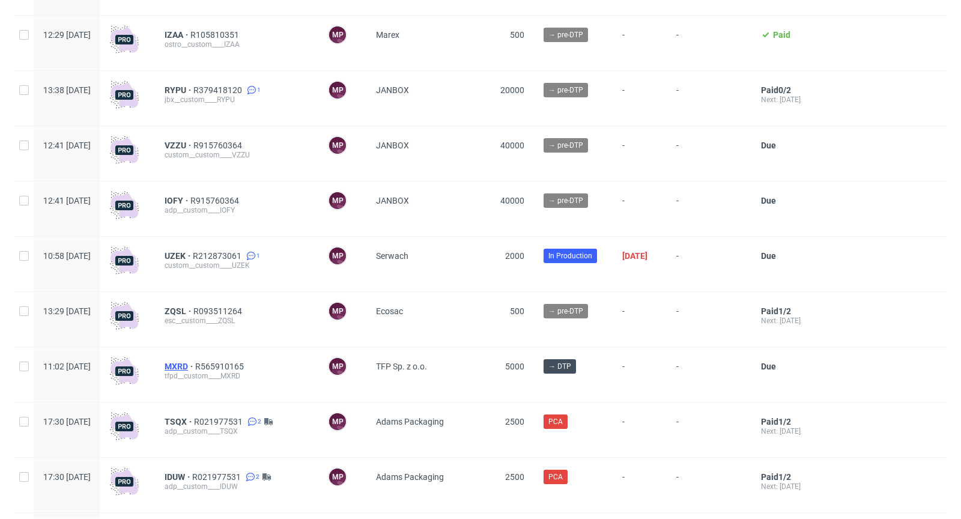
click at [195, 369] on span "MXRD" at bounding box center [180, 367] width 31 height 10
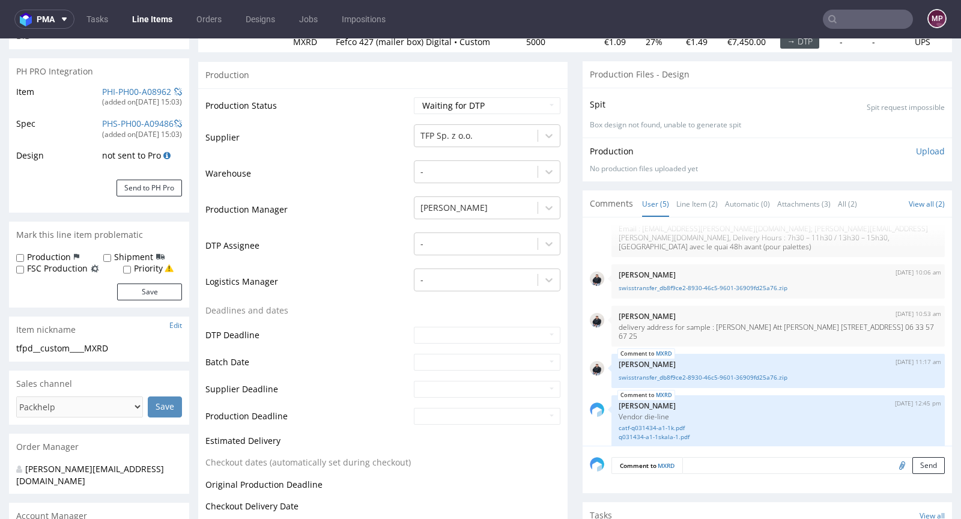
scroll to position [145, 0]
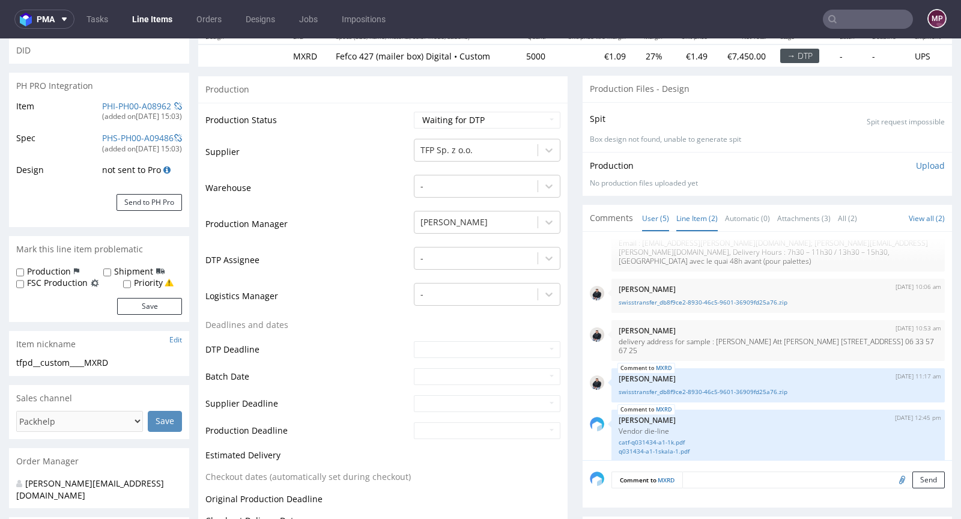
click at [698, 213] on link "Line Item (2)" at bounding box center [696, 218] width 41 height 26
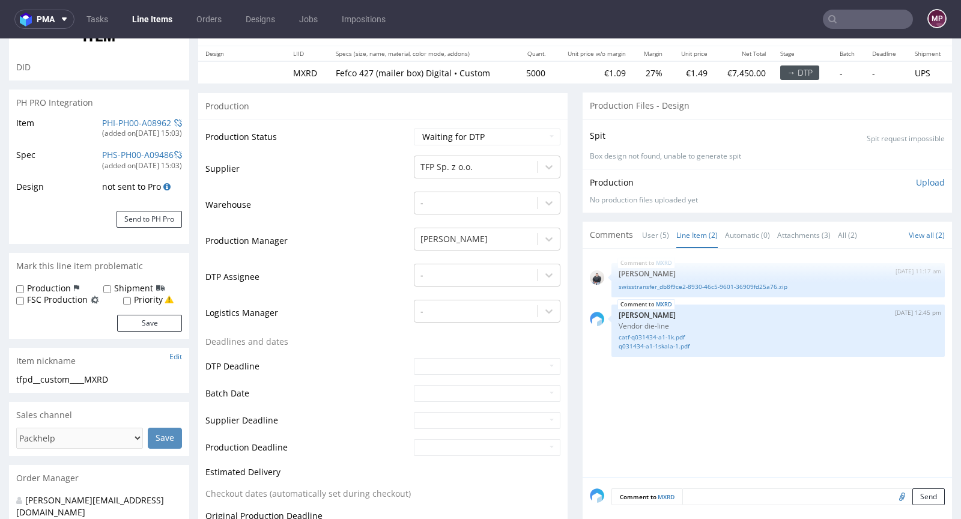
scroll to position [51, 0]
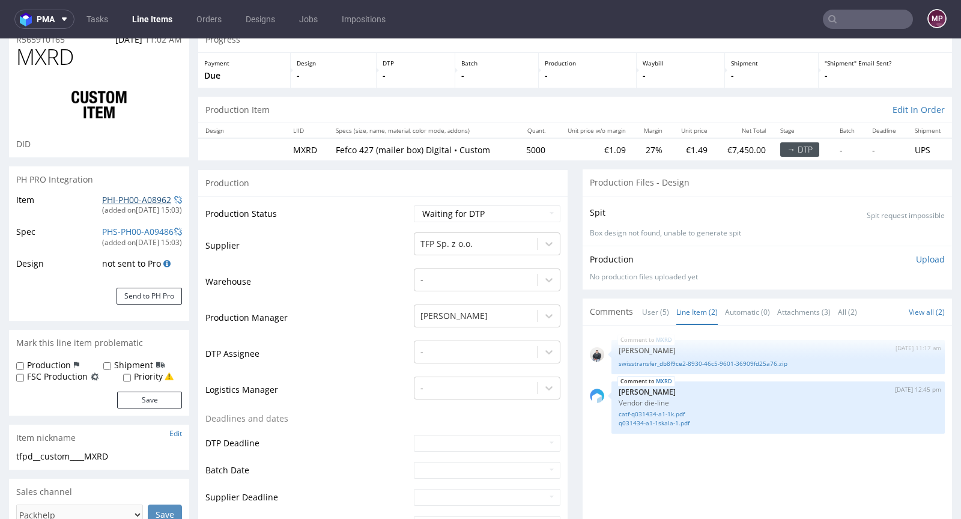
click at [114, 199] on link "PHI-PH00-A08962" at bounding box center [136, 199] width 69 height 11
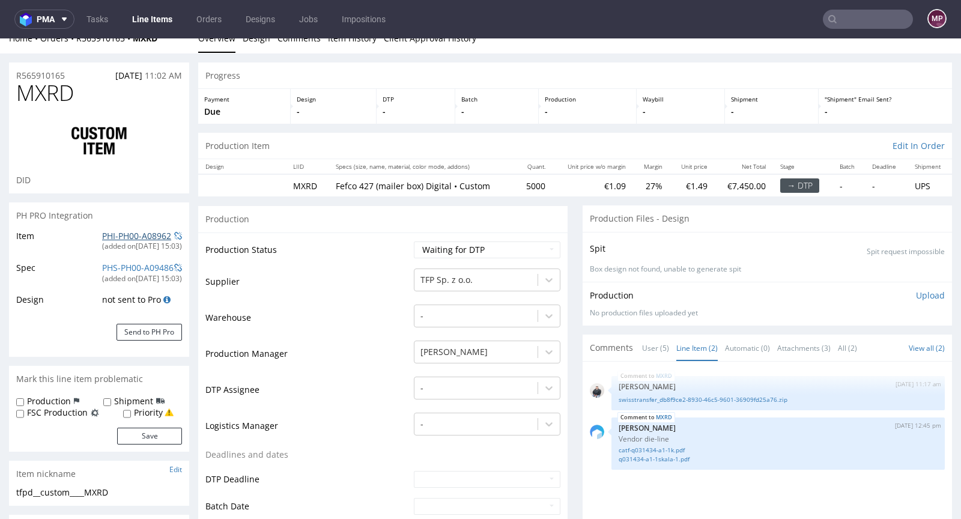
scroll to position [0, 0]
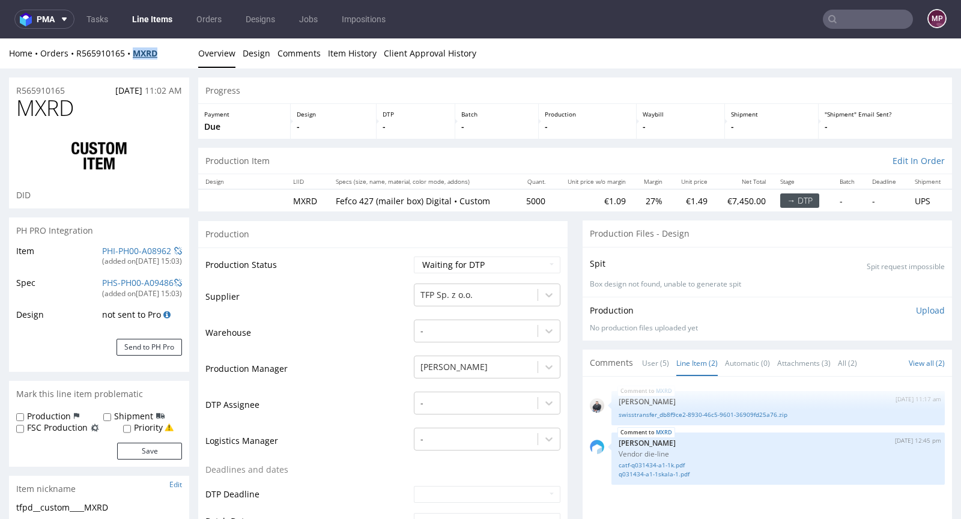
drag, startPoint x: 164, startPoint y: 51, endPoint x: 136, endPoint y: 52, distance: 28.2
click at [136, 52] on div "Home Orders R565910165 MXRD" at bounding box center [99, 53] width 180 height 12
copy strong "MXRD"
click at [857, 18] on input "text" at bounding box center [868, 19] width 90 height 19
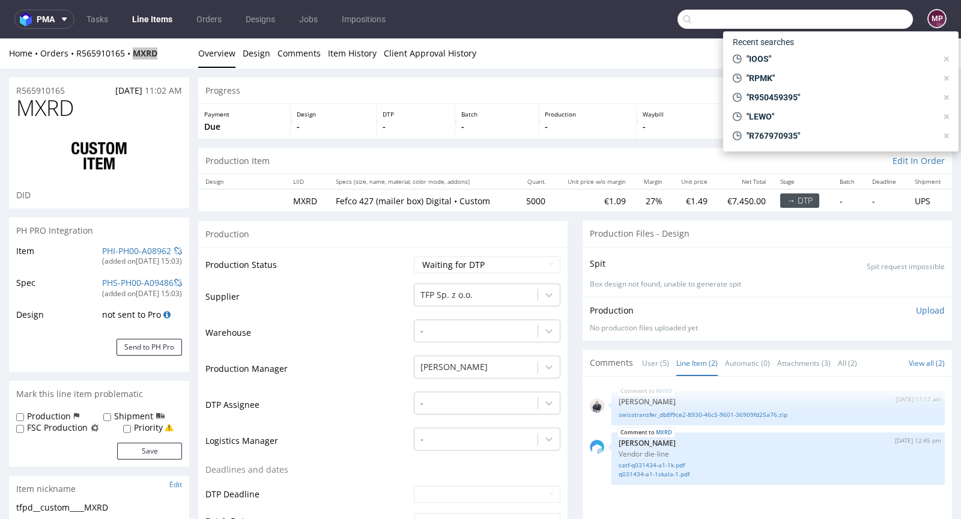
paste input "UZEK"
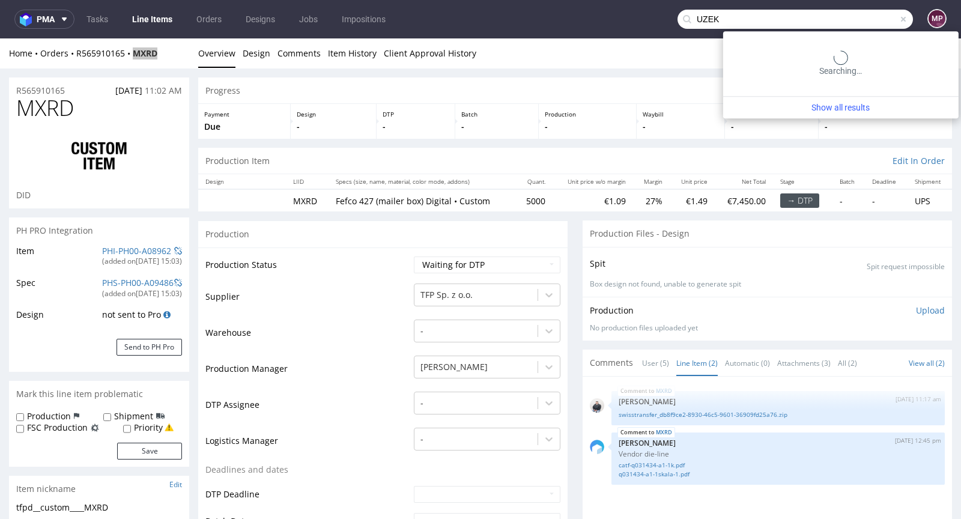
type input "UZEK"
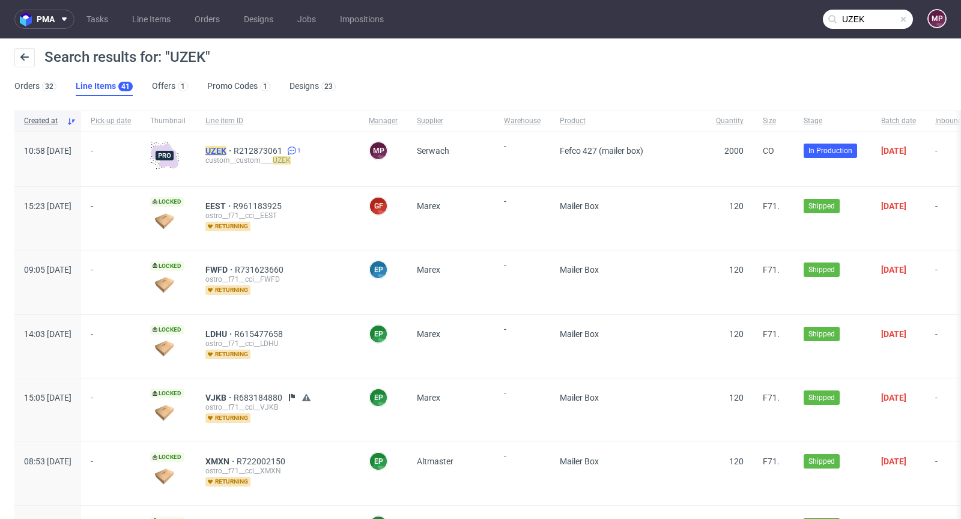
click at [226, 146] on mark "UZEK" at bounding box center [215, 151] width 21 height 10
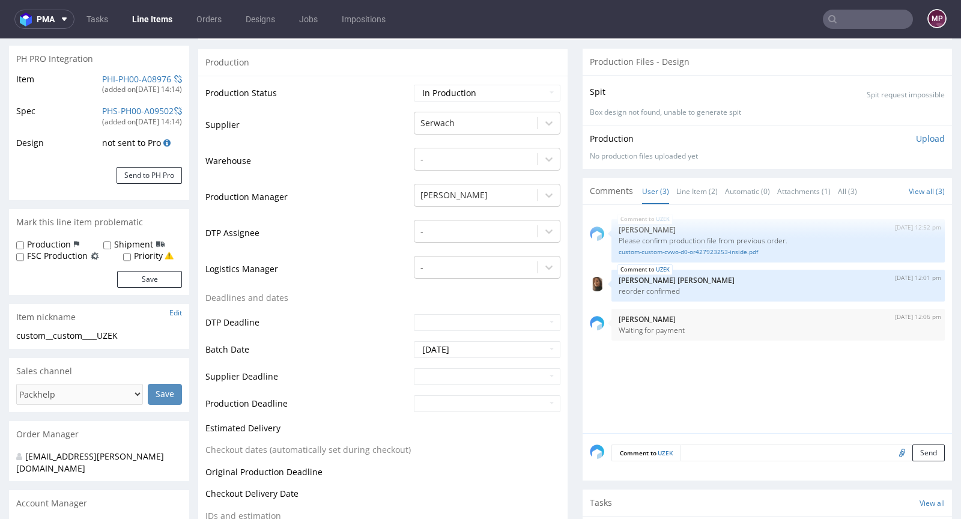
scroll to position [183, 0]
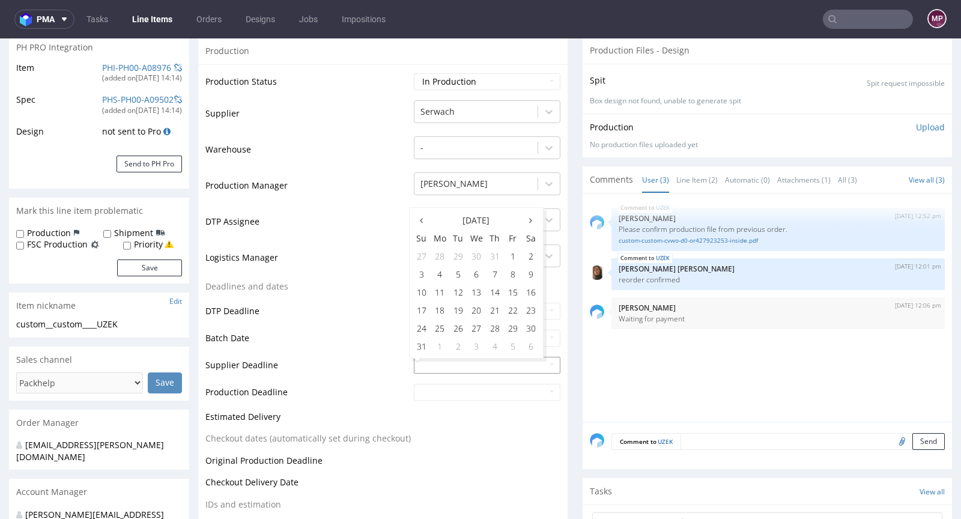
click at [533, 219] on th at bounding box center [531, 220] width 18 height 18
click at [484, 290] on td "17" at bounding box center [476, 292] width 19 height 18
type input "2025-09-17"
click at [469, 395] on input "text" at bounding box center [487, 392] width 147 height 17
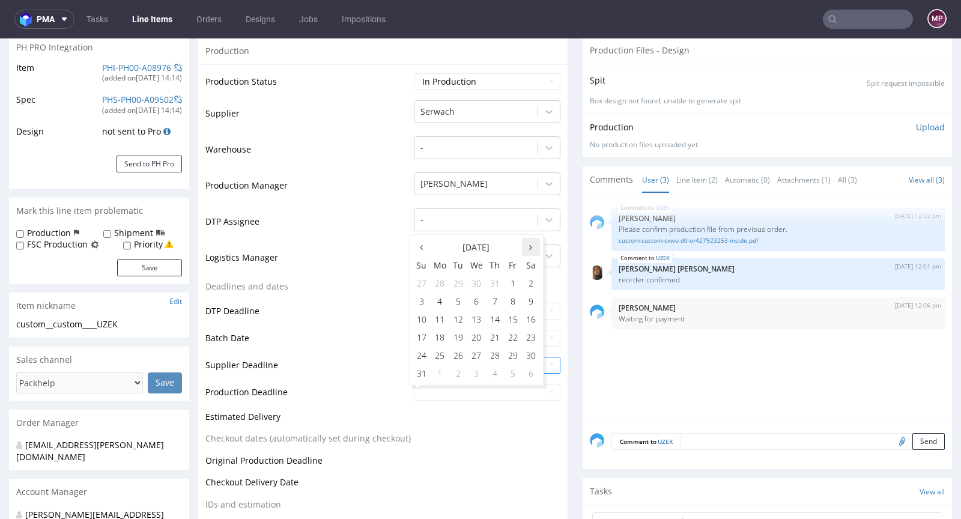
click at [530, 250] on icon at bounding box center [530, 247] width 3 height 8
click at [512, 317] on td "19" at bounding box center [513, 319] width 18 height 18
type input "2025-09-19"
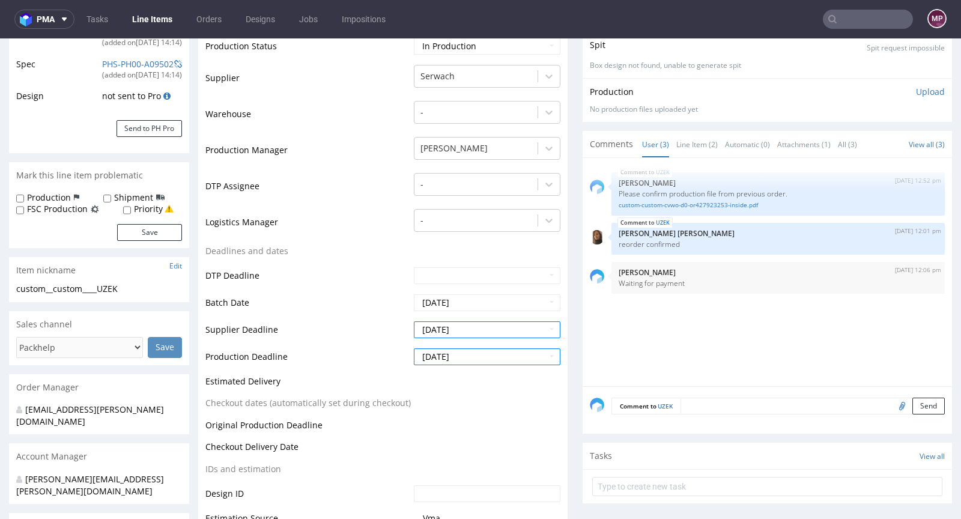
scroll to position [464, 0]
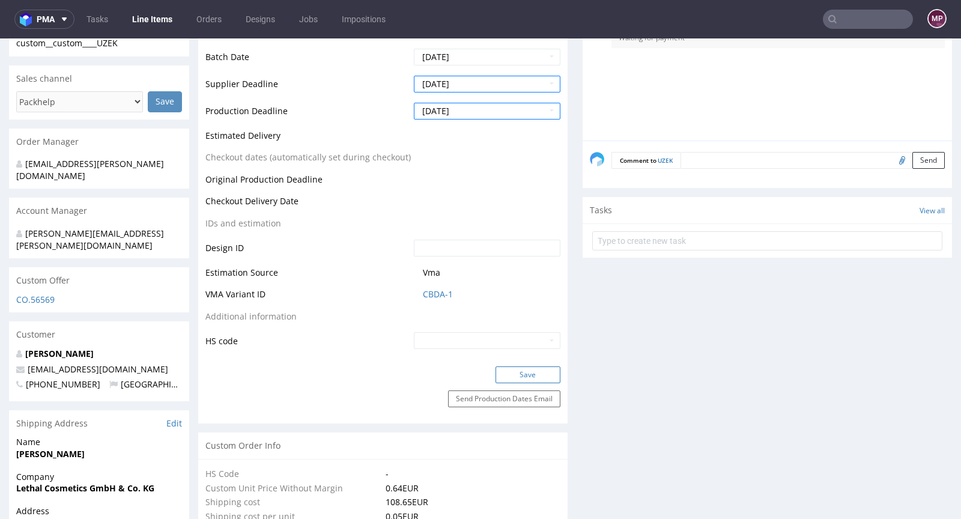
click at [514, 369] on button "Save" at bounding box center [528, 374] width 65 height 17
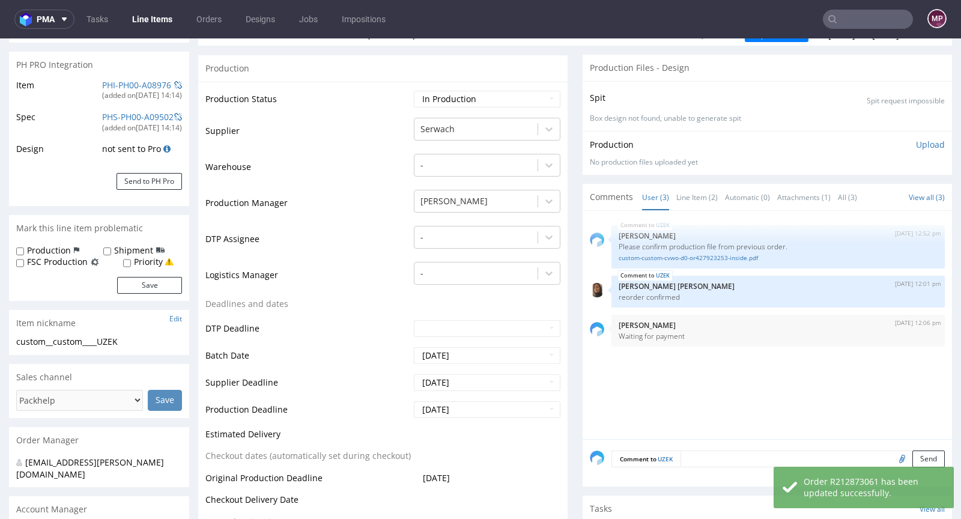
scroll to position [0, 0]
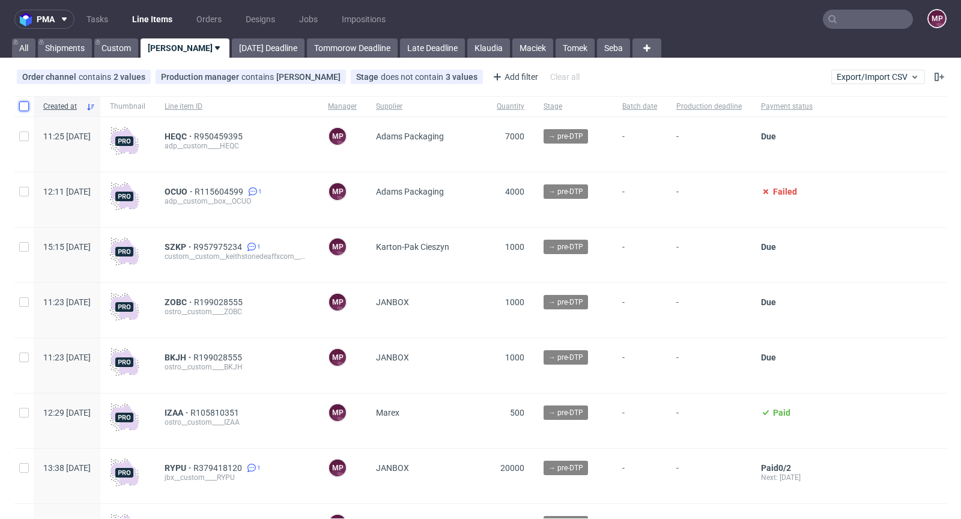
click at [26, 103] on input "checkbox" at bounding box center [24, 107] width 10 height 10
checkbox input "true"
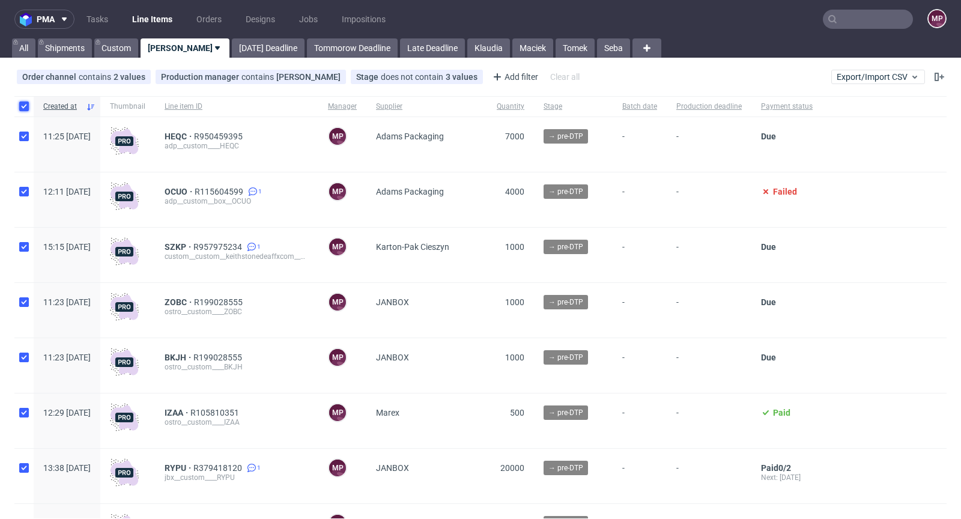
checkbox input "true"
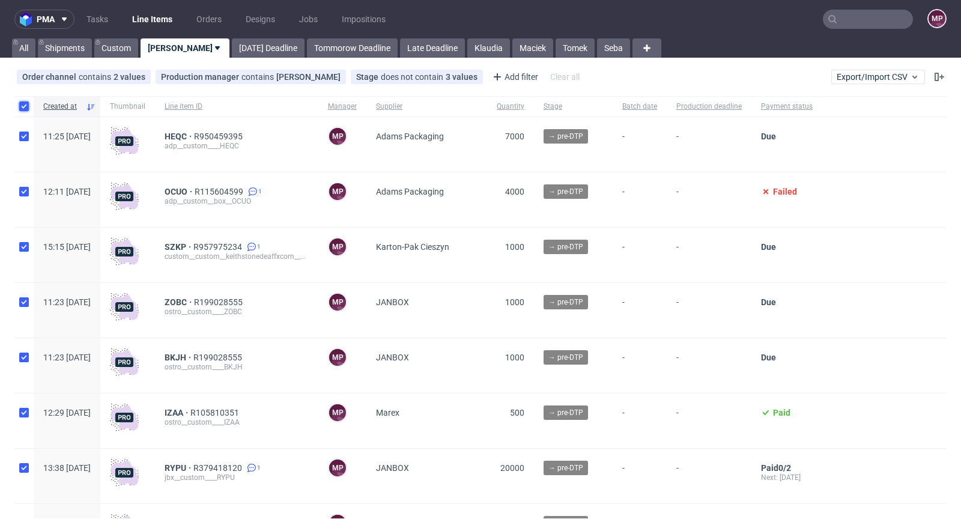
checkbox input "true"
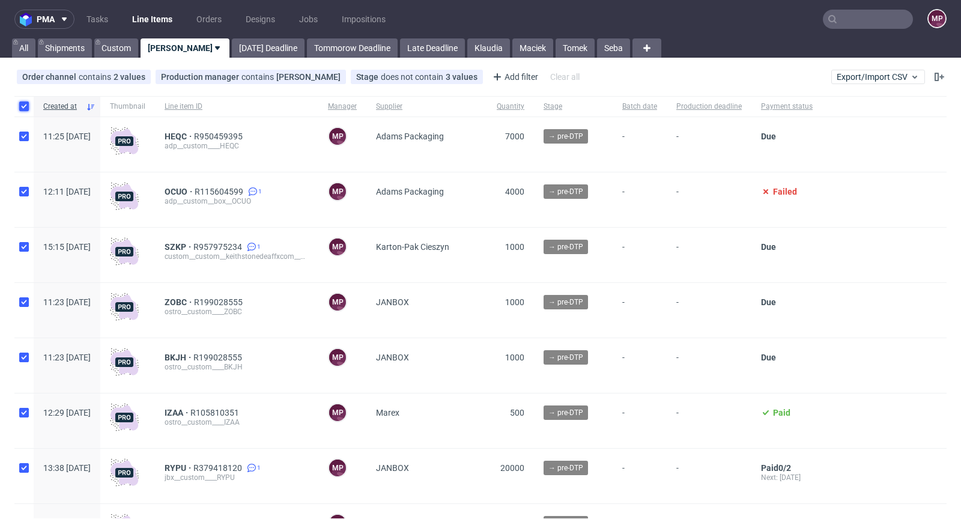
checkbox input "true"
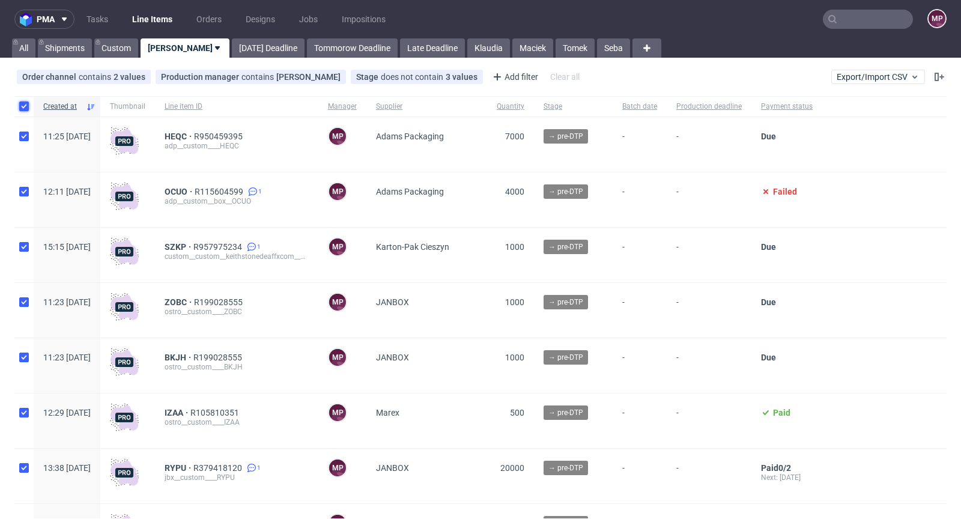
checkbox input "true"
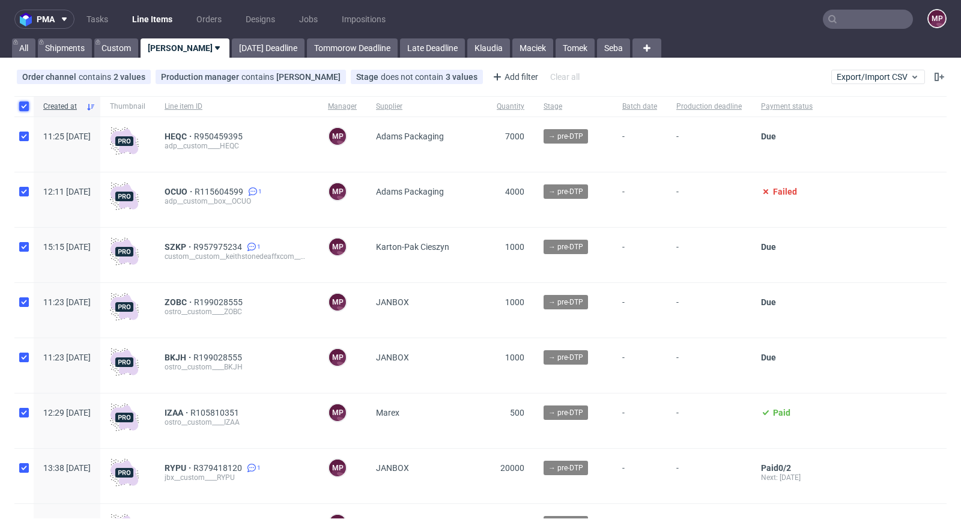
checkbox input "true"
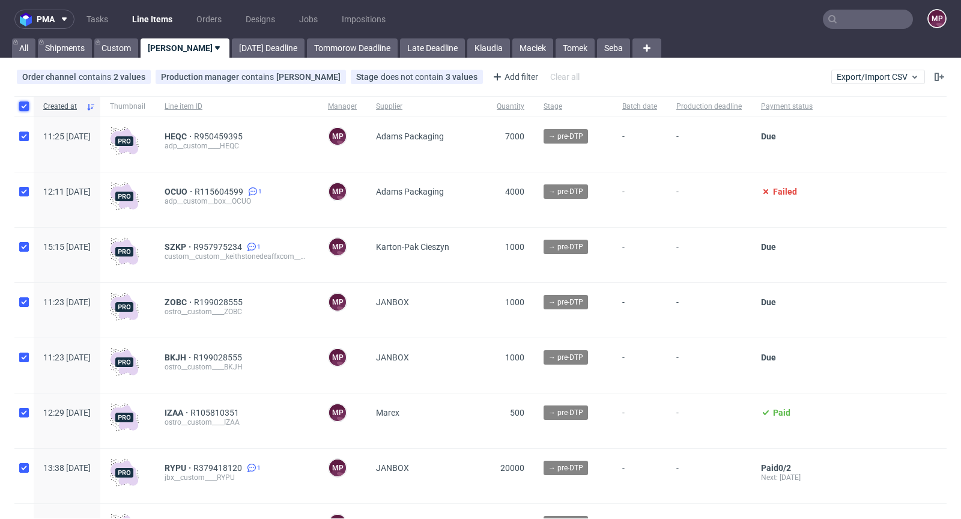
checkbox input "true"
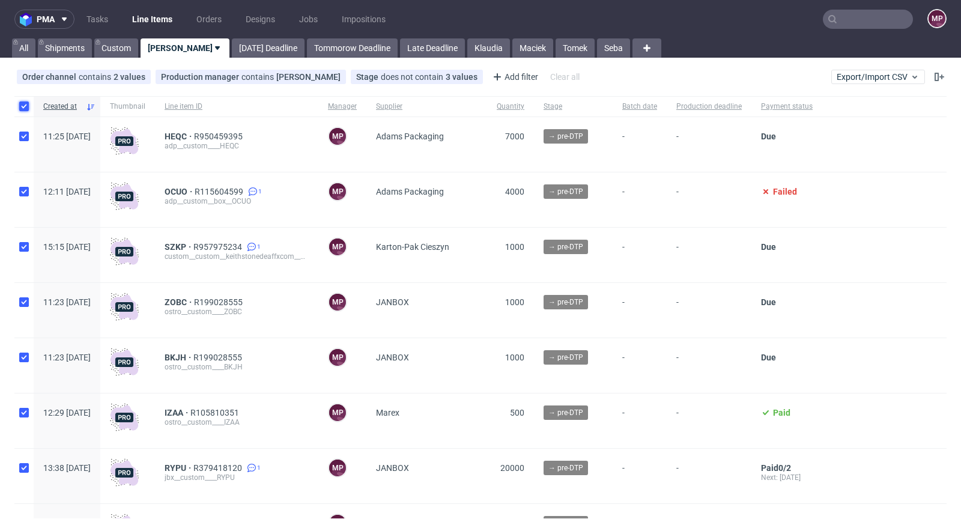
checkbox input "true"
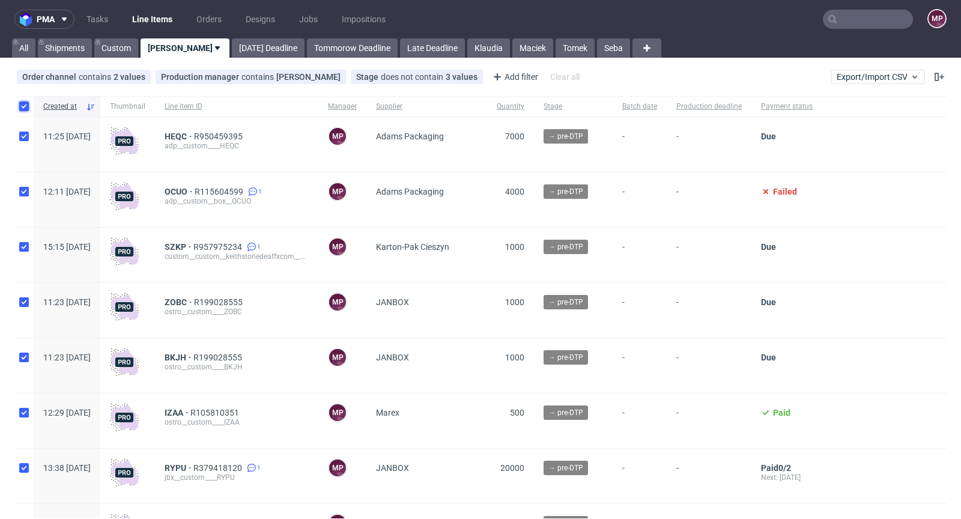
checkbox input "true"
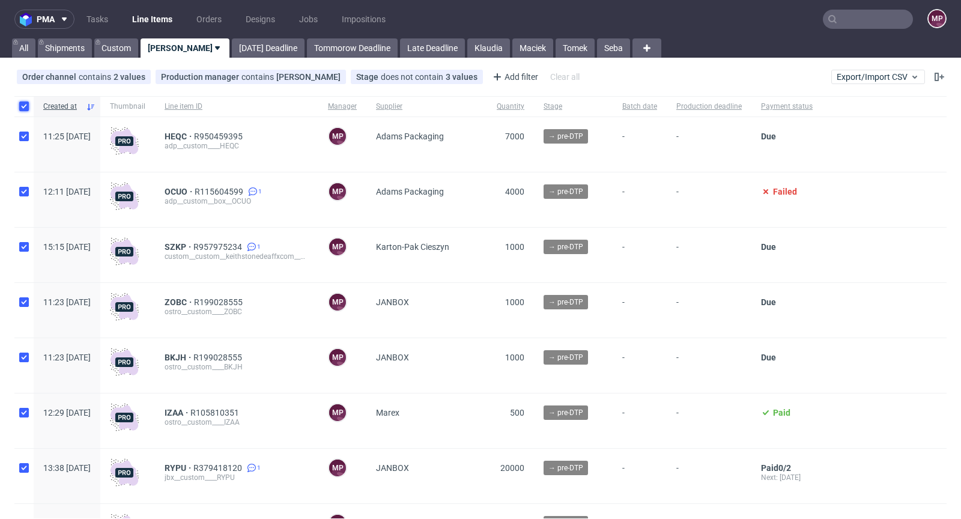
checkbox input "true"
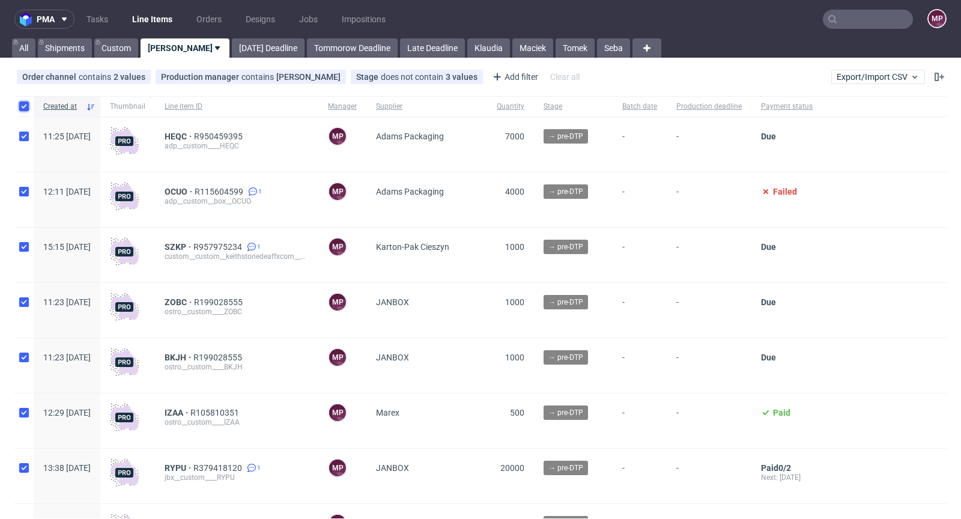
checkbox input "true"
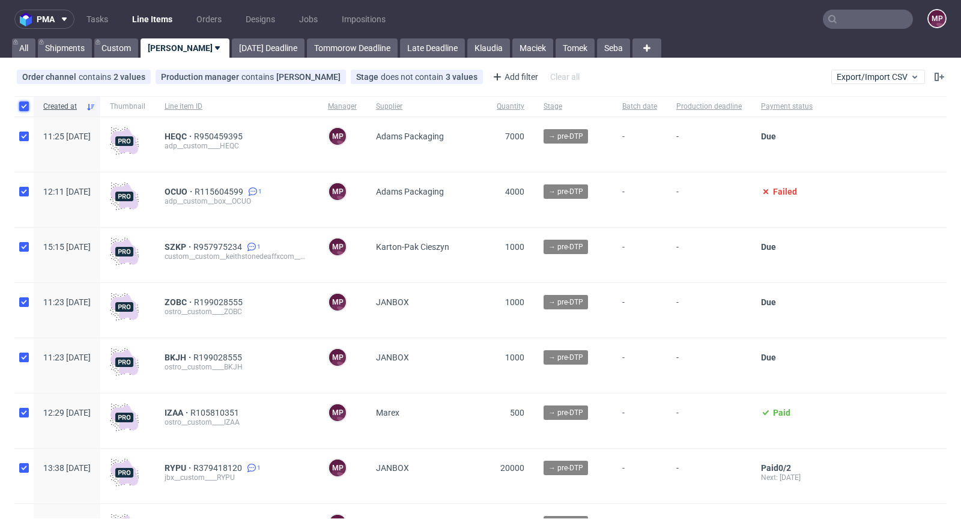
checkbox input "true"
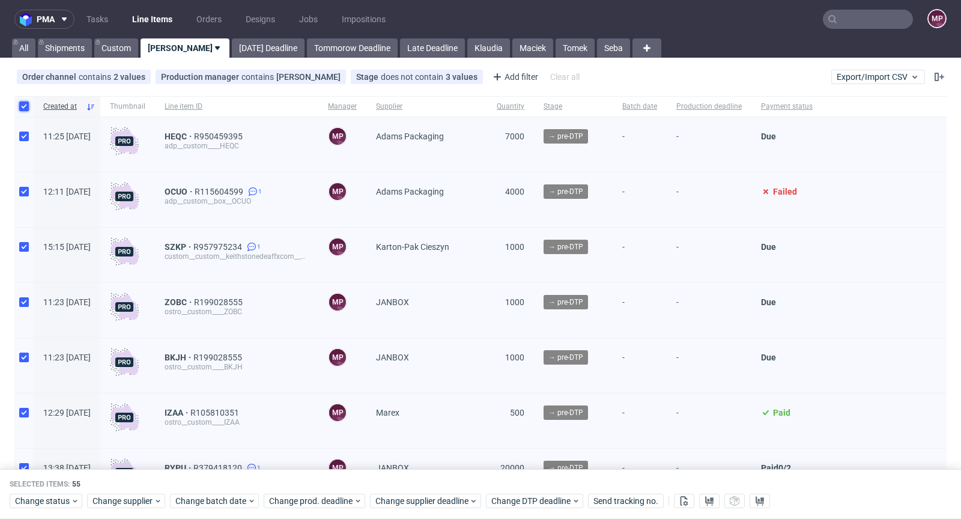
click at [26, 103] on input "checkbox" at bounding box center [24, 107] width 10 height 10
checkbox input "false"
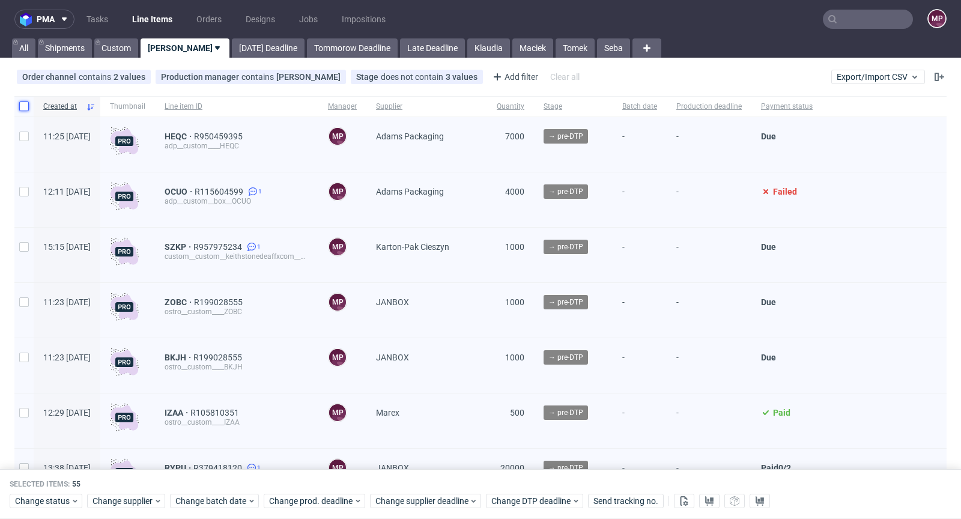
checkbox input "false"
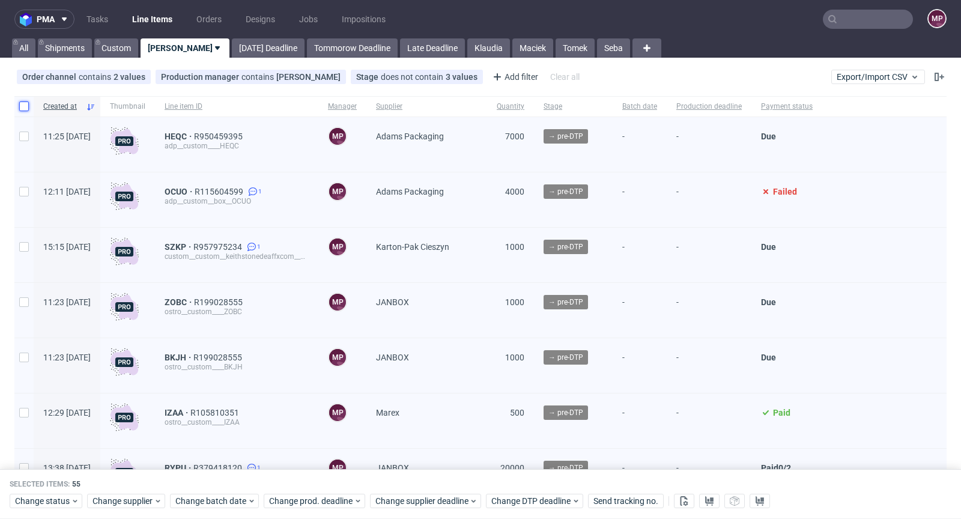
checkbox input "false"
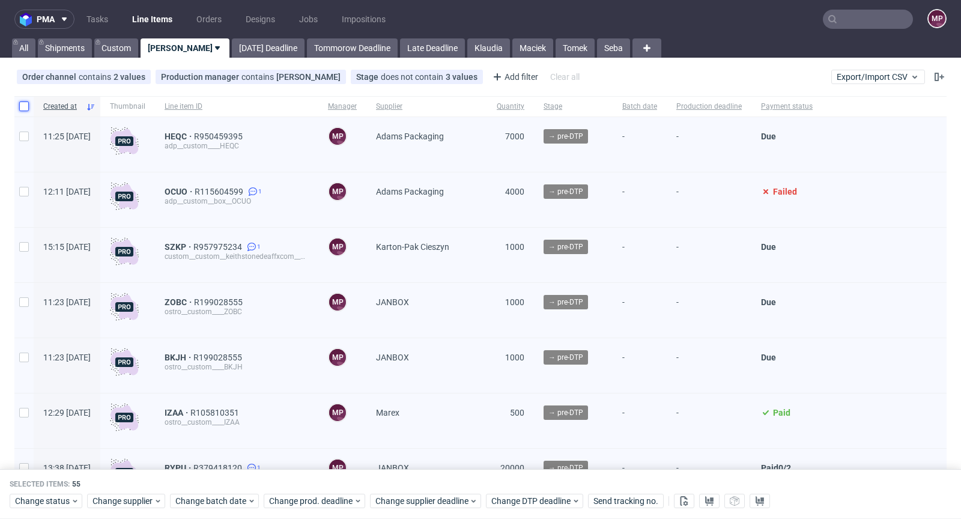
checkbox input "false"
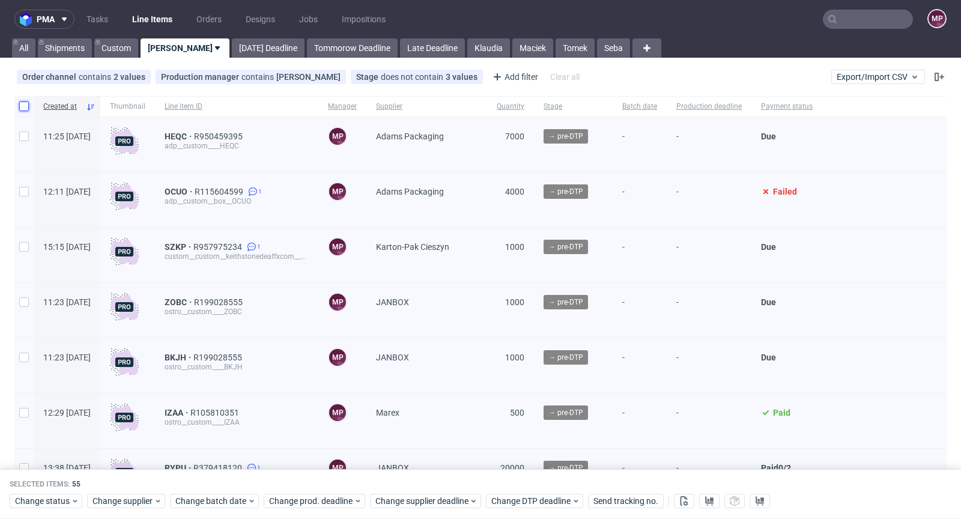
checkbox input "false"
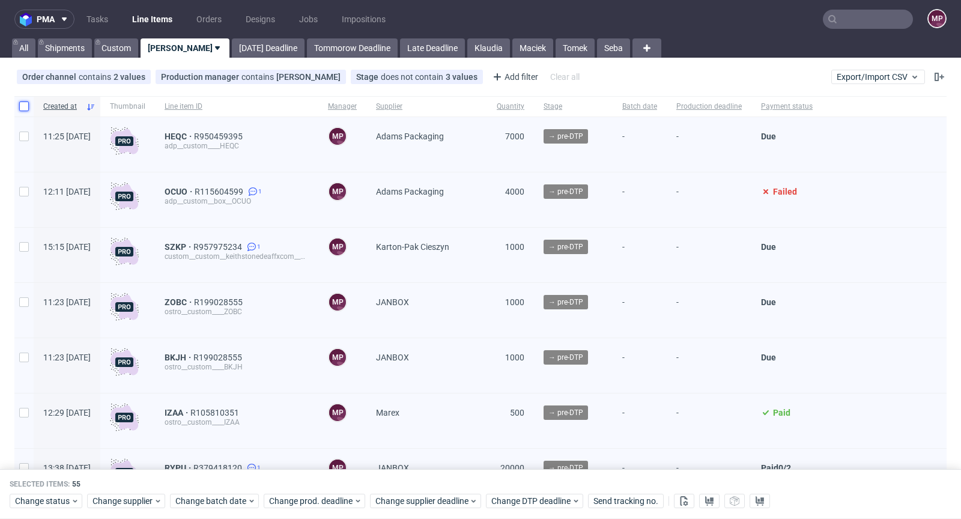
checkbox input "false"
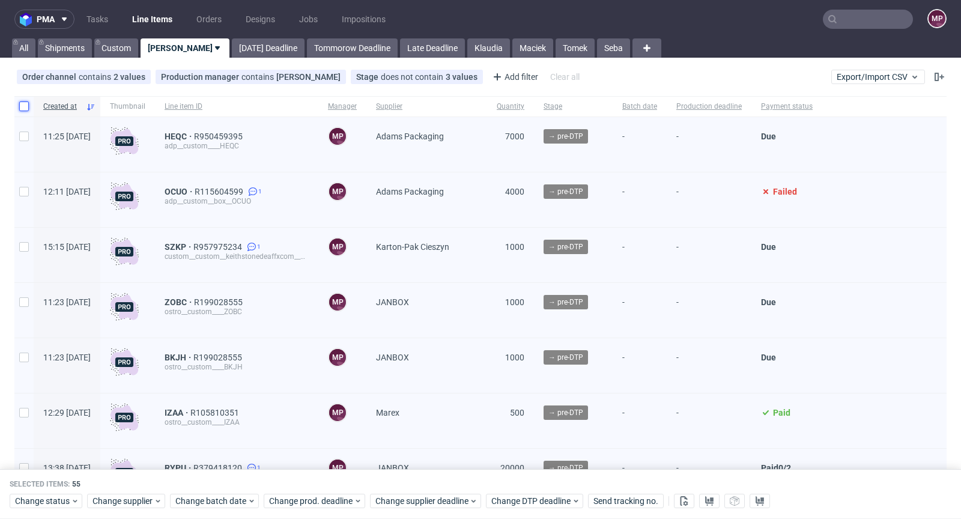
checkbox input "false"
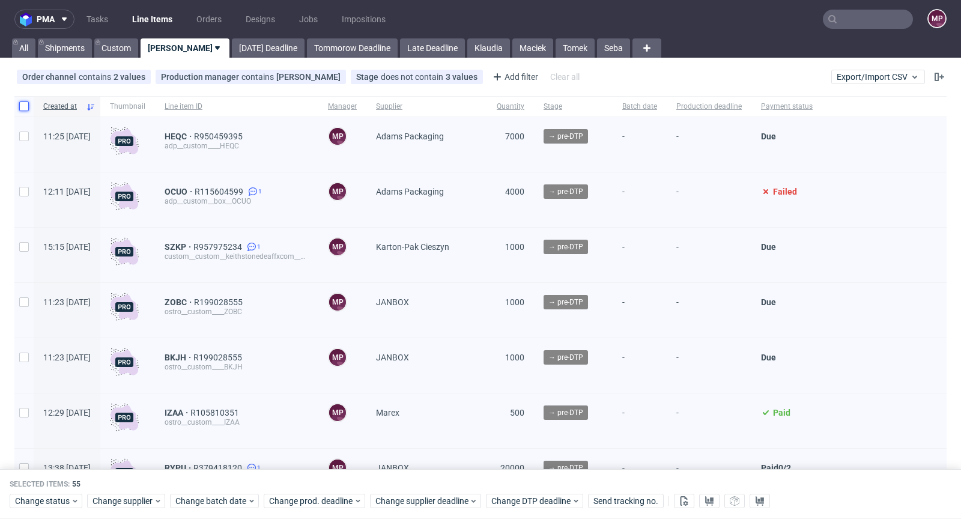
checkbox input "false"
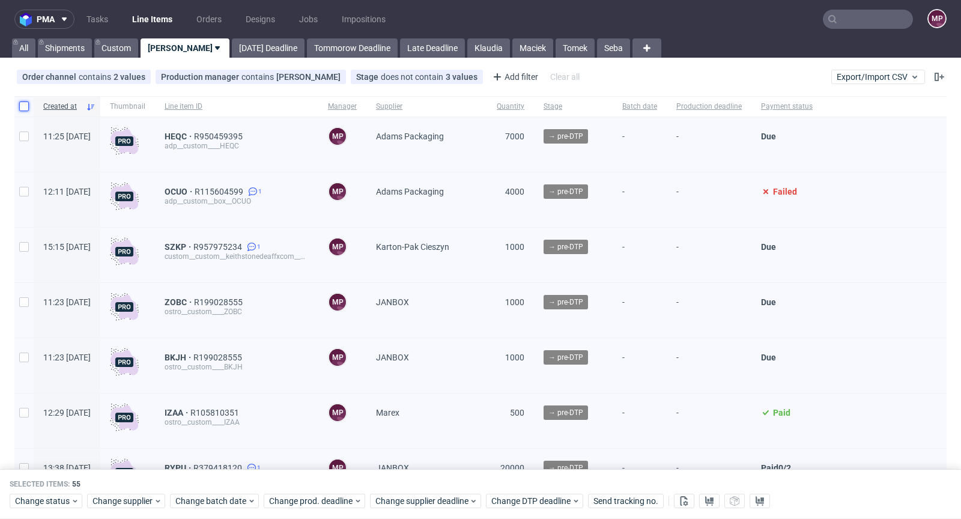
checkbox input "false"
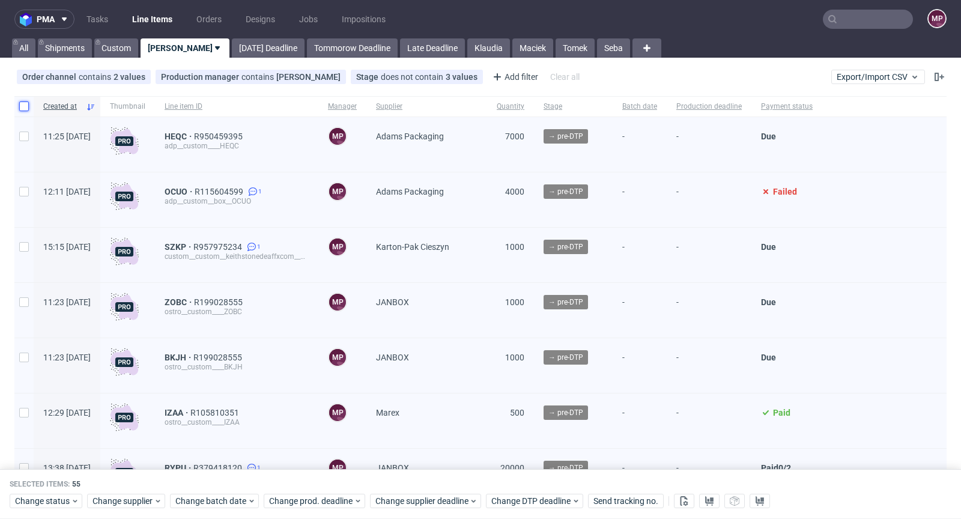
checkbox input "false"
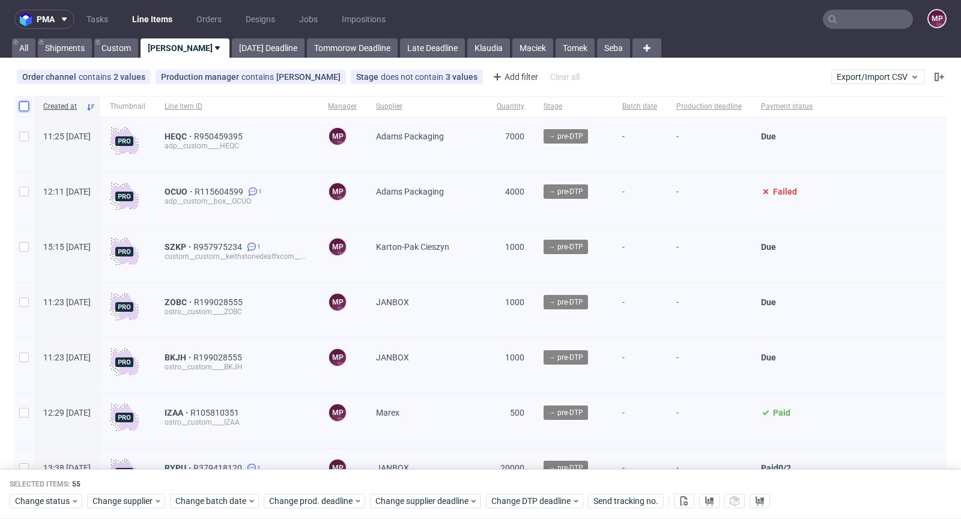
checkbox input "false"
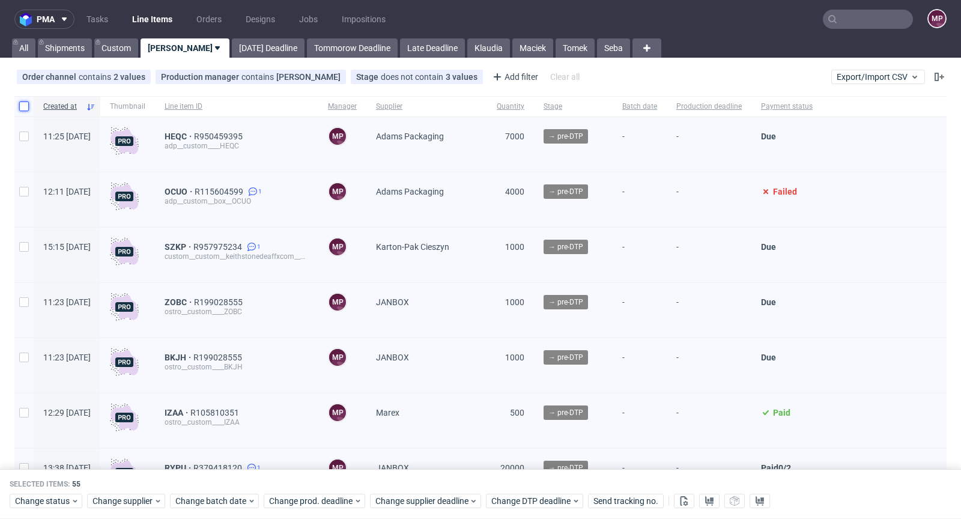
checkbox input "false"
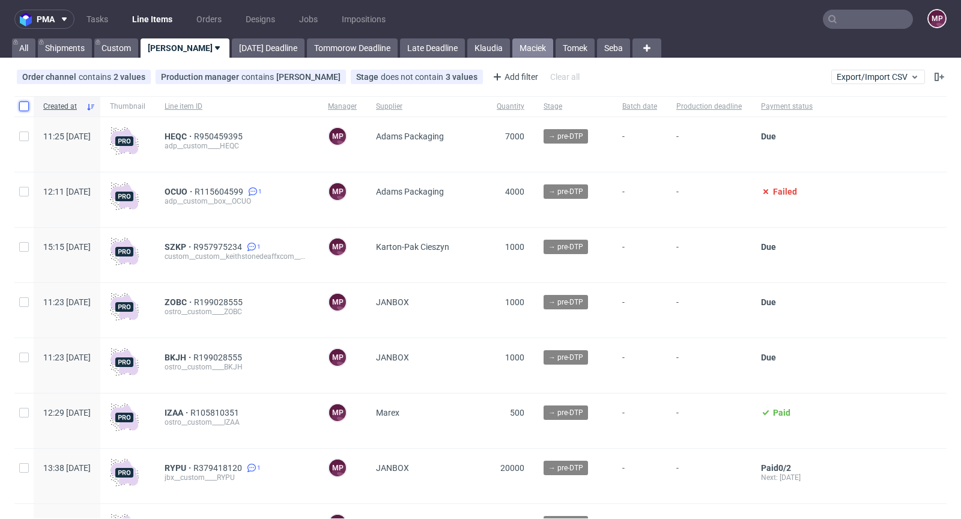
click at [512, 50] on link "Maciek" at bounding box center [532, 47] width 41 height 19
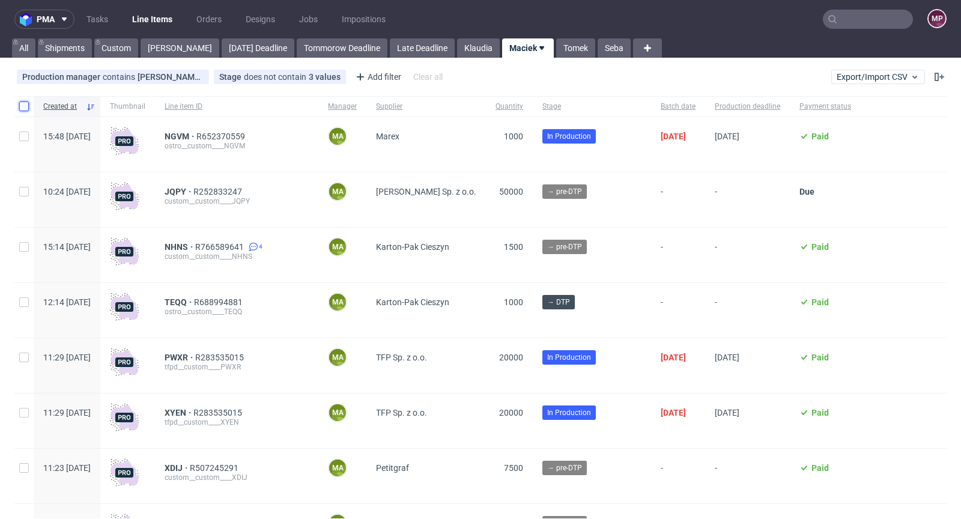
click at [23, 106] on input "checkbox" at bounding box center [24, 107] width 10 height 10
checkbox input "true"
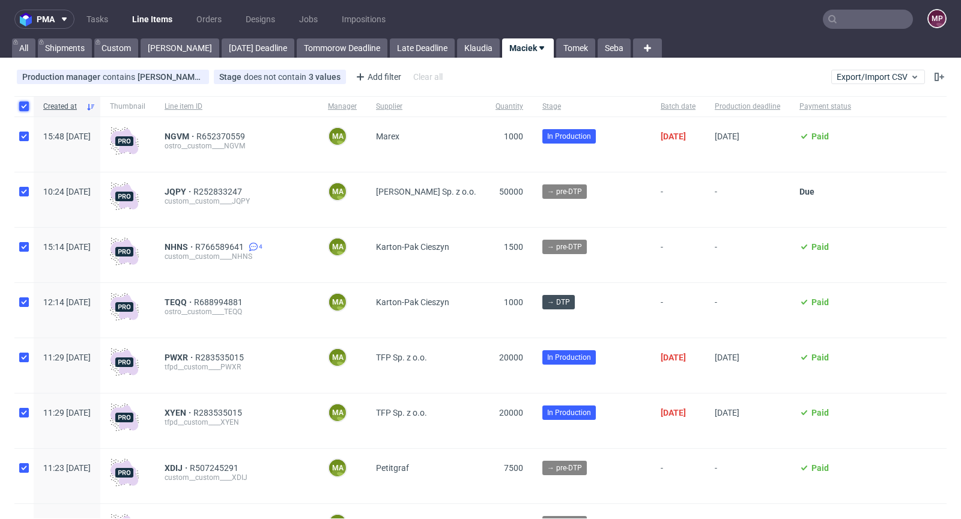
checkbox input "true"
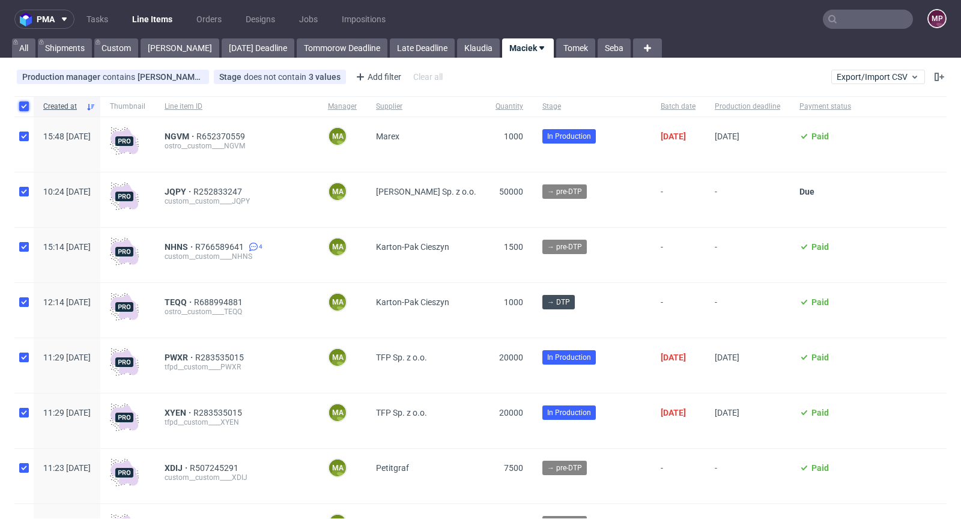
checkbox input "true"
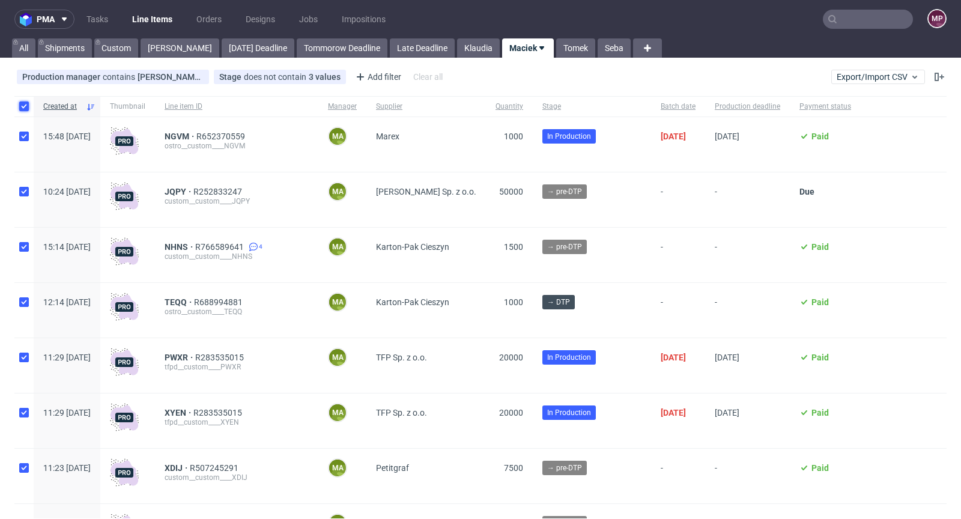
checkbox input "true"
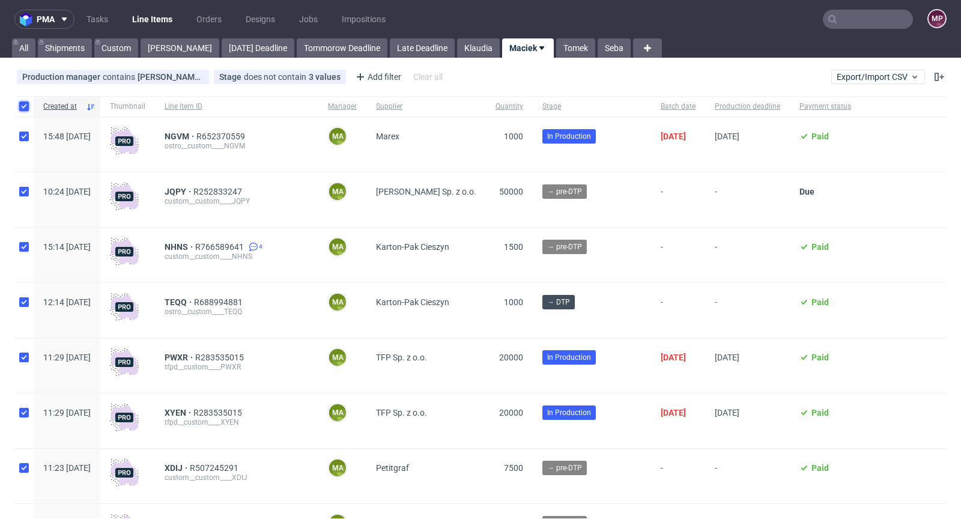
checkbox input "true"
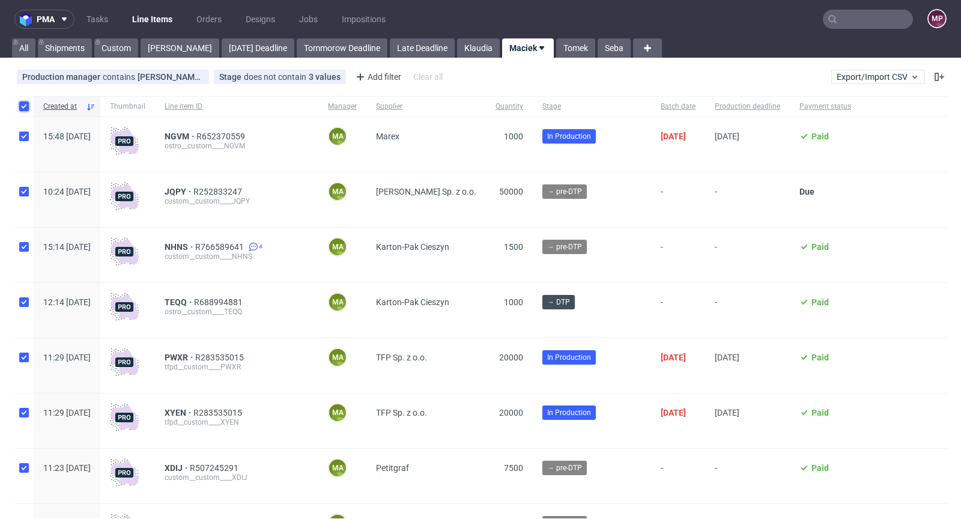
checkbox input "true"
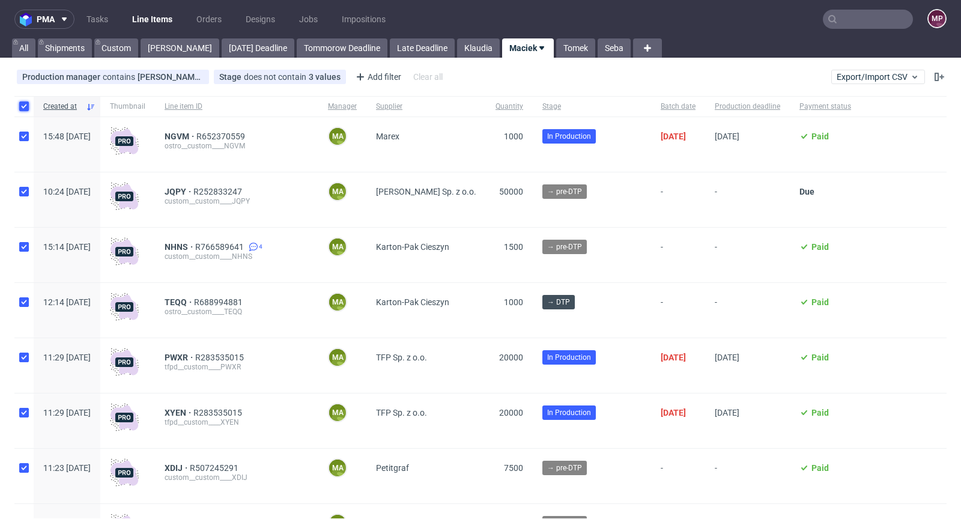
checkbox input "true"
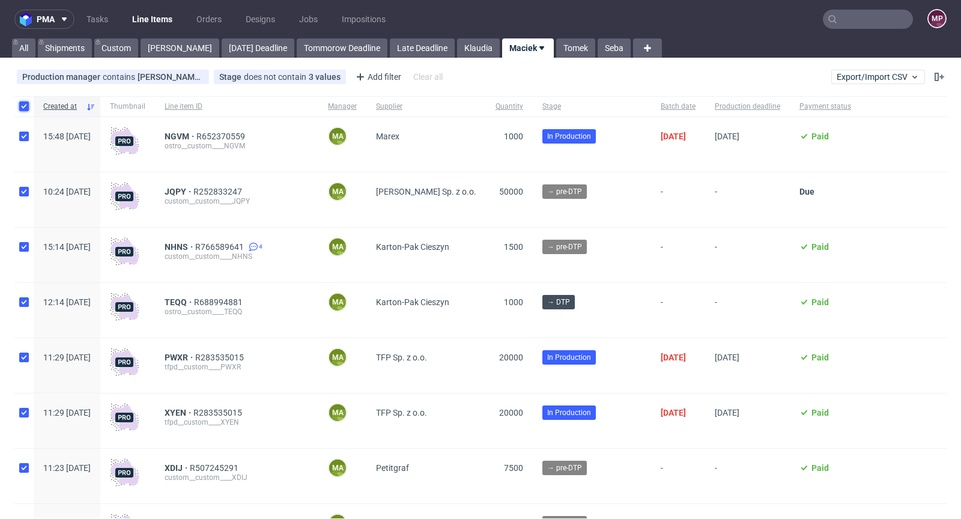
checkbox input "true"
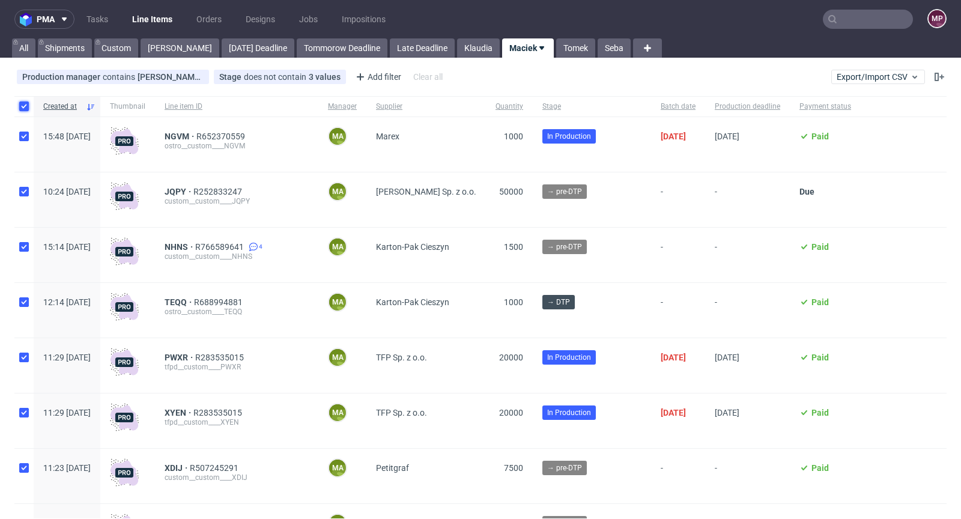
checkbox input "true"
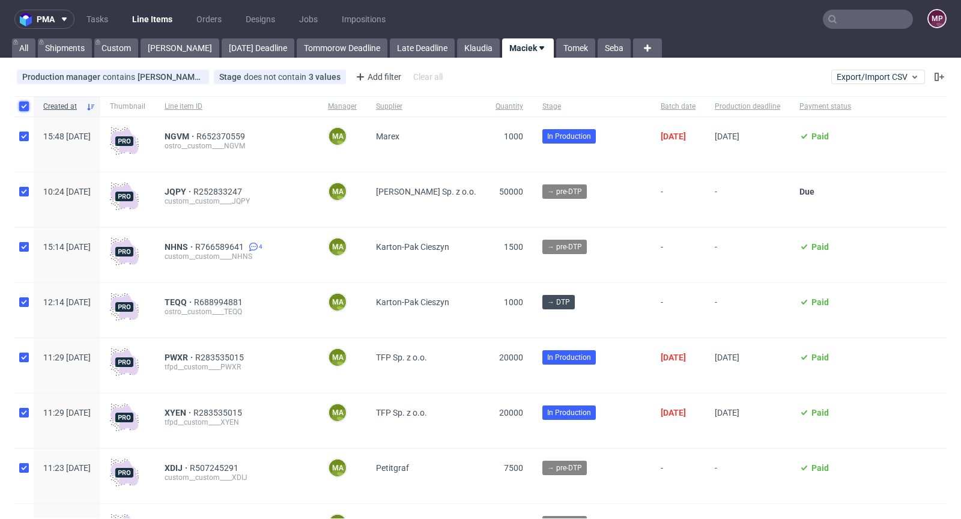
checkbox input "true"
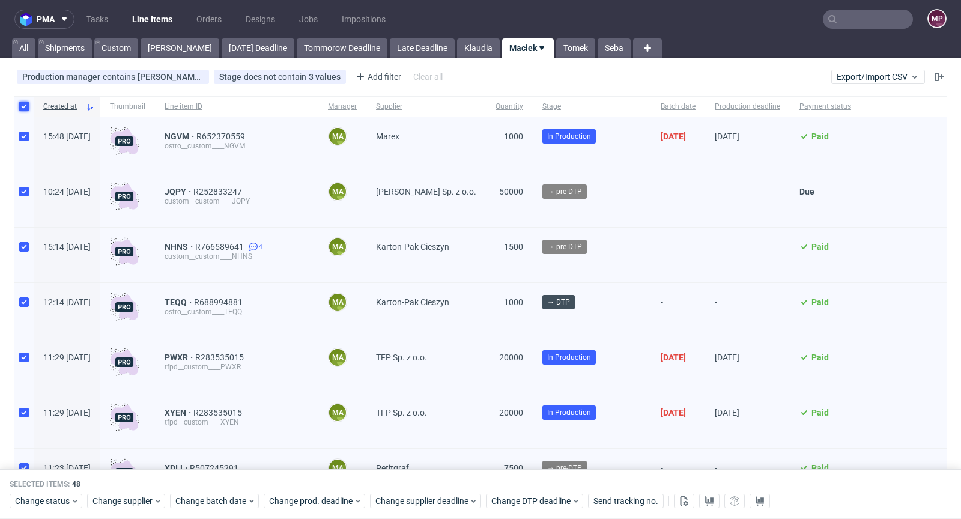
click at [21, 106] on input "checkbox" at bounding box center [24, 107] width 10 height 10
checkbox input "false"
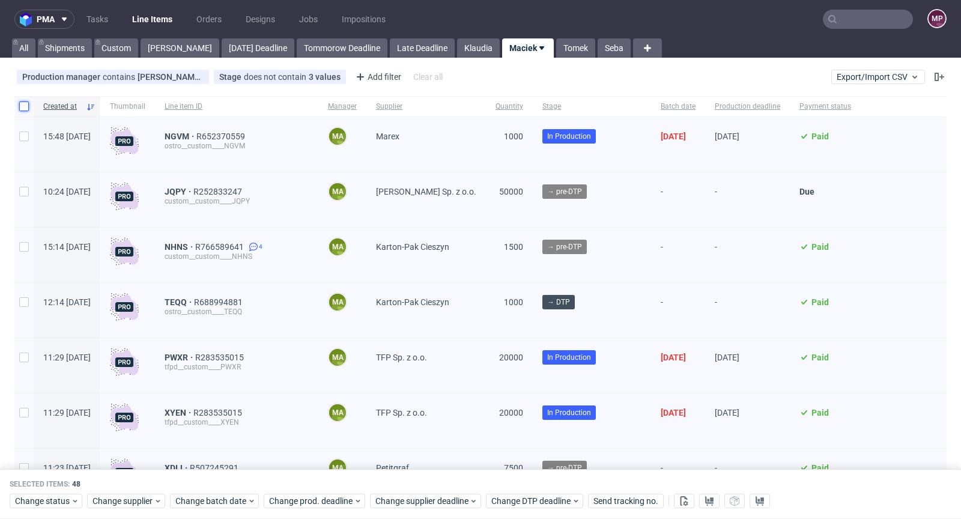
checkbox input "false"
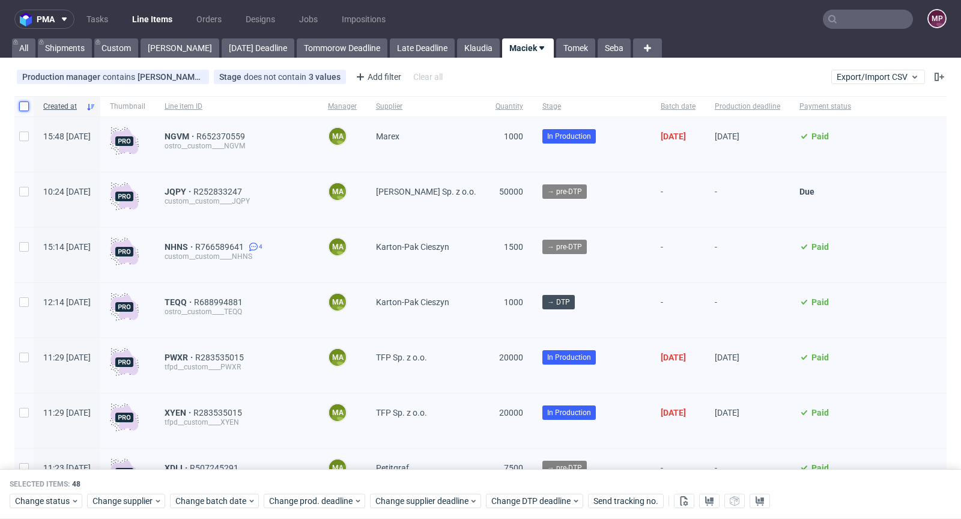
checkbox input "false"
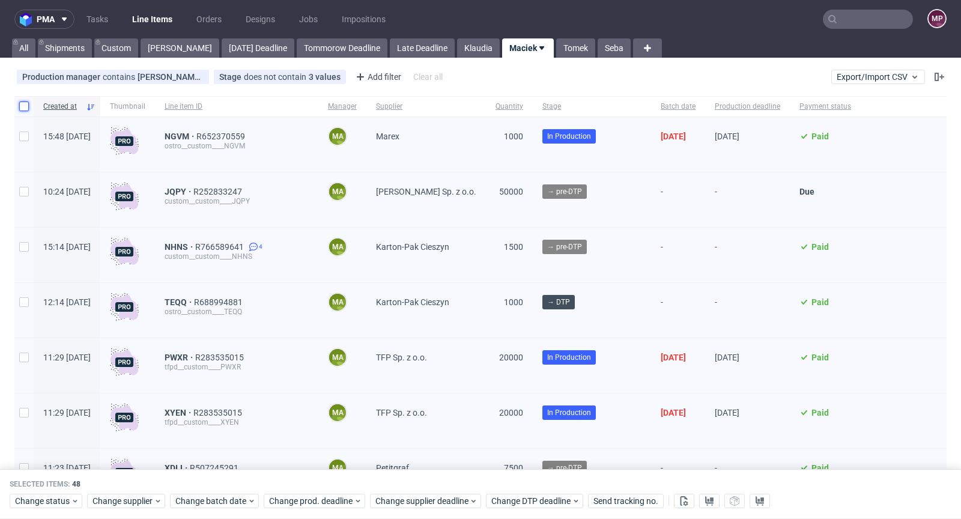
checkbox input "false"
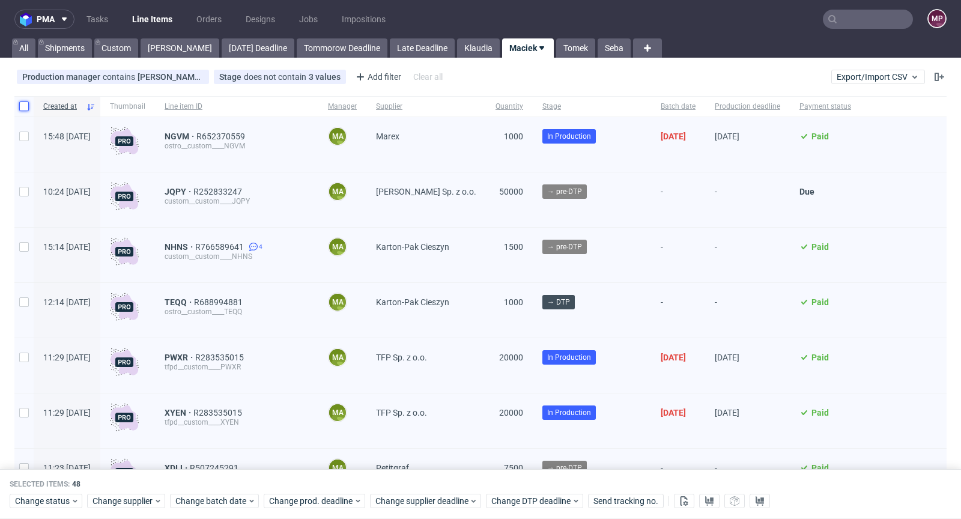
checkbox input "false"
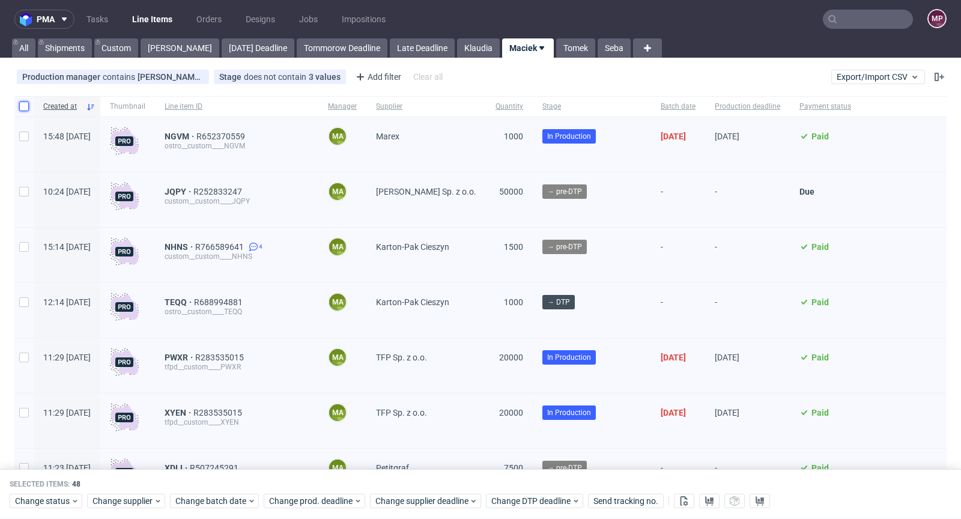
checkbox input "false"
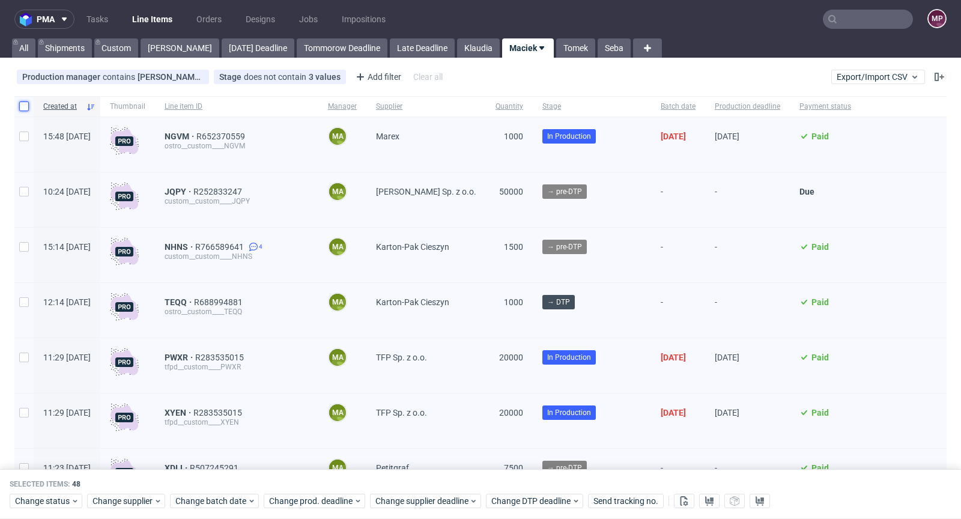
checkbox input "false"
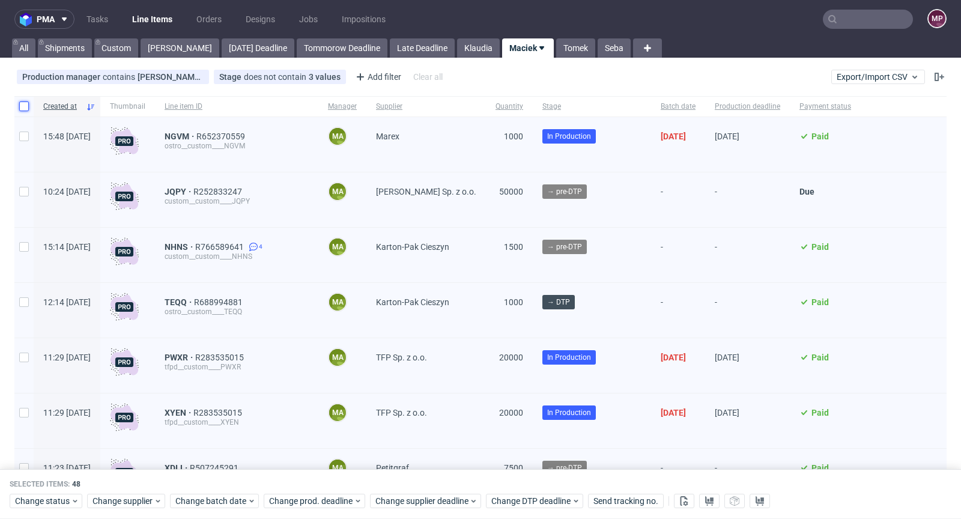
checkbox input "false"
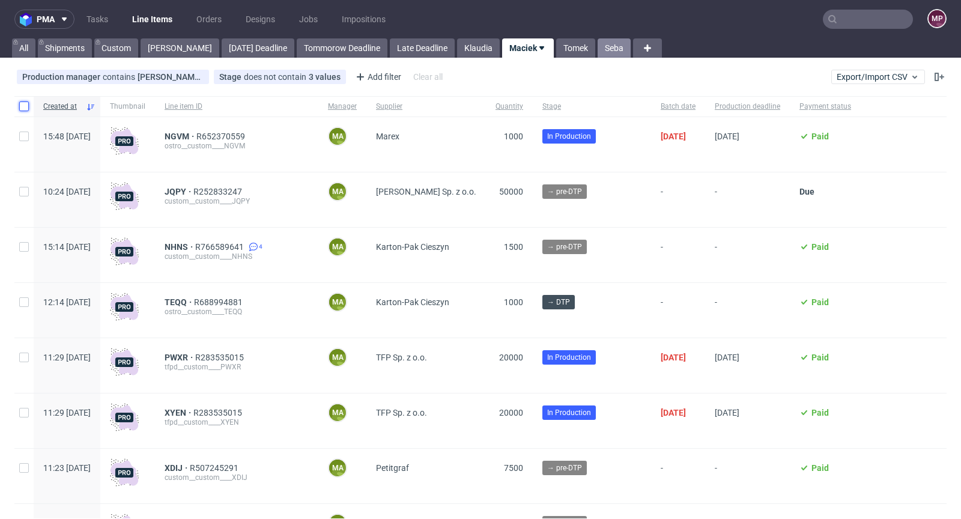
click at [598, 45] on link "Seba" at bounding box center [614, 47] width 33 height 19
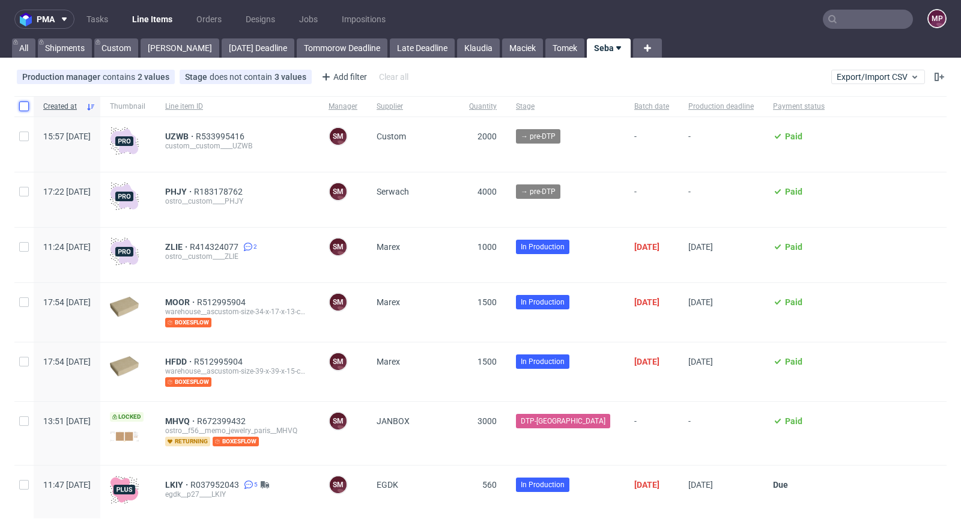
click at [26, 105] on input "checkbox" at bounding box center [24, 107] width 10 height 10
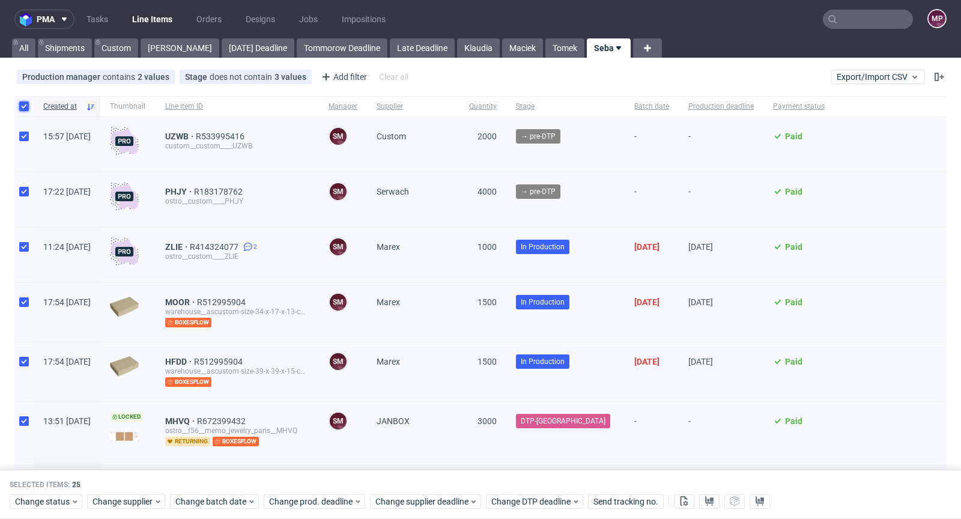
click at [26, 105] on input "checkbox" at bounding box center [24, 107] width 10 height 10
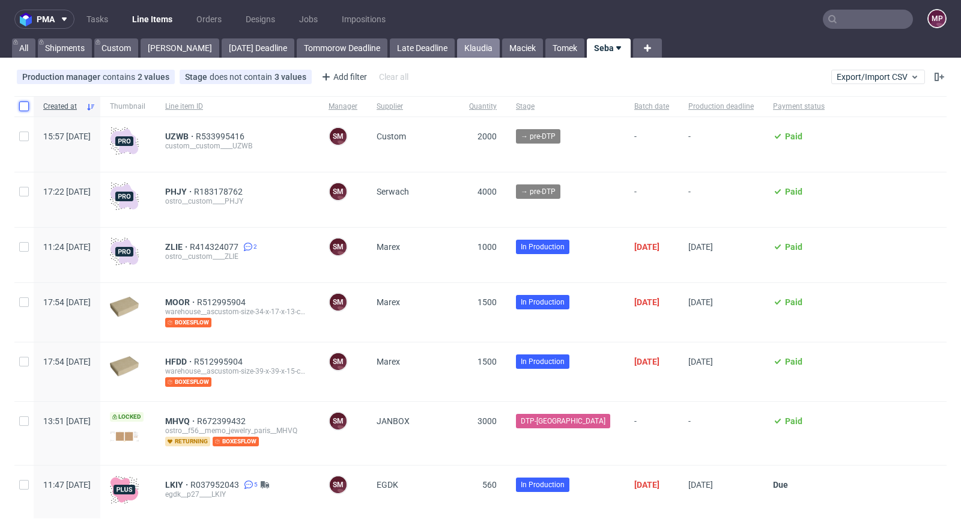
click at [457, 46] on link "Klaudia" at bounding box center [478, 47] width 43 height 19
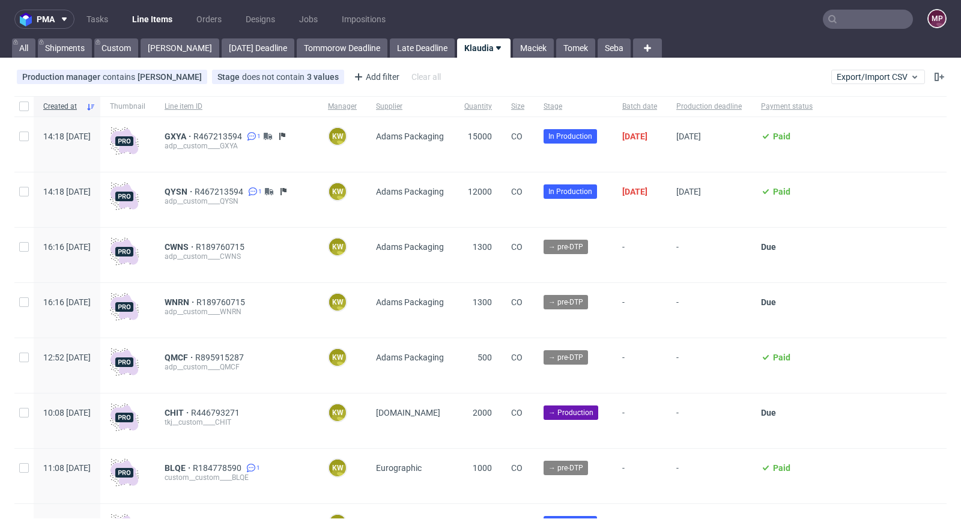
click at [19, 106] on div at bounding box center [23, 106] width 19 height 20
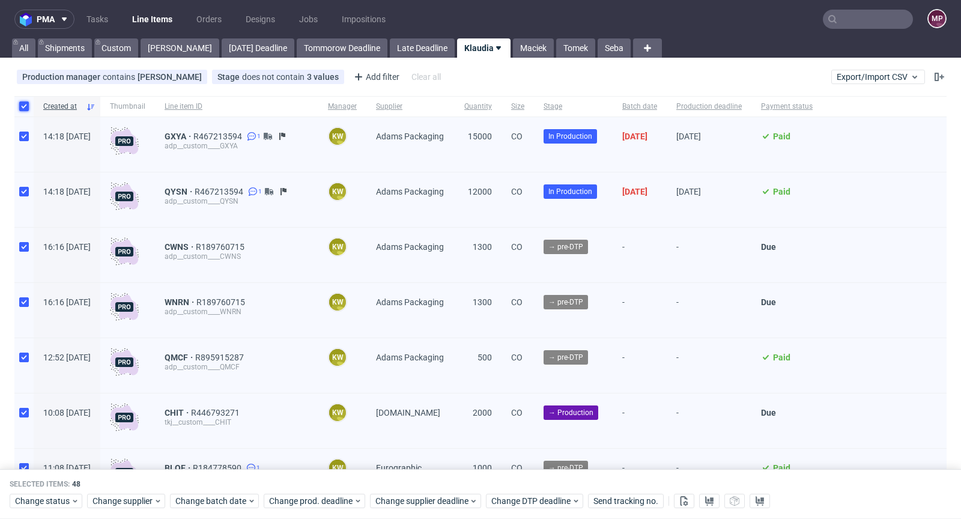
click at [20, 106] on input "checkbox" at bounding box center [24, 107] width 10 height 10
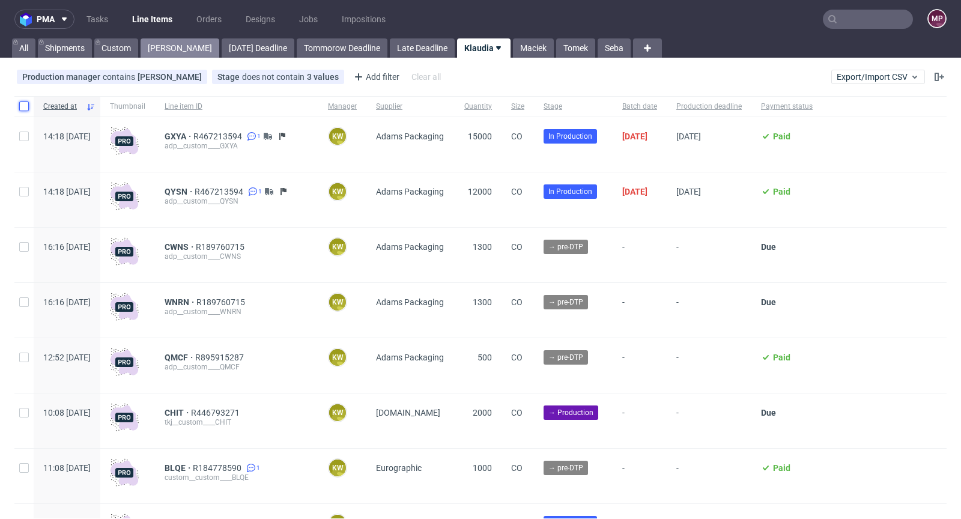
click at [175, 46] on link "Michał P." at bounding box center [180, 47] width 79 height 19
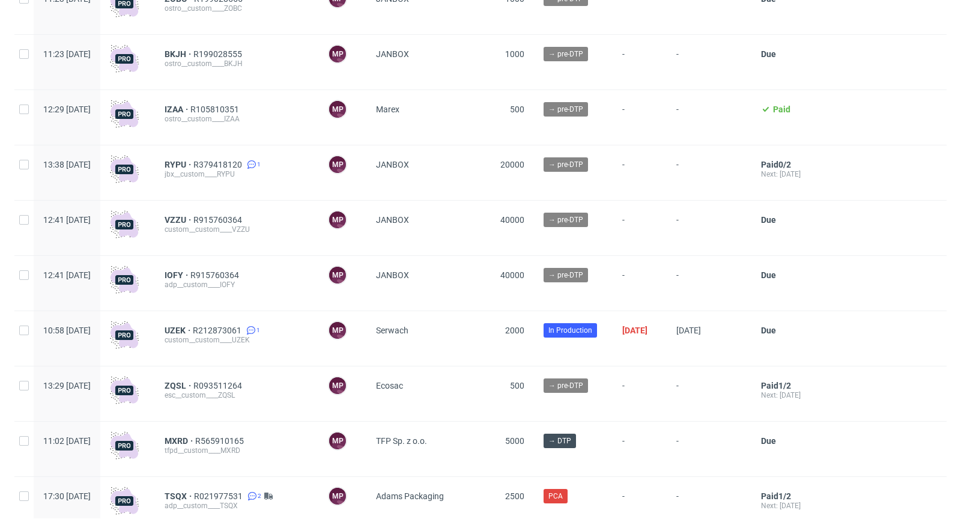
scroll to position [294, 0]
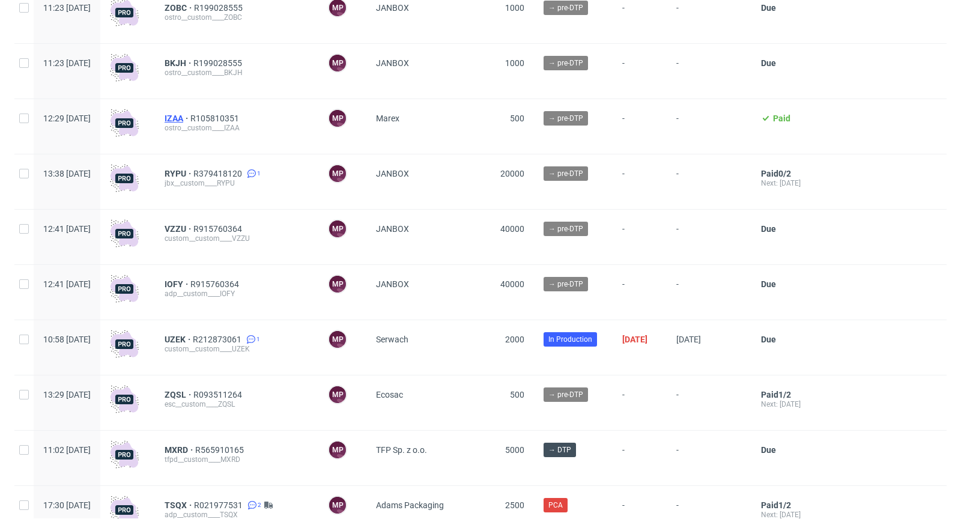
click at [190, 123] on span "IZAA" at bounding box center [178, 119] width 26 height 10
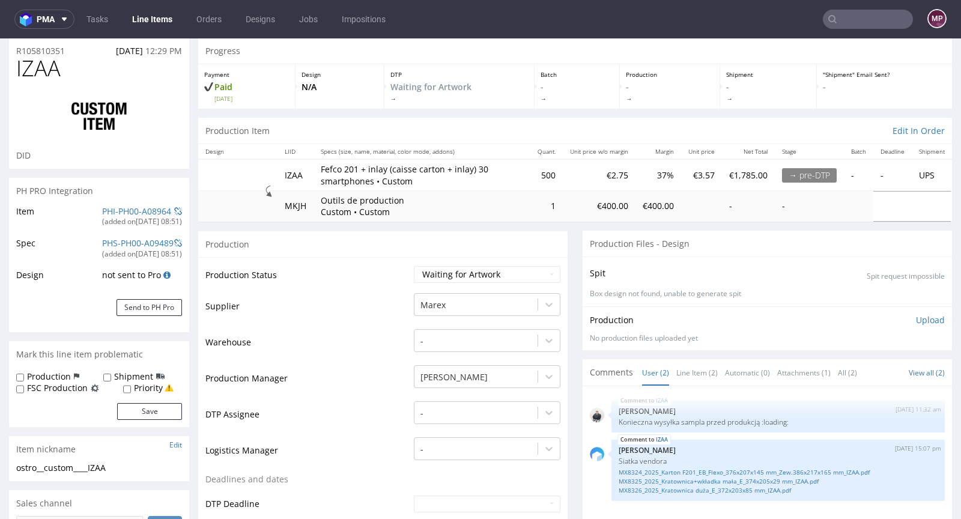
scroll to position [219, 0]
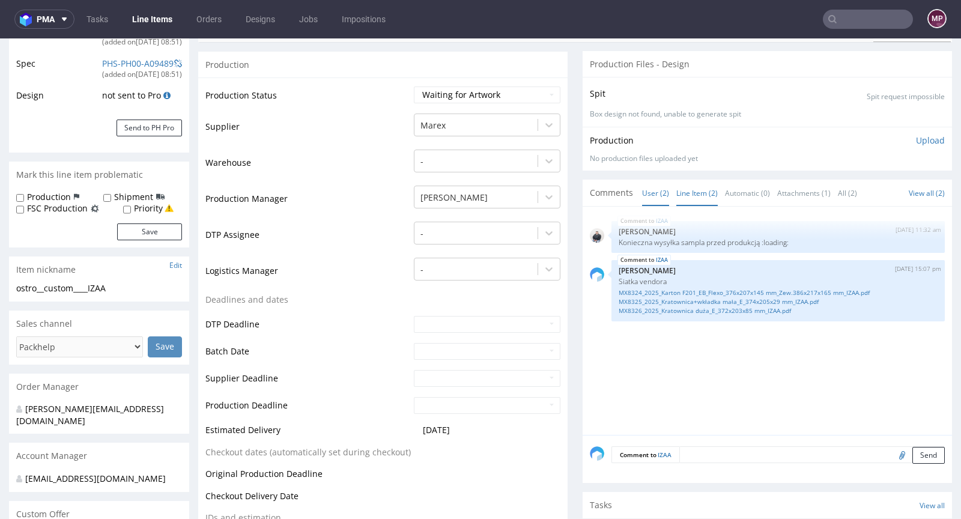
click at [687, 199] on link "Line Item (2)" at bounding box center [696, 193] width 41 height 26
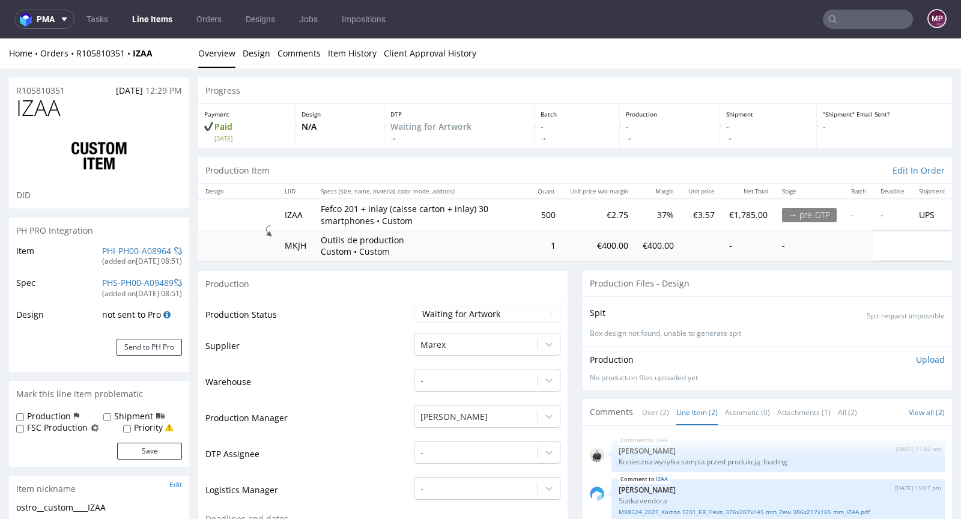
click at [134, 244] on td "PHI-PH00-A08964 (added on 25.08.2025, 08:51 )" at bounding box center [140, 260] width 83 height 32
click at [130, 249] on link "PHI-PH00-A08964" at bounding box center [136, 250] width 69 height 11
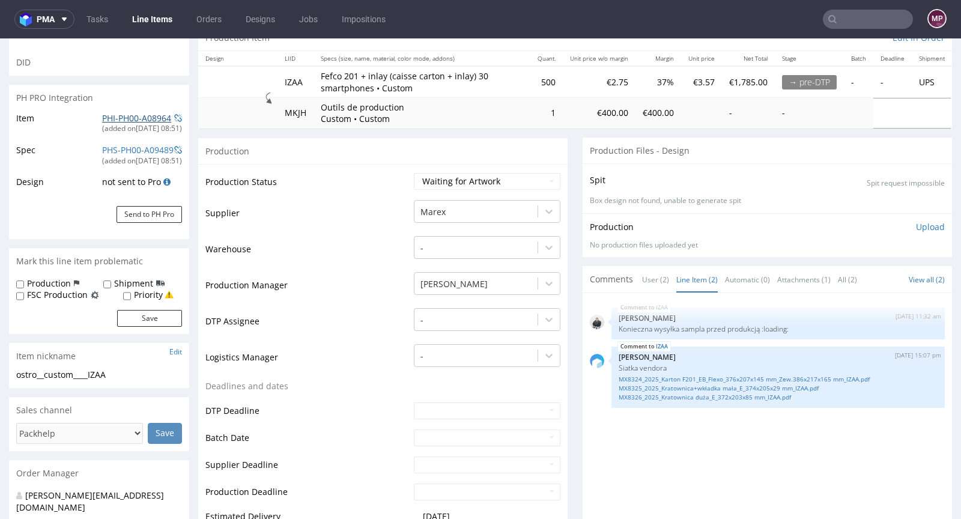
scroll to position [172, 0]
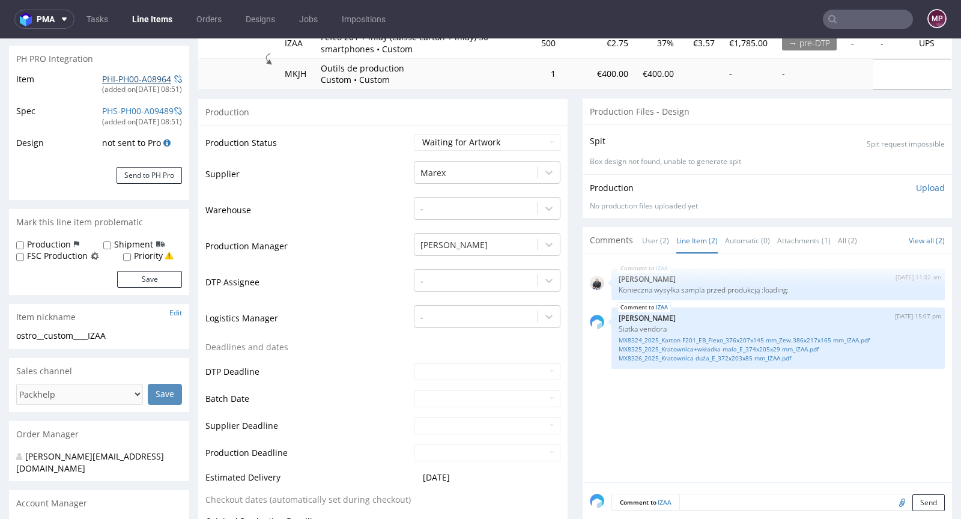
click at [108, 79] on link "PHI-PH00-A08964" at bounding box center [136, 78] width 69 height 11
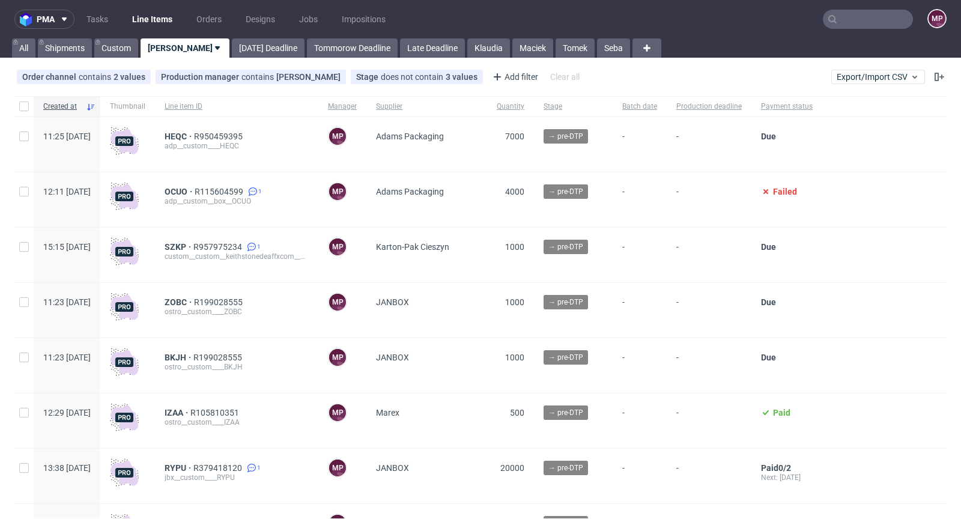
click at [870, 12] on input "text" at bounding box center [868, 19] width 90 height 19
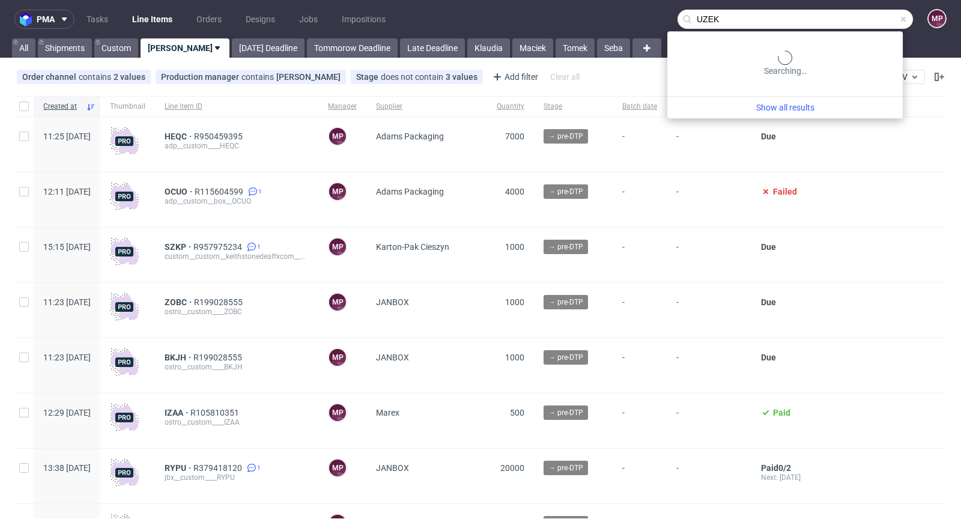
type input "UZEK"
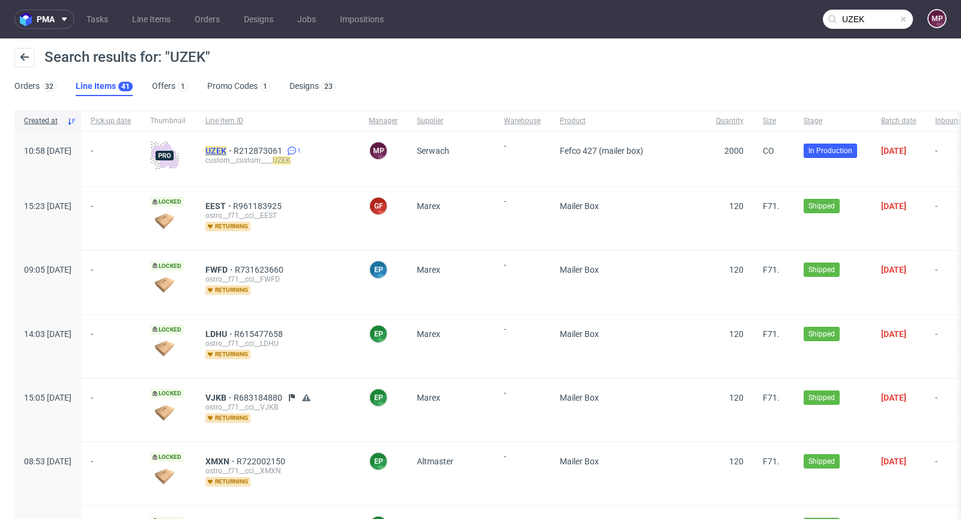
click at [226, 151] on mark "UZEK" at bounding box center [215, 151] width 21 height 10
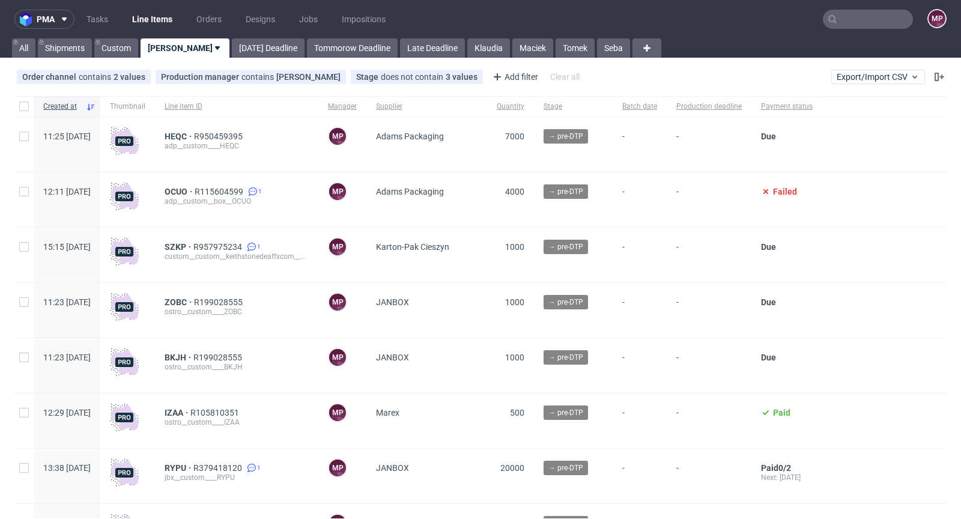
click at [861, 14] on input "text" at bounding box center [868, 19] width 90 height 19
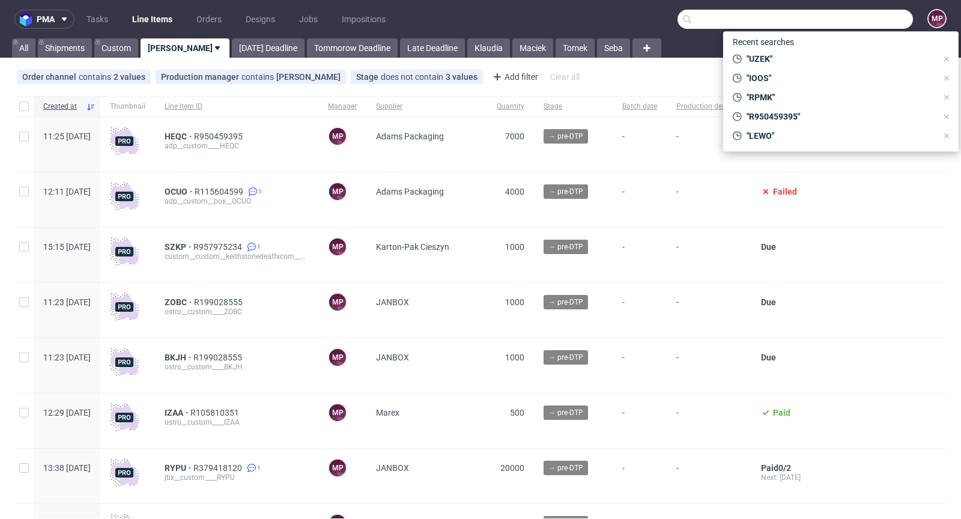
paste input "GACP"
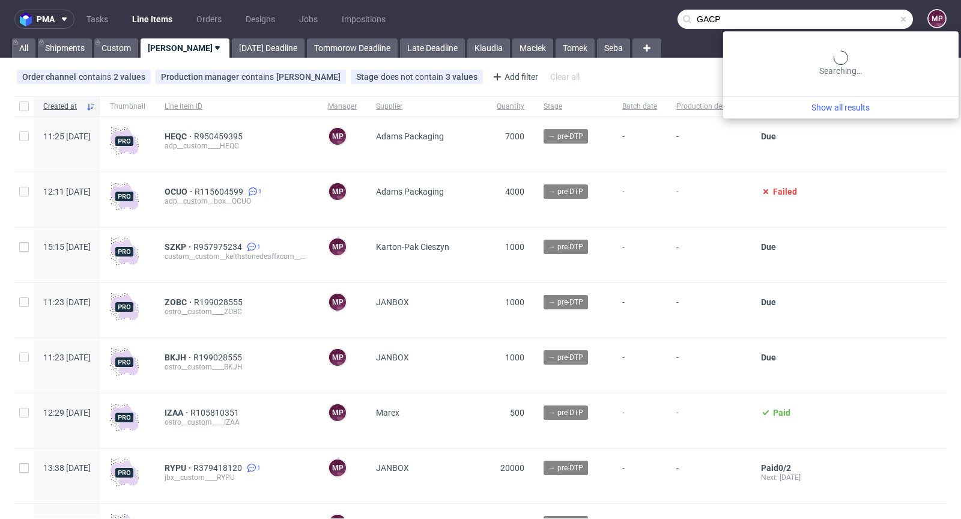
type input "GACP"
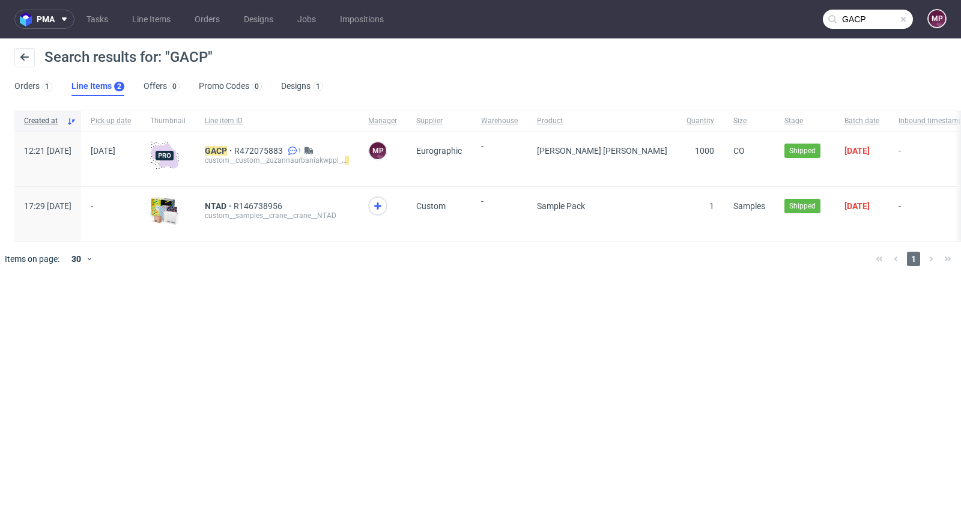
click at [236, 151] on div "GACP R472075883 1 custom__custom__zuzannaurbaniakwppl__ GACP" at bounding box center [276, 159] width 163 height 55
click at [227, 151] on mark "GACP" at bounding box center [216, 151] width 22 height 10
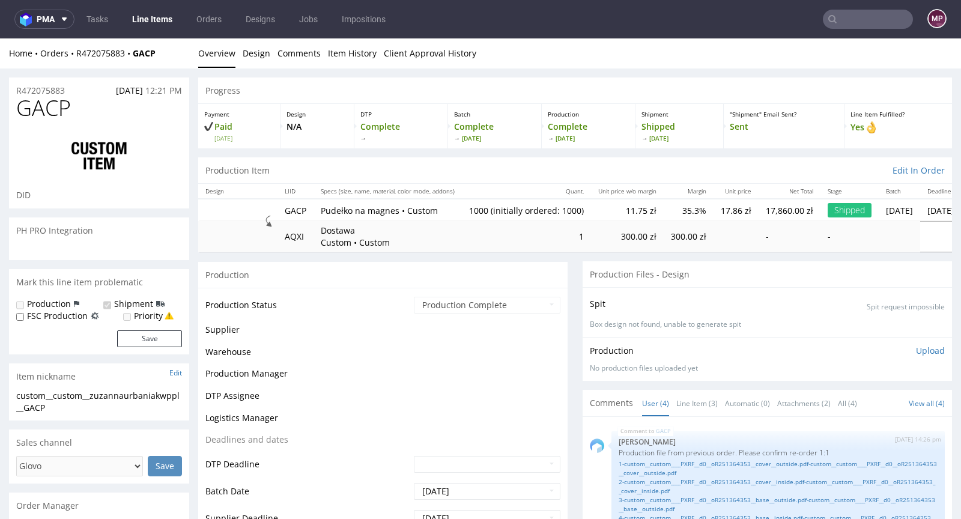
scroll to position [28, 0]
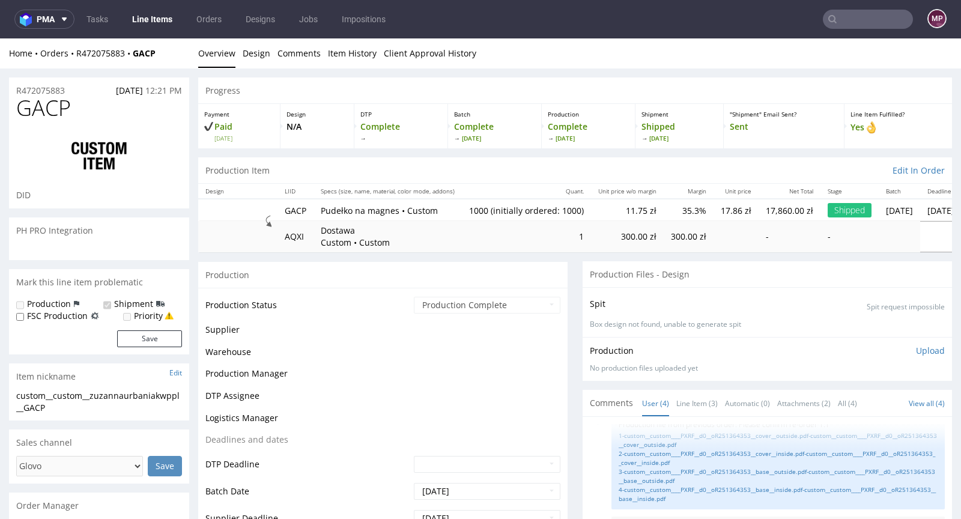
select select "in_progress"
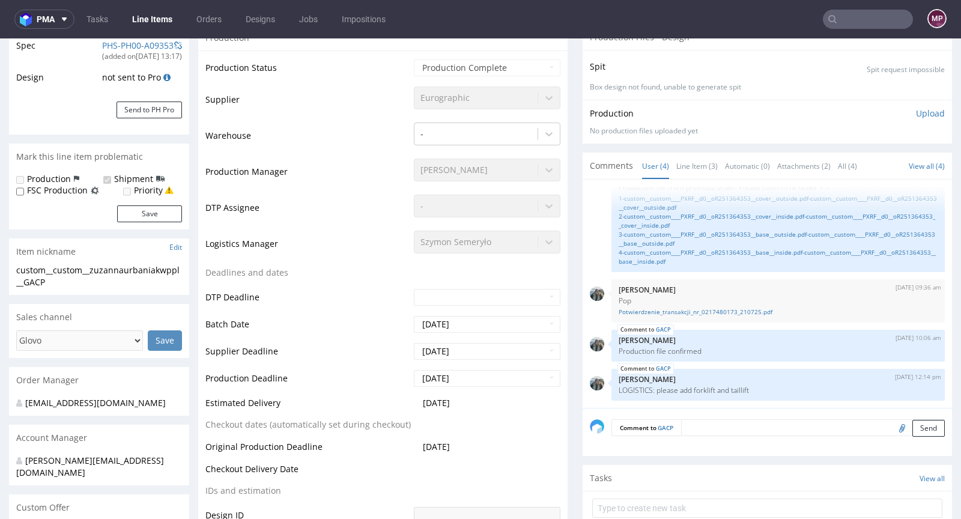
scroll to position [100, 0]
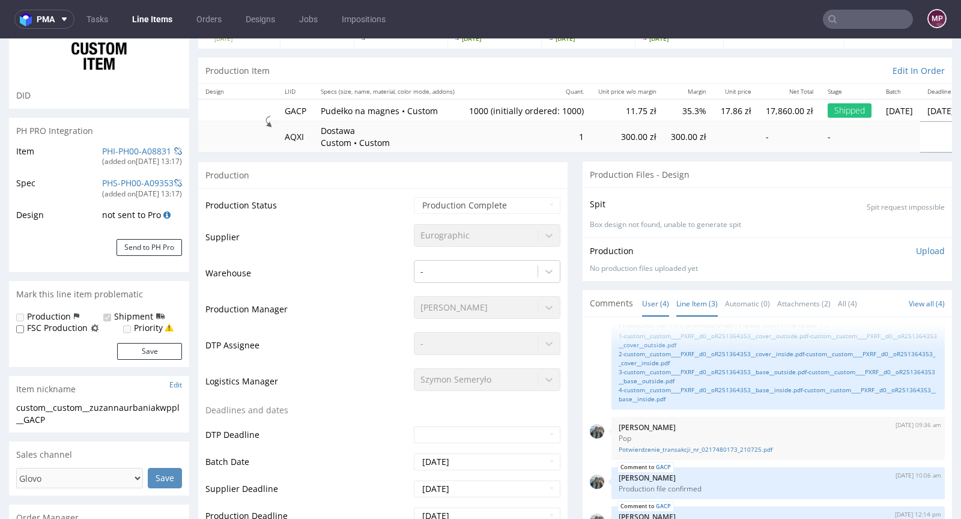
click at [679, 297] on link "Line Item (3)" at bounding box center [696, 304] width 41 height 26
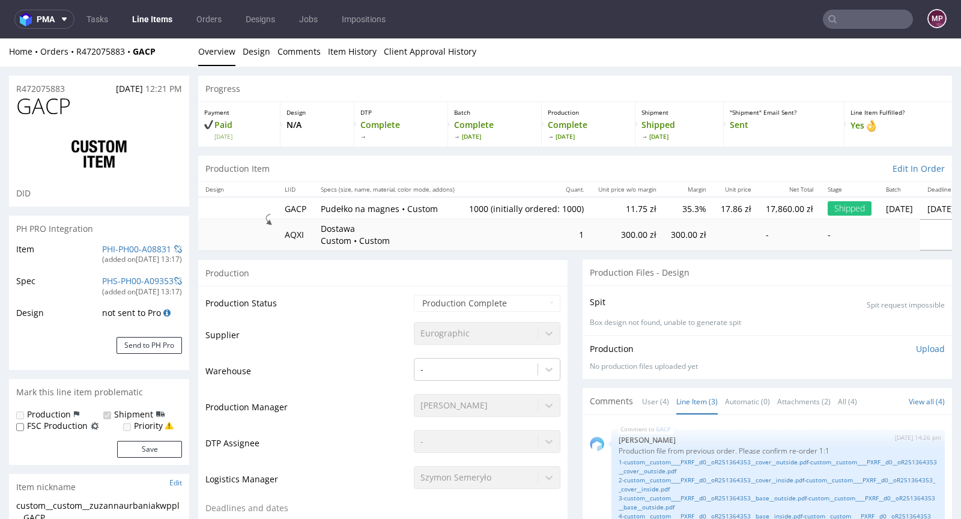
scroll to position [0, 0]
drag, startPoint x: 166, startPoint y: 53, endPoint x: 77, endPoint y: 54, distance: 88.3
click at [77, 54] on div "Home Orders R472075883 GACP" at bounding box center [99, 53] width 180 height 12
copy div "R472075883 GACP"
click at [690, 464] on link "1-custom__custom____PXRF__d0__oR251364353__cover__outside.pdf-custom__custom___…" at bounding box center [778, 469] width 319 height 18
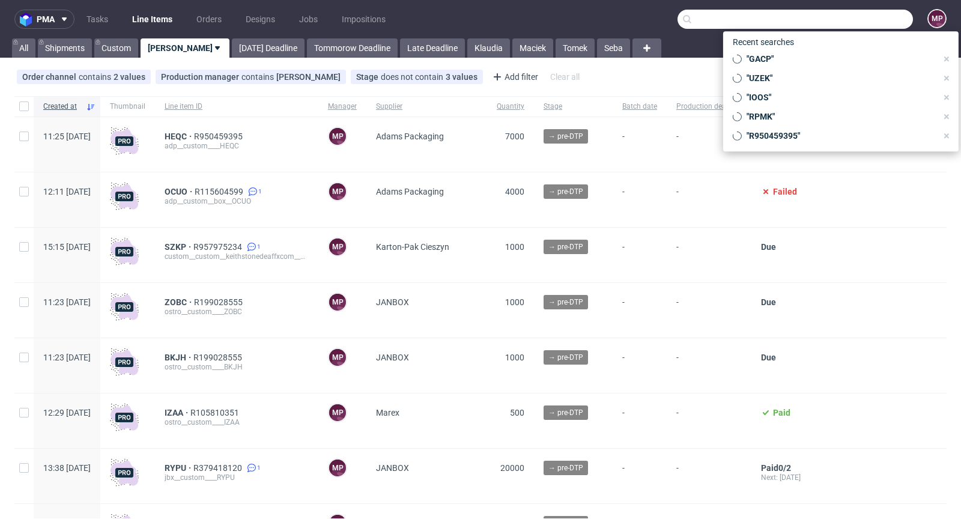
click at [860, 22] on input "text" at bounding box center [795, 19] width 235 height 19
paste input "DNLJ"
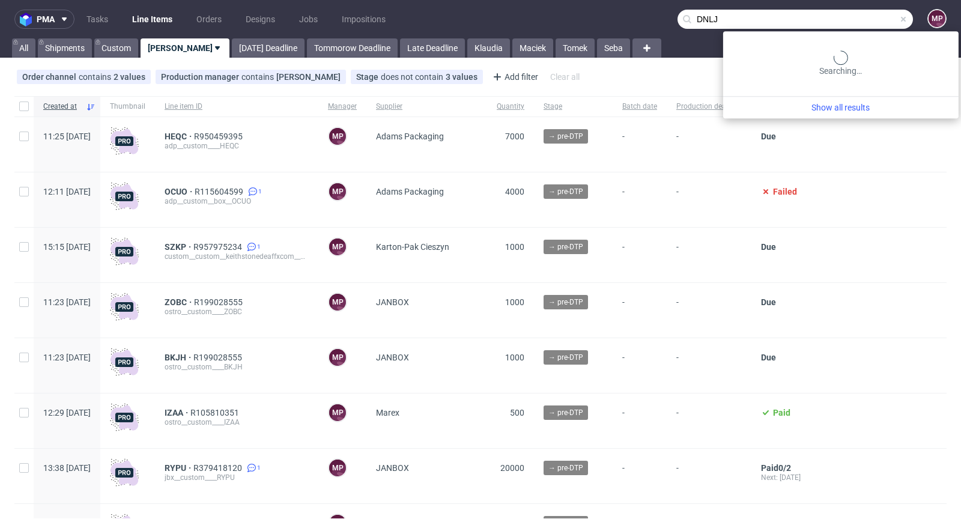
type input "DNLJ"
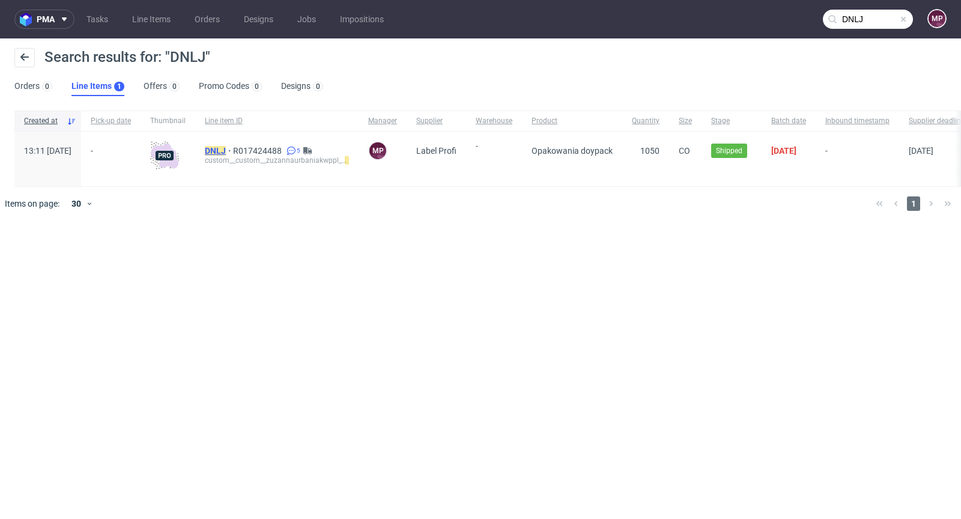
click at [226, 150] on mark "DNLJ" at bounding box center [215, 151] width 21 height 10
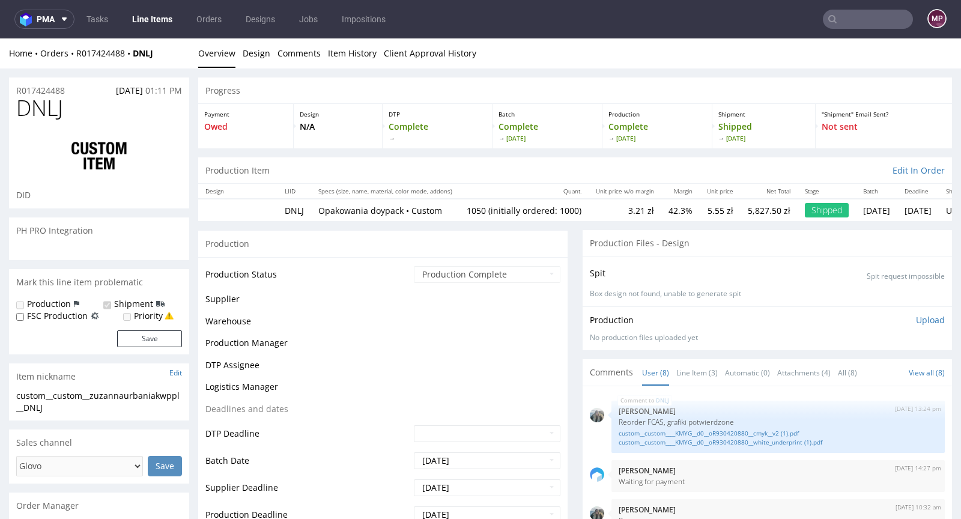
scroll to position [320, 0]
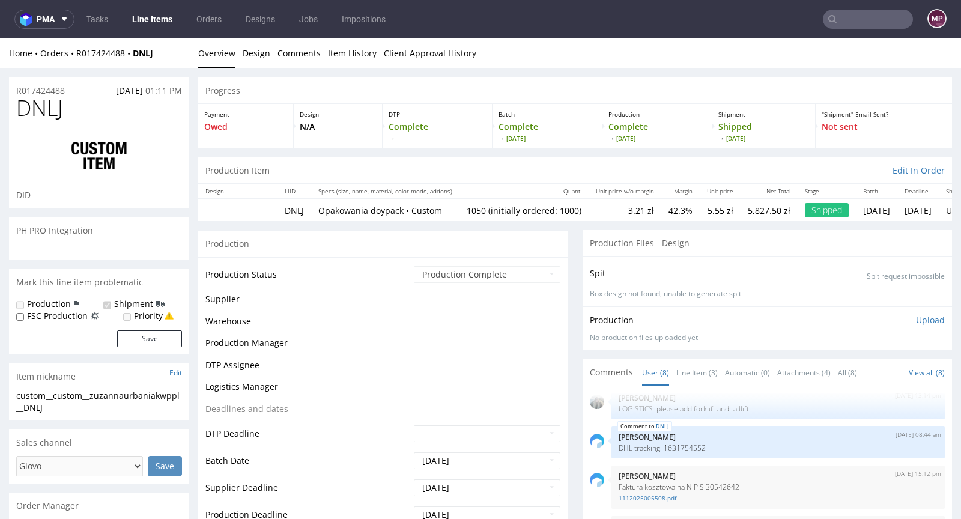
select select "in_progress"
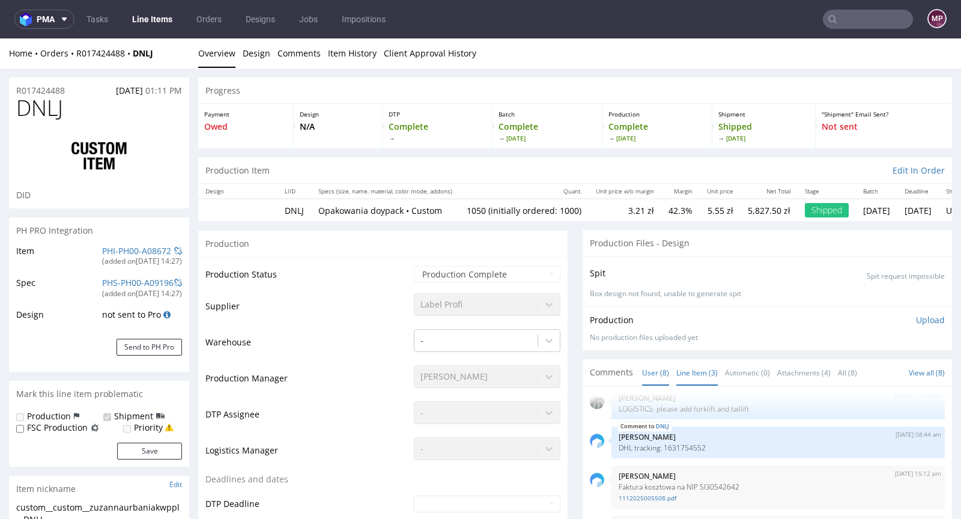
click at [698, 372] on link "Line Item (3)" at bounding box center [696, 373] width 41 height 26
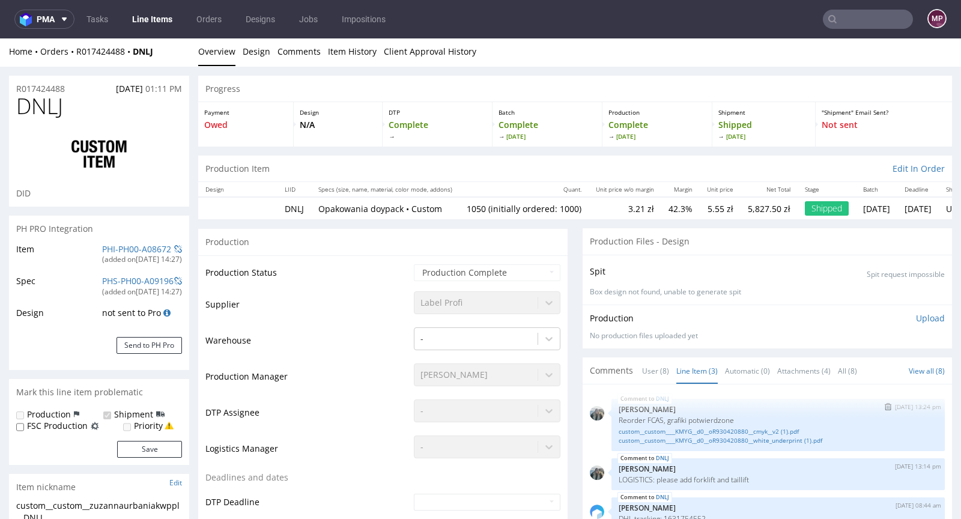
scroll to position [2, 0]
click at [717, 429] on link "custom__custom____KMYG__d0__oR930420880__cmyk__v2 (1).pdf" at bounding box center [778, 430] width 319 height 9
click at [721, 439] on link "custom__custom____KMYG__d0__oR930420880__white_underprint (1).pdf" at bounding box center [778, 439] width 319 height 9
drag, startPoint x: 162, startPoint y: 51, endPoint x: 76, endPoint y: 51, distance: 85.9
click at [76, 51] on div "Home Orders R017424488 DNLJ" at bounding box center [99, 51] width 180 height 12
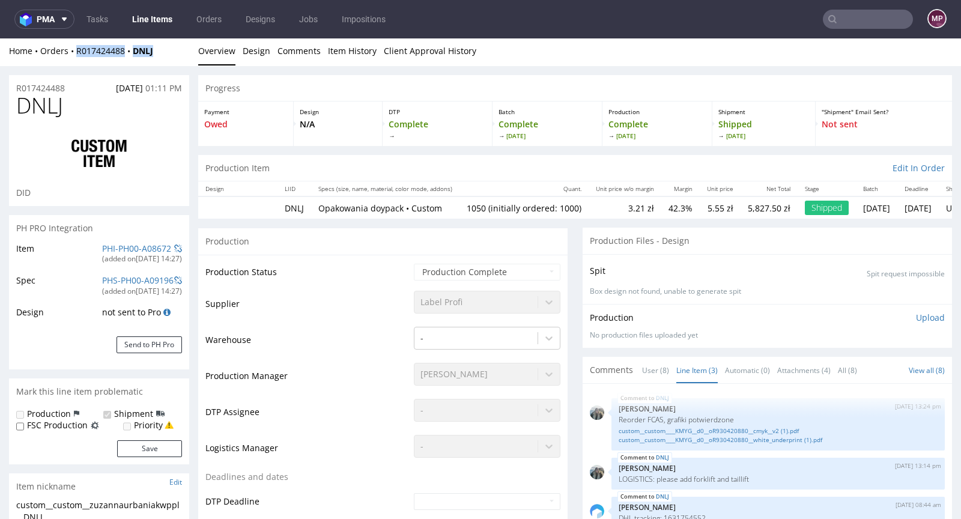
copy div "R017424488 DNLJ"
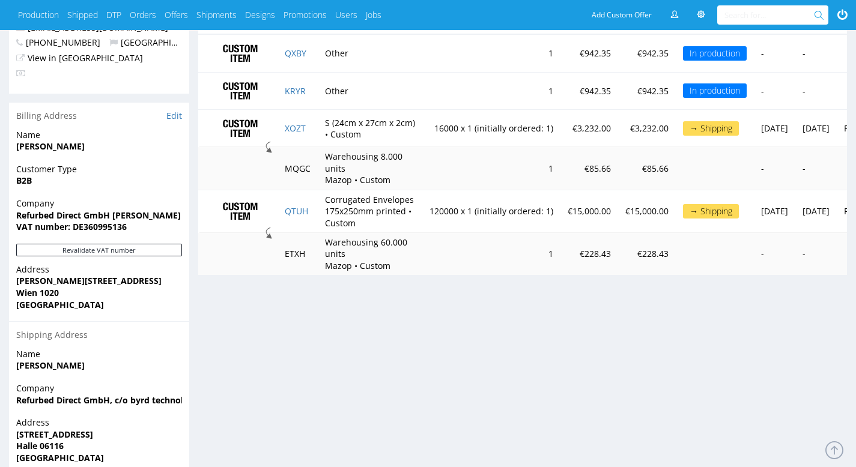
scroll to position [626, 0]
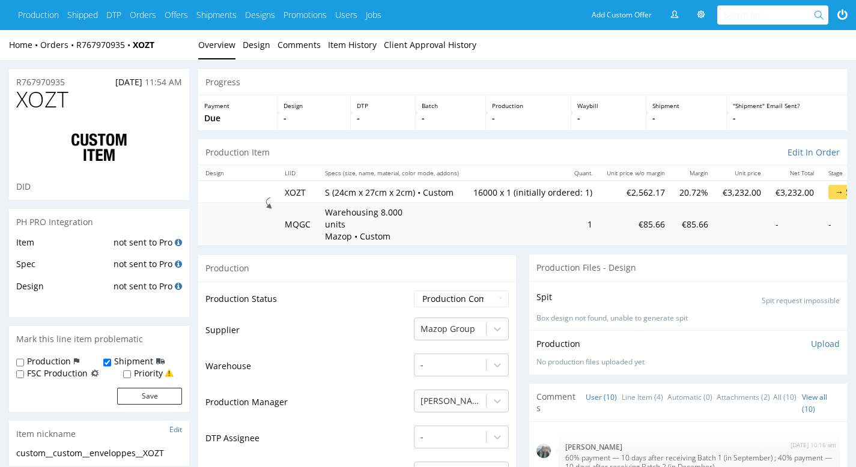
scroll to position [226, 0]
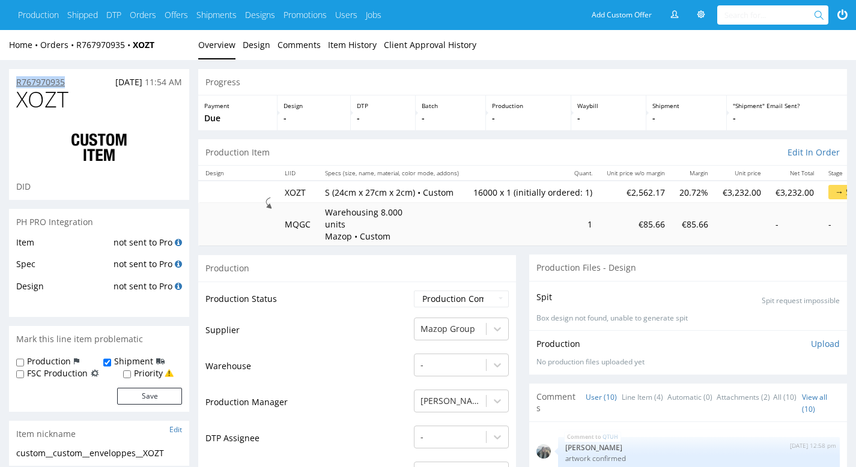
drag, startPoint x: 77, startPoint y: 80, endPoint x: 18, endPoint y: 79, distance: 58.9
click at [18, 79] on div "R767970935 [DATE] 11:54 AM" at bounding box center [99, 78] width 180 height 19
copy p "R767970935"
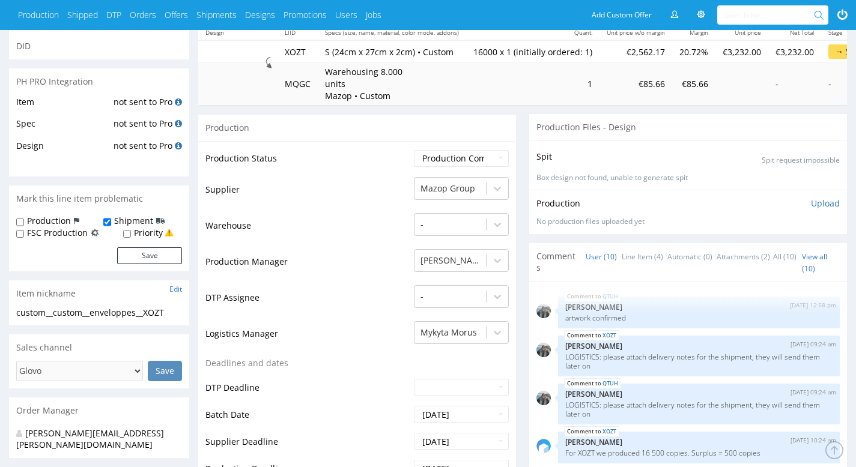
scroll to position [0, 0]
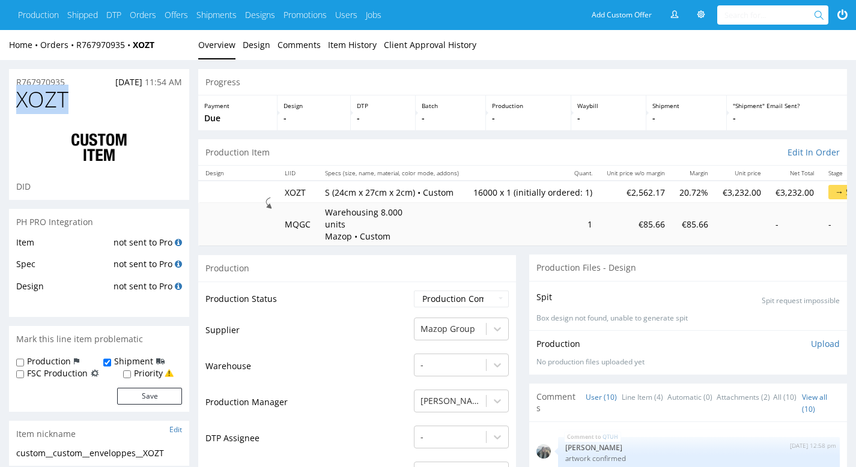
drag, startPoint x: 105, startPoint y: 102, endPoint x: 21, endPoint y: 103, distance: 84.1
click at [21, 103] on h1 "XOZT" at bounding box center [99, 100] width 166 height 24
copy span "XOZT"
